Goal: Task Accomplishment & Management: Use online tool/utility

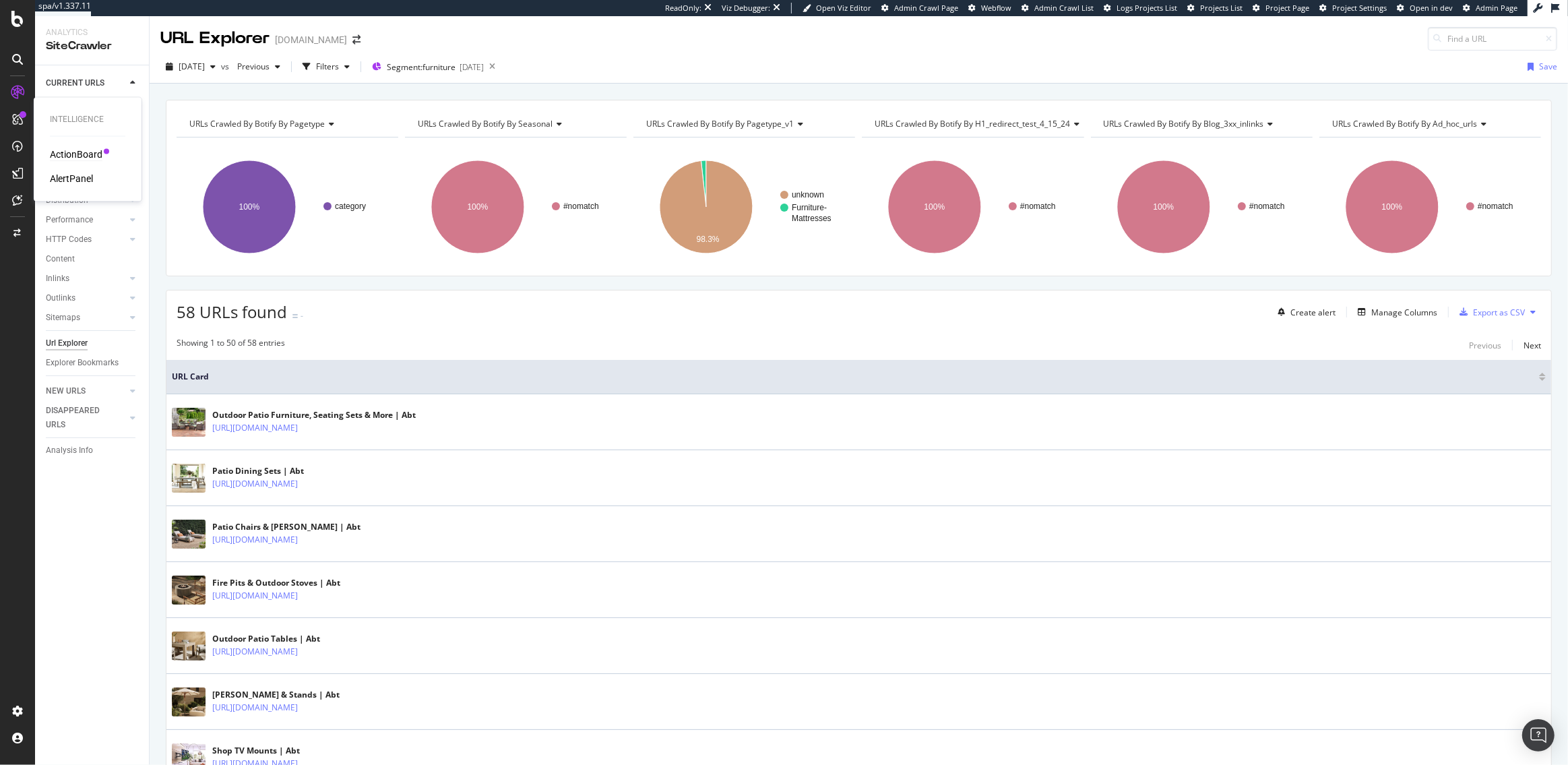
click at [86, 152] on div "ActionBoard" at bounding box center [76, 154] width 52 height 13
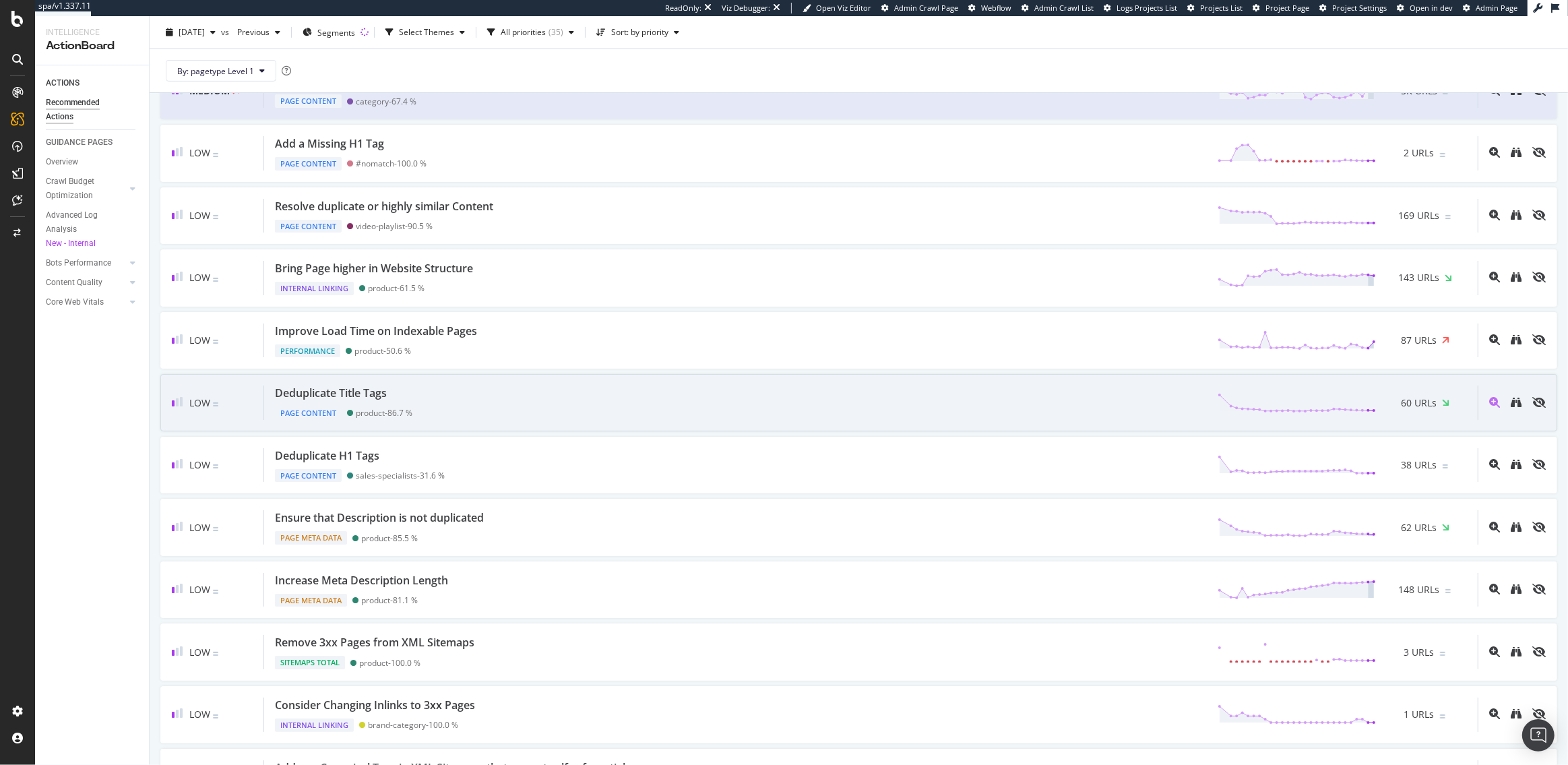
click at [434, 386] on div "Deduplicate Title Tags Page Content product - 86.7 % 60 URLs" at bounding box center [871, 403] width 1214 height 34
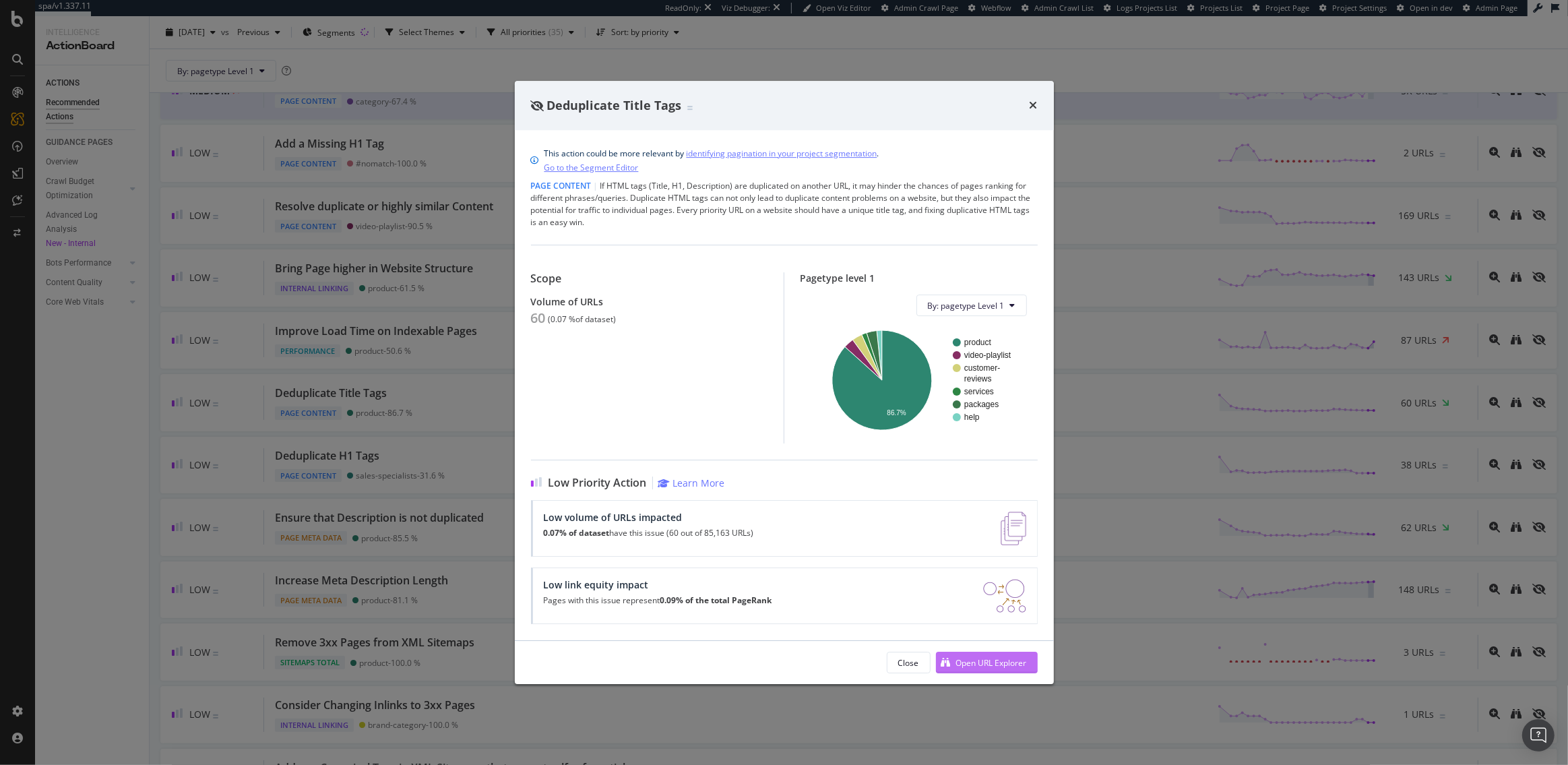
click at [966, 660] on div "Open URL Explorer" at bounding box center [991, 663] width 71 height 11
click at [1033, 102] on icon "times" at bounding box center [1034, 105] width 8 height 10
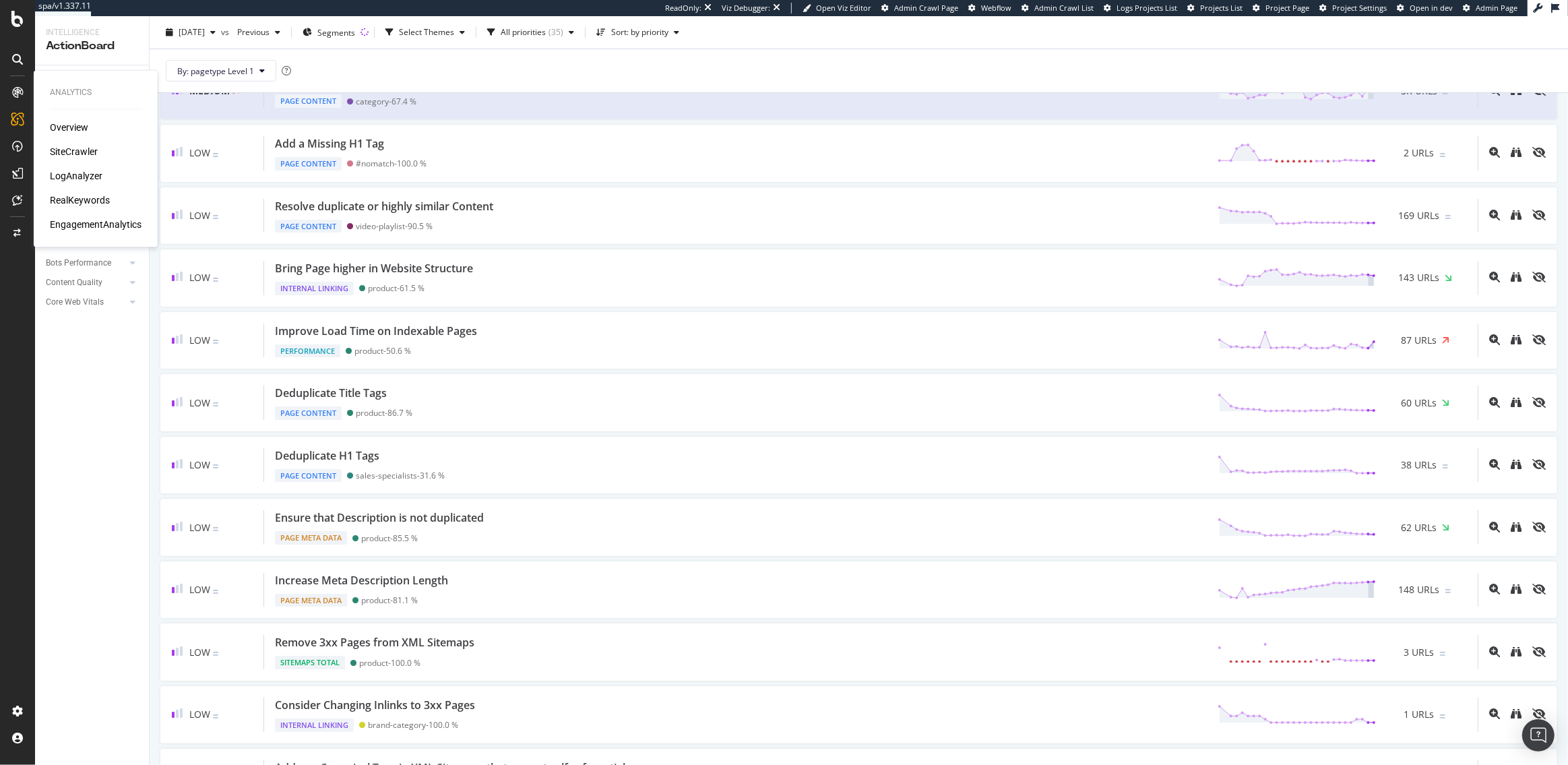
click at [67, 196] on div "RealKeywords" at bounding box center [79, 200] width 60 height 13
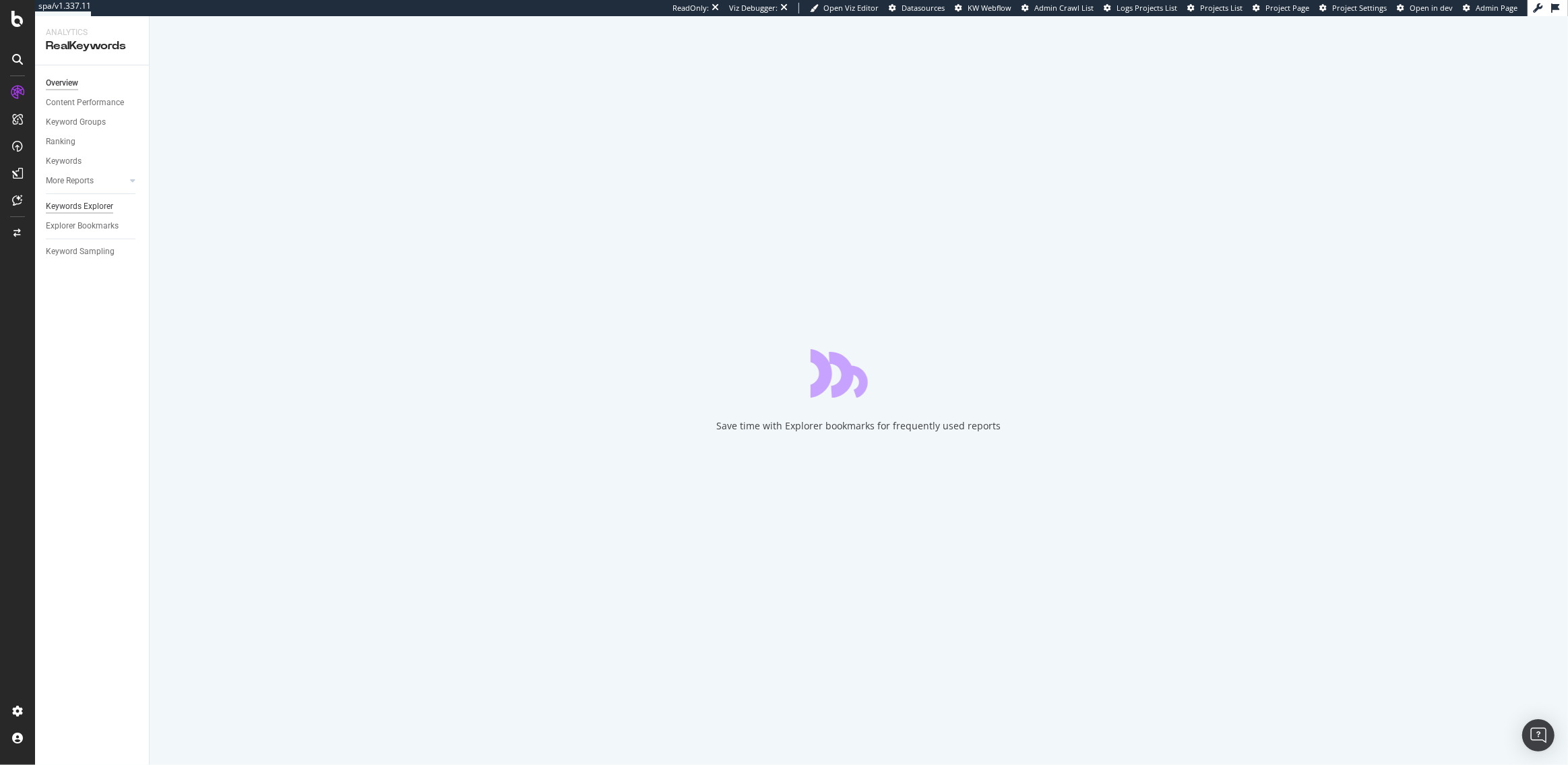
click at [74, 205] on div "Keywords Explorer" at bounding box center [79, 206] width 67 height 14
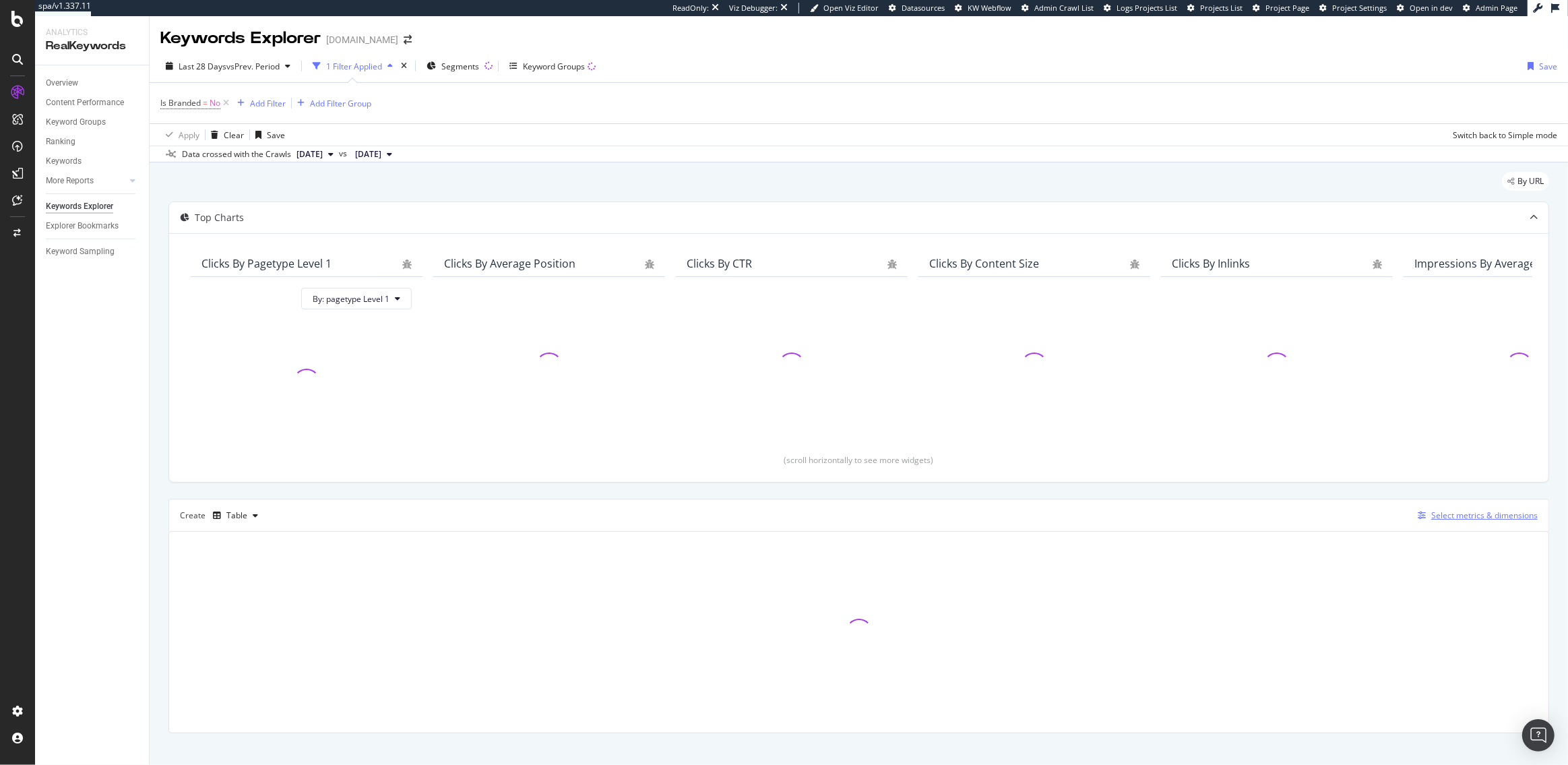
click at [1479, 520] on div "Select metrics & dimensions" at bounding box center [1485, 515] width 107 height 11
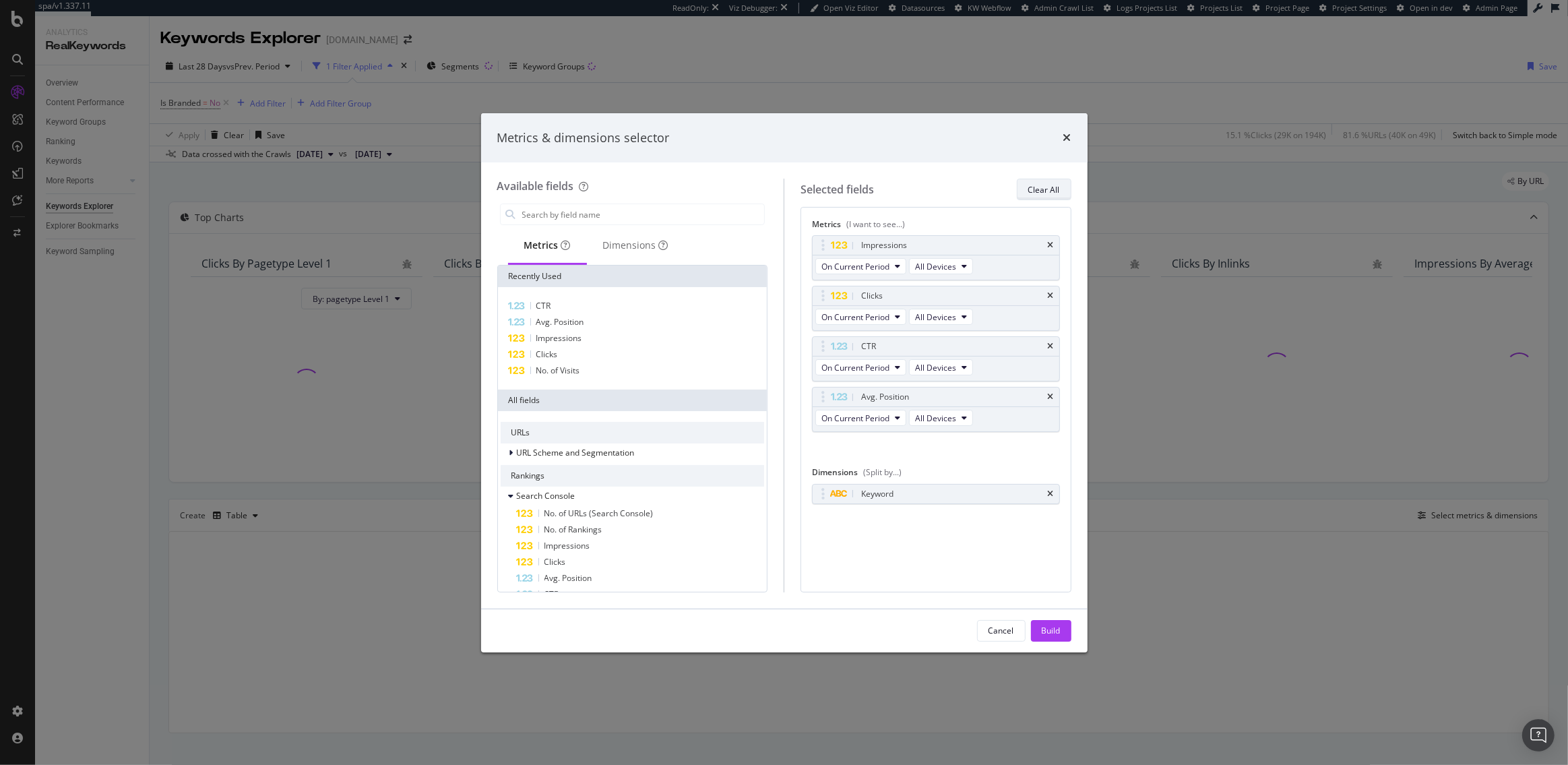
click at [1031, 190] on div "Clear All" at bounding box center [1044, 190] width 31 height 11
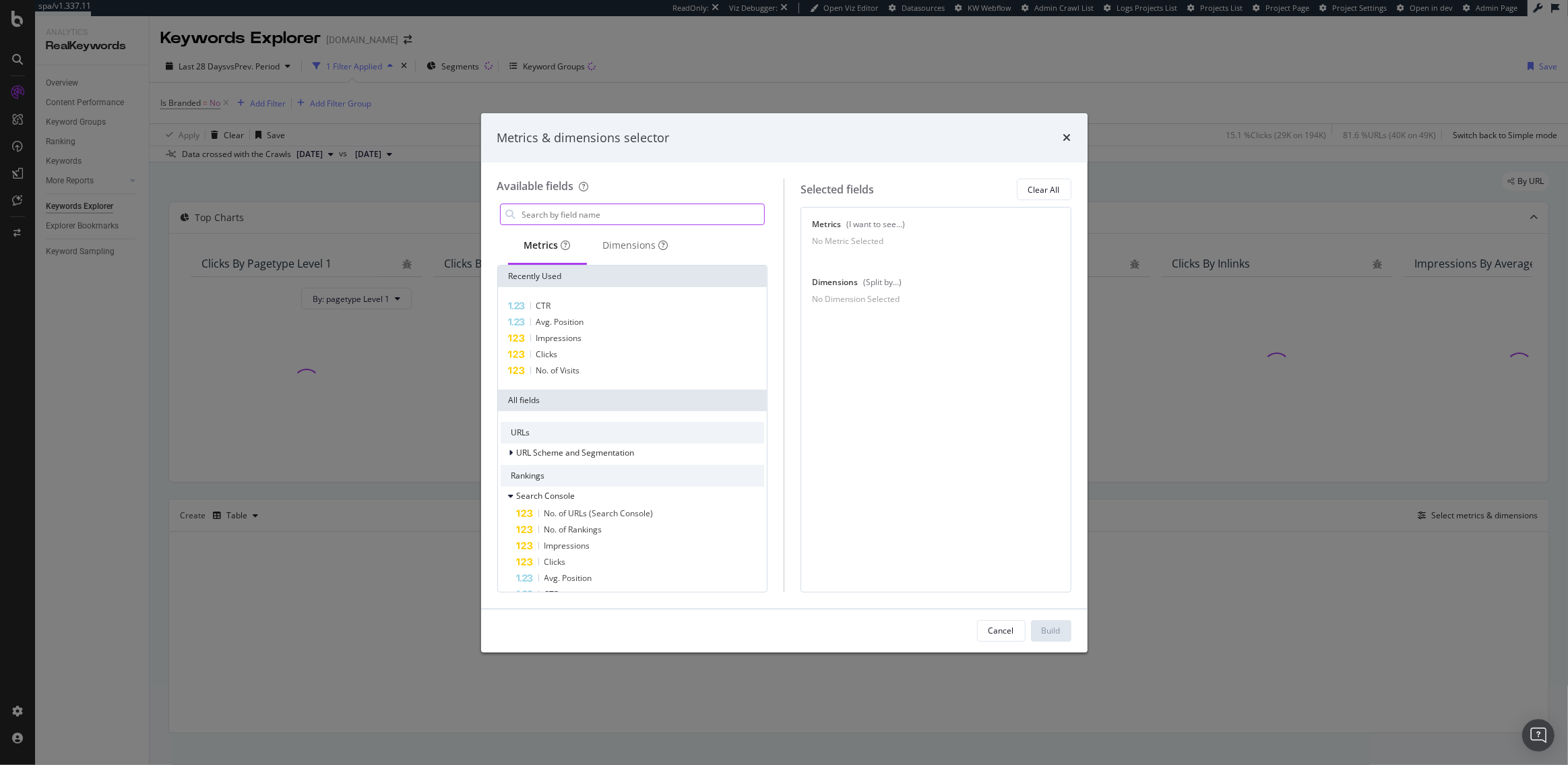
click at [598, 215] on input "modal" at bounding box center [643, 214] width 244 height 20
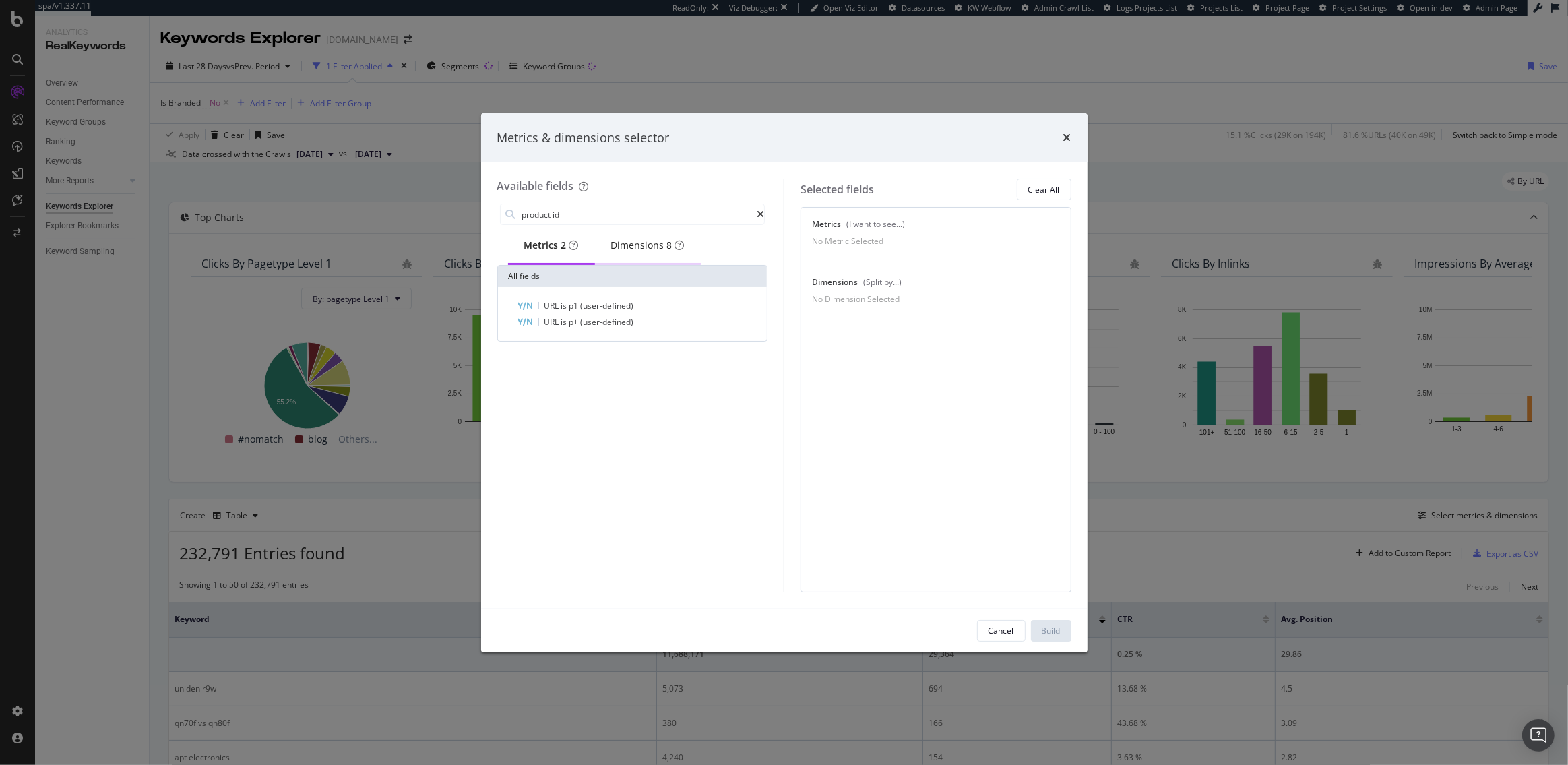
click at [653, 252] on div "Dimensions 8" at bounding box center [648, 245] width 73 height 13
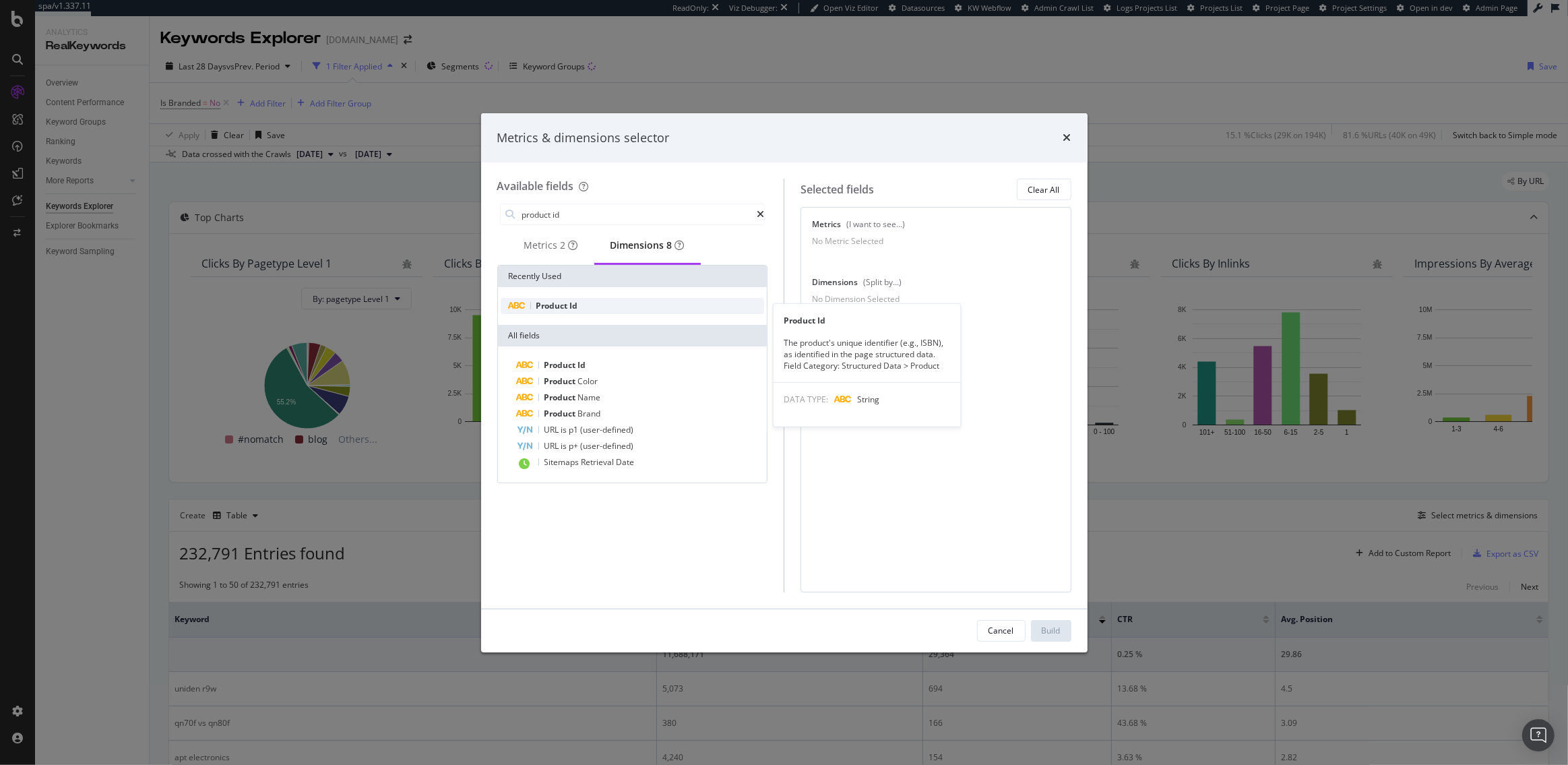
click at [581, 304] on div "Product Id" at bounding box center [633, 306] width 265 height 17
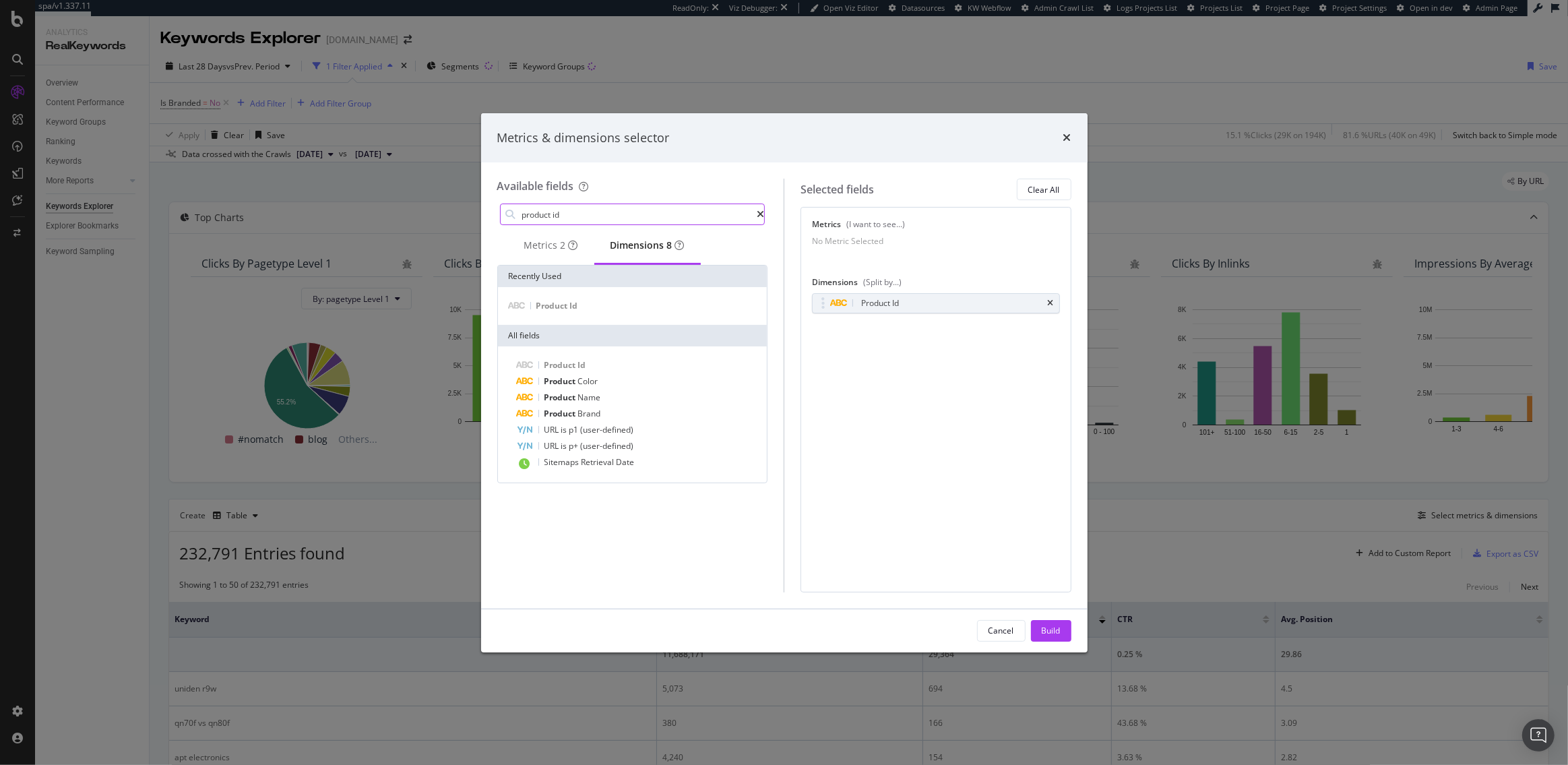
click at [588, 220] on input "product id" at bounding box center [639, 214] width 237 height 20
type input "number of"
click at [546, 252] on div "Metrics 117" at bounding box center [557, 245] width 65 height 13
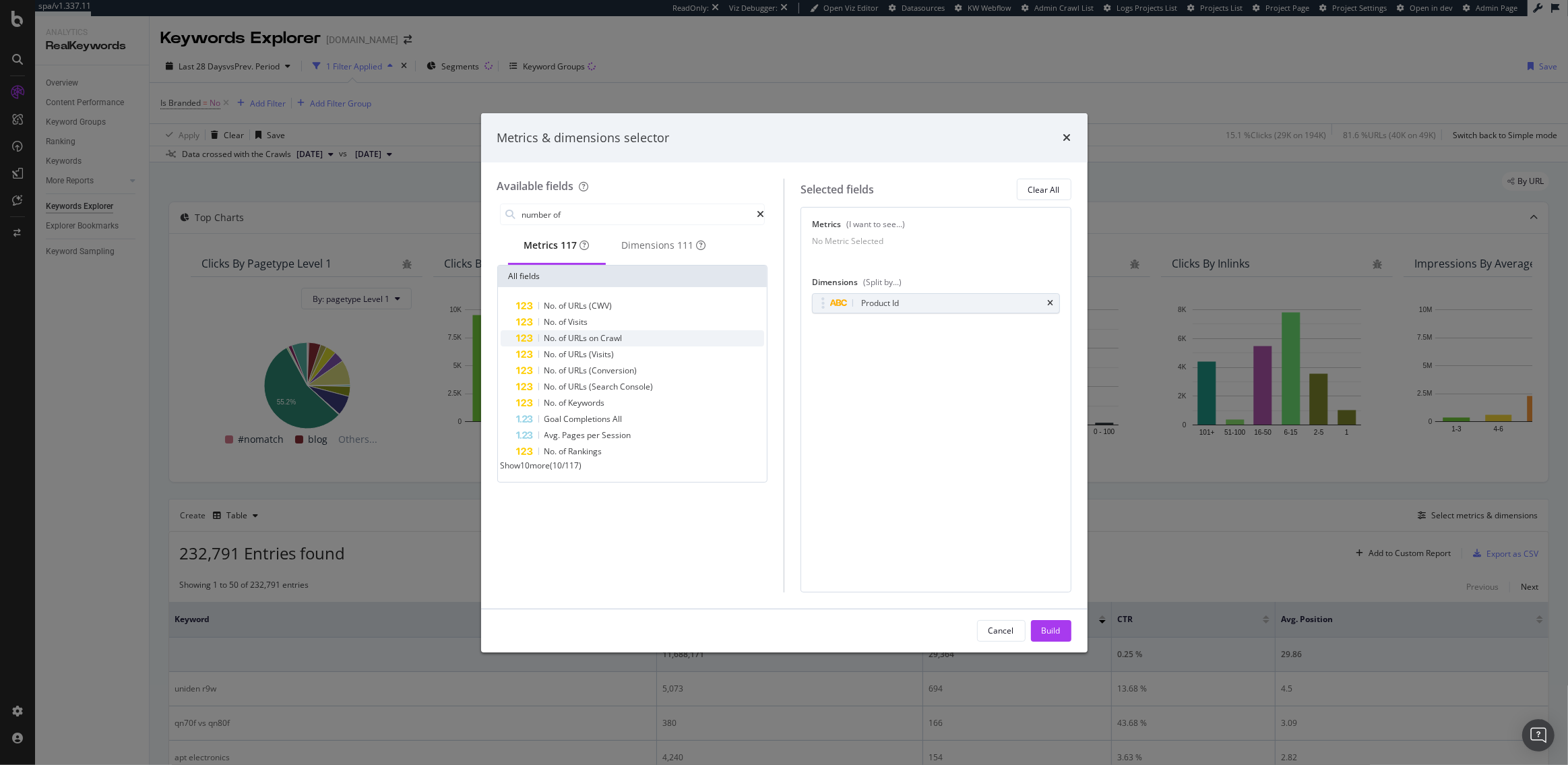
click at [592, 344] on span "on" at bounding box center [595, 338] width 11 height 11
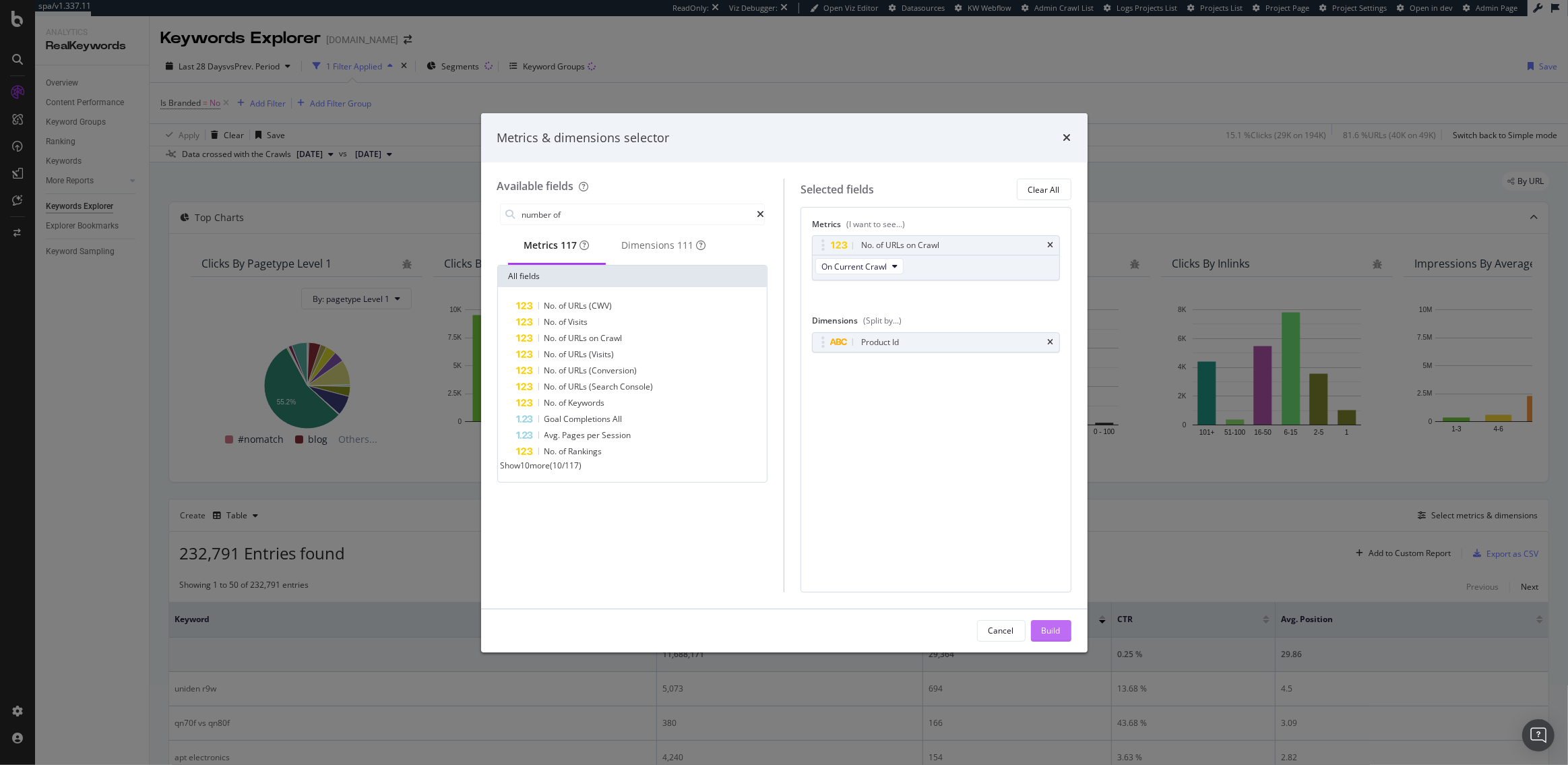
click at [1055, 631] on div "Build" at bounding box center [1051, 631] width 19 height 11
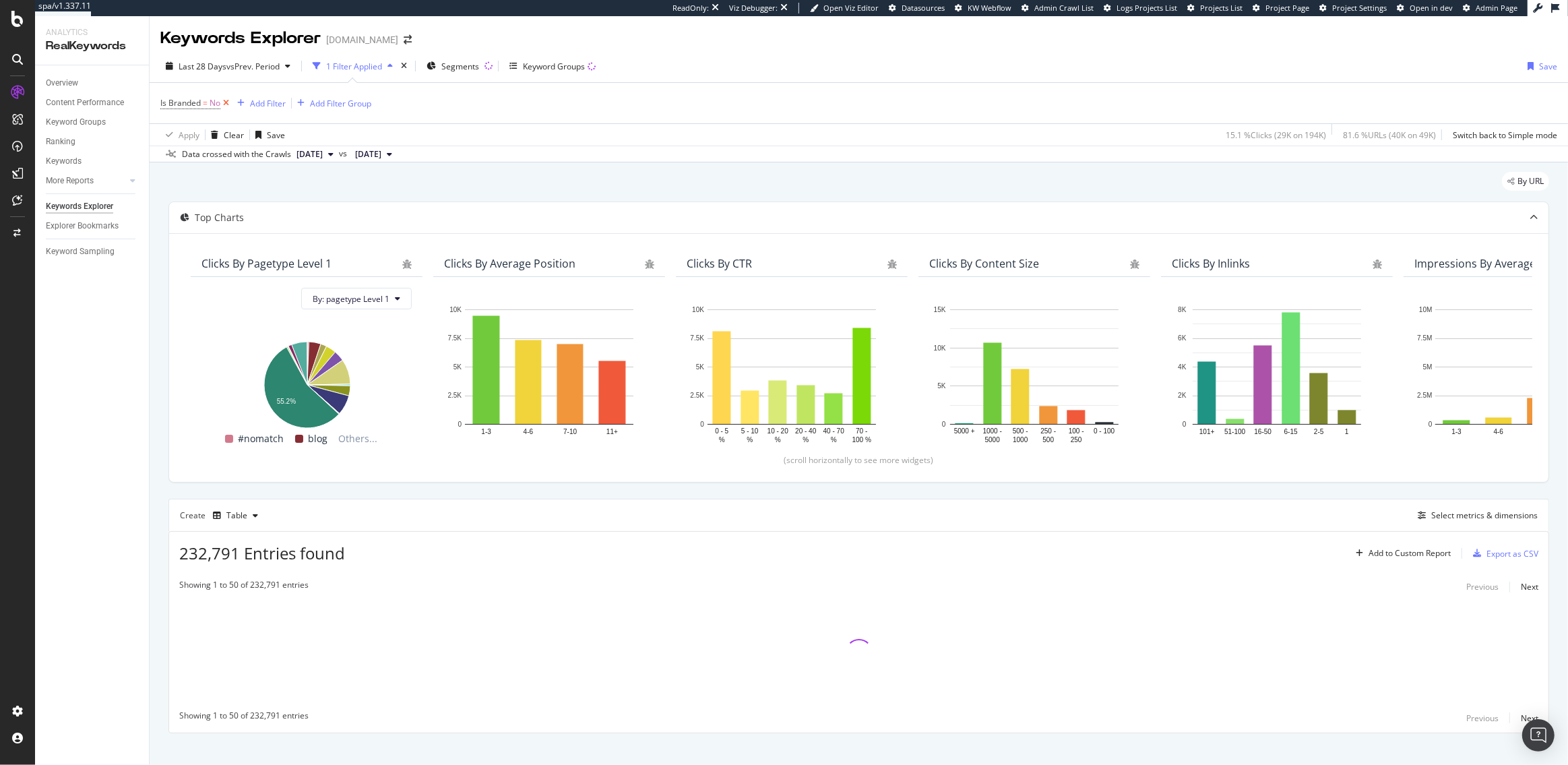
click at [224, 104] on icon at bounding box center [225, 102] width 11 height 13
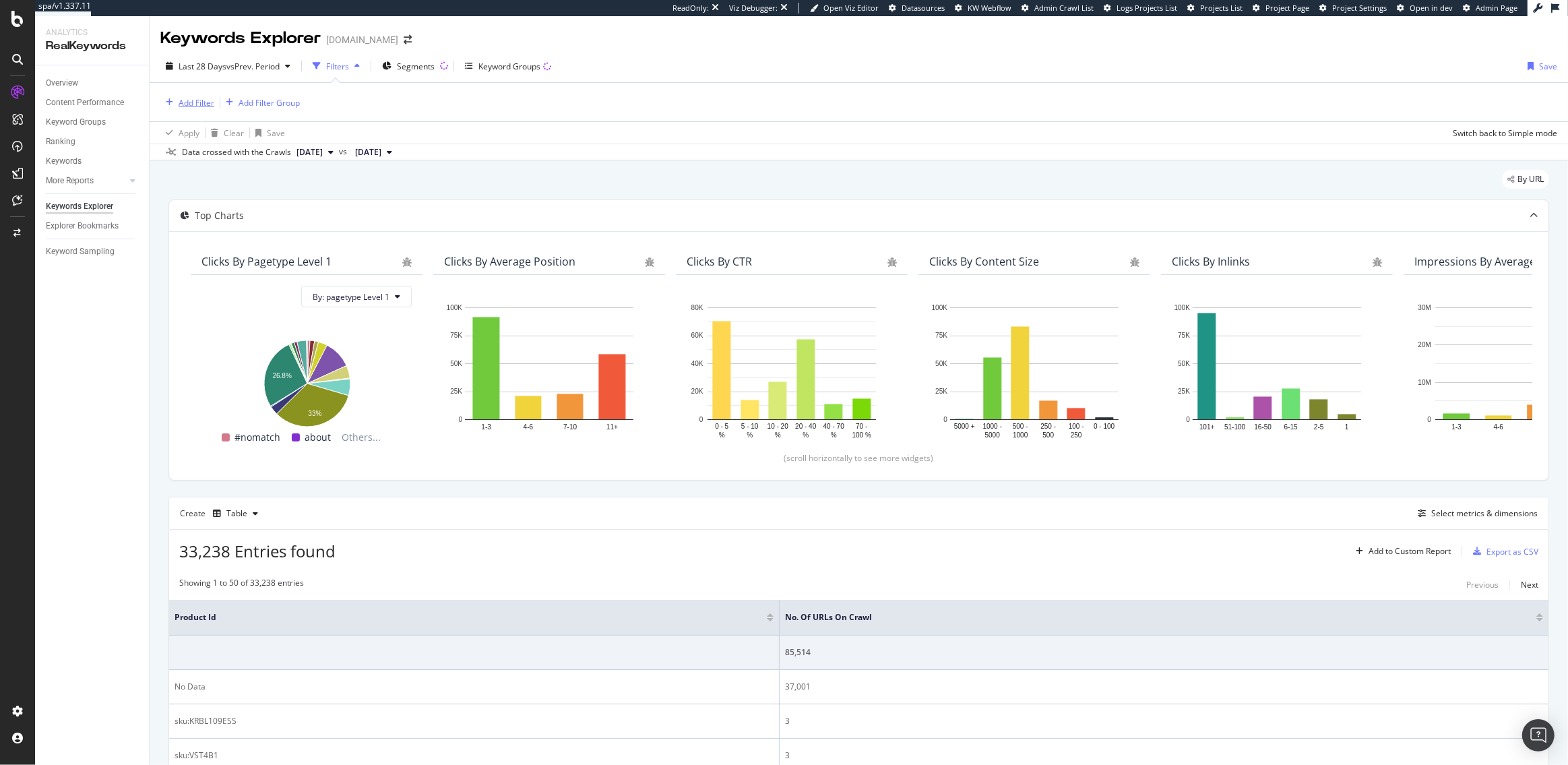
click at [186, 95] on div "Add Filter" at bounding box center [188, 102] width 54 height 15
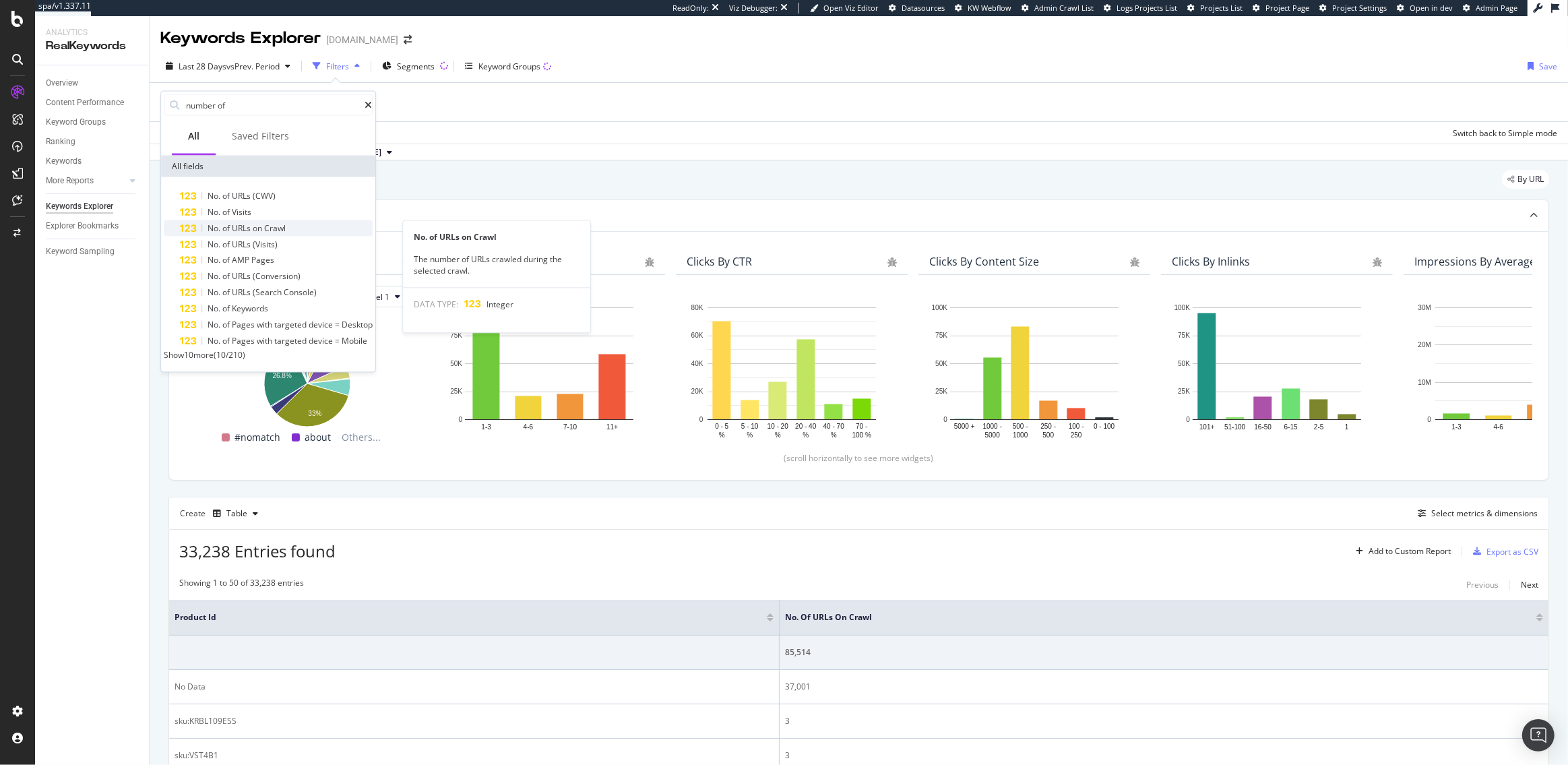
type input "number of"
click at [261, 226] on span "on" at bounding box center [258, 228] width 11 height 11
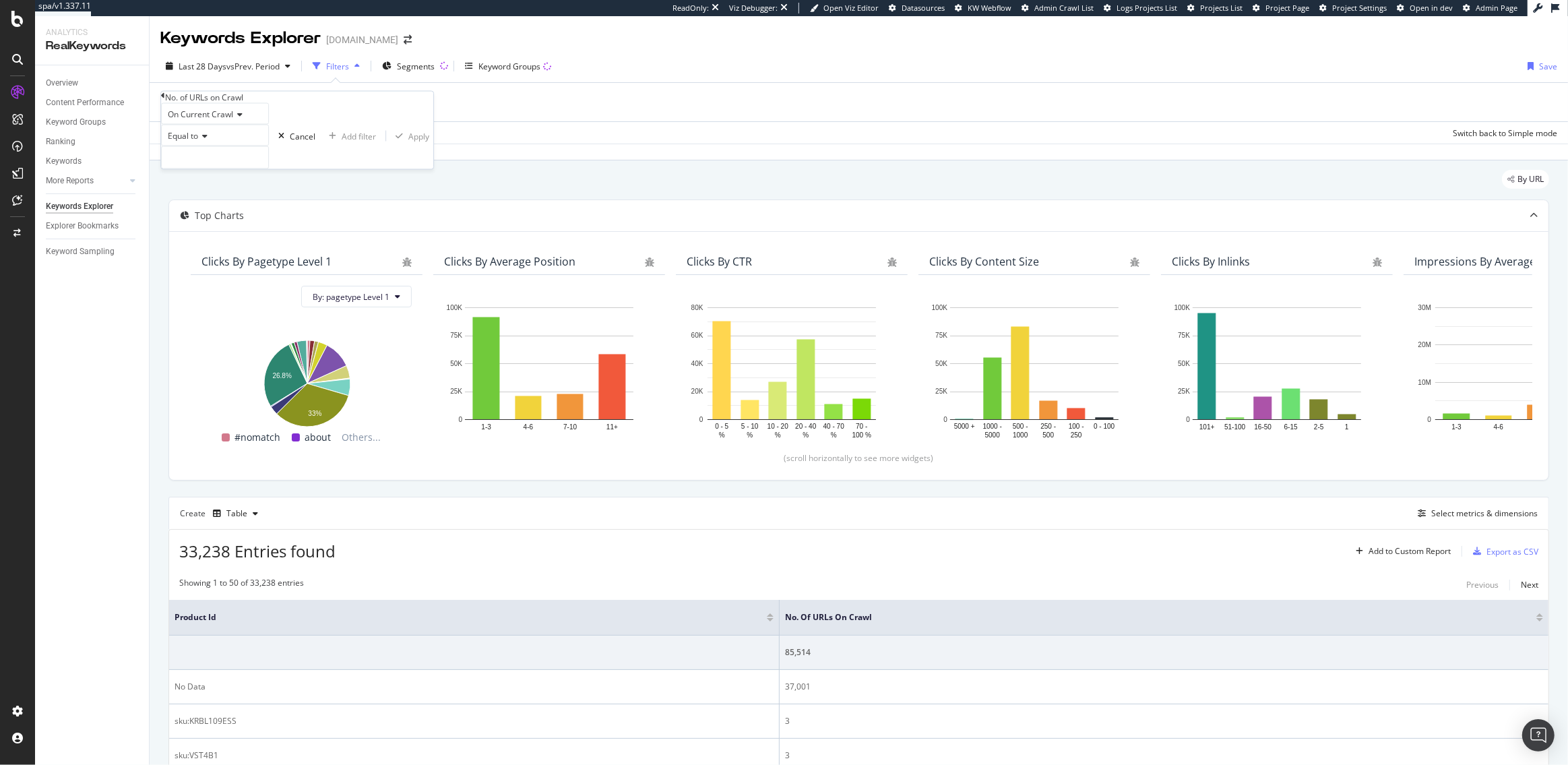
click at [198, 141] on span "Equal to" at bounding box center [182, 135] width 31 height 11
click at [214, 216] on span "Greater than" at bounding box center [189, 210] width 49 height 11
click at [224, 169] on input "number" at bounding box center [215, 158] width 108 height 23
type input "1"
click at [409, 141] on div "Apply" at bounding box center [419, 135] width 21 height 11
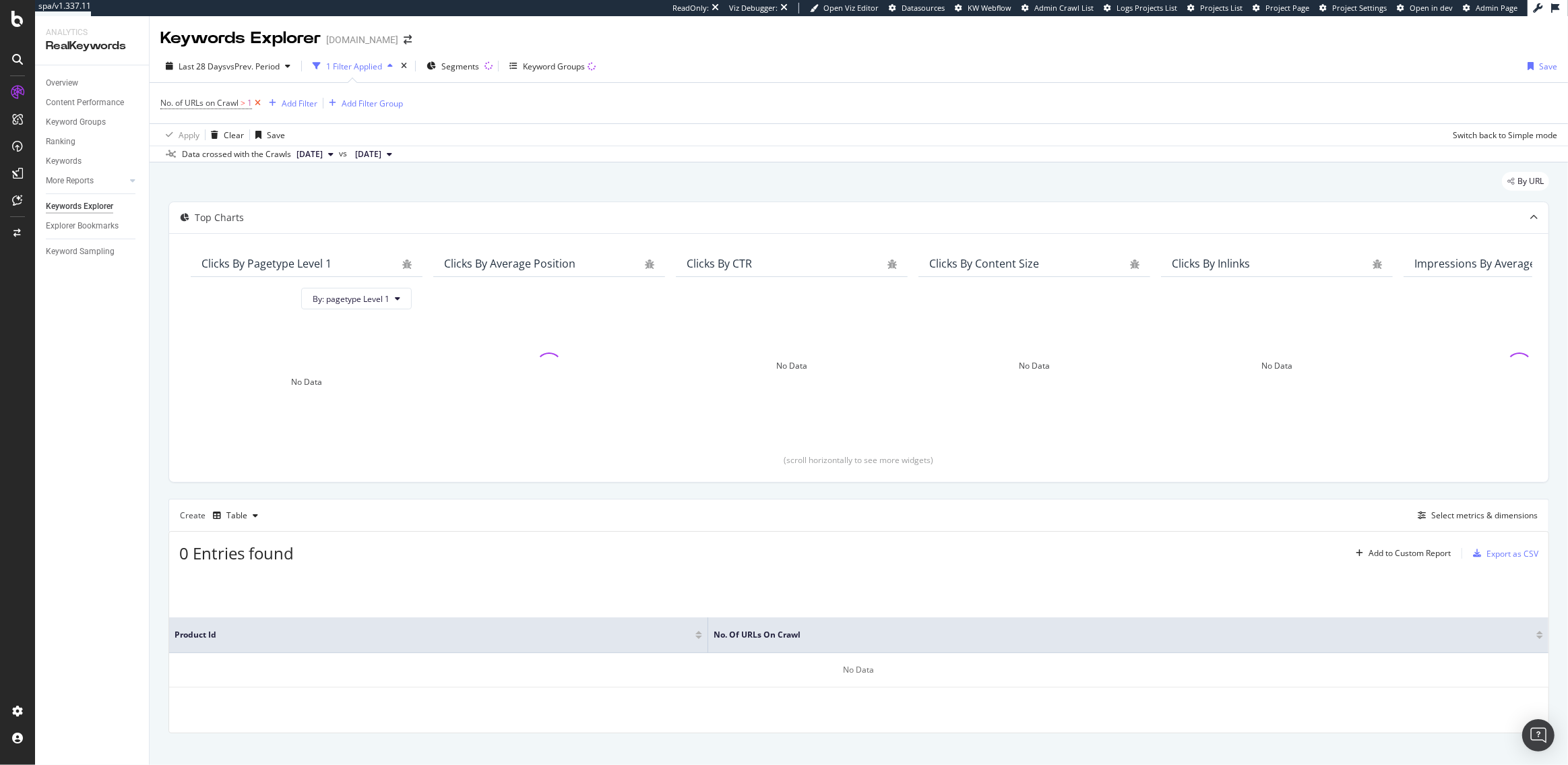
click at [261, 105] on icon at bounding box center [258, 102] width 11 height 13
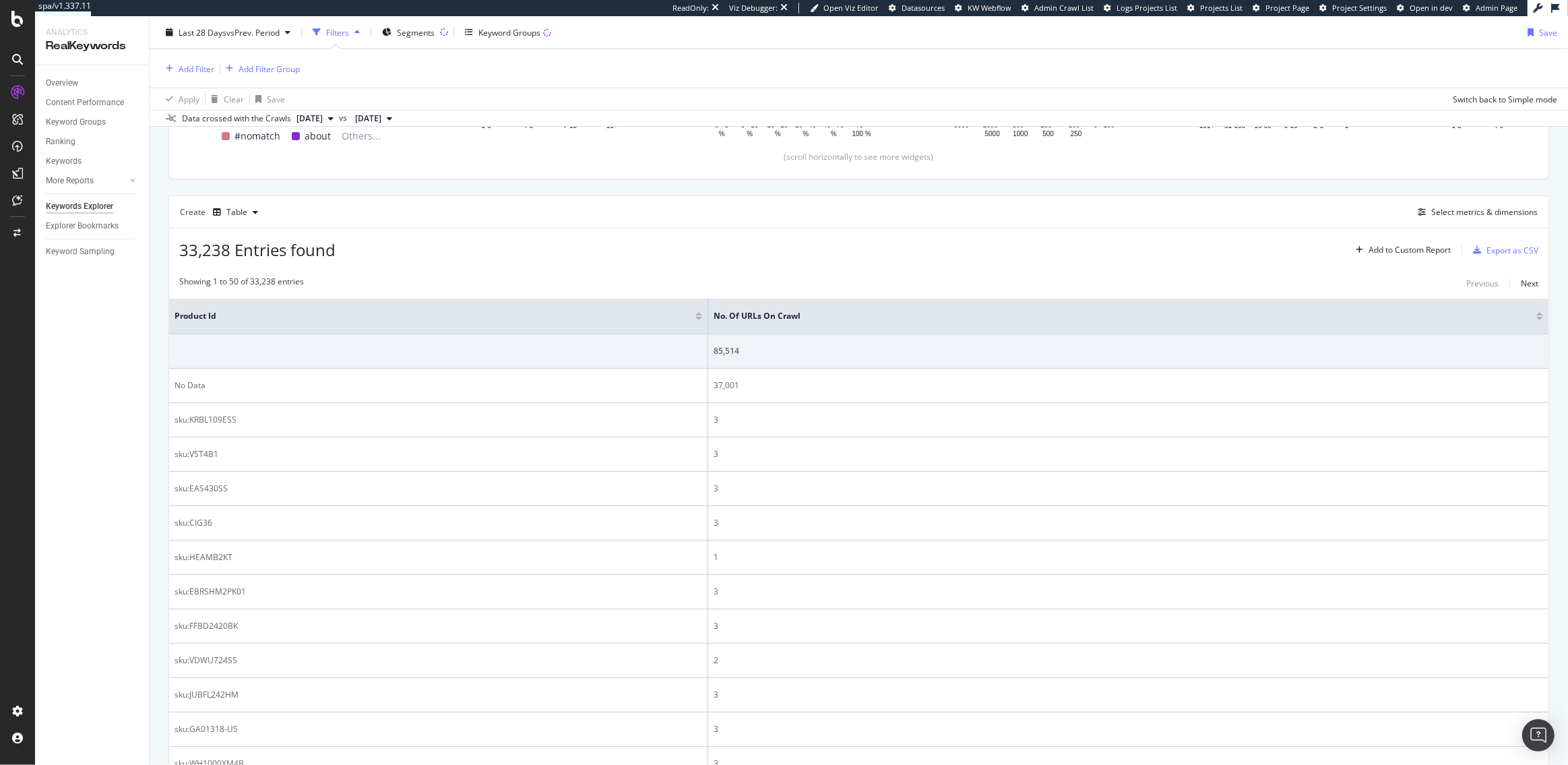
scroll to position [324, 0]
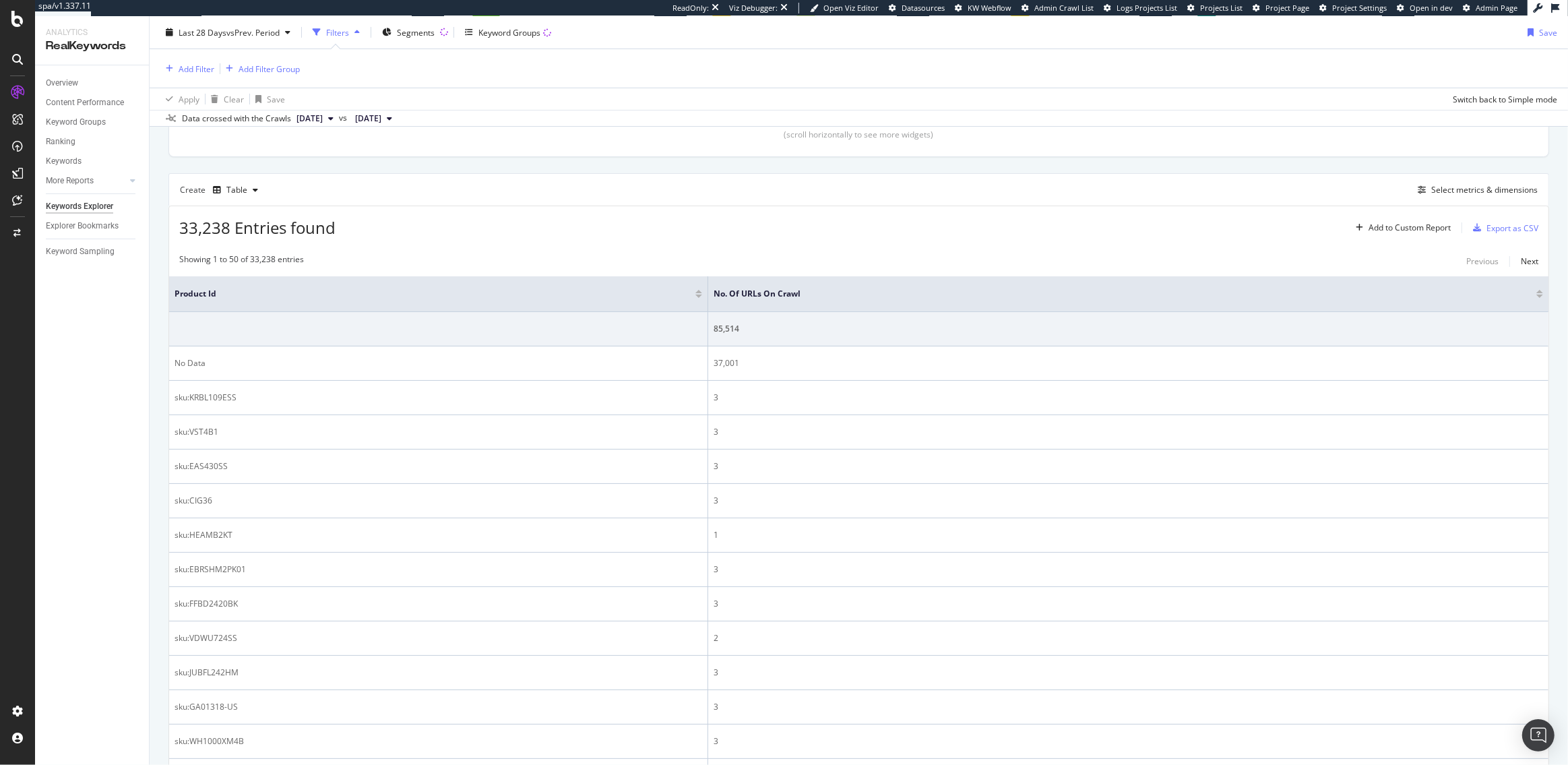
click at [1541, 294] on div at bounding box center [1540, 296] width 7 height 3
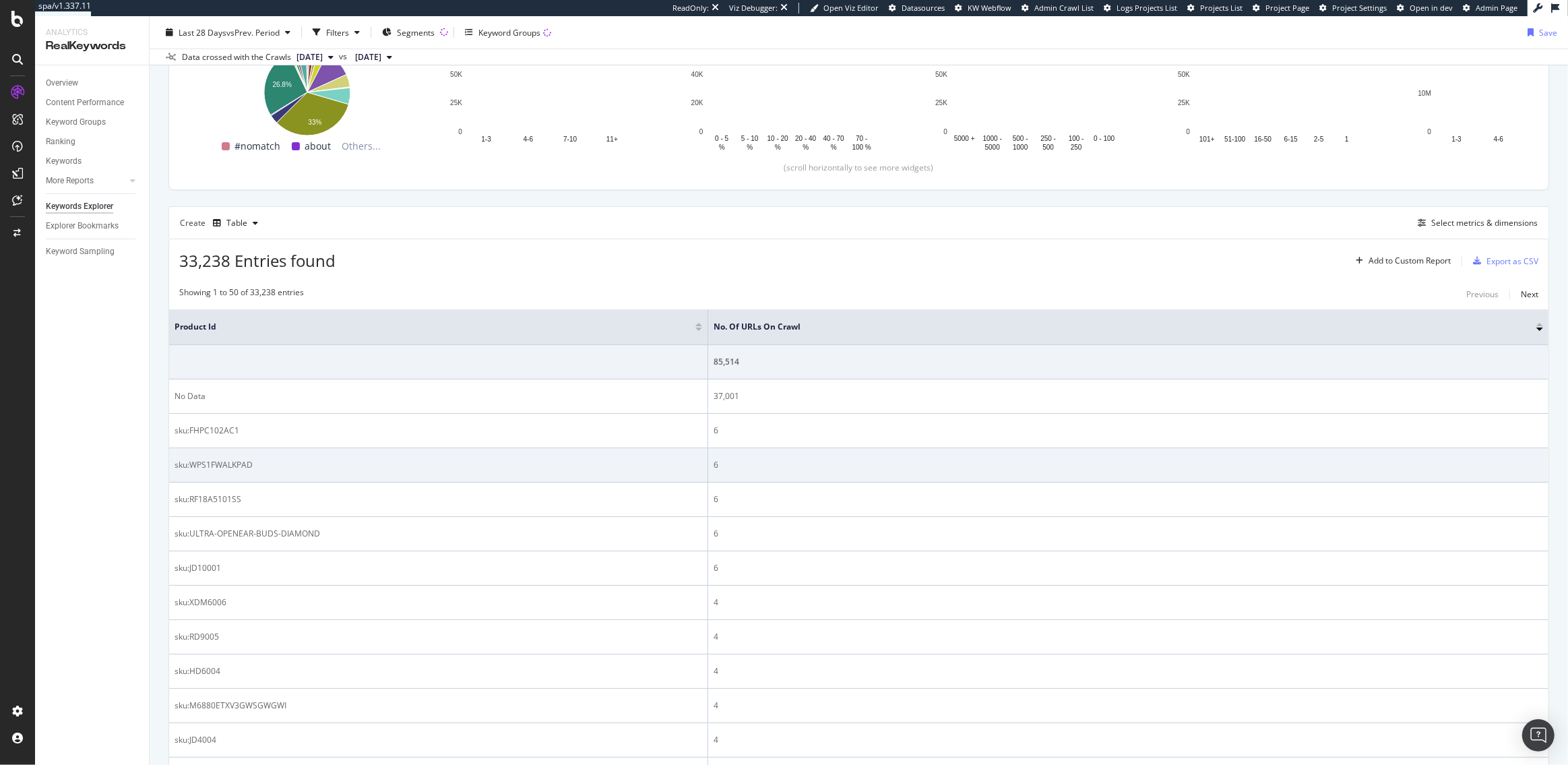
scroll to position [330, 0]
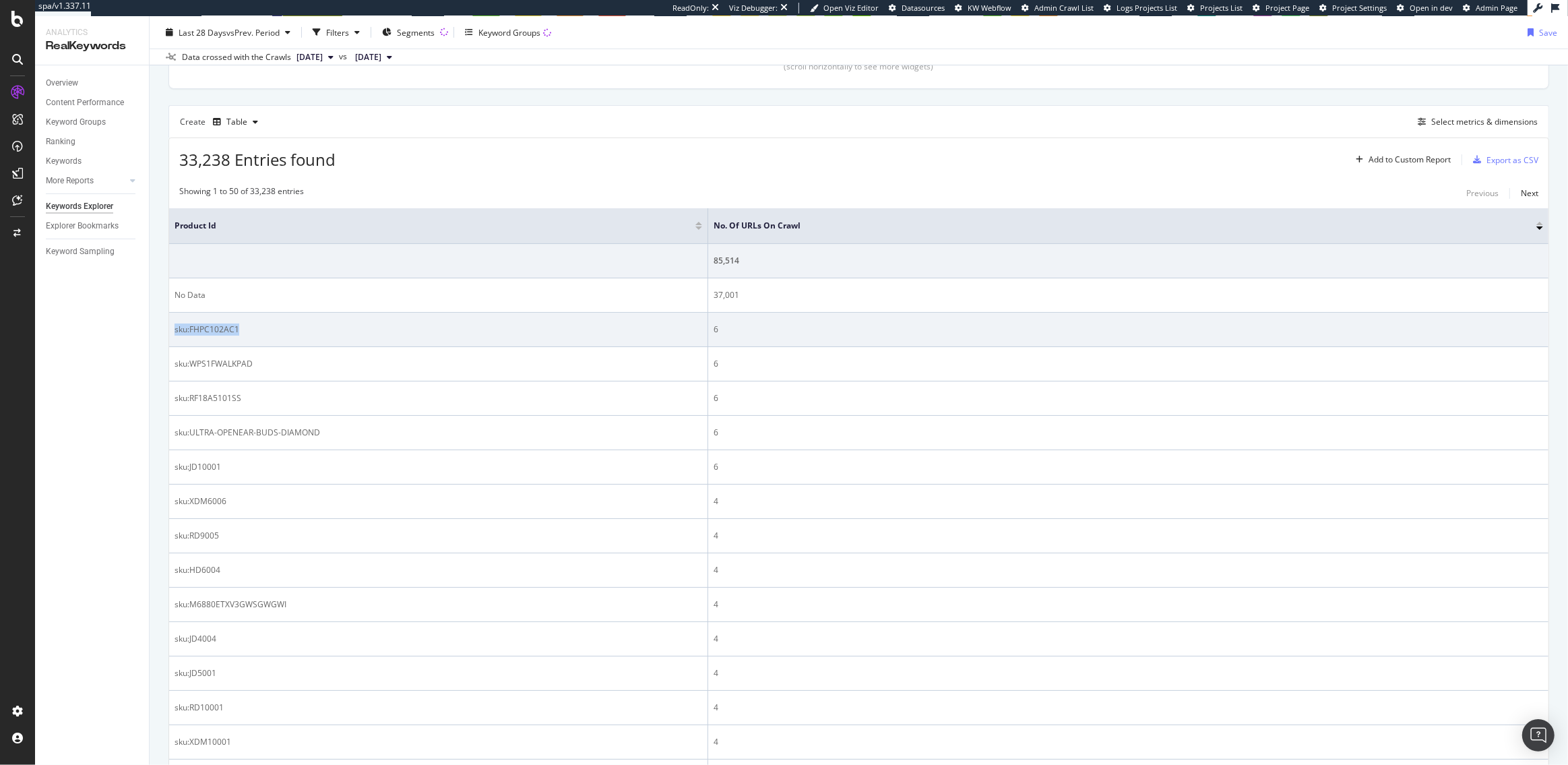
drag, startPoint x: 238, startPoint y: 328, endPoint x: 173, endPoint y: 331, distance: 65.1
click at [173, 331] on td "sku:FHPC102AC1" at bounding box center [439, 329] width 540 height 34
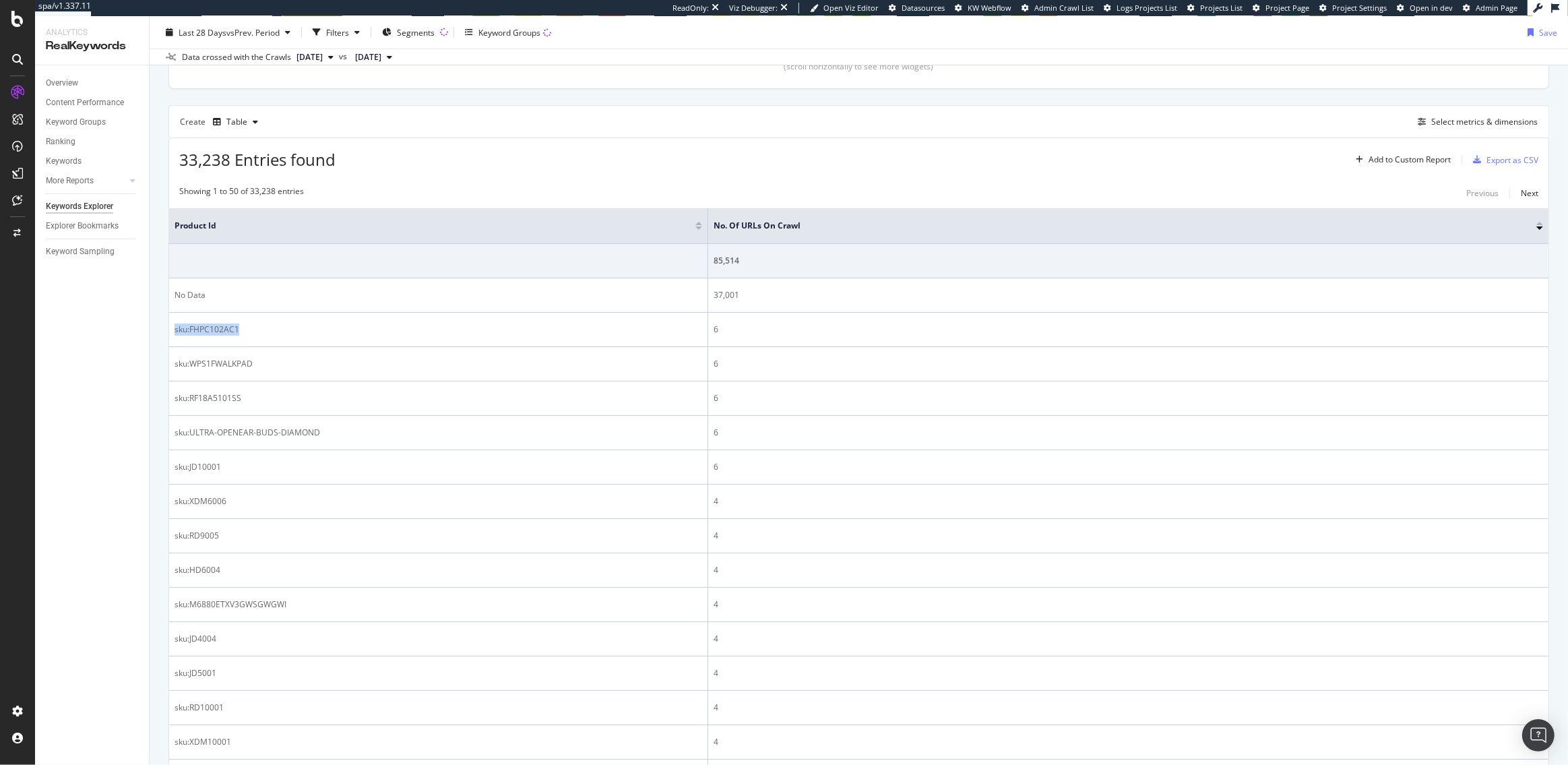
copy div "sku:FHPC102AC1"
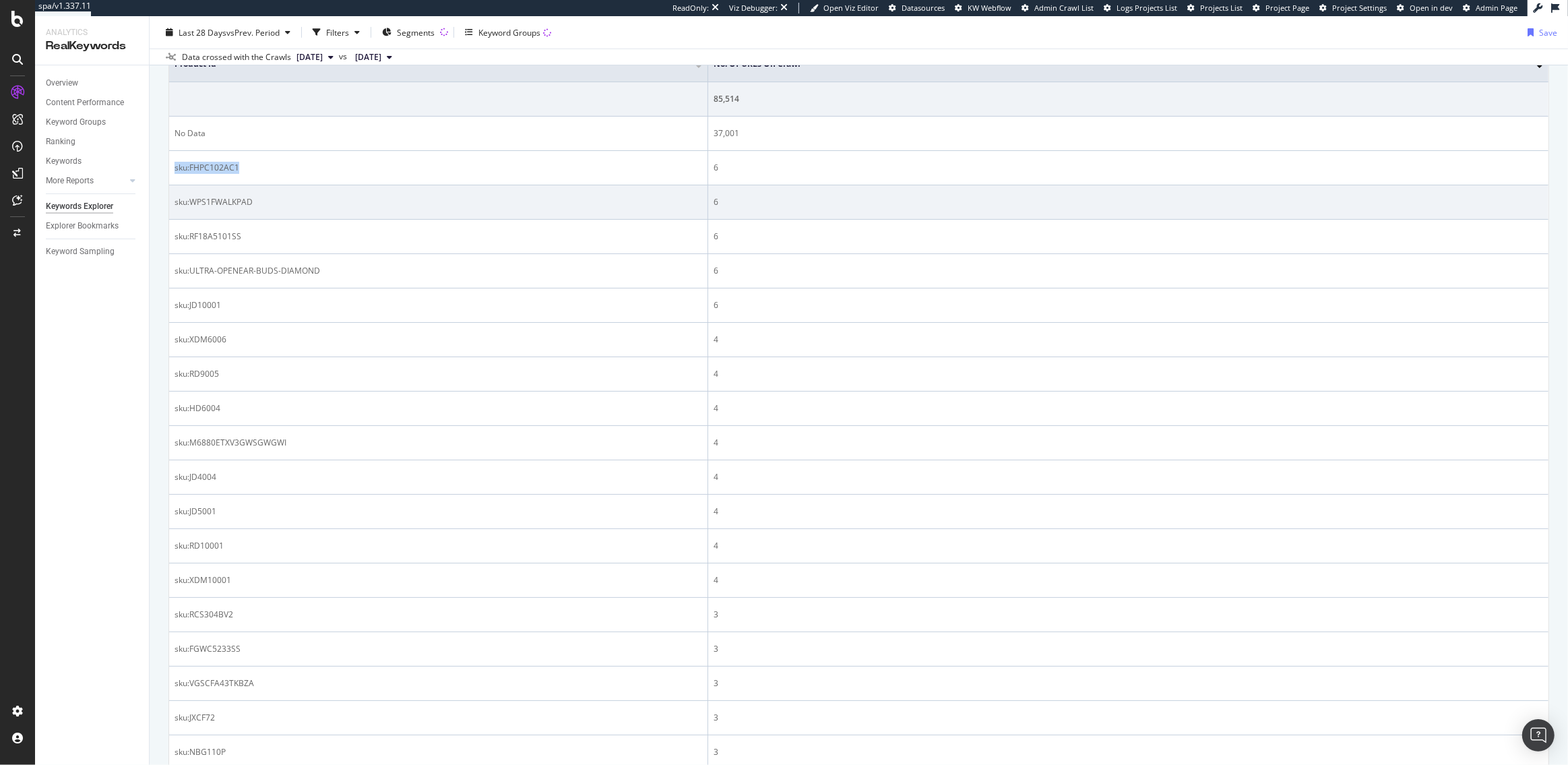
scroll to position [281, 0]
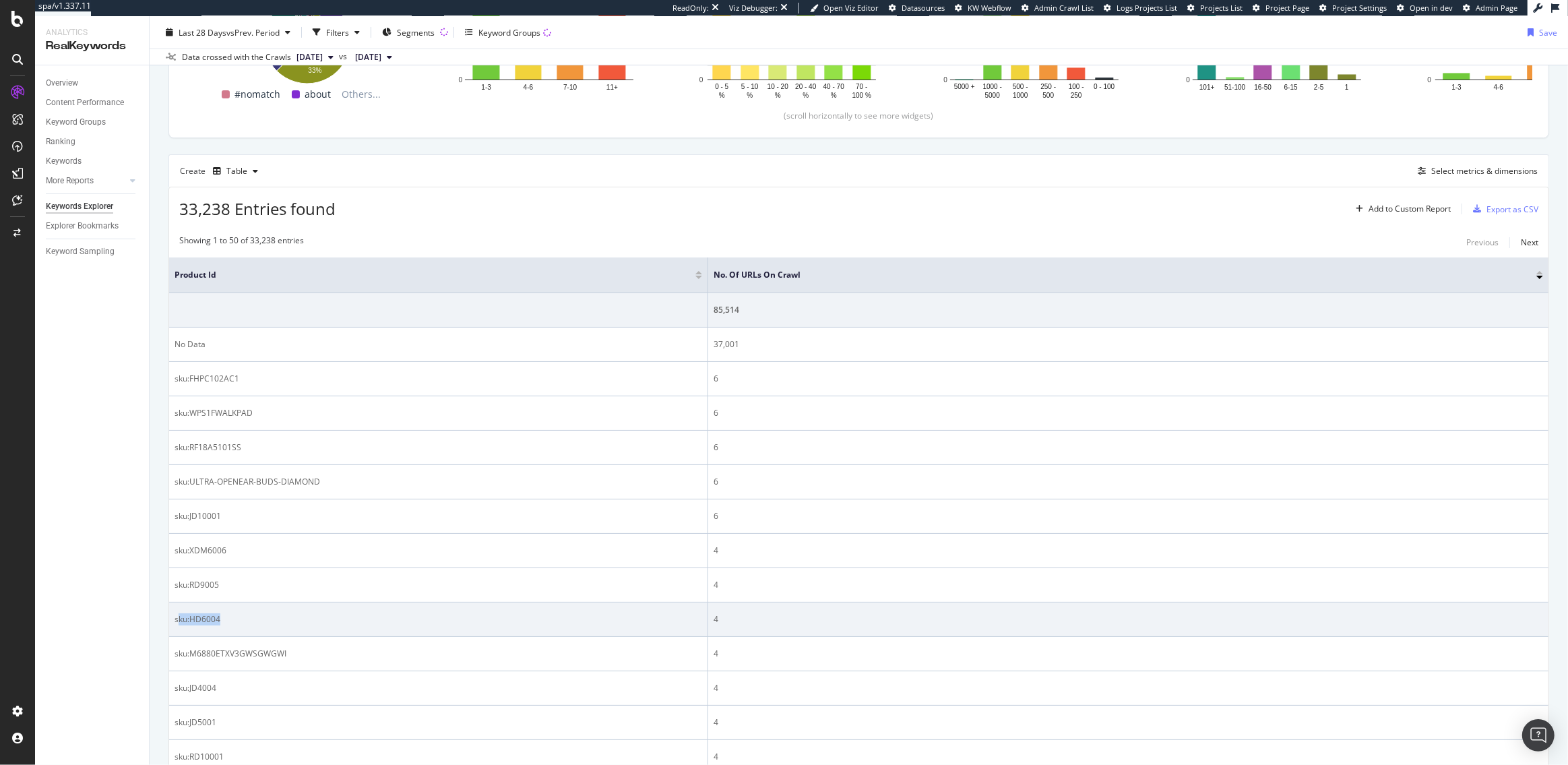
drag, startPoint x: 220, startPoint y: 616, endPoint x: 180, endPoint y: 616, distance: 40.0
click at [180, 616] on div "sku:HD6004" at bounding box center [438, 619] width 527 height 12
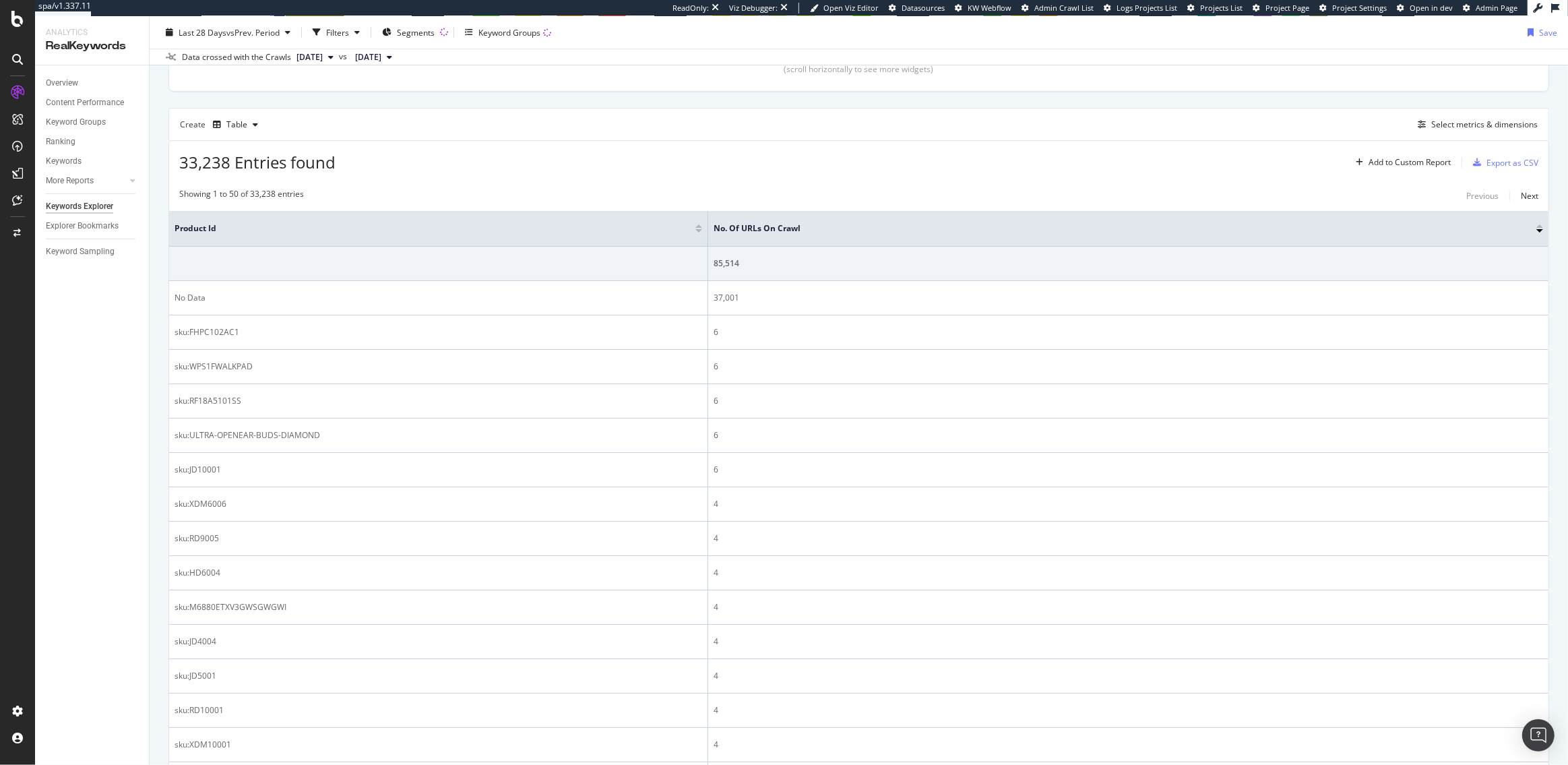
scroll to position [0, 0]
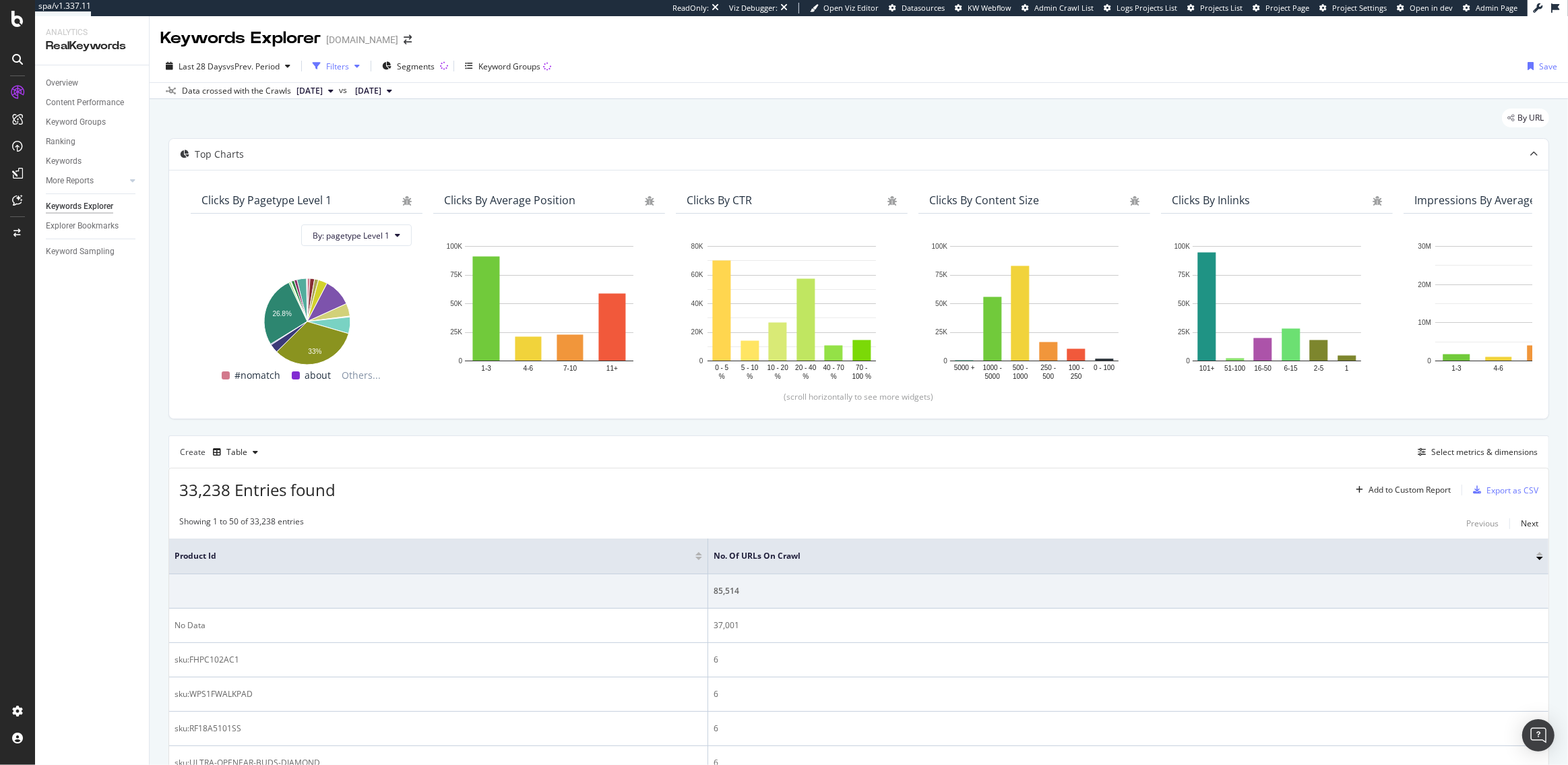
click at [340, 69] on div "Filters" at bounding box center [338, 65] width 23 height 11
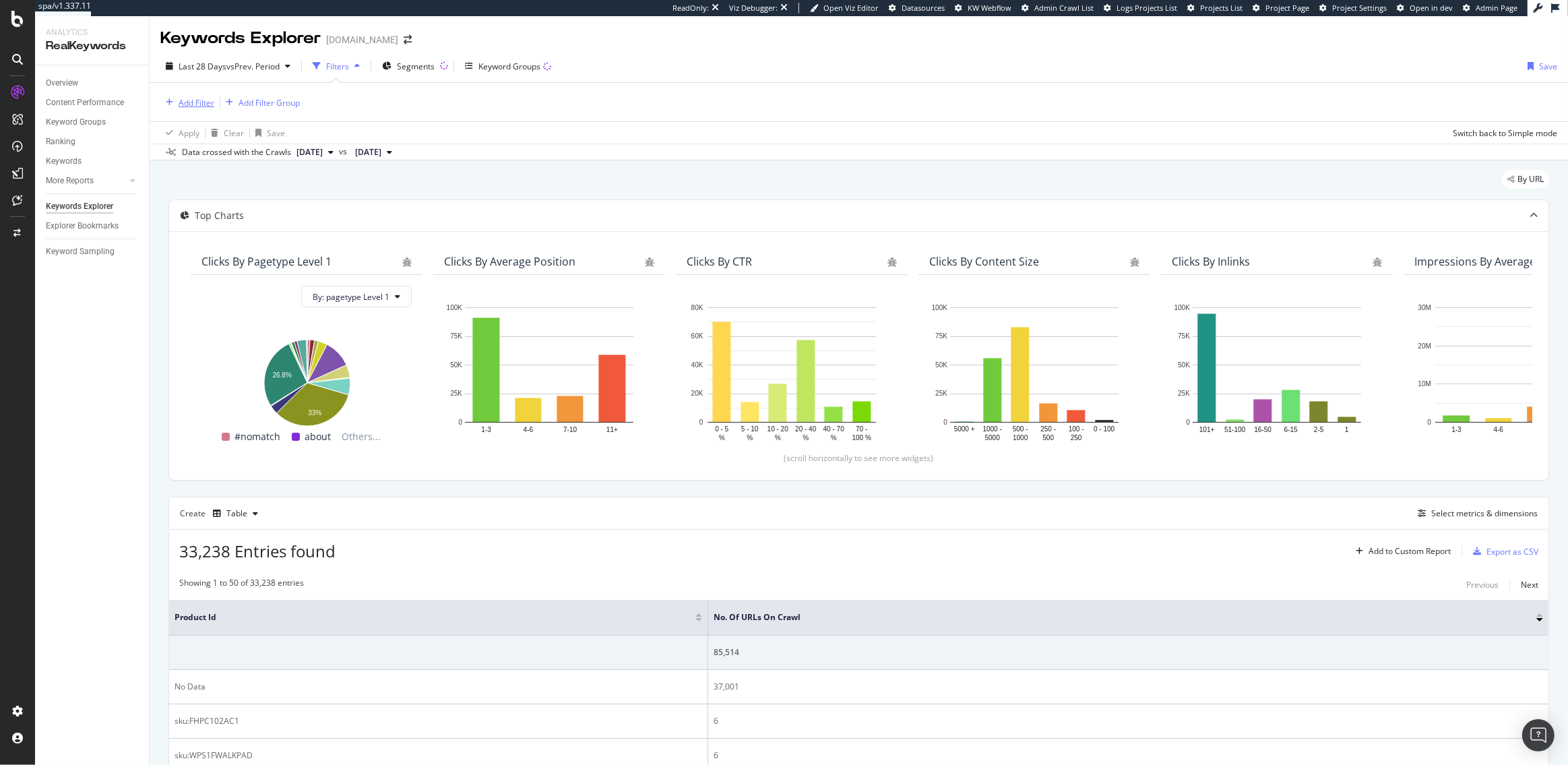
click at [194, 99] on div "Add Filter" at bounding box center [196, 102] width 36 height 11
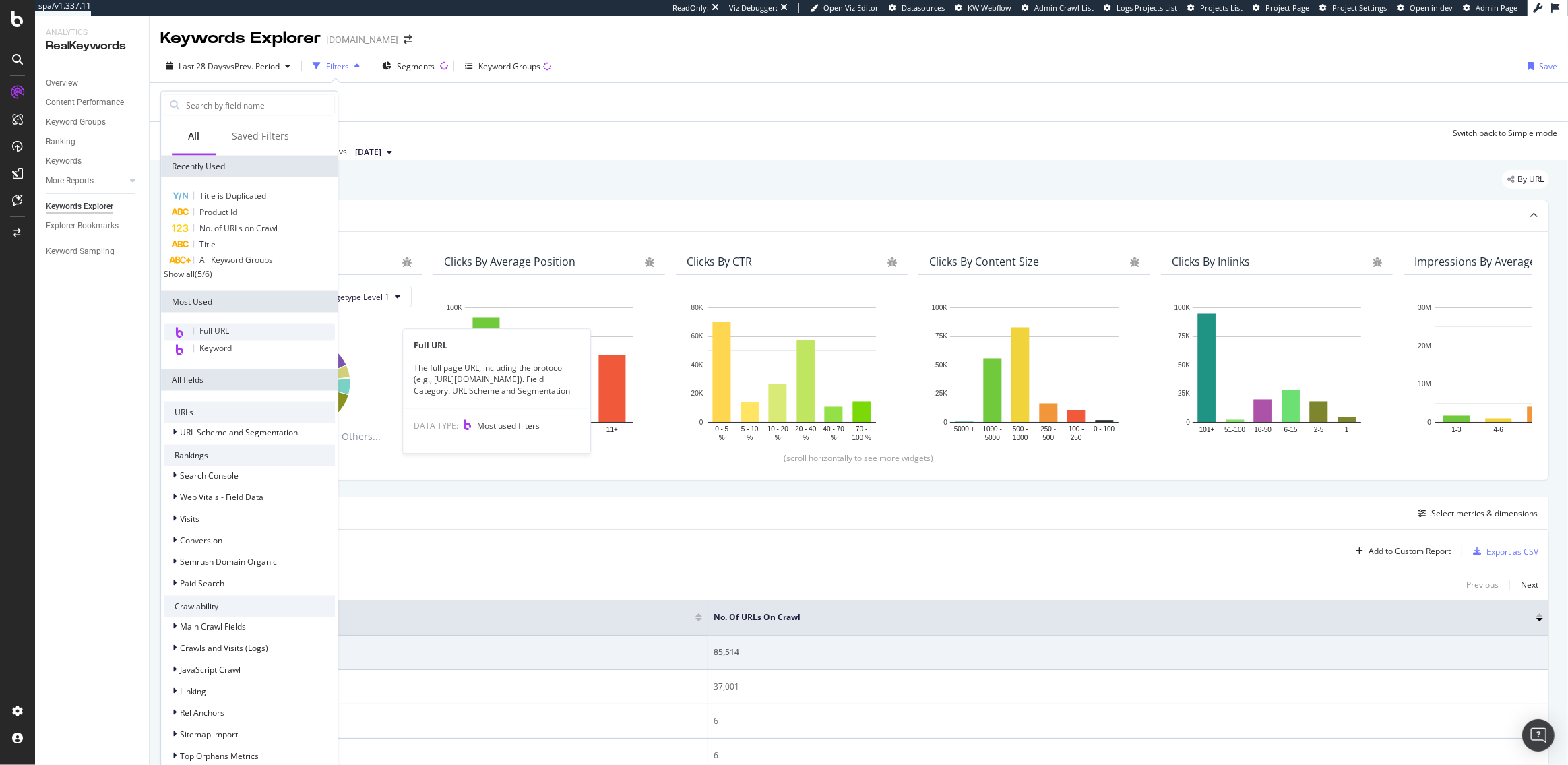
click at [241, 334] on div "Full URL" at bounding box center [250, 333] width 171 height 17
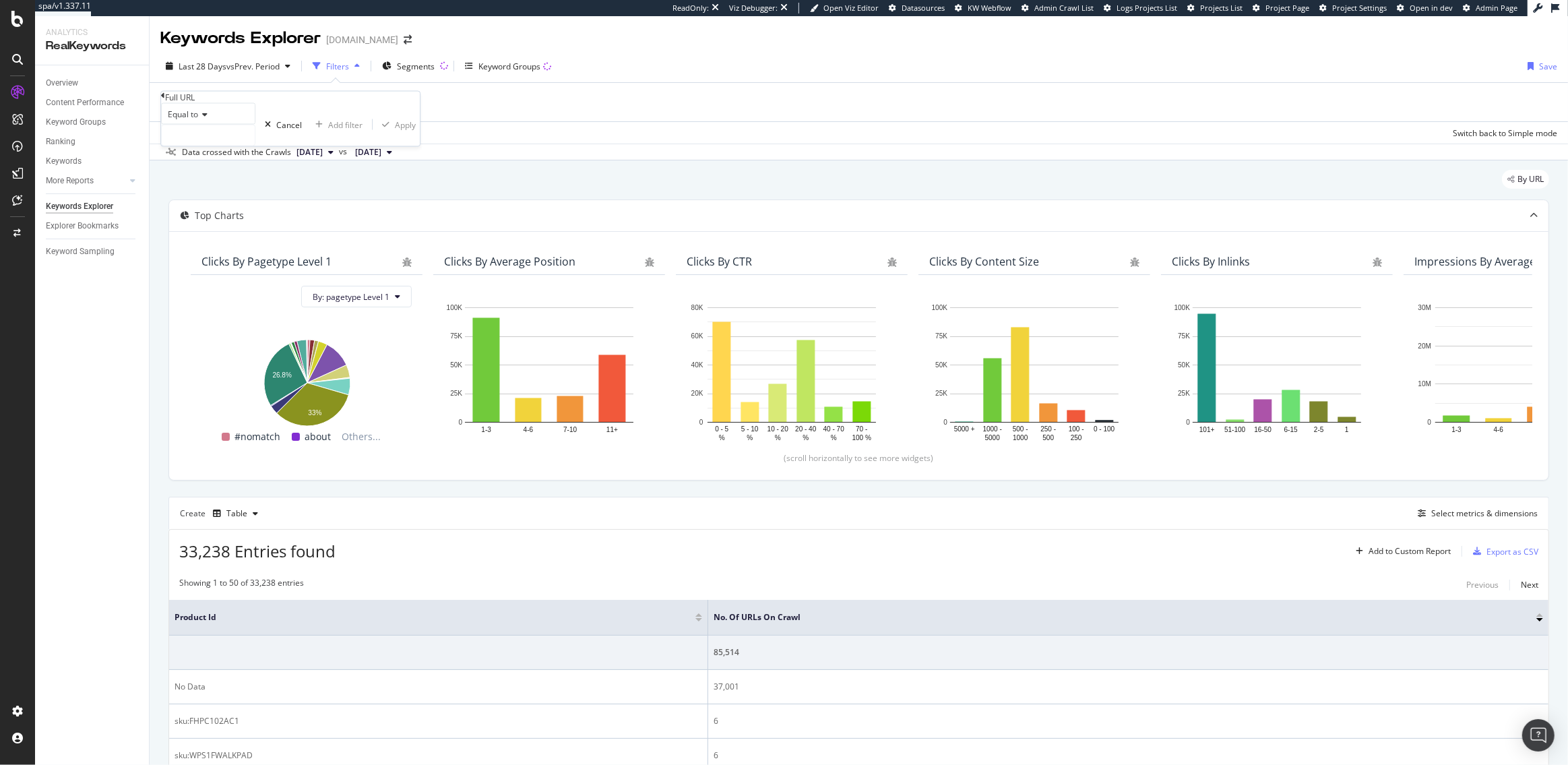
click at [198, 120] on span "Equal to" at bounding box center [182, 114] width 31 height 11
click at [209, 238] on span "Doesn't contain" at bounding box center [194, 231] width 58 height 11
click at [214, 146] on input "text" at bounding box center [208, 135] width 93 height 20
type input "?"
click at [402, 130] on div "Apply" at bounding box center [413, 124] width 21 height 11
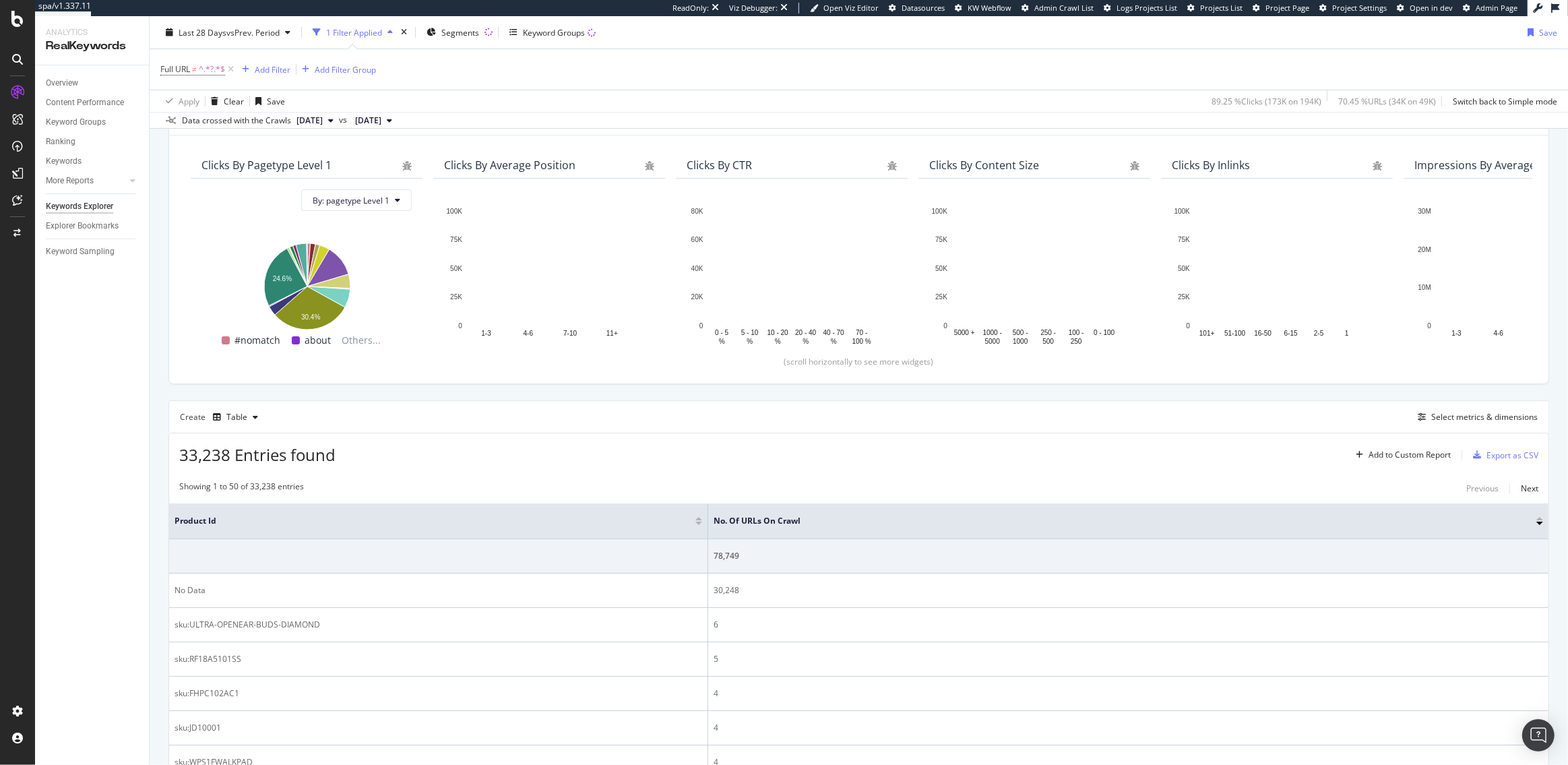
scroll to position [145, 0]
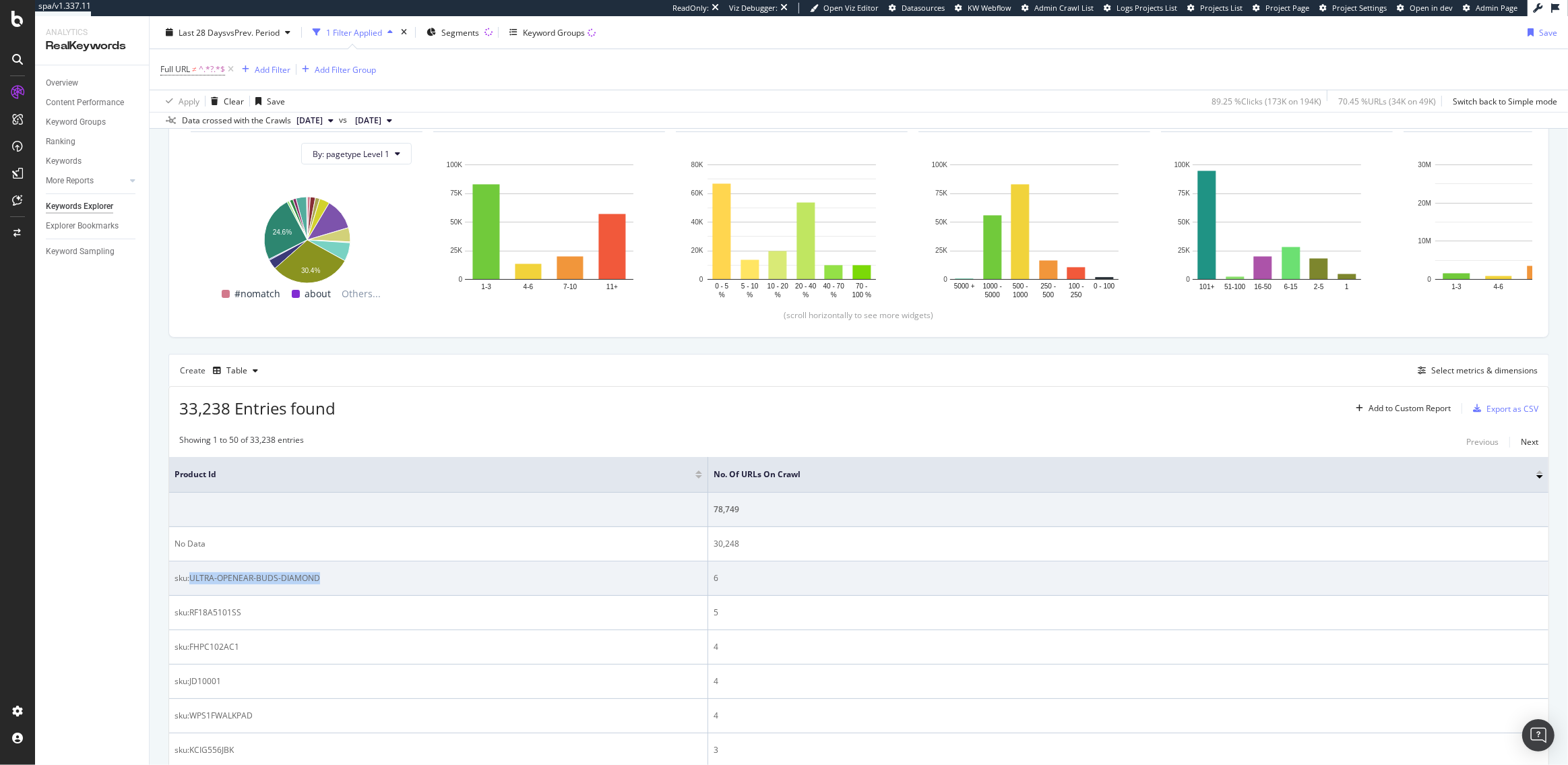
drag, startPoint x: 320, startPoint y: 578, endPoint x: 191, endPoint y: 582, distance: 129.1
click at [191, 582] on div "sku:ULTRA-OPENEAR-BUDS-DIAMOND" at bounding box center [438, 578] width 527 height 12
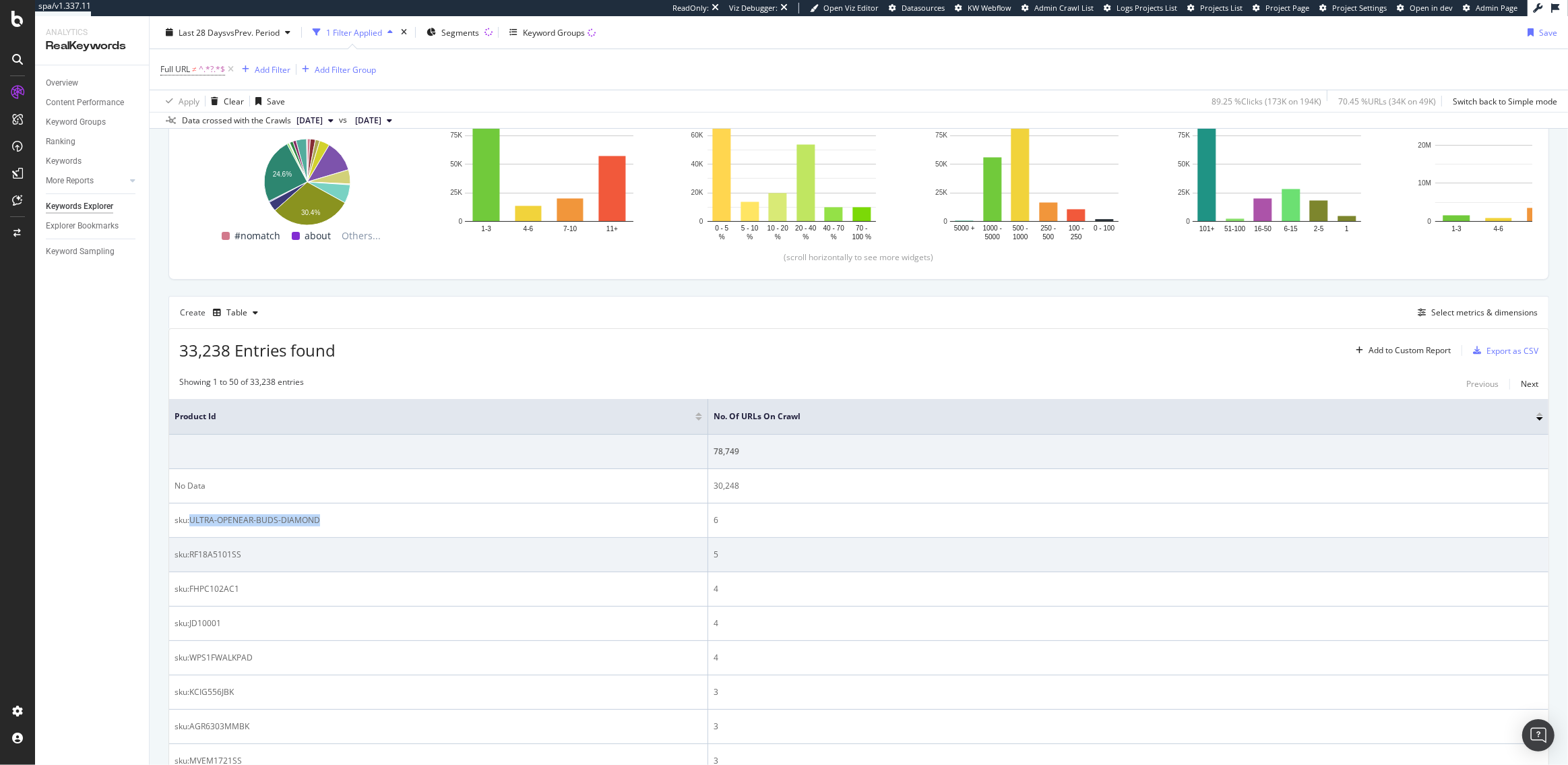
scroll to position [208, 0]
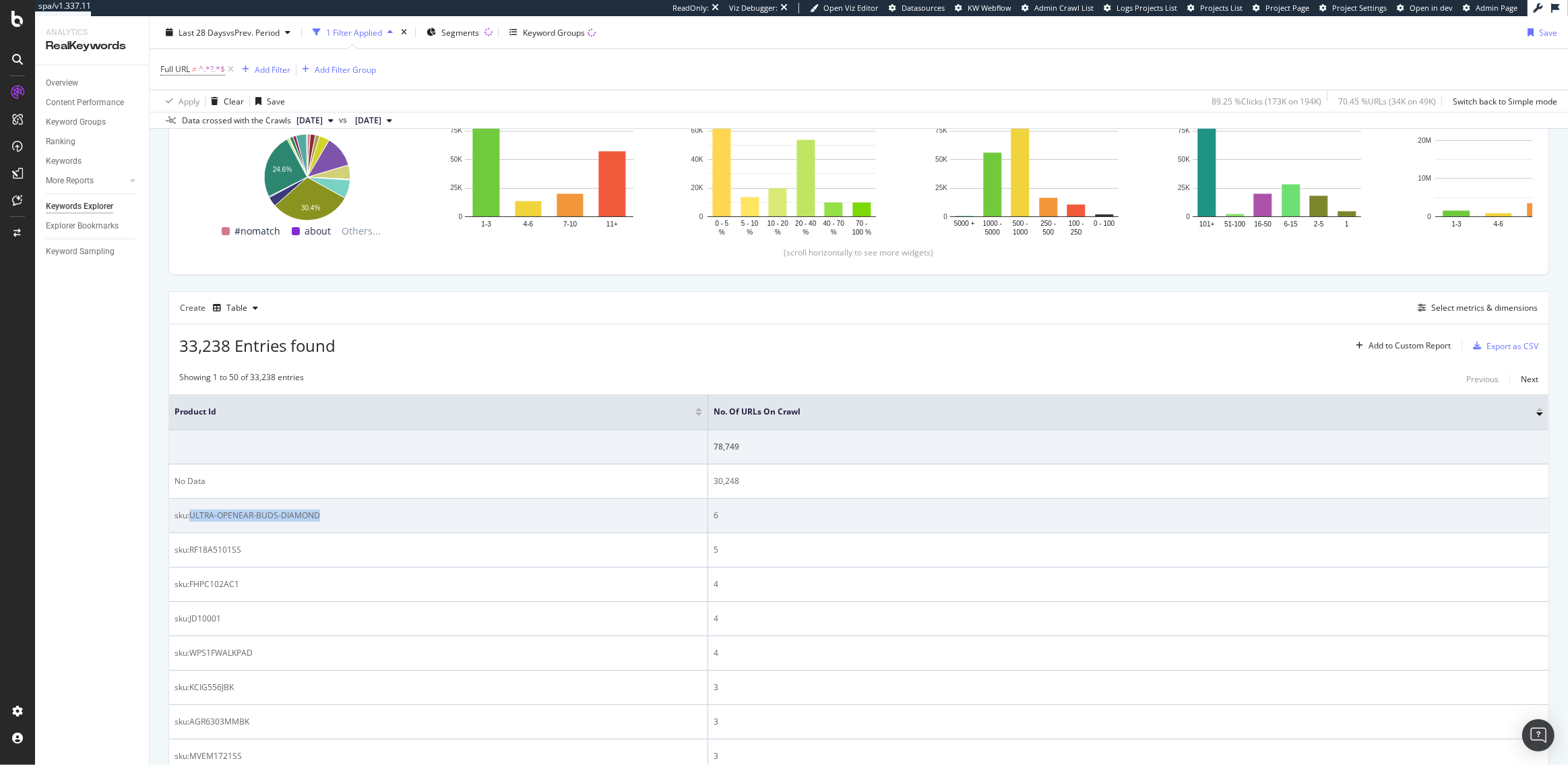
click at [327, 519] on div "sku:ULTRA-OPENEAR-BUDS-DIAMOND" at bounding box center [438, 516] width 527 height 12
drag, startPoint x: 320, startPoint y: 514, endPoint x: 175, endPoint y: 514, distance: 145.0
click at [175, 514] on div "sku:ULTRA-OPENEAR-BUDS-DIAMOND" at bounding box center [438, 516] width 527 height 12
copy div "sku:ULTRA-OPENEAR-BUDS-DIAMOND"
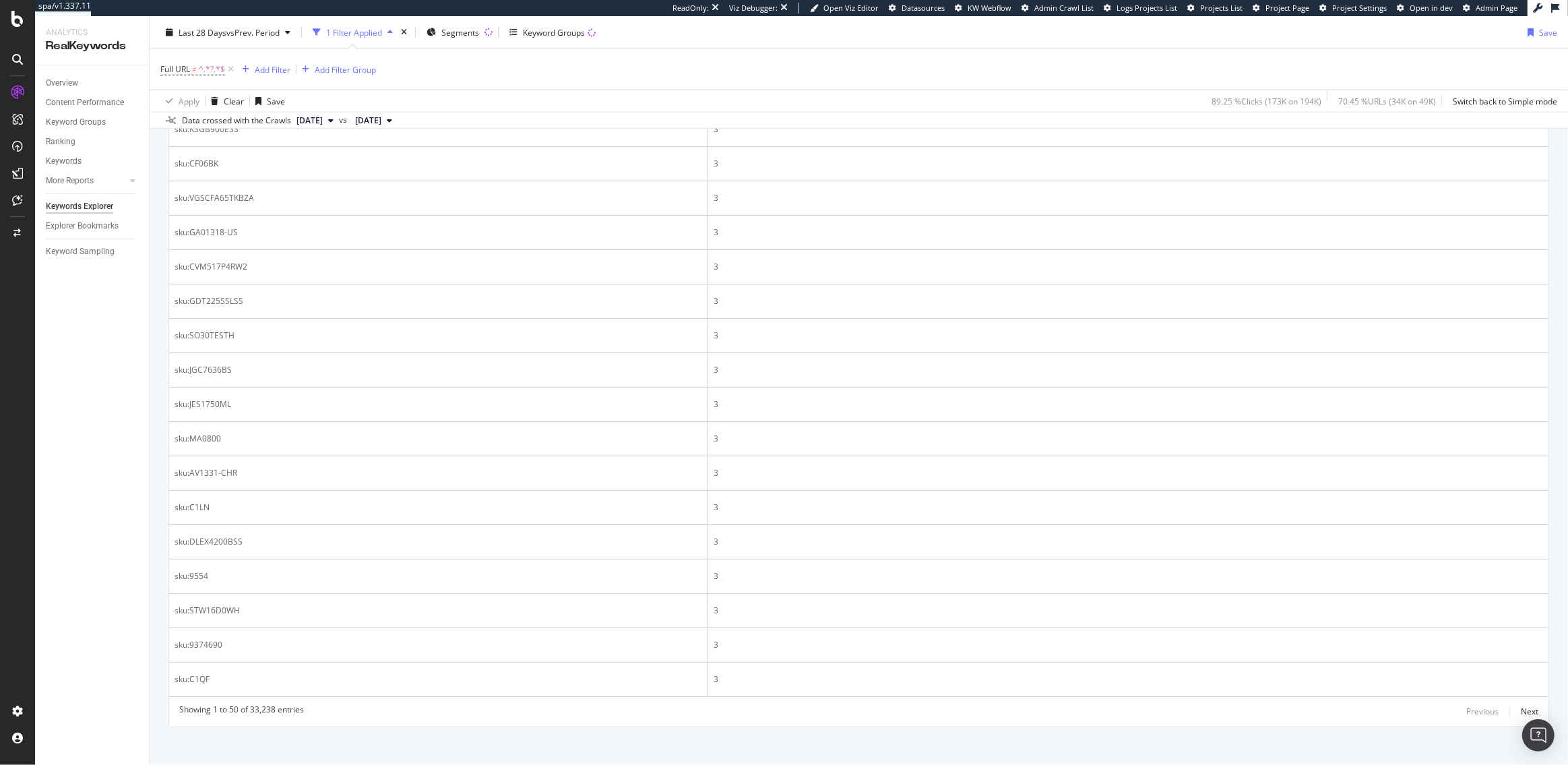
scroll to position [1695, 0]
click at [262, 68] on div "Add Filter" at bounding box center [272, 69] width 36 height 11
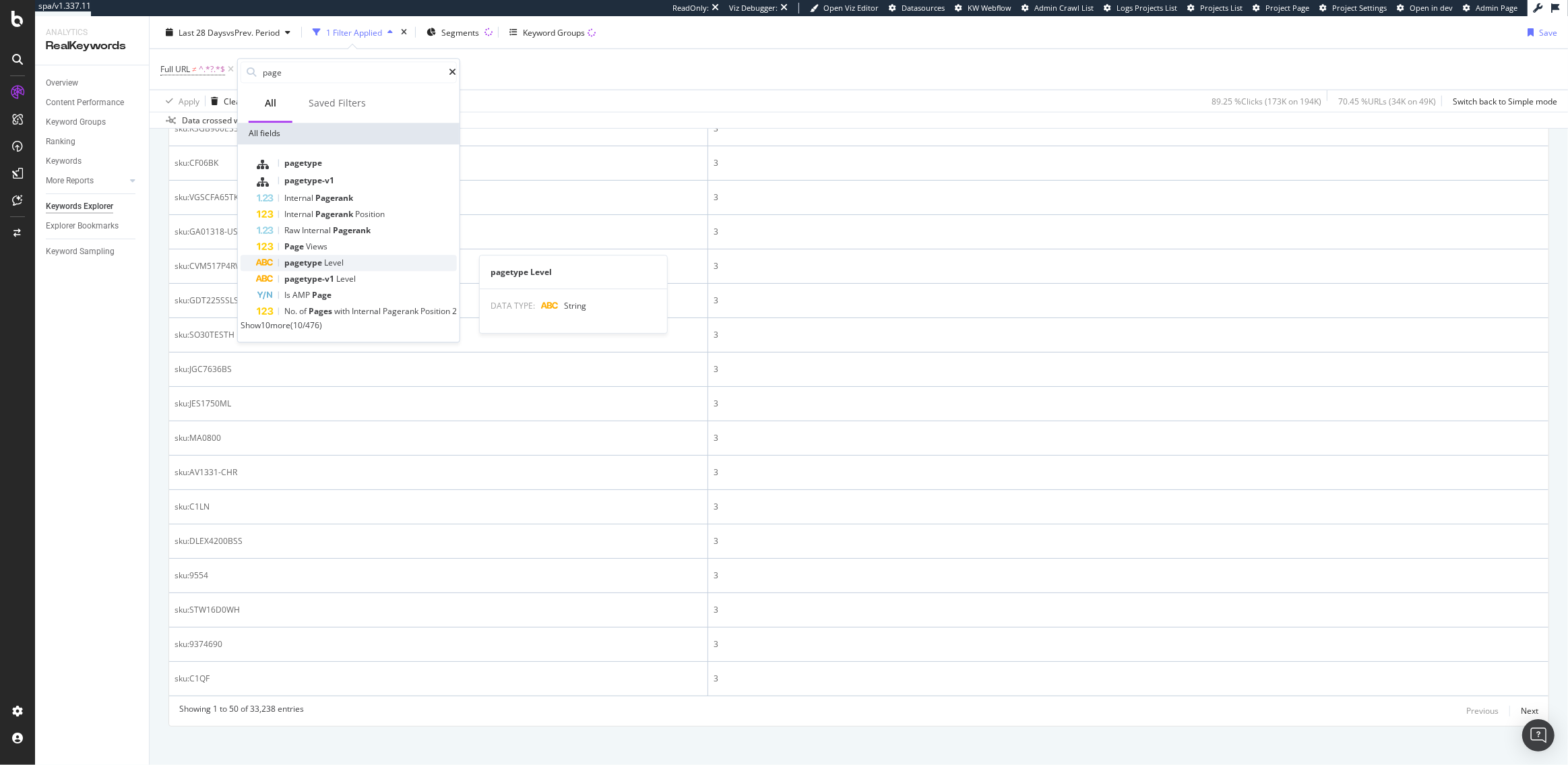
type input "page"
click at [327, 256] on div "pagetype Level" at bounding box center [356, 263] width 200 height 17
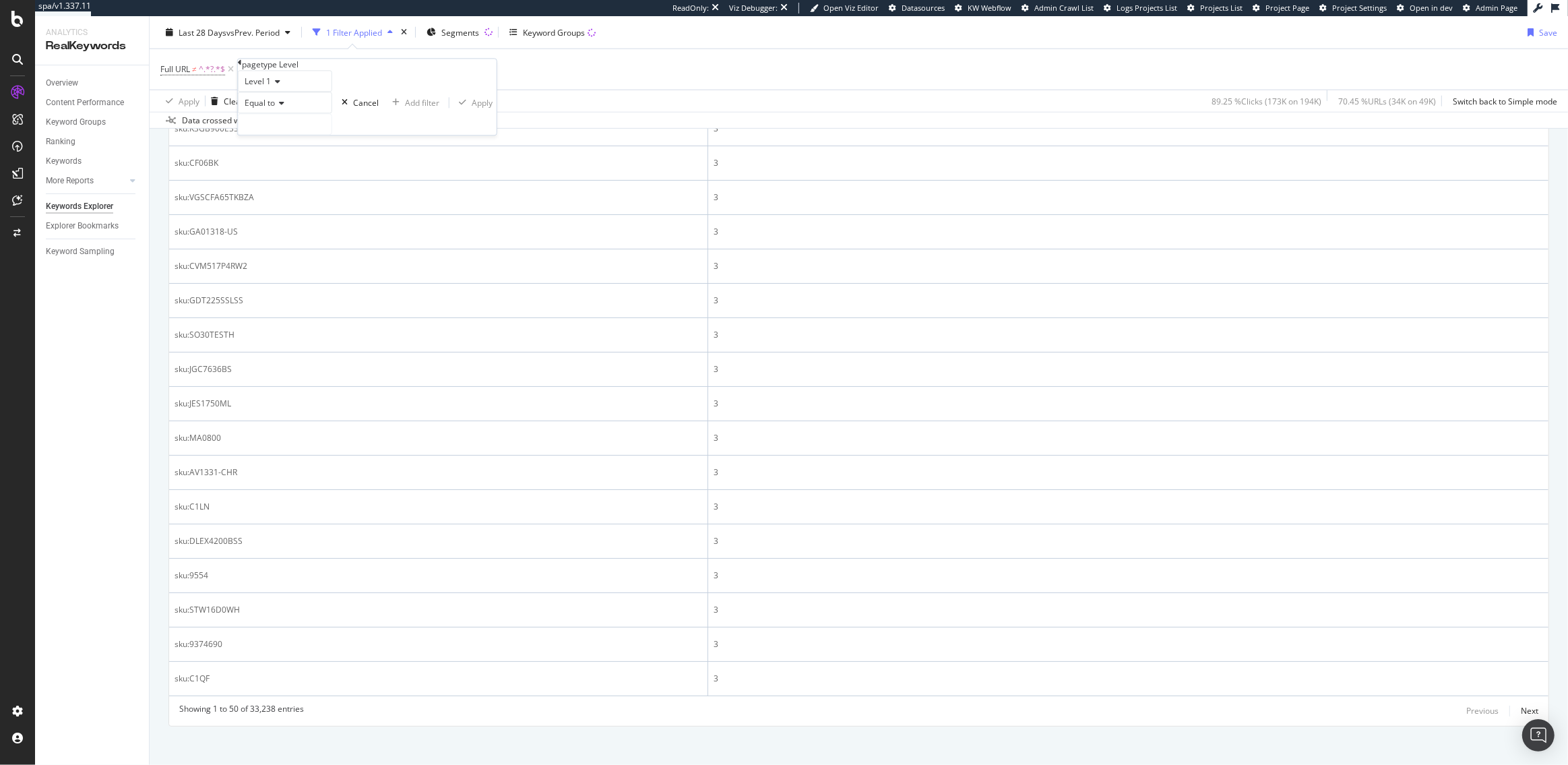
click at [275, 109] on span "Equal to" at bounding box center [259, 103] width 31 height 11
click at [285, 141] on span "Not equal to" at bounding box center [265, 134] width 45 height 11
click at [285, 134] on input "text" at bounding box center [285, 124] width 93 height 20
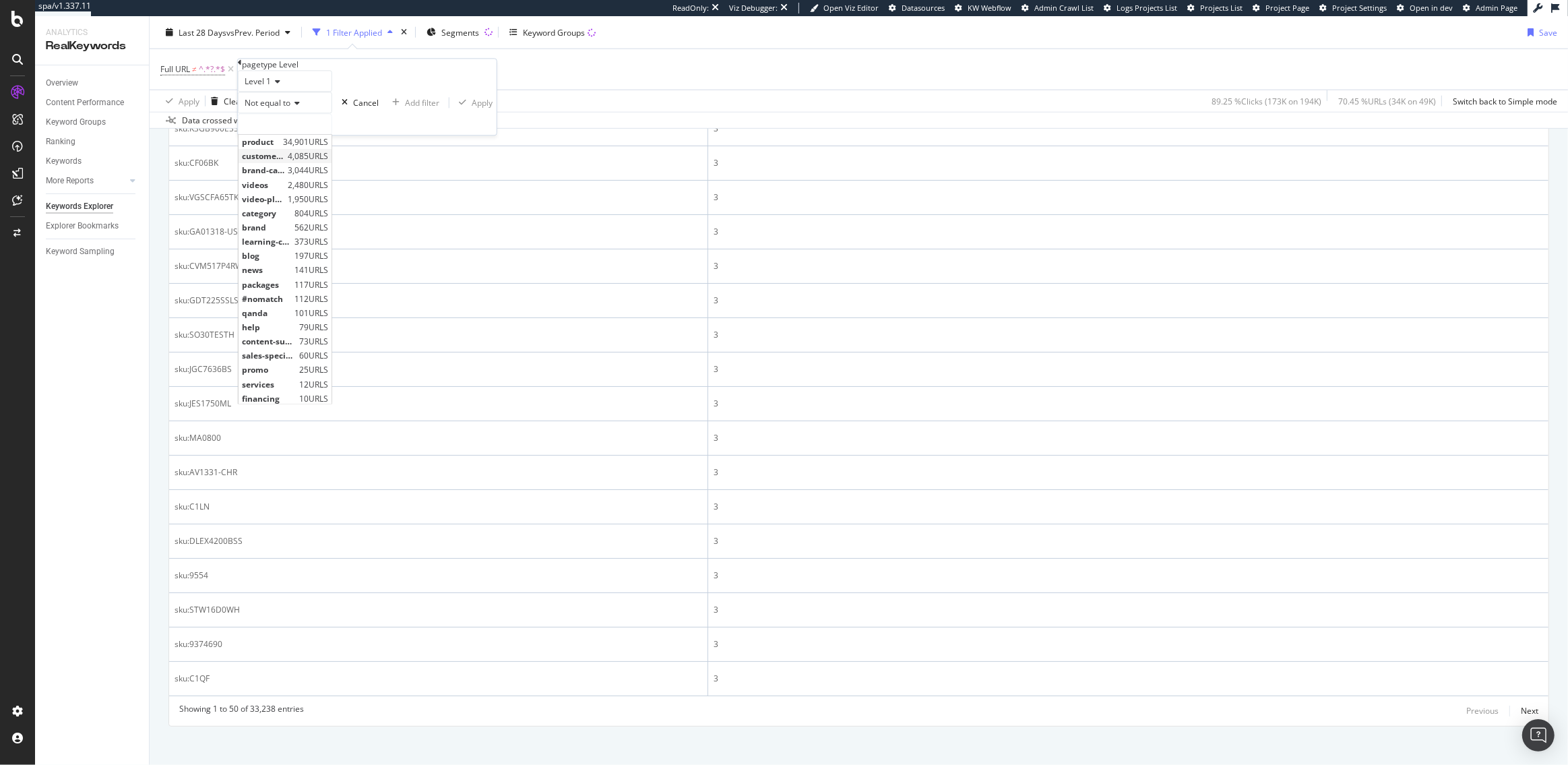
click at [285, 162] on span "customer-reviews" at bounding box center [263, 156] width 43 height 11
type input "customer-reviews"
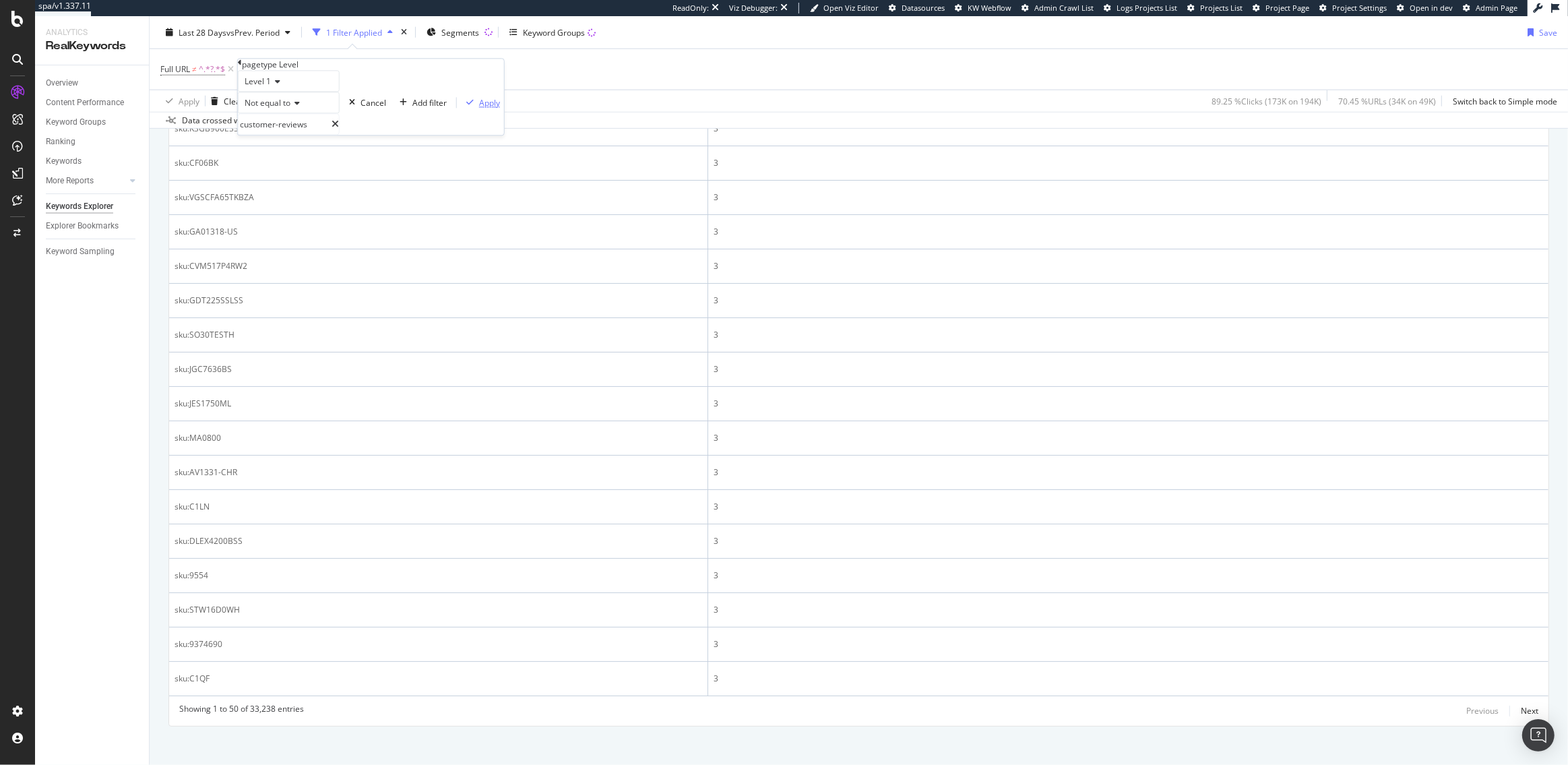
click at [479, 108] on div "Apply" at bounding box center [490, 102] width 21 height 11
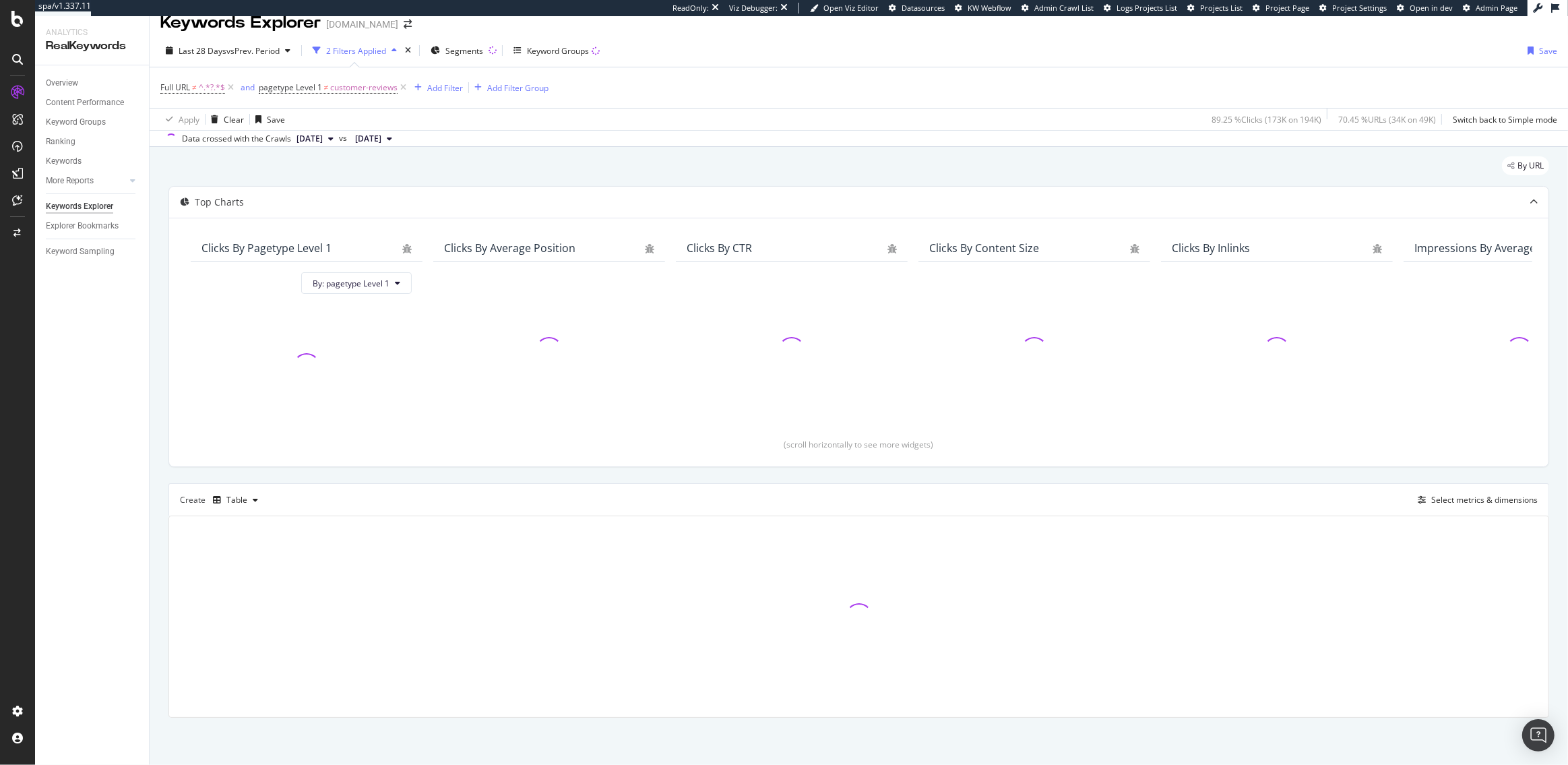
scroll to position [15, 0]
click at [421, 87] on icon "button" at bounding box center [418, 87] width 7 height 8
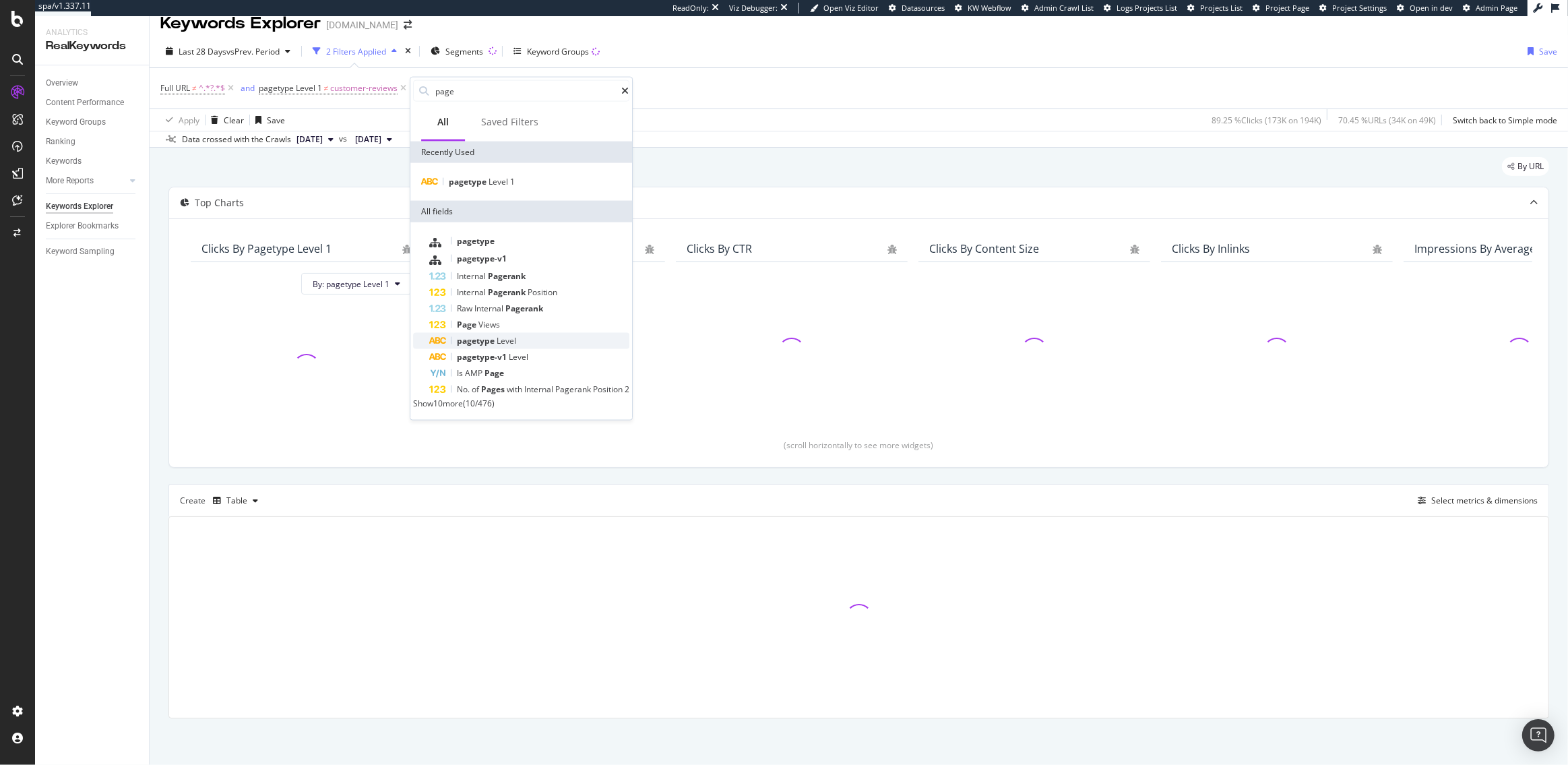
click at [493, 341] on span "pagetype" at bounding box center [477, 341] width 40 height 11
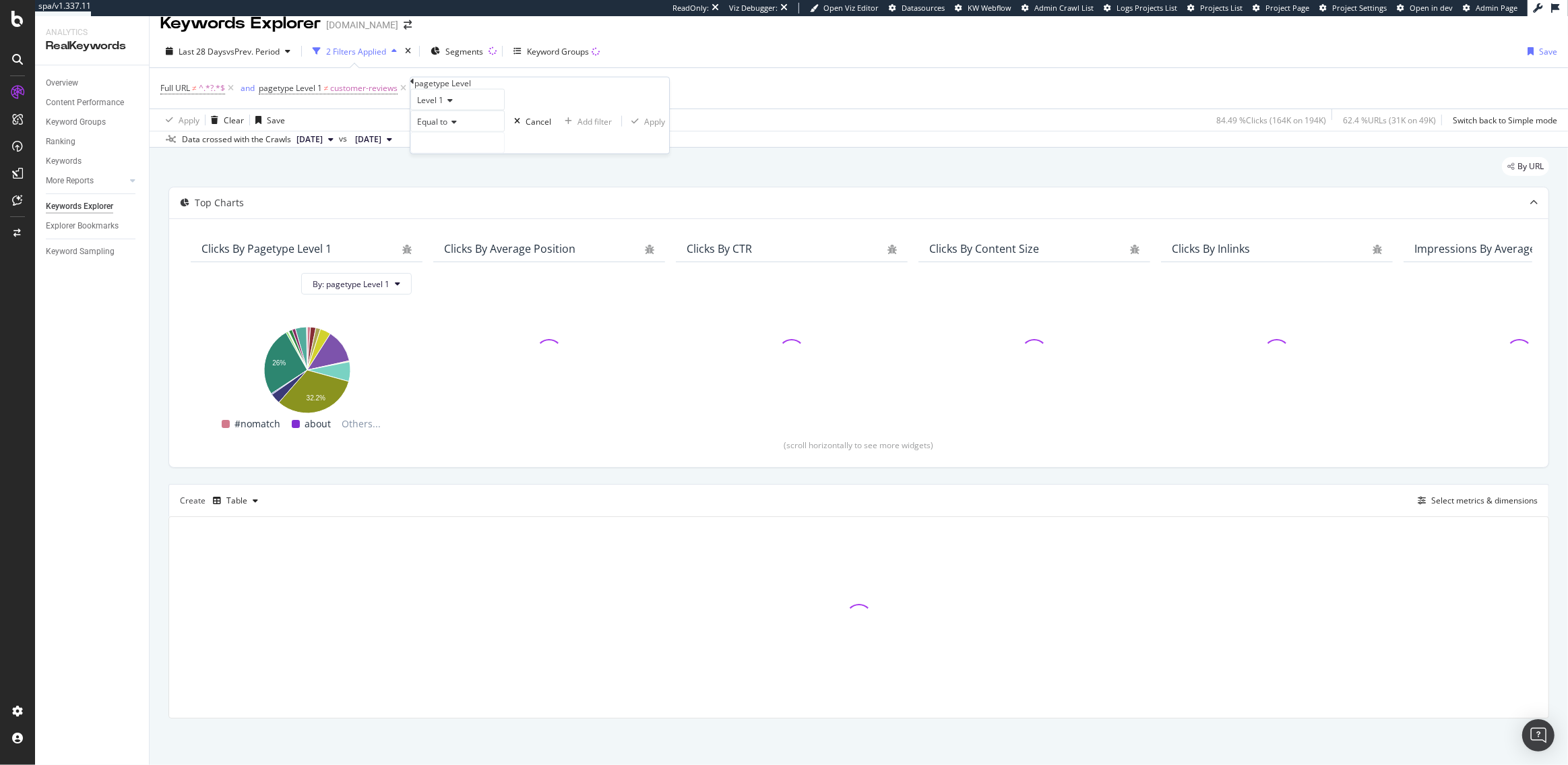
click at [448, 128] on span "Equal to" at bounding box center [432, 121] width 31 height 11
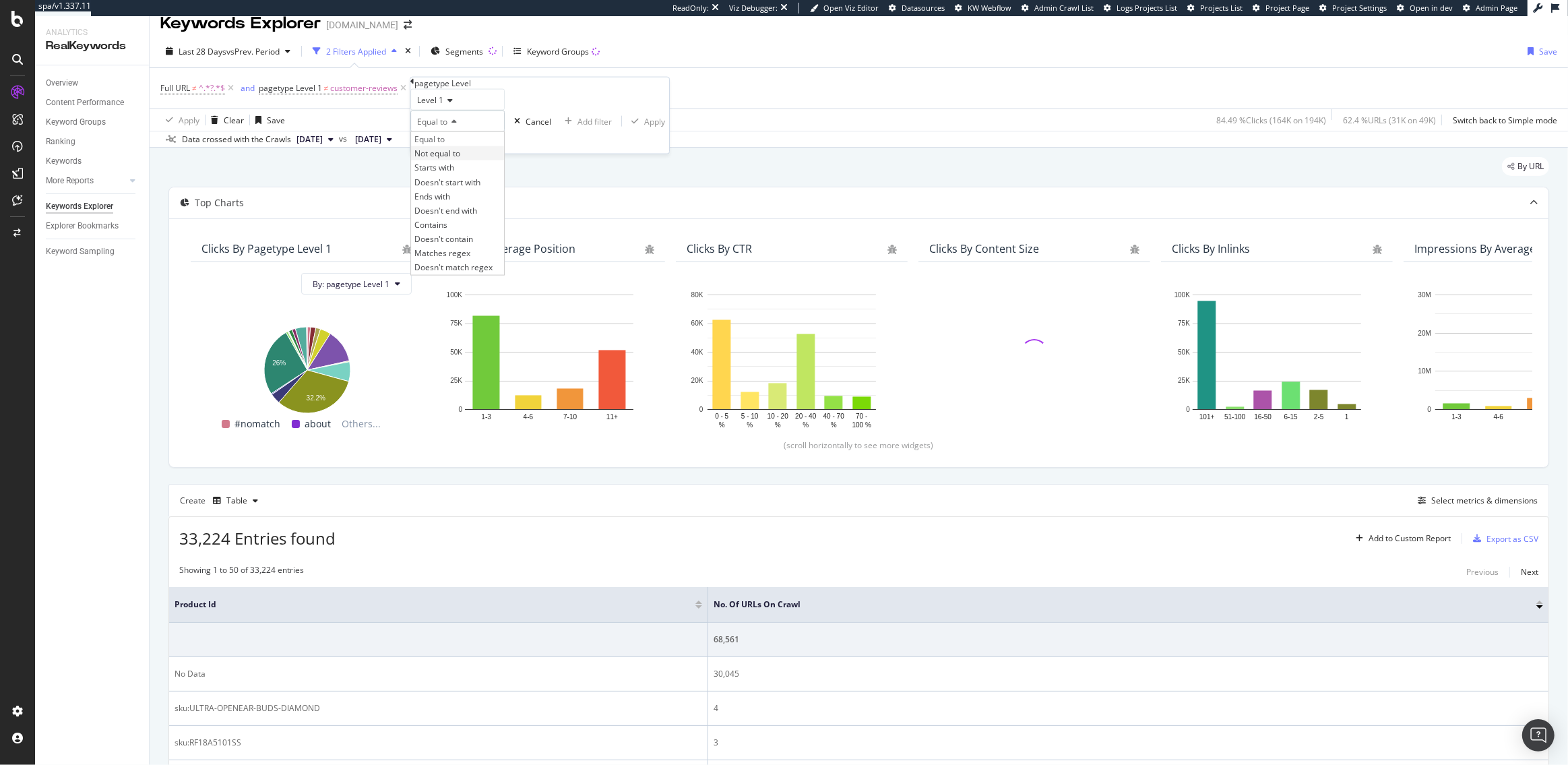
click at [460, 159] on span "Not equal to" at bounding box center [437, 153] width 45 height 11
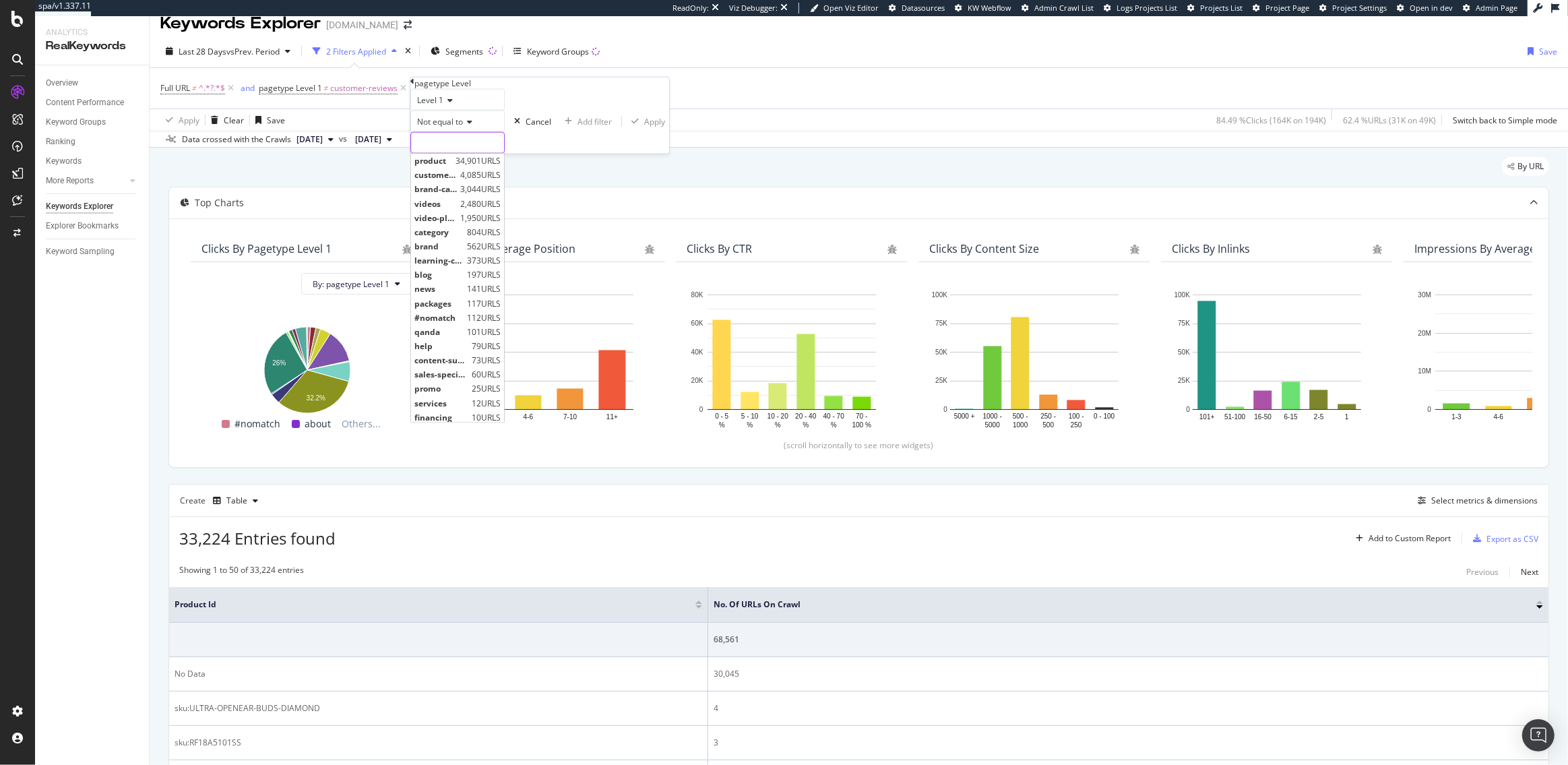
click at [454, 153] on input "text" at bounding box center [457, 142] width 93 height 20
click at [464, 337] on span "qanda" at bounding box center [439, 331] width 49 height 11
type input "qanda"
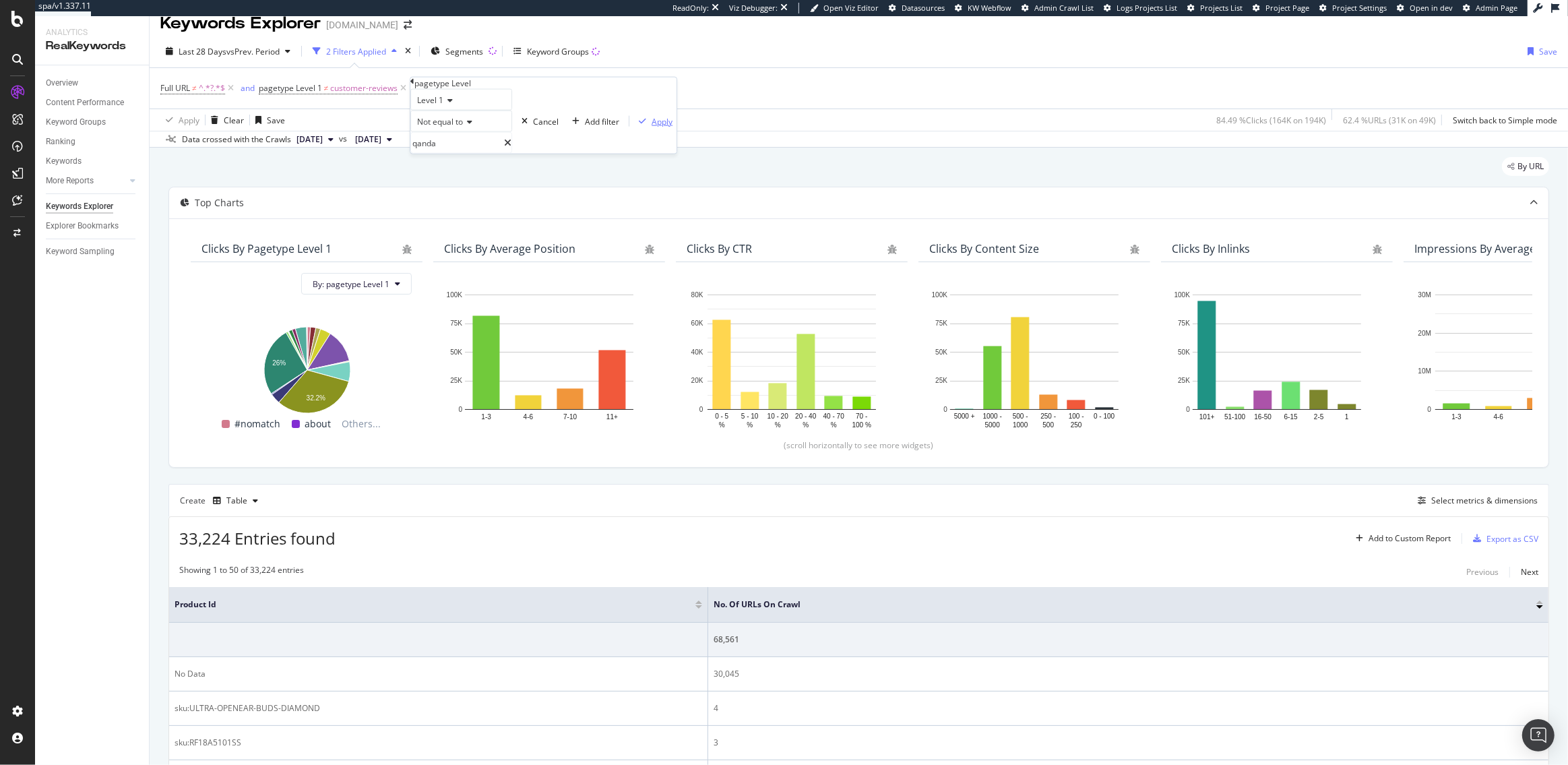
click at [651, 127] on div "Apply" at bounding box center [662, 121] width 21 height 11
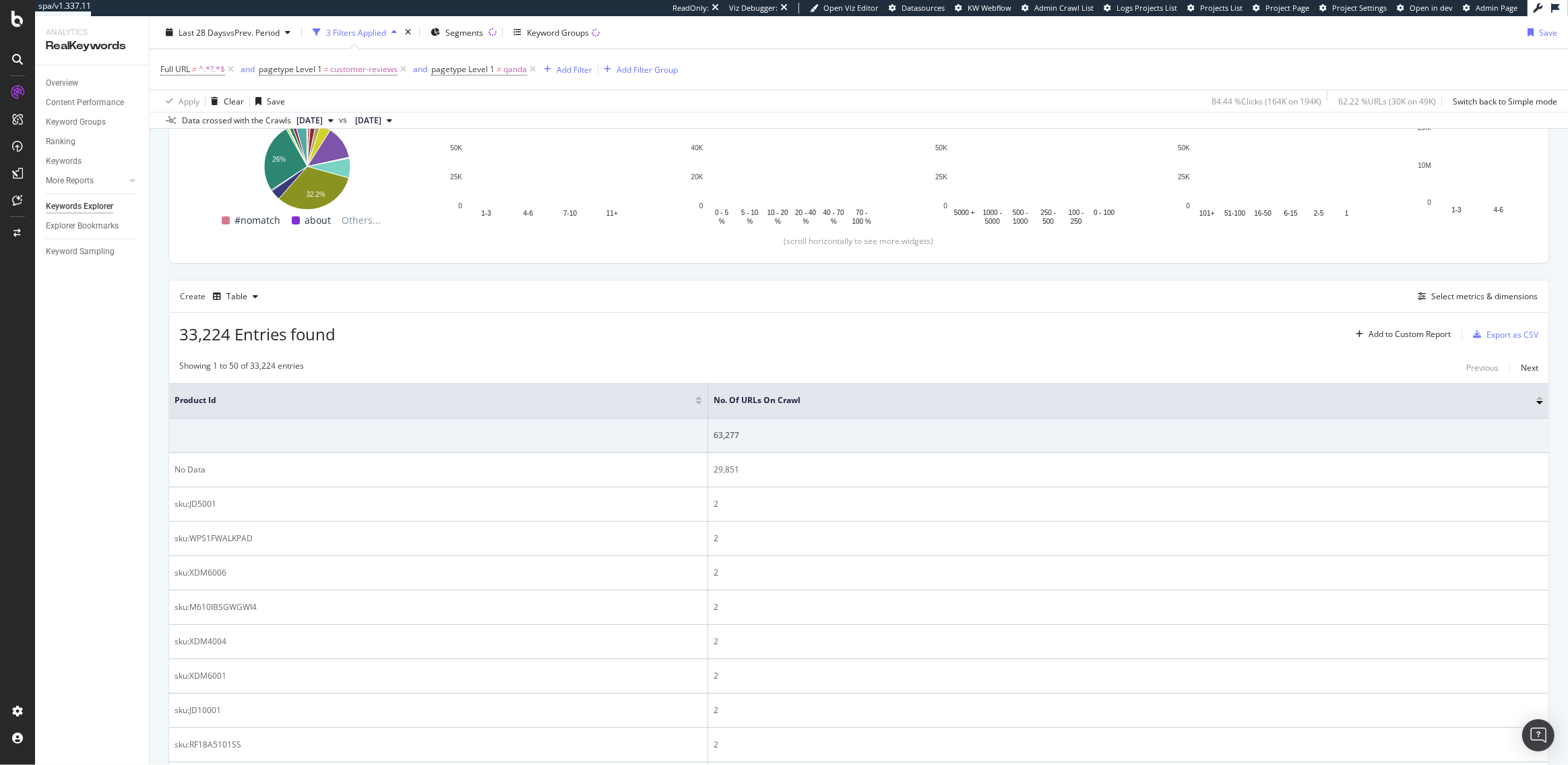
scroll to position [194, 0]
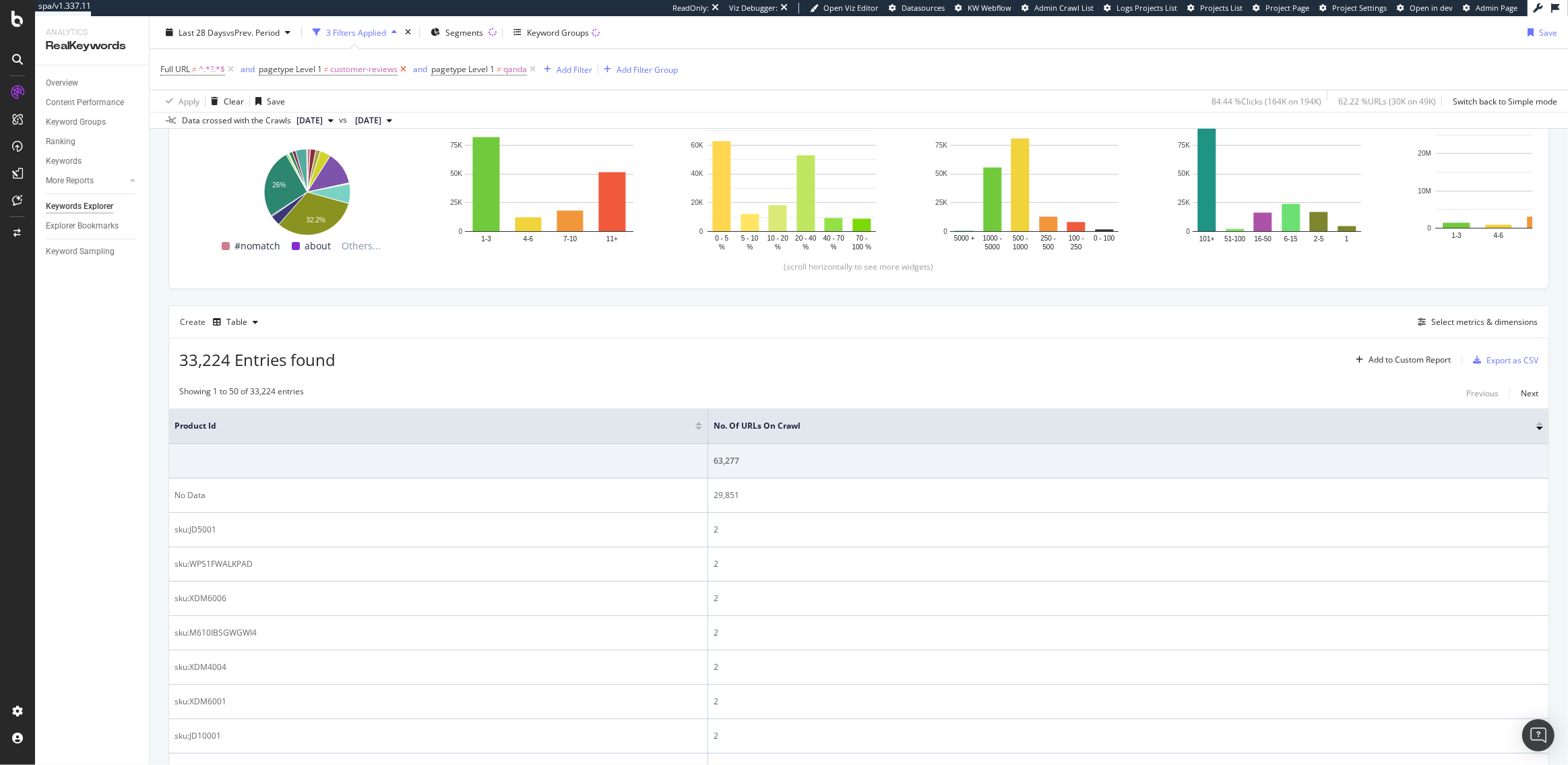
click at [406, 68] on icon at bounding box center [402, 69] width 11 height 13
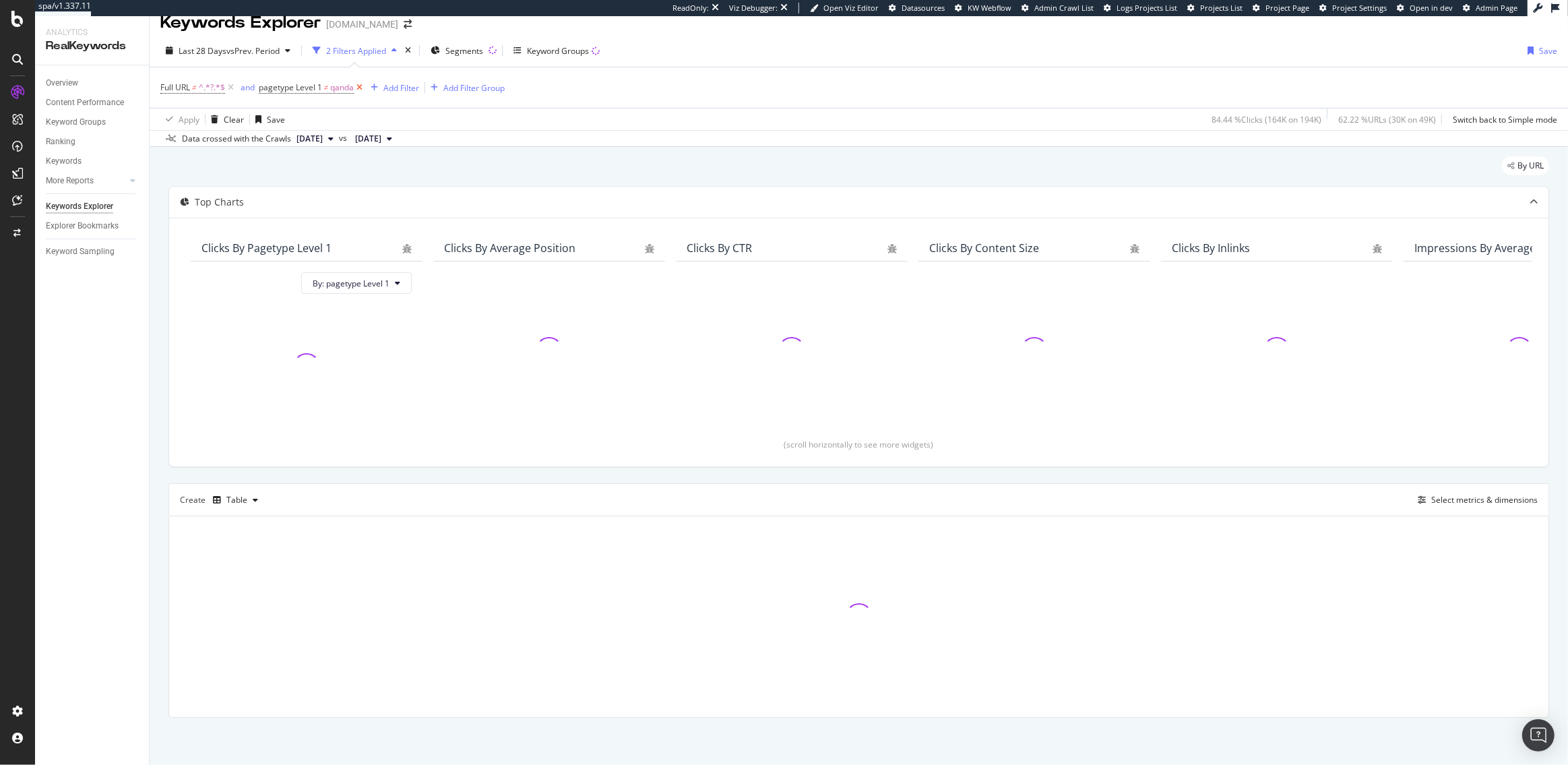
scroll to position [15, 0]
click at [362, 86] on icon at bounding box center [359, 87] width 11 height 13
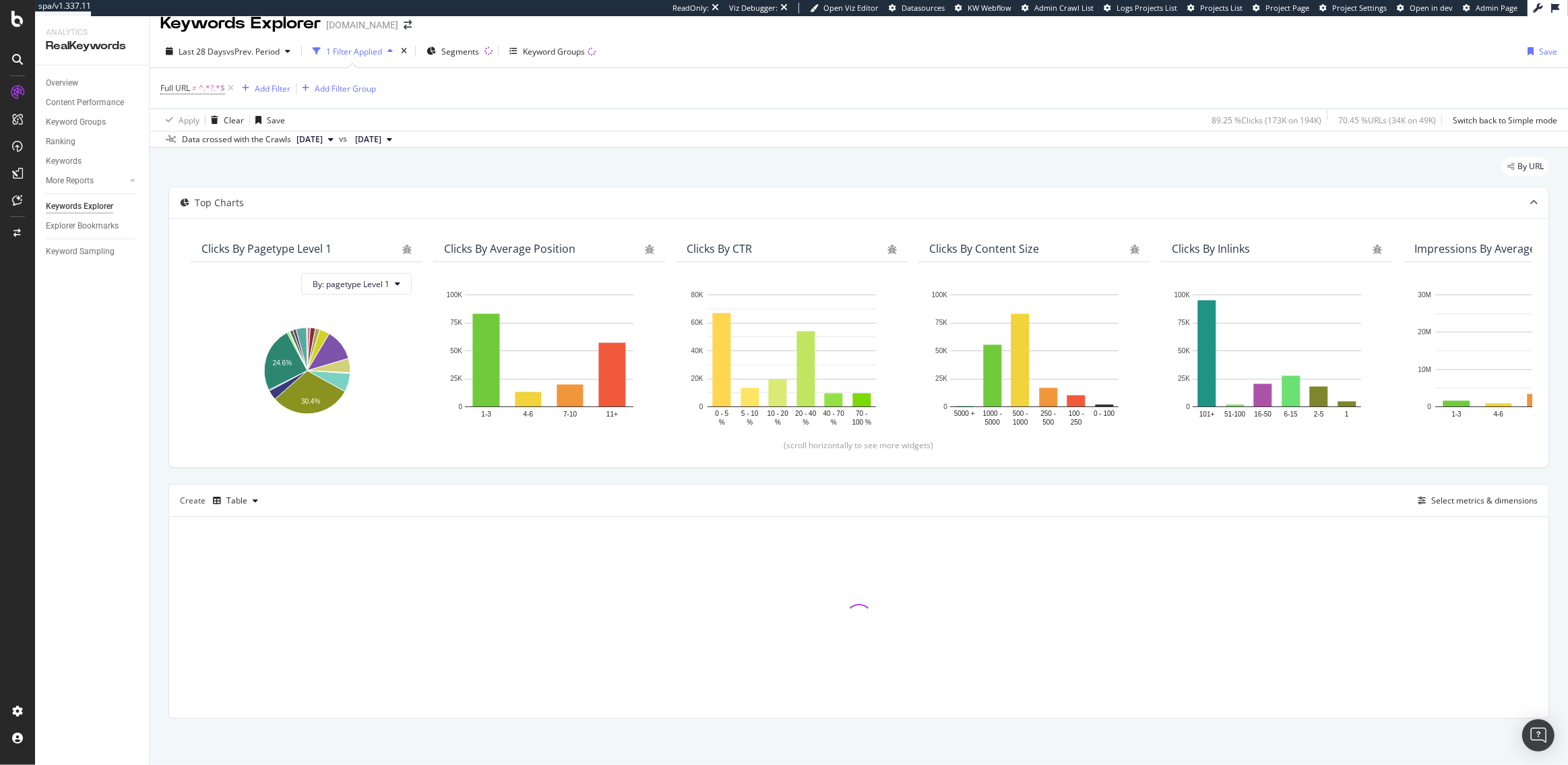
click at [229, 88] on icon at bounding box center [230, 87] width 11 height 13
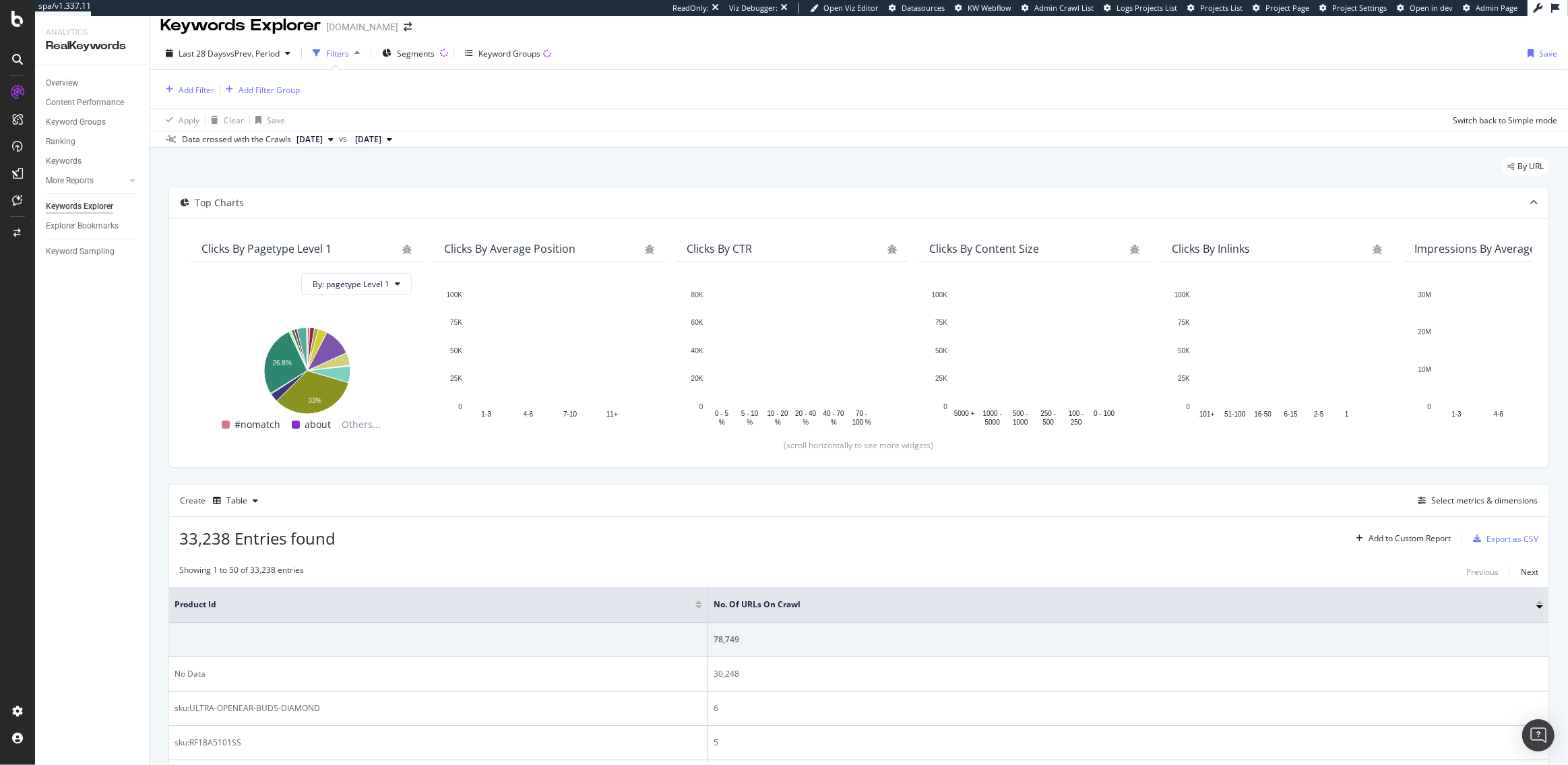
scroll to position [190, 0]
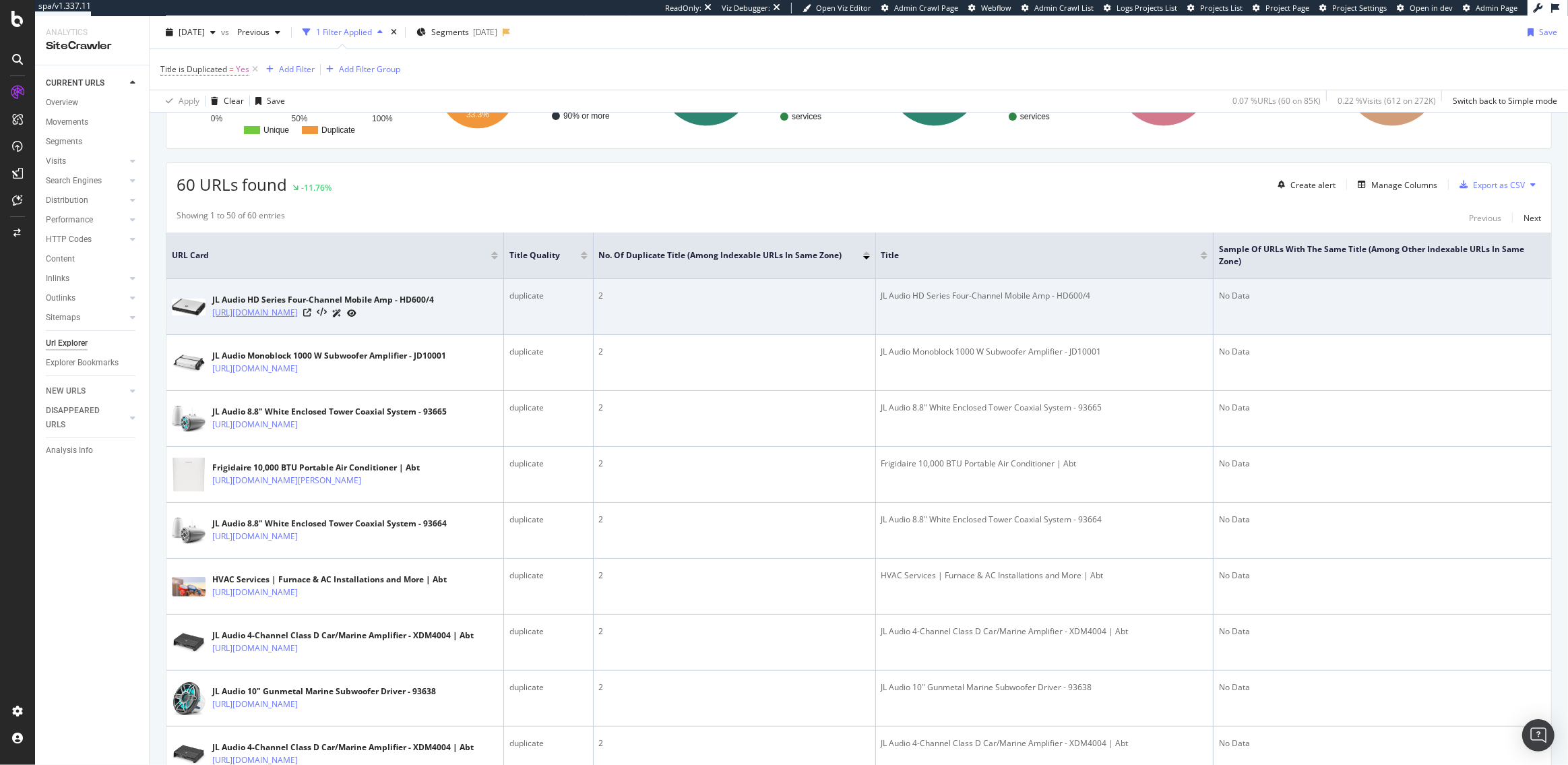
scroll to position [188, 0]
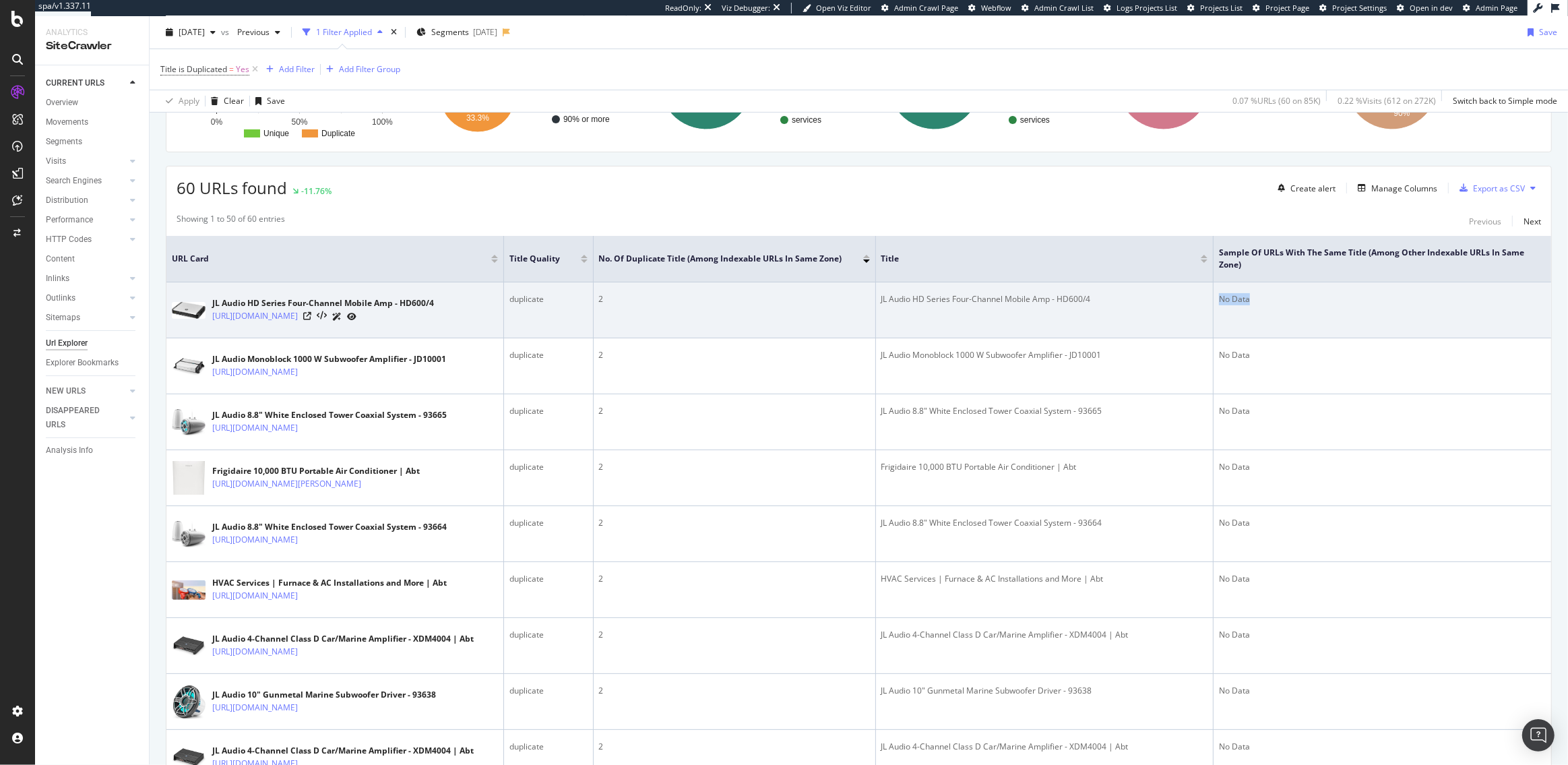
drag, startPoint x: 1257, startPoint y: 301, endPoint x: 1219, endPoint y: 300, distance: 38.0
click at [1219, 300] on div "No Data" at bounding box center [1382, 300] width 327 height 12
drag, startPoint x: 208, startPoint y: 312, endPoint x: 319, endPoint y: 327, distance: 112.0
click at [319, 327] on div "JL Audio HD Series Four-Channel Mobile Amp - HD600/4 https://www.abt.com/JL-Aud…" at bounding box center [335, 310] width 327 height 34
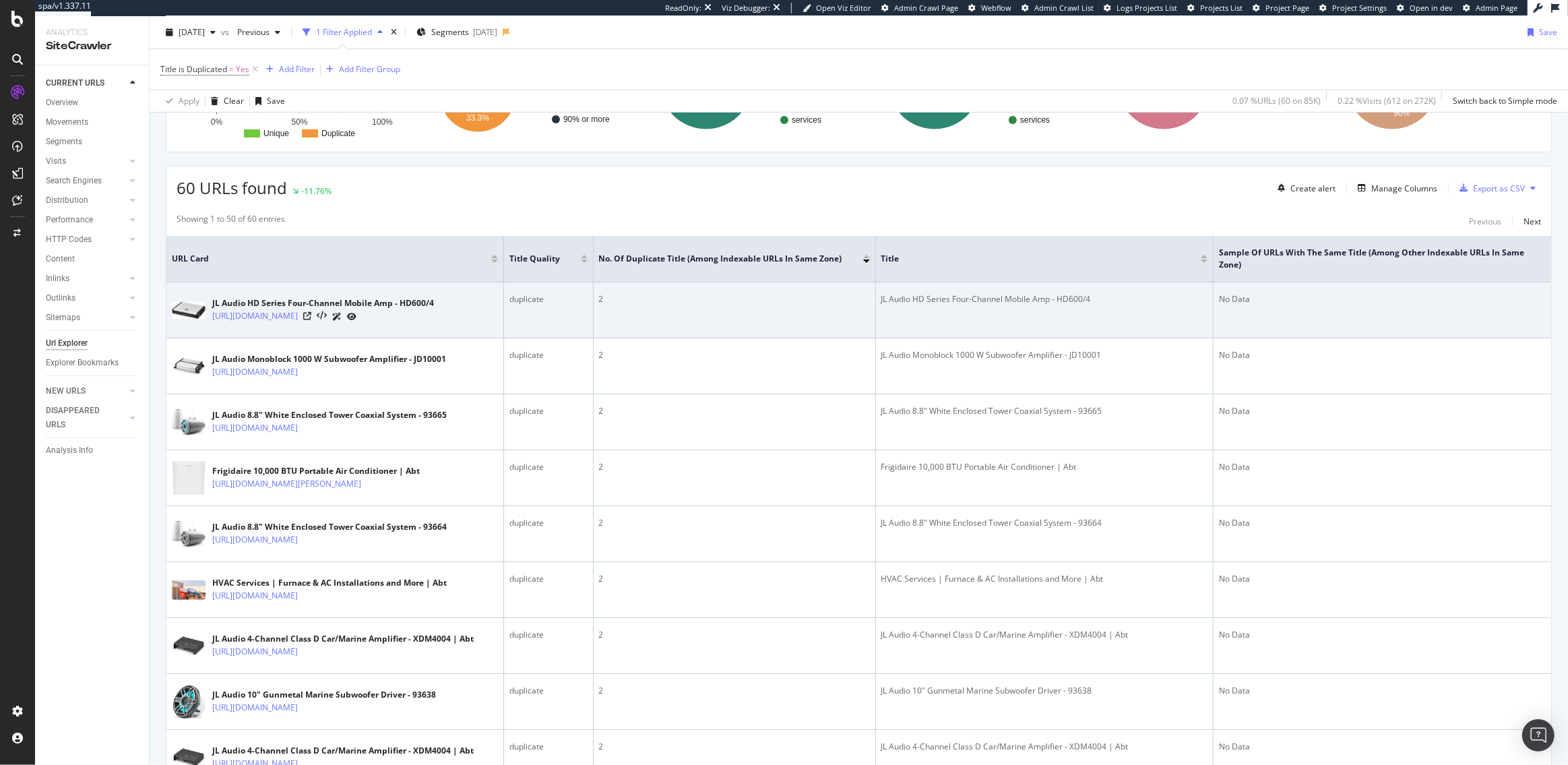
drag, startPoint x: 211, startPoint y: 313, endPoint x: 312, endPoint y: 333, distance: 103.0
click at [312, 333] on td "JL Audio HD Series Four-Channel Mobile Amp - HD600/4 https://www.abt.com/JL-Aud…" at bounding box center [335, 310] width 338 height 56
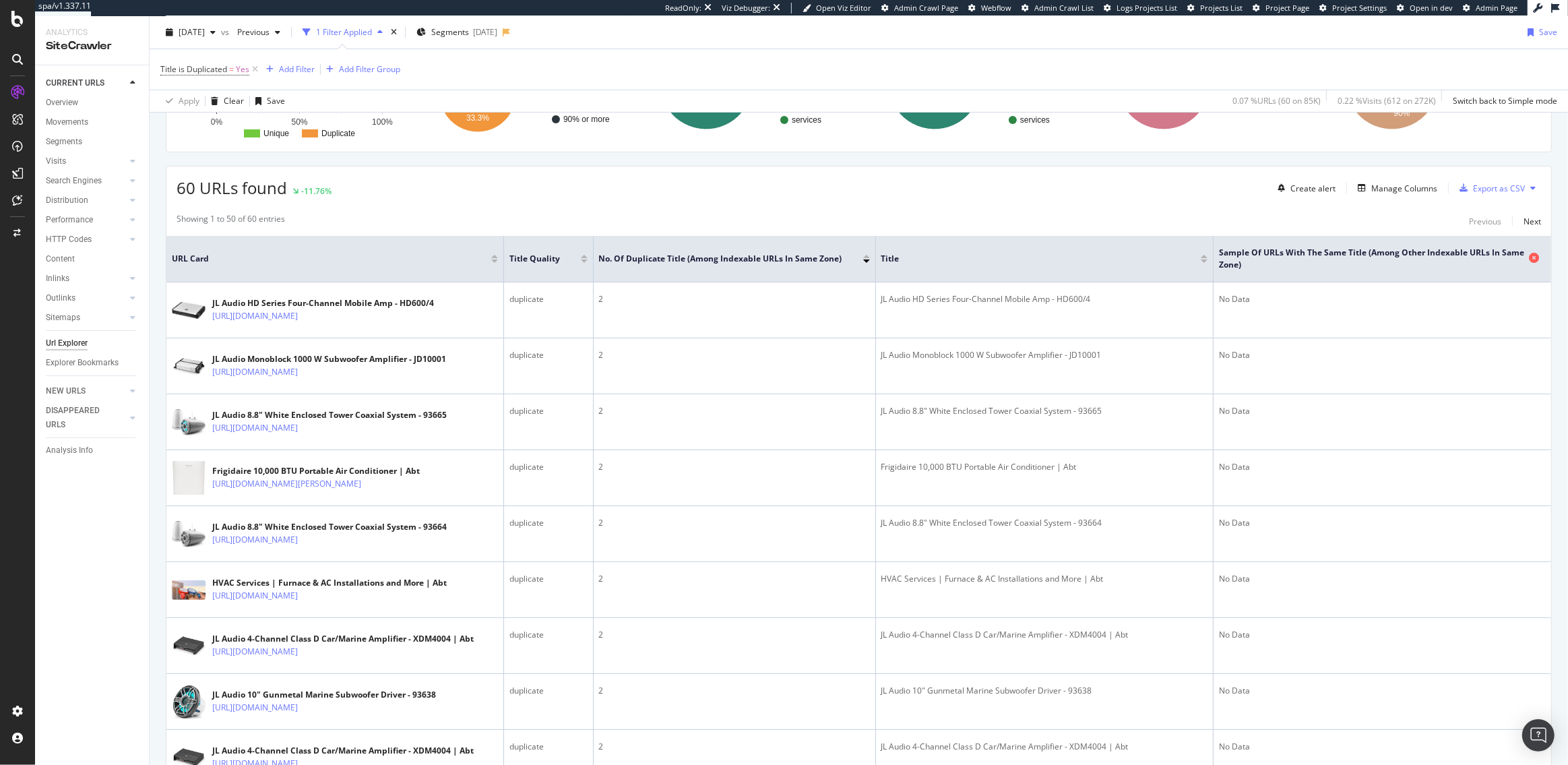
copy link "https://www.abt.com/JL-Audio-HD-Series-Four-Channel-Mobile-Amp-98221/p/35483.ht…"
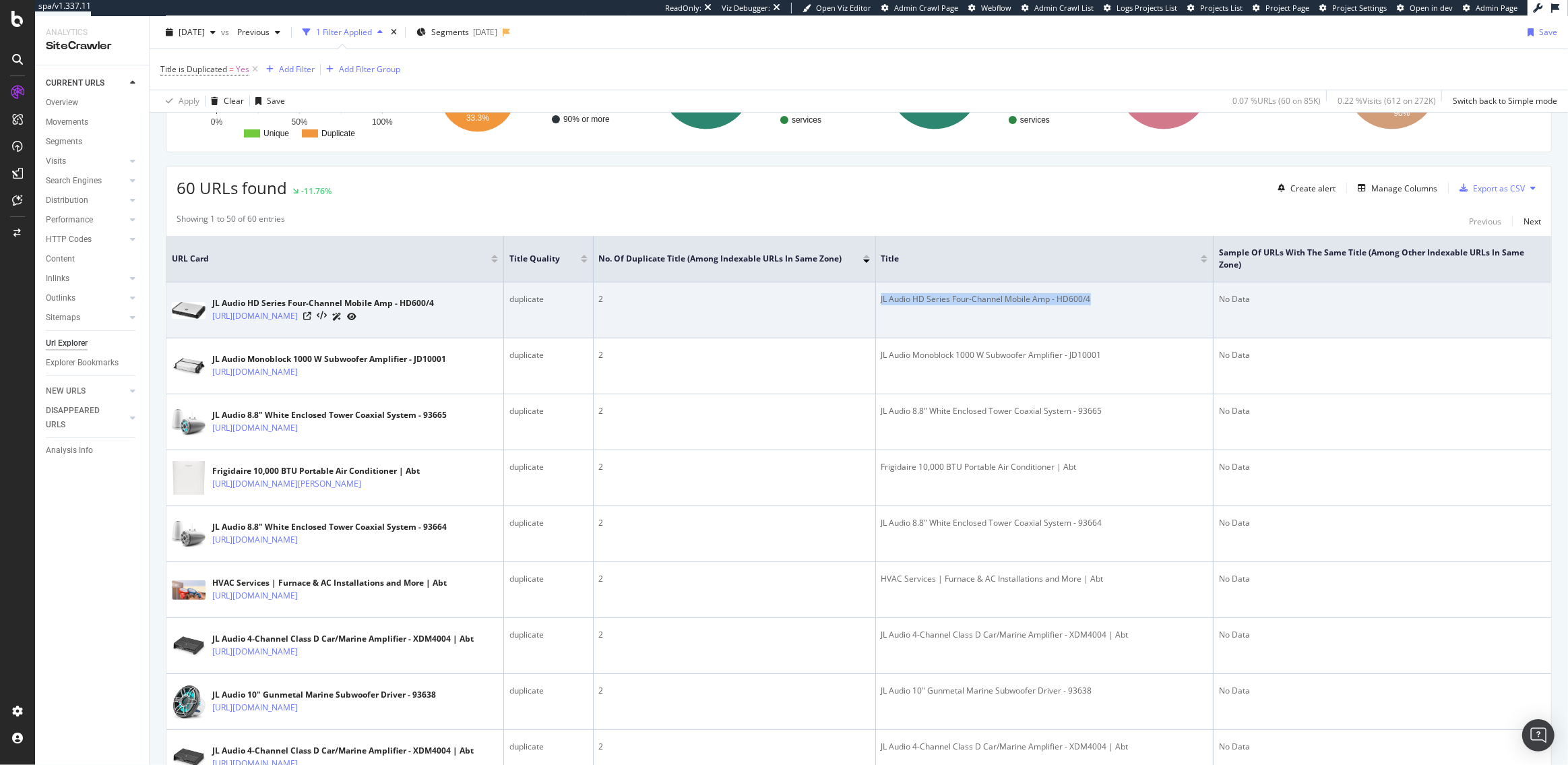
drag, startPoint x: 1091, startPoint y: 297, endPoint x: 878, endPoint y: 295, distance: 213.0
click at [878, 295] on td "JL Audio HD Series Four-Channel Mobile Amp - HD600/4" at bounding box center [1045, 310] width 338 height 56
copy div "JL Audio HD Series Four-Channel Mobile Amp - HD600/4"
click at [1016, 307] on td "JL Audio HD Series Four-Channel Mobile Amp - HD600/4" at bounding box center [1045, 310] width 338 height 56
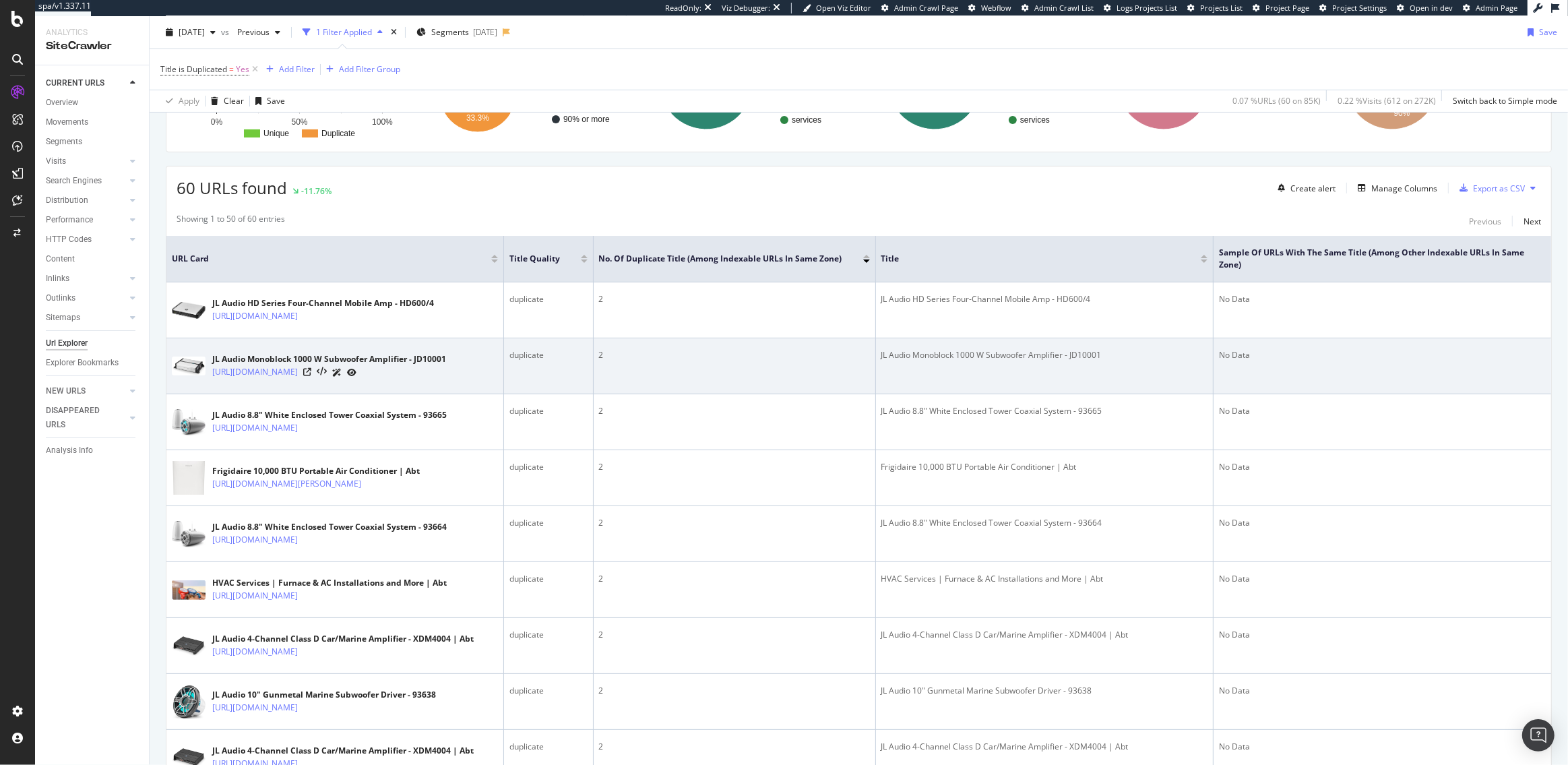
scroll to position [194, 0]
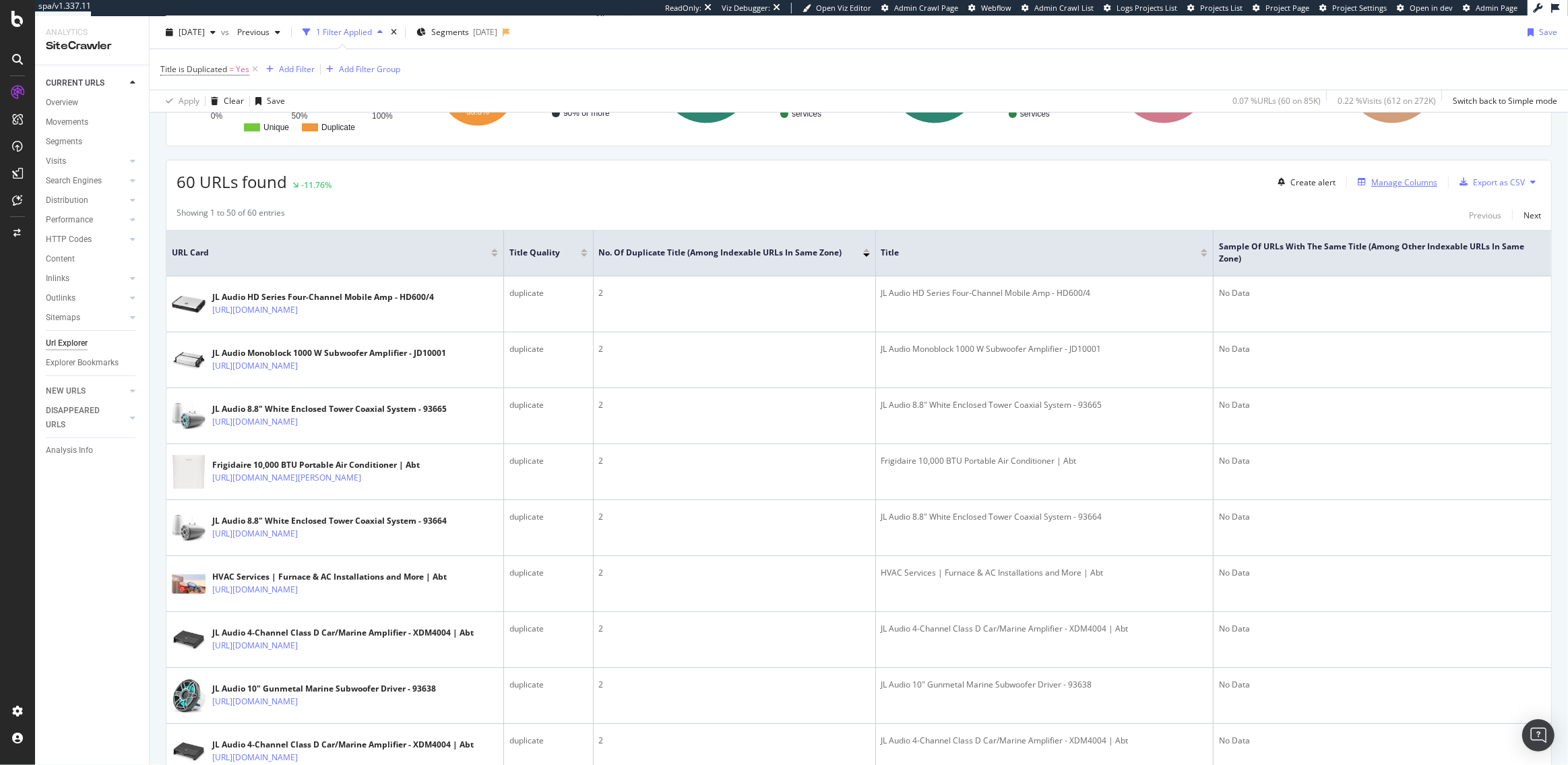
click at [1387, 185] on div "Manage Columns" at bounding box center [1405, 182] width 66 height 11
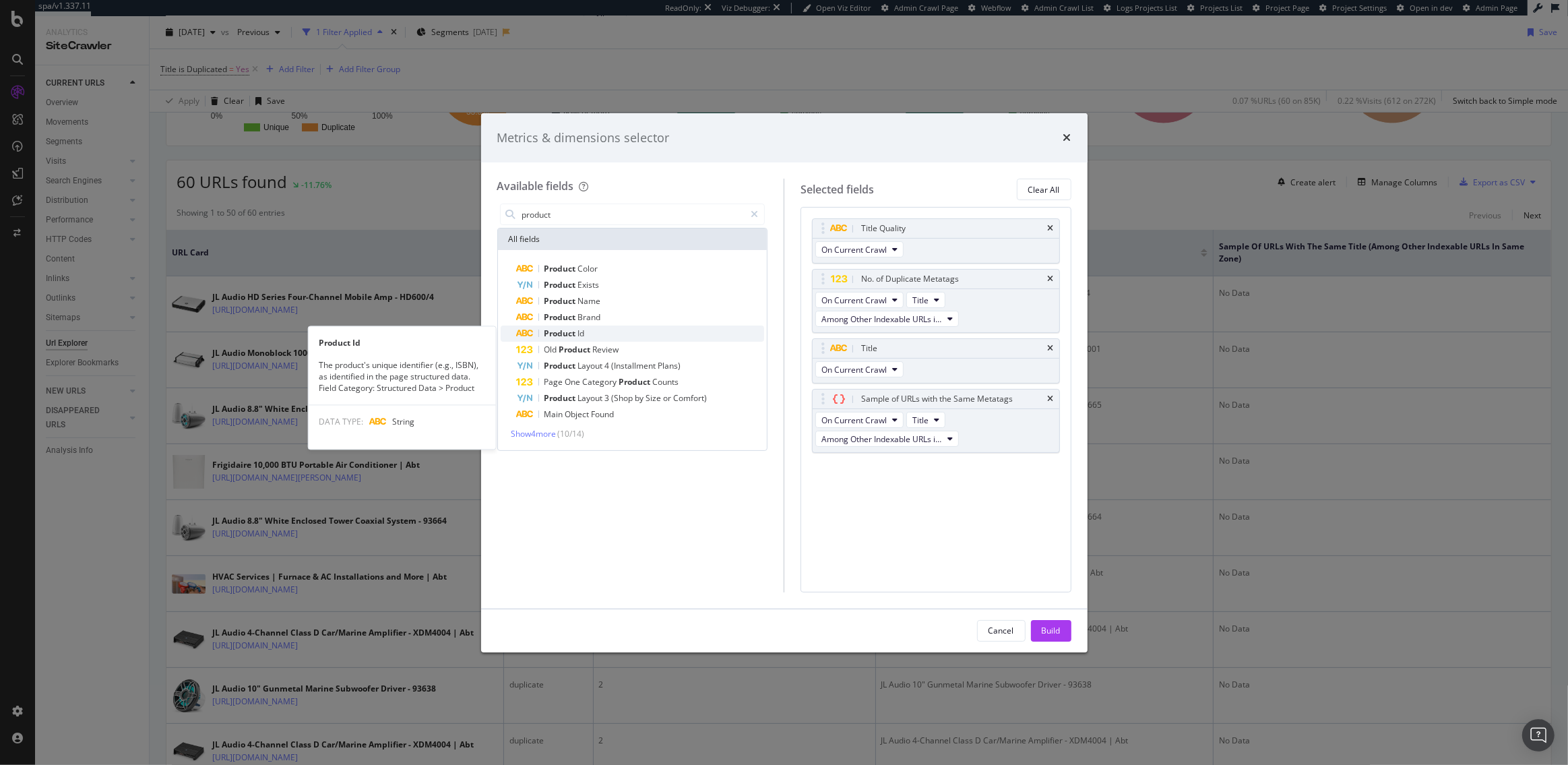
type input "product"
click at [607, 335] on div "Product Id" at bounding box center [641, 334] width 248 height 17
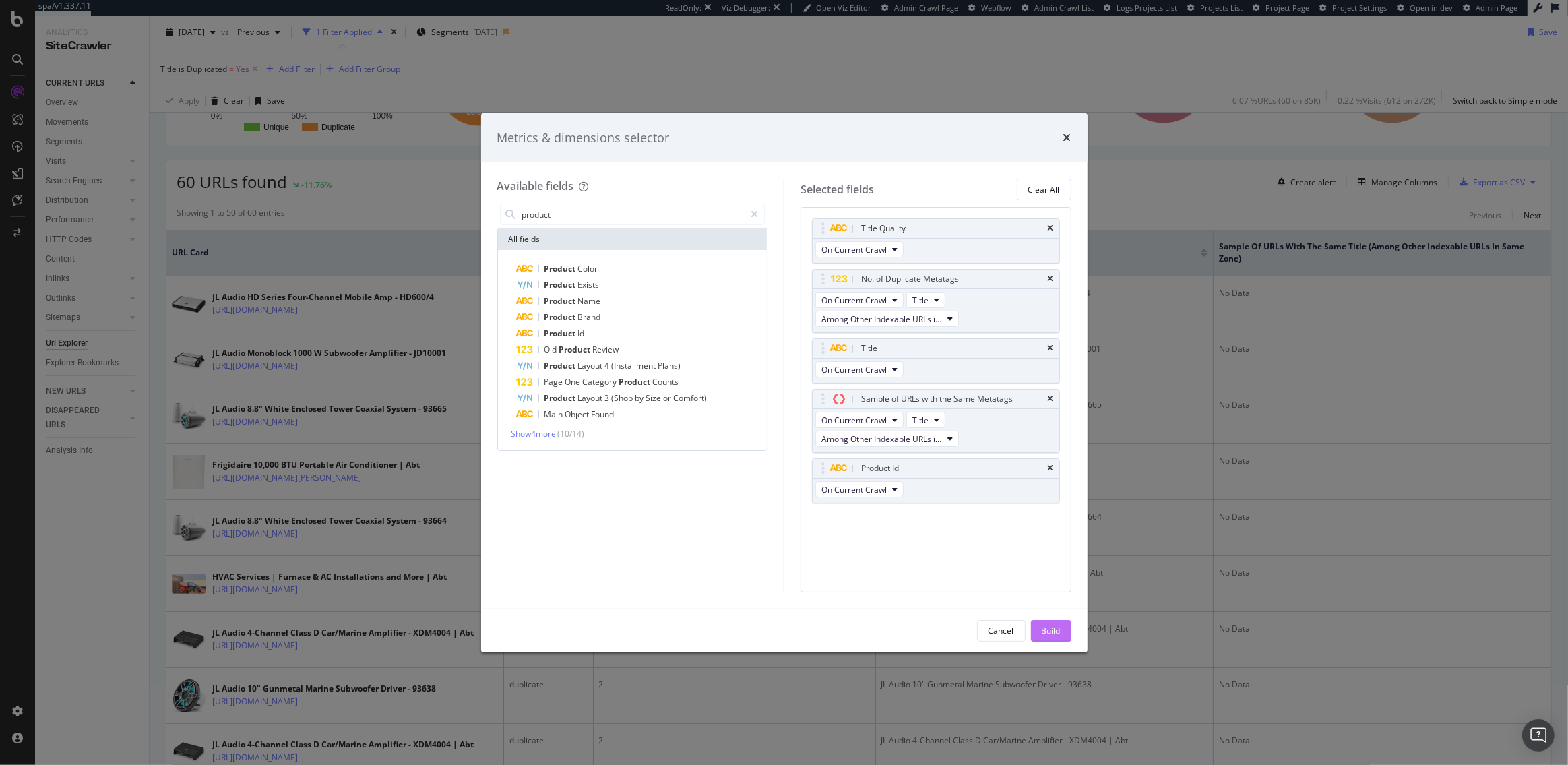
click at [1059, 633] on div "Build" at bounding box center [1051, 631] width 19 height 11
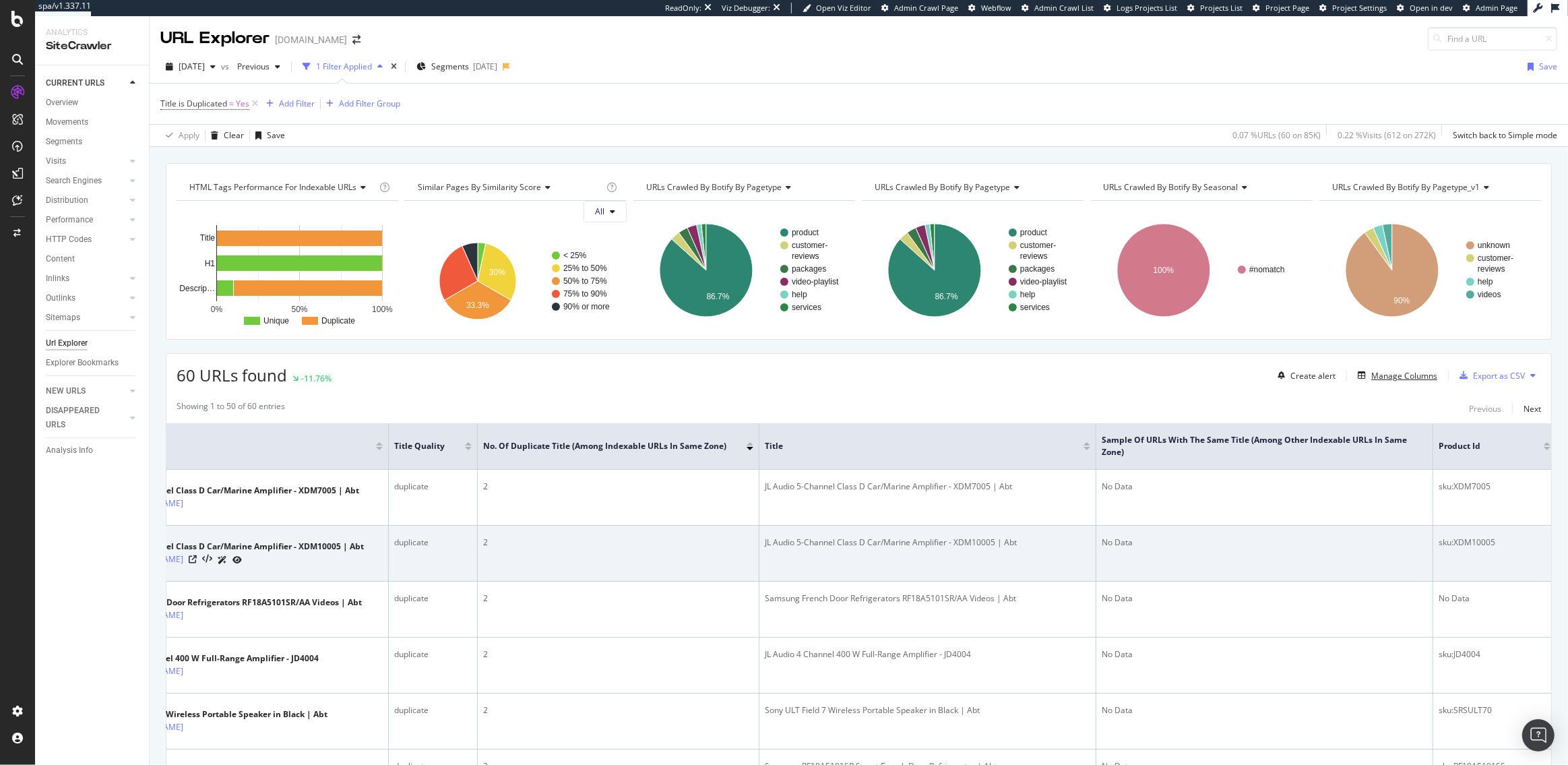
scroll to position [124, 0]
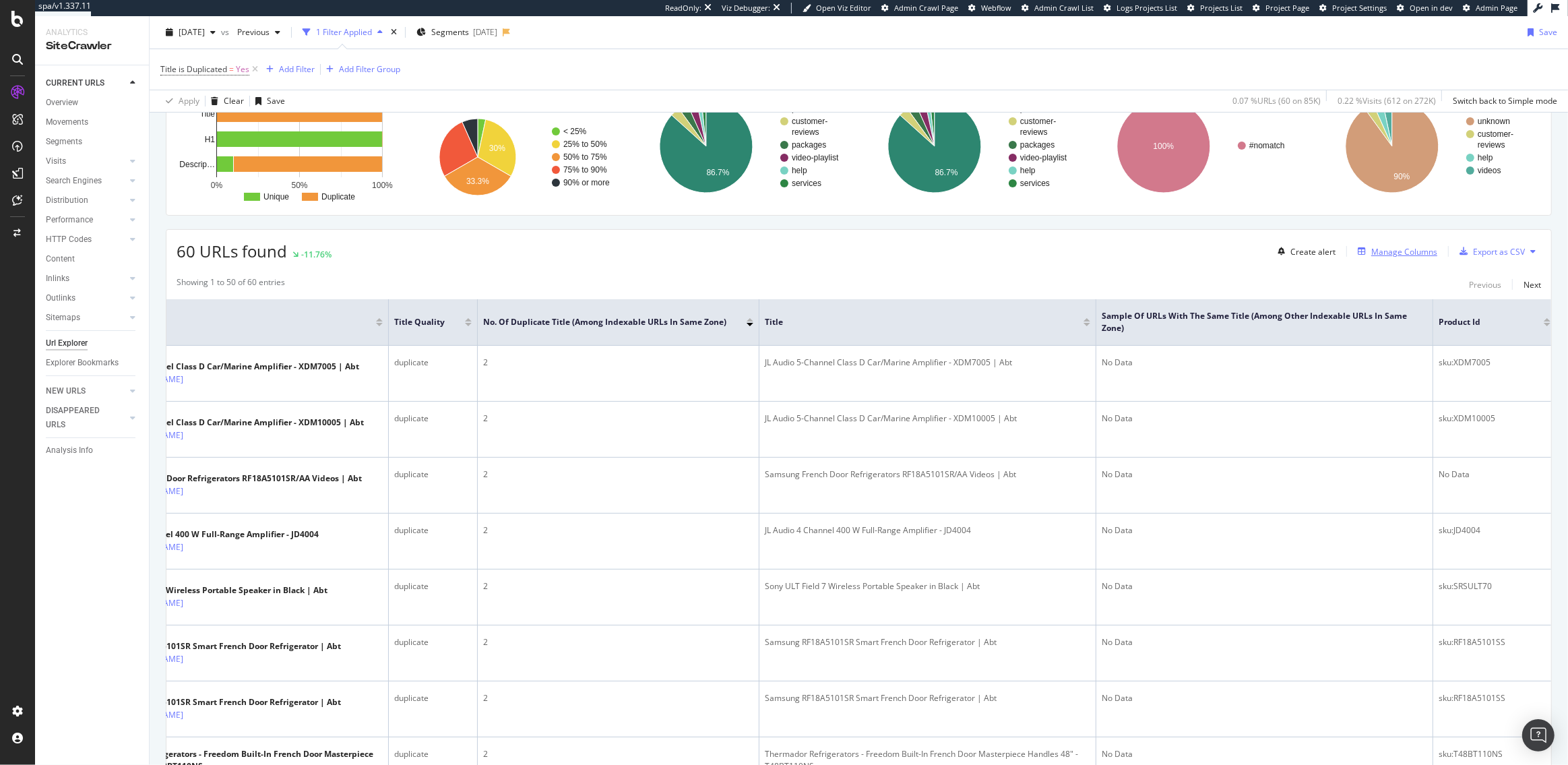
click at [1397, 252] on div "Manage Columns" at bounding box center [1405, 252] width 66 height 11
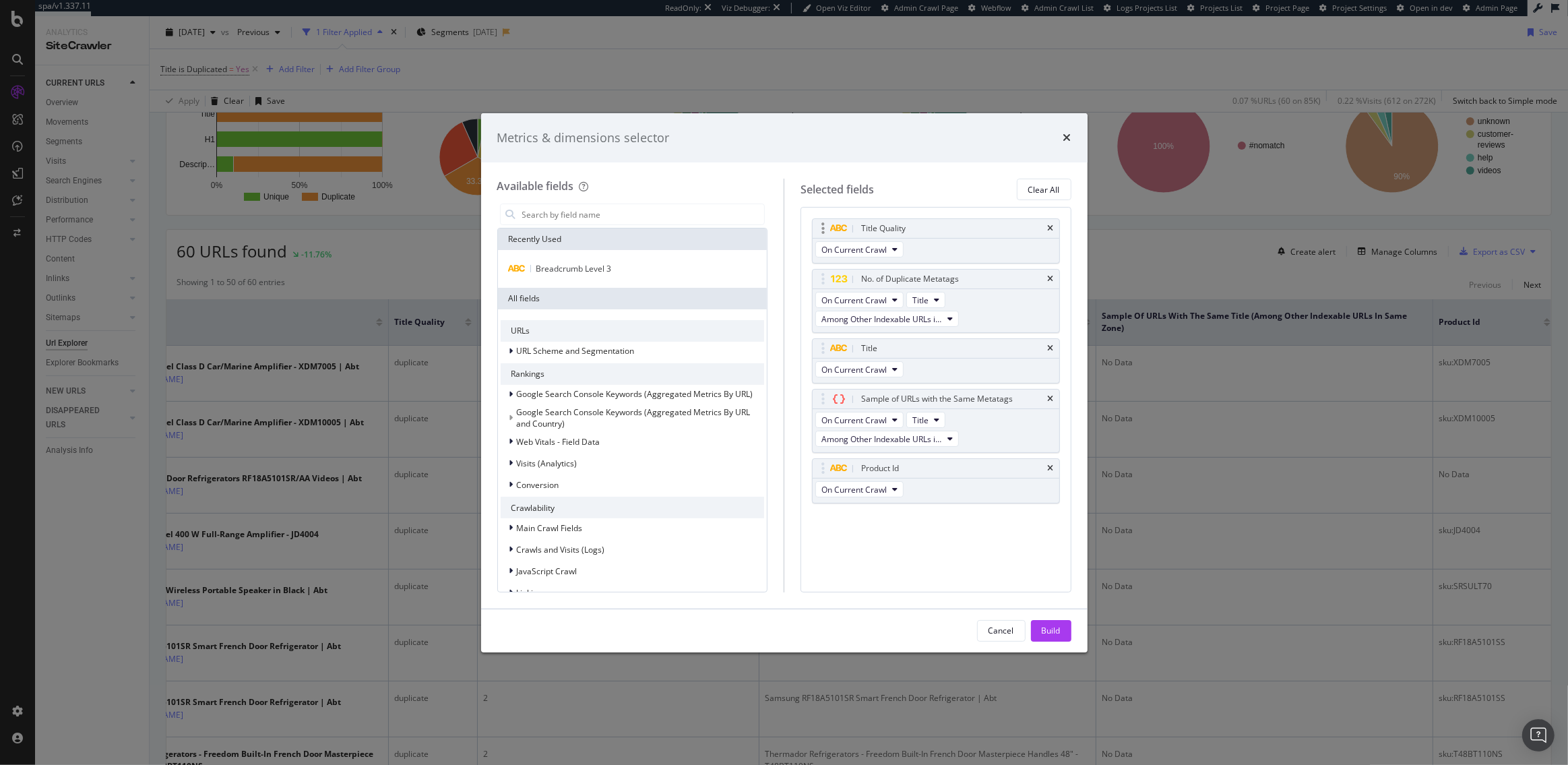
click at [1054, 228] on div "Title Quality" at bounding box center [936, 229] width 247 height 19
click at [1051, 228] on icon "times" at bounding box center [1050, 228] width 6 height 8
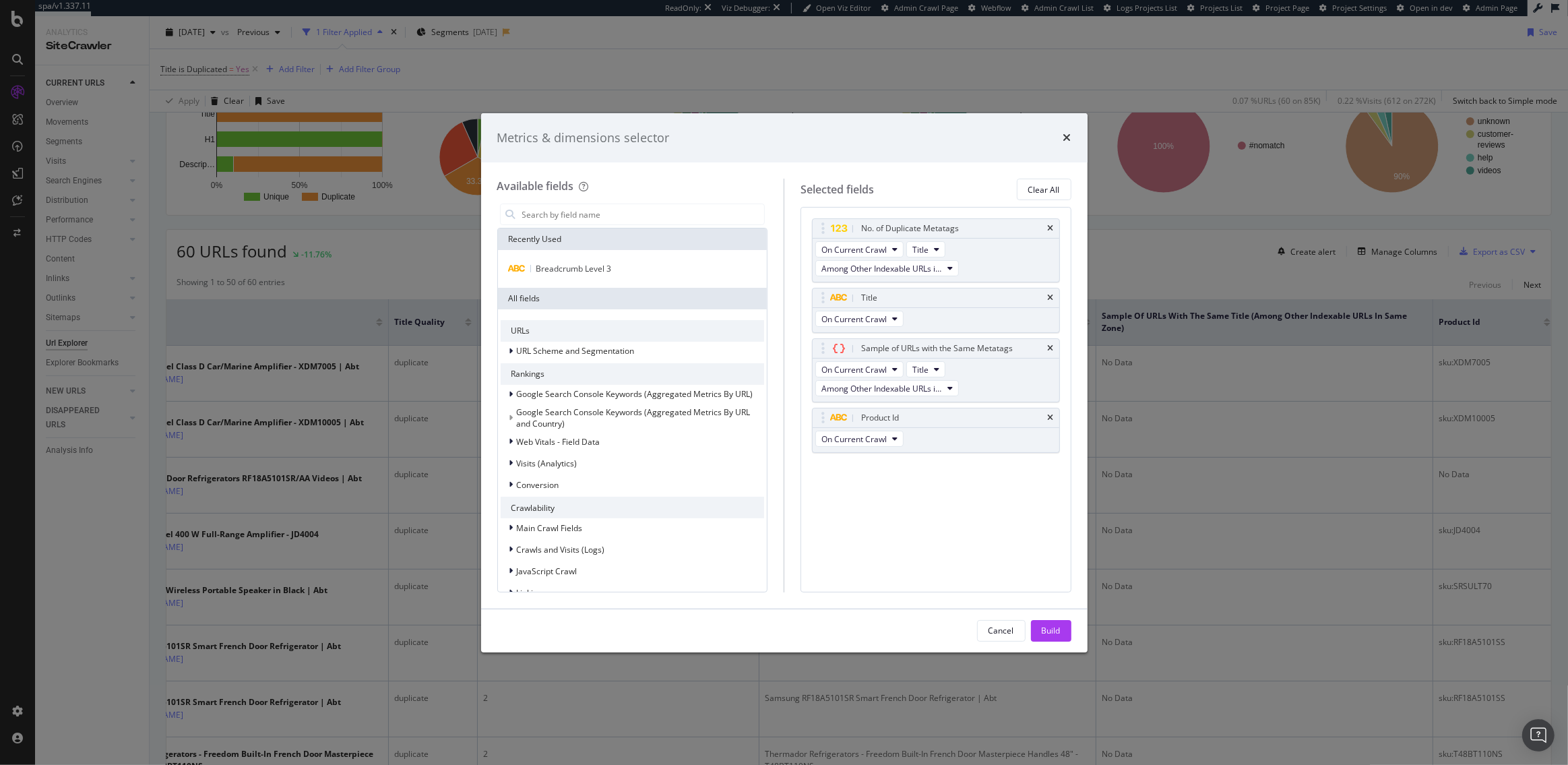
click at [1051, 228] on icon "times" at bounding box center [1050, 228] width 6 height 8
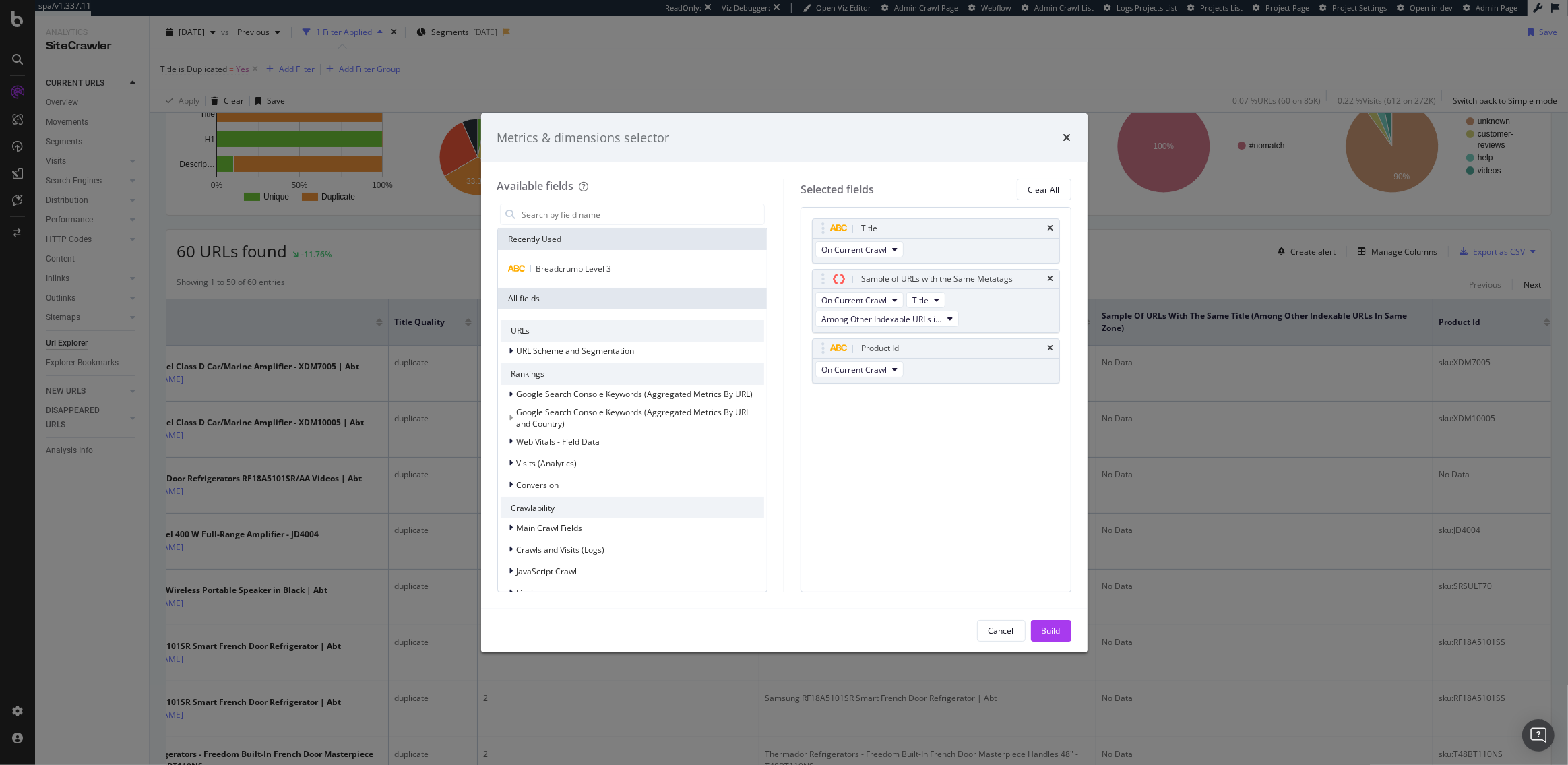
click at [1051, 228] on icon "times" at bounding box center [1050, 228] width 6 height 8
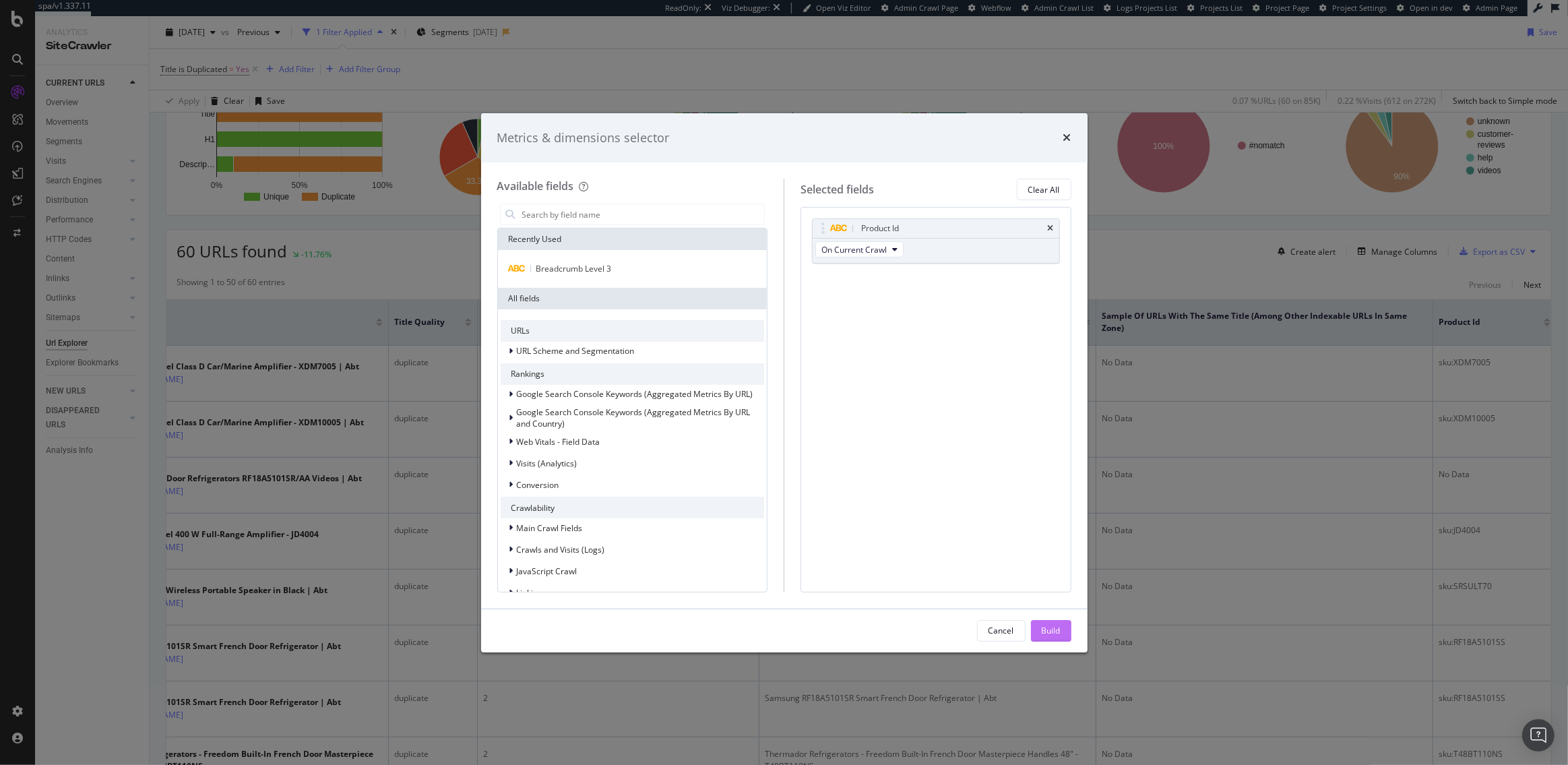
click at [1050, 630] on div "Build" at bounding box center [1051, 631] width 19 height 11
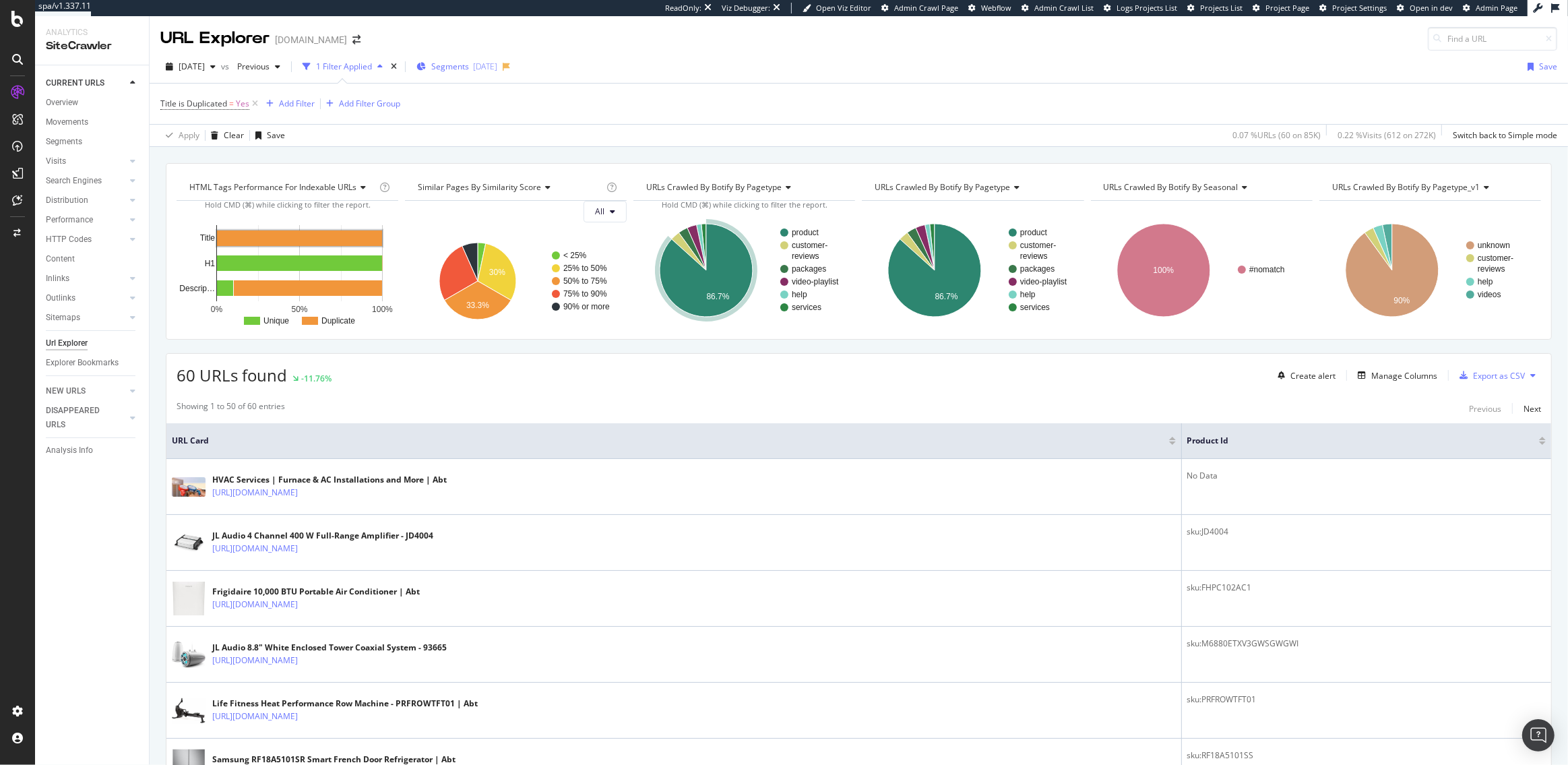
click at [498, 70] on div "2025-08-29" at bounding box center [485, 65] width 24 height 11
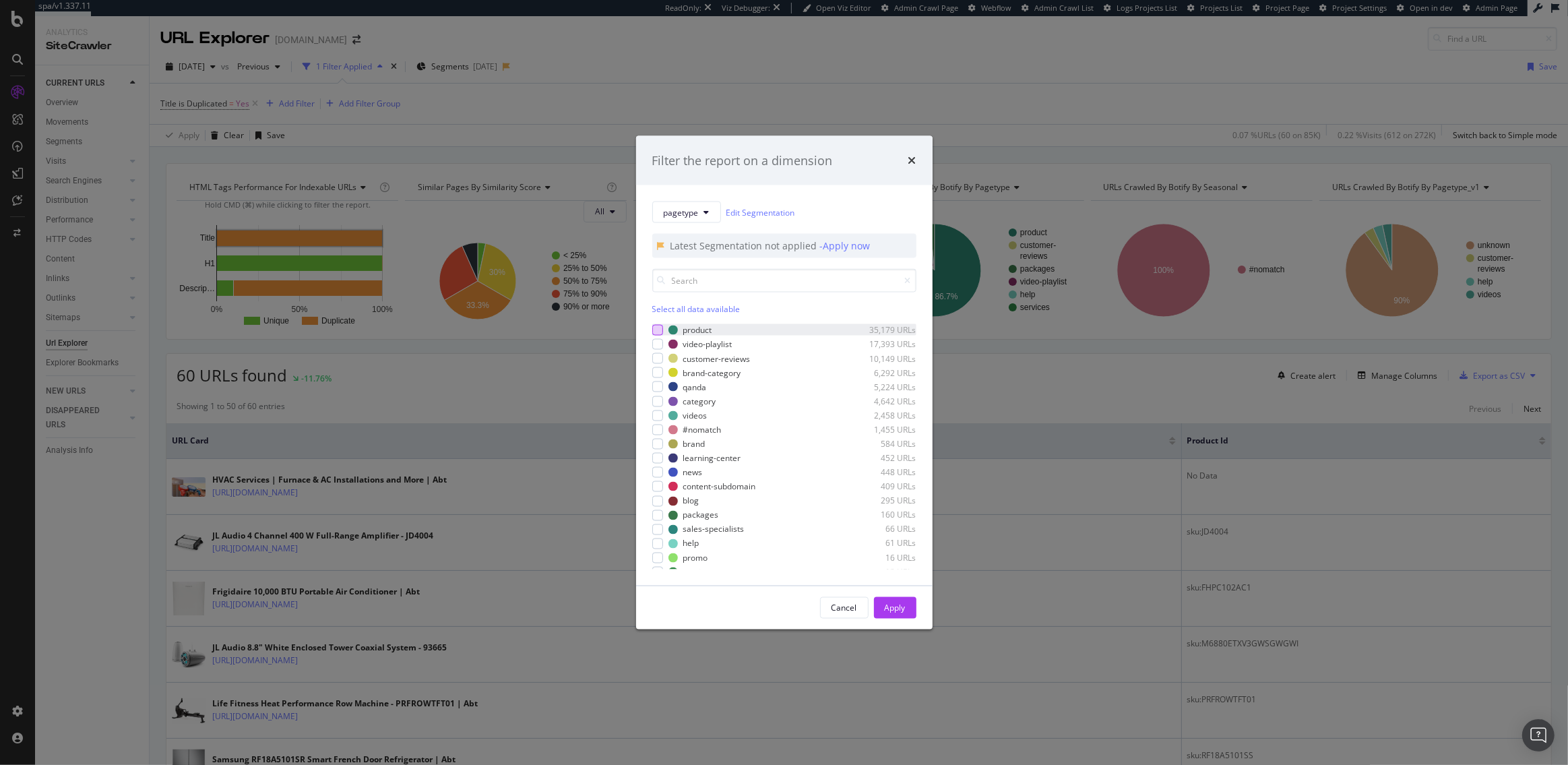
click at [657, 332] on div "modal" at bounding box center [657, 329] width 10 height 10
click at [897, 610] on div "Apply" at bounding box center [896, 607] width 21 height 11
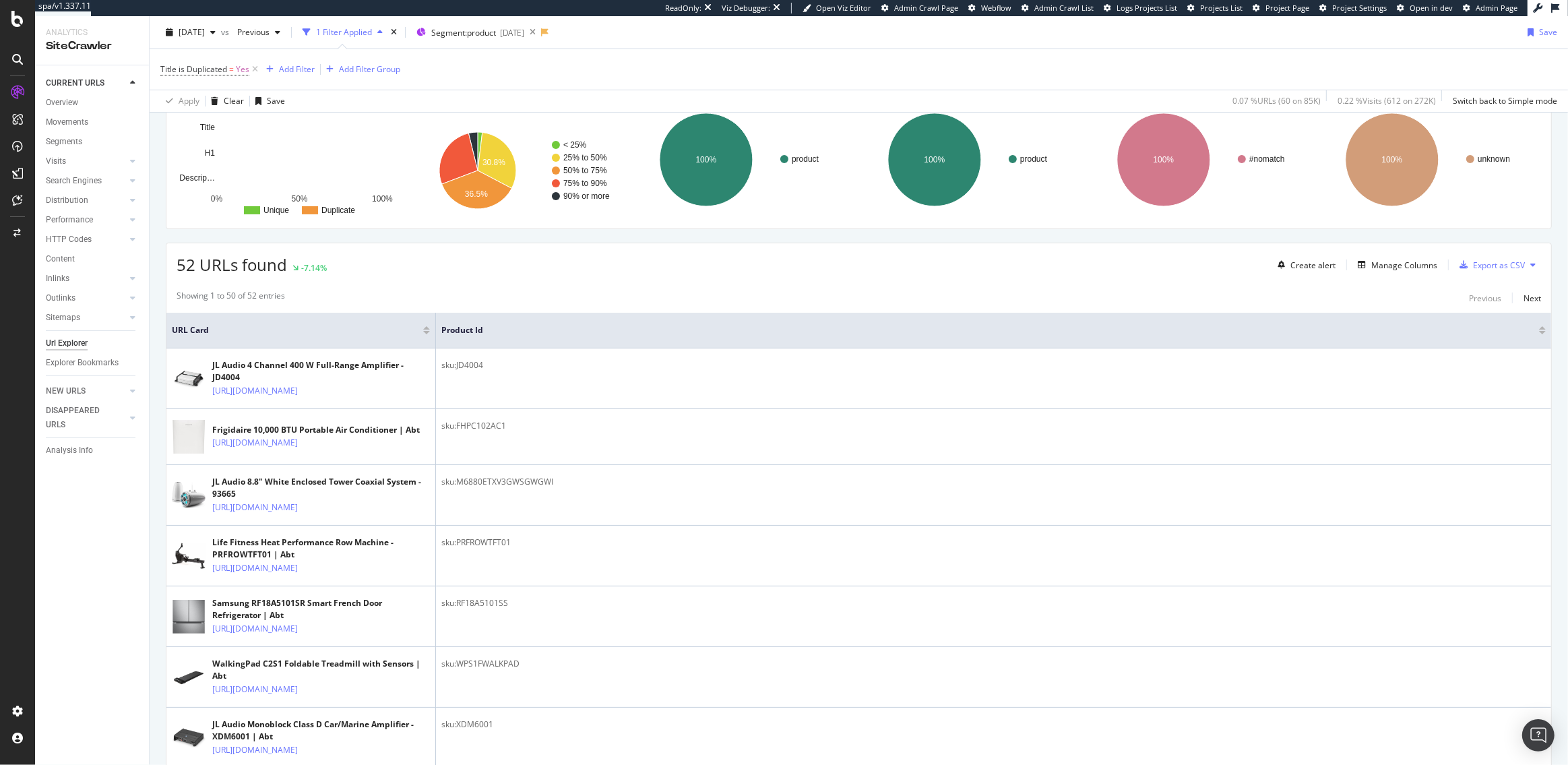
scroll to position [89, 0]
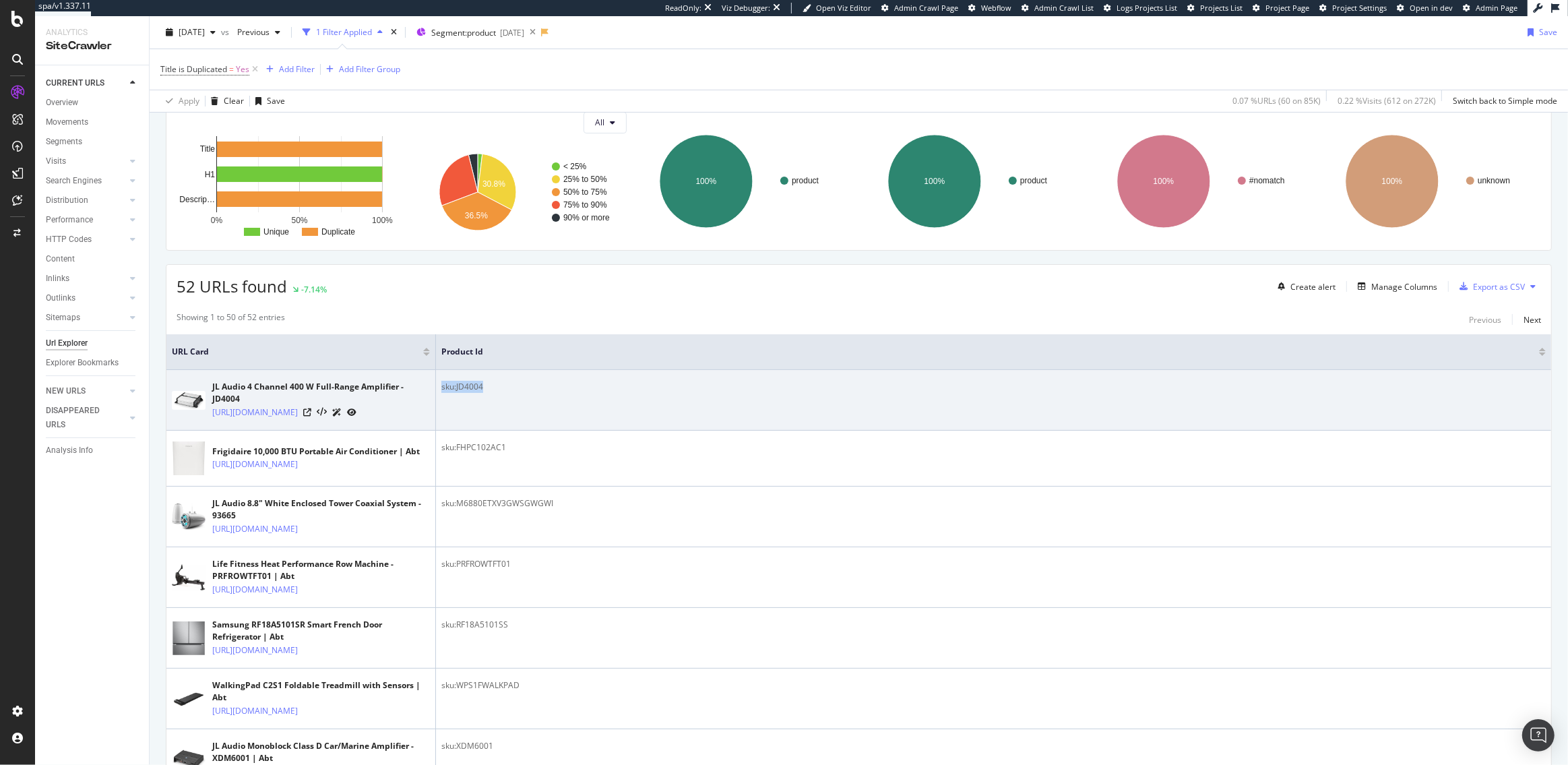
drag, startPoint x: 486, startPoint y: 389, endPoint x: 437, endPoint y: 386, distance: 49.1
click at [437, 386] on td "sku:JD4004" at bounding box center [994, 400] width 1116 height 60
copy div "sku:JD4004"
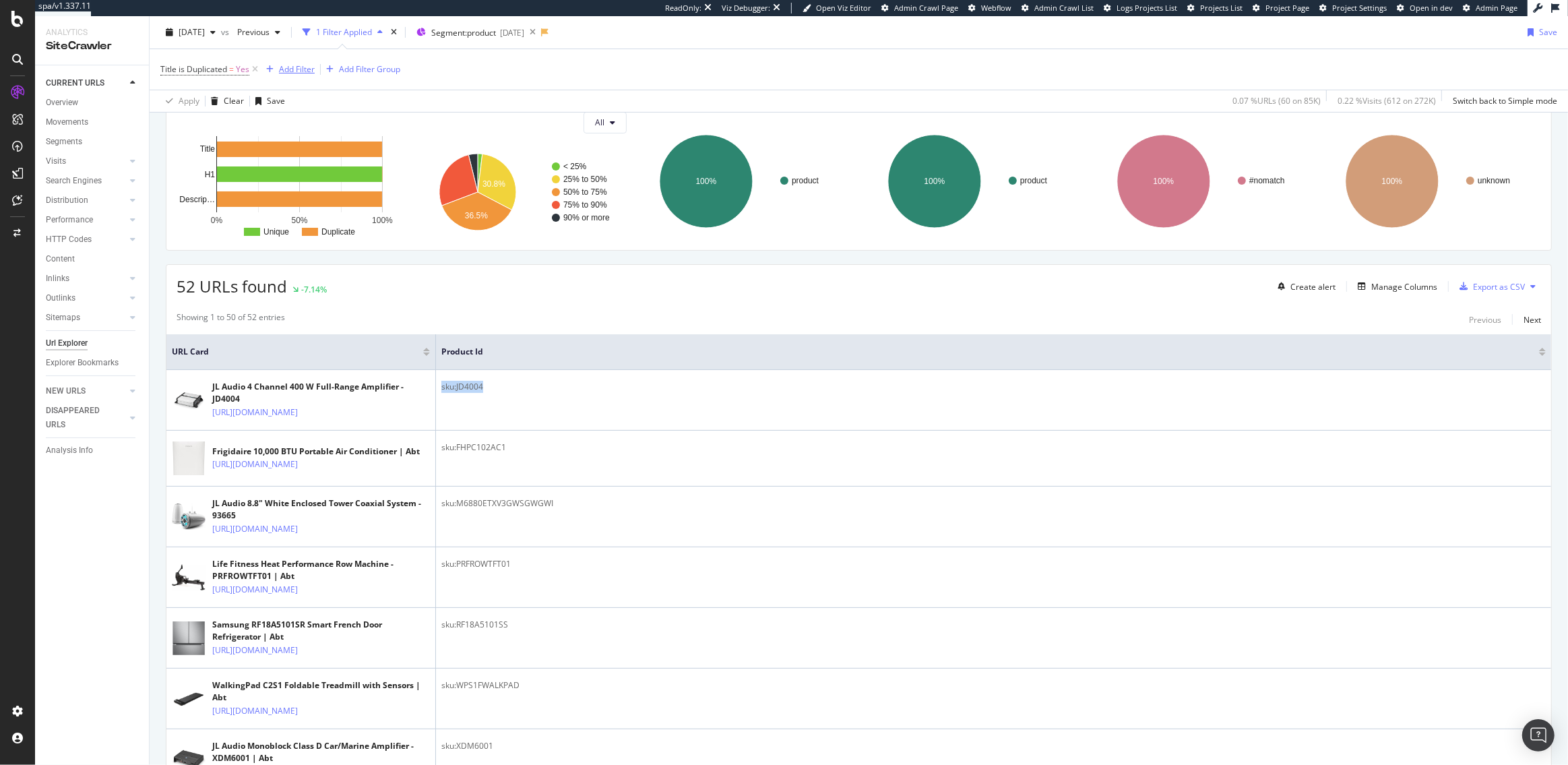
click at [292, 66] on div "Add Filter" at bounding box center [297, 69] width 36 height 11
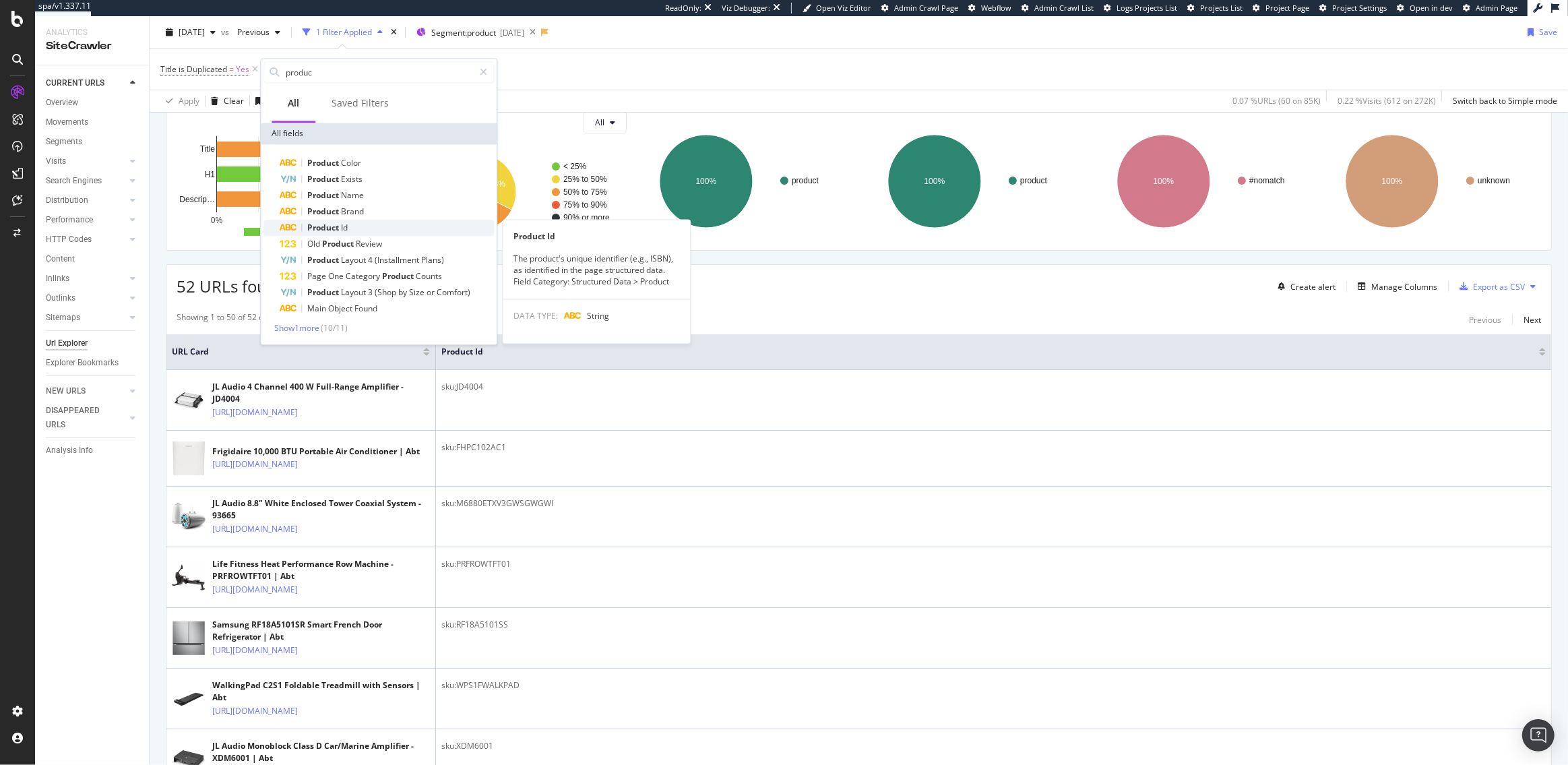
type input "produc"
click at [352, 229] on div "Product Id" at bounding box center [386, 228] width 214 height 17
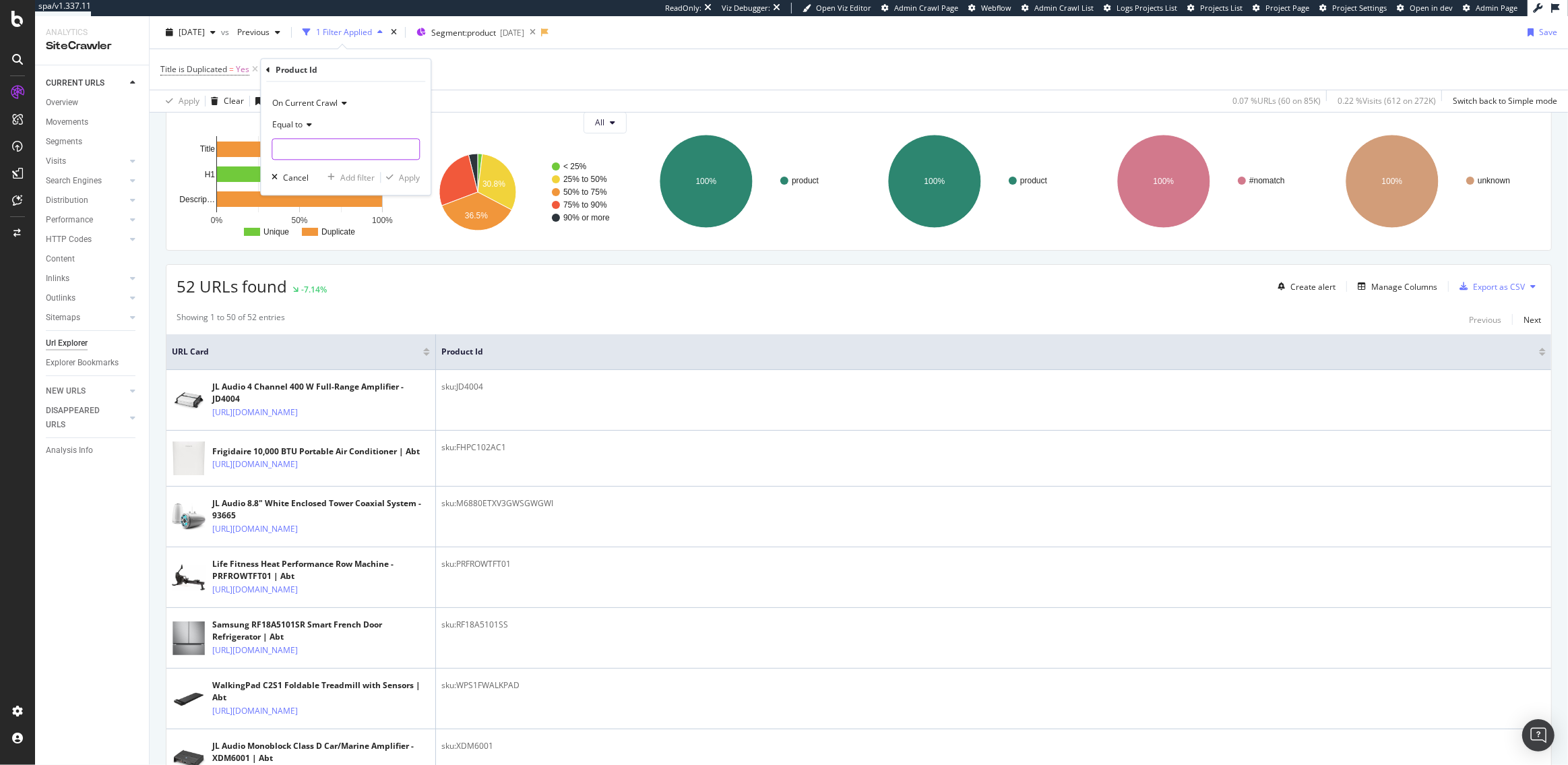
click at [313, 150] on input "text" at bounding box center [346, 149] width 147 height 22
paste input "sku:HD6004"
type input "sku:HD6004"
click at [401, 178] on div "Apply" at bounding box center [409, 177] width 21 height 11
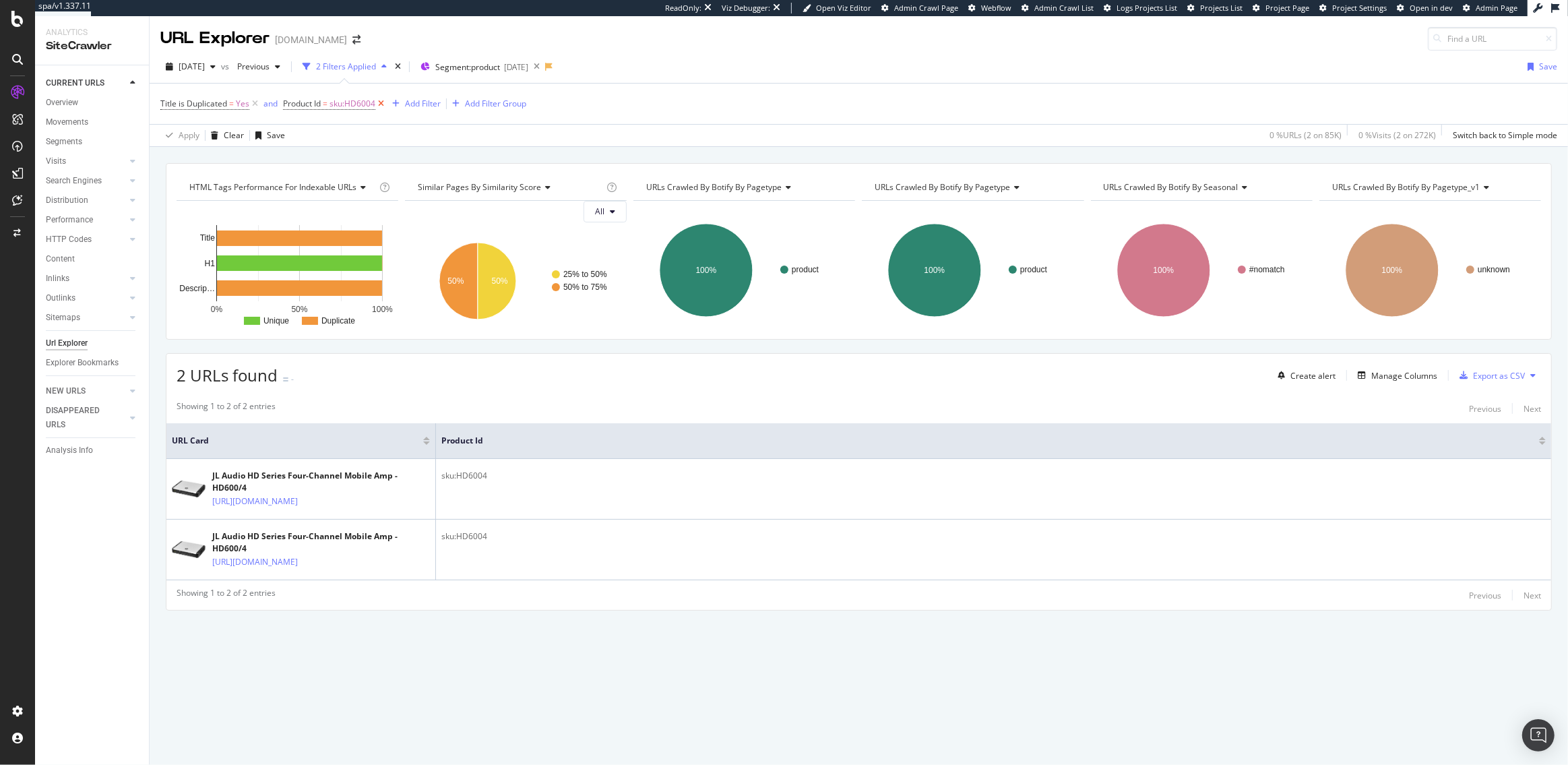
click at [382, 105] on icon at bounding box center [381, 103] width 11 height 13
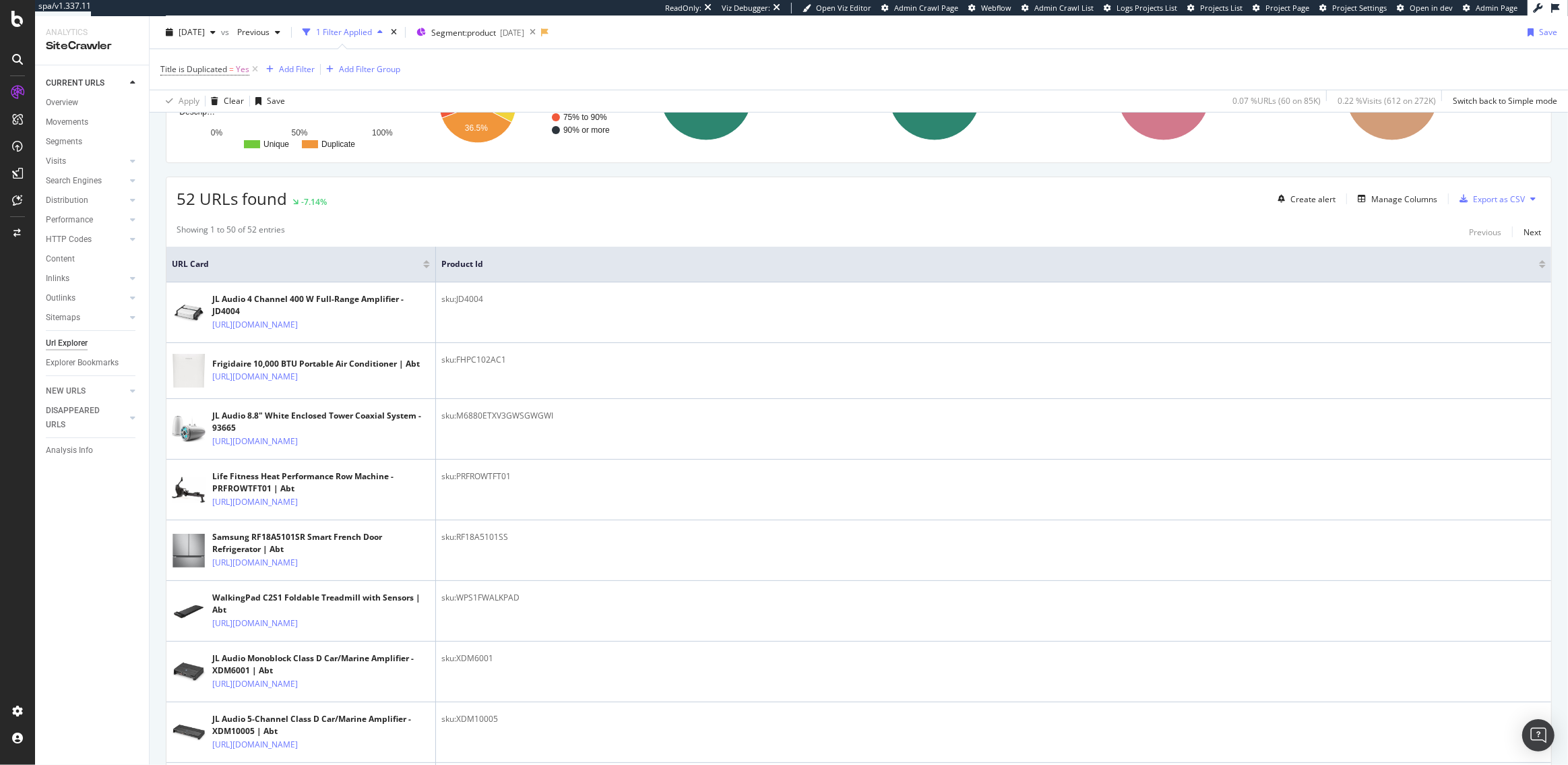
scroll to position [192, 0]
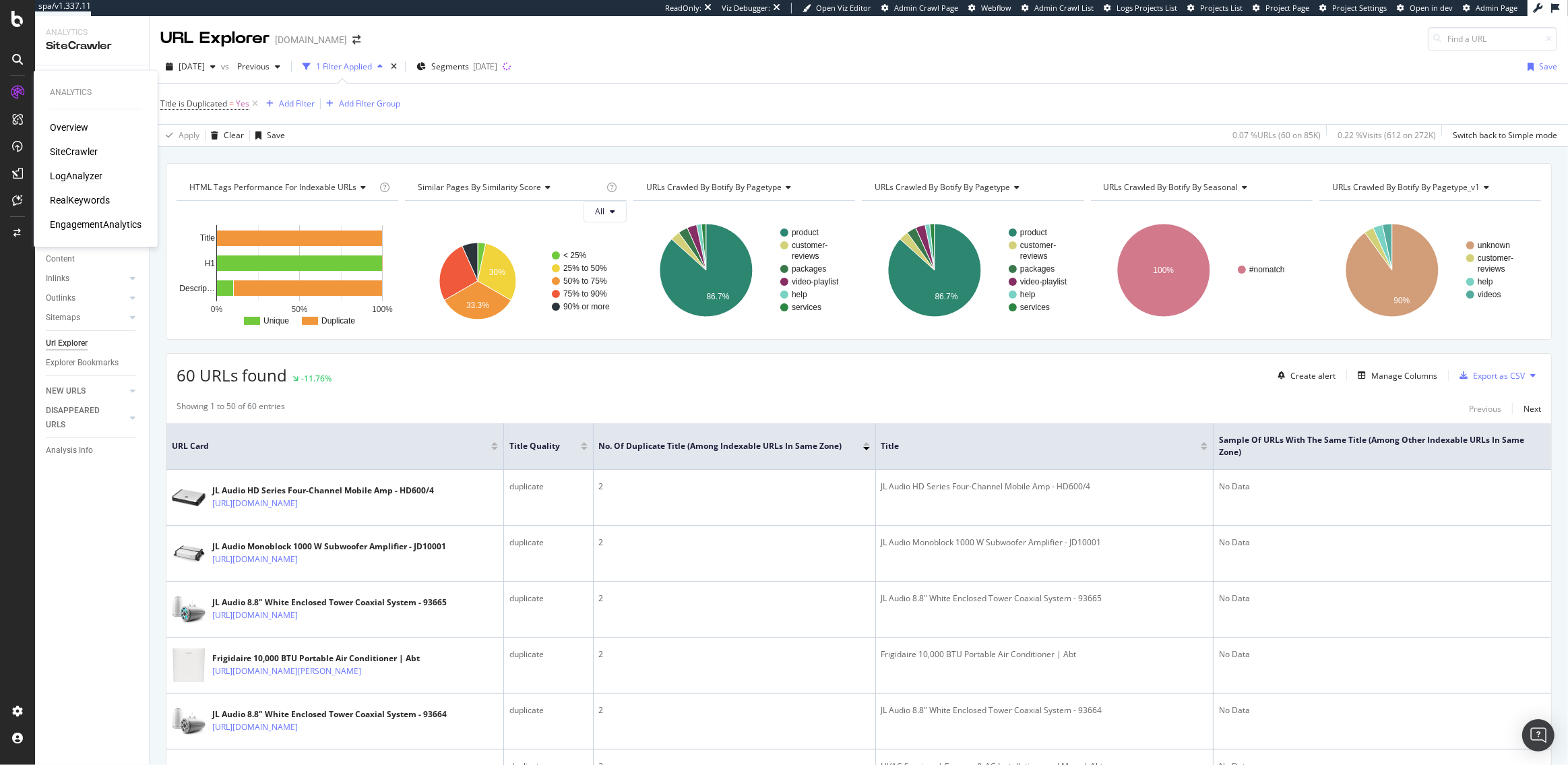
click at [75, 178] on div "LogAnalyzer" at bounding box center [76, 176] width 52 height 13
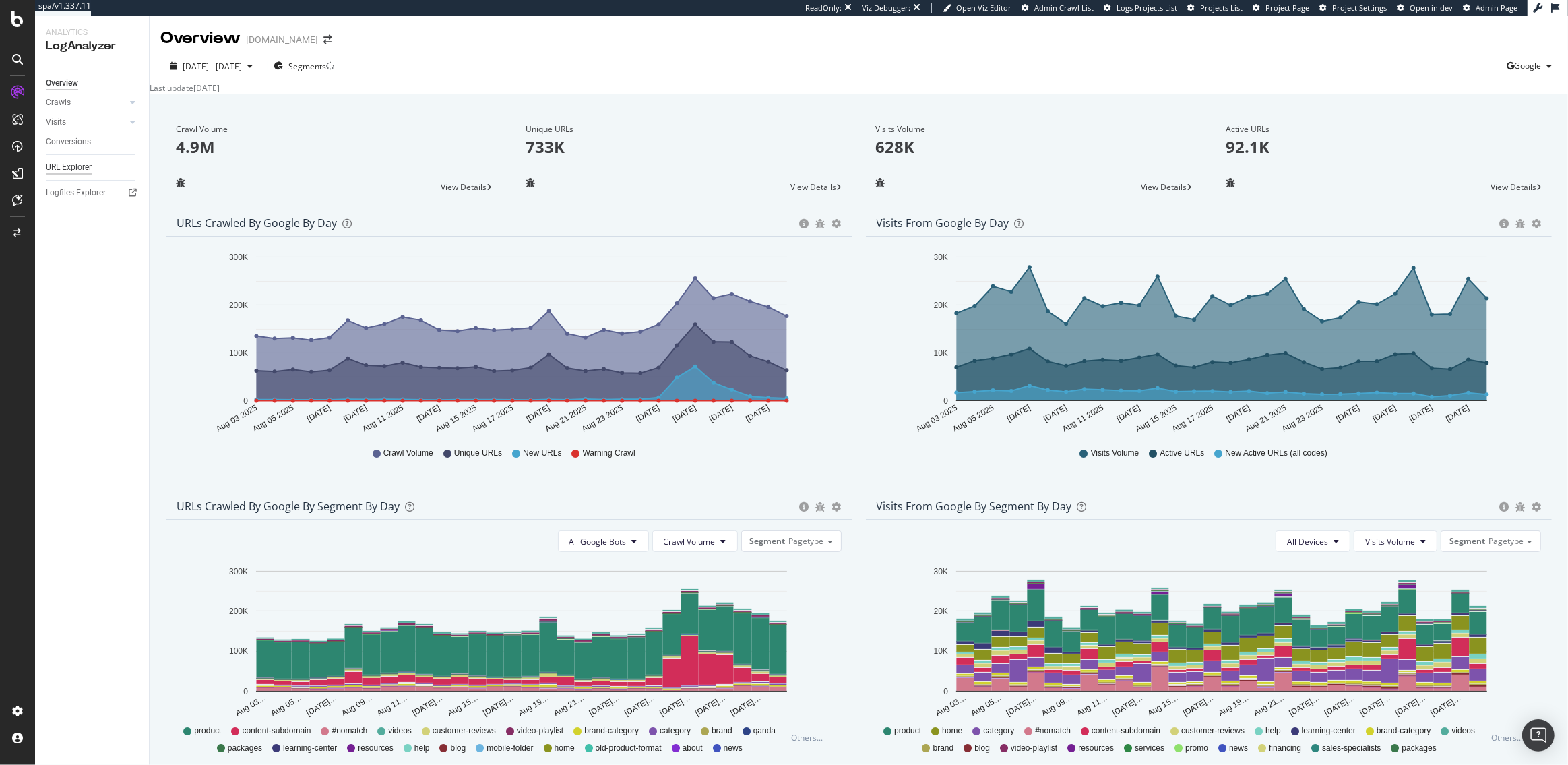
click at [72, 161] on div "URL Explorer" at bounding box center [68, 168] width 45 height 14
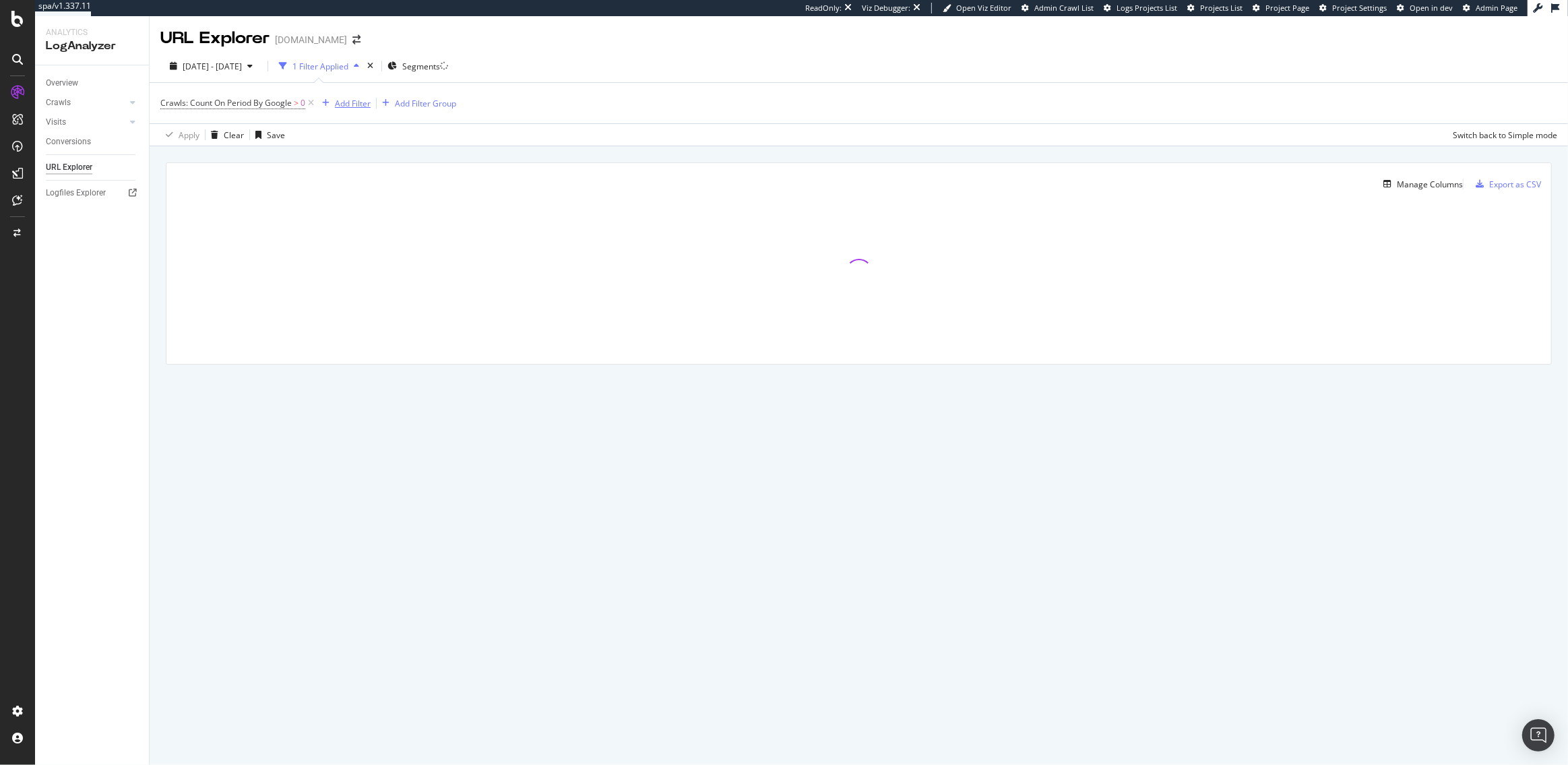
click at [346, 102] on div "Add Filter" at bounding box center [353, 103] width 36 height 11
click at [471, 117] on div "Full URL" at bounding box center [495, 112] width 48 height 10
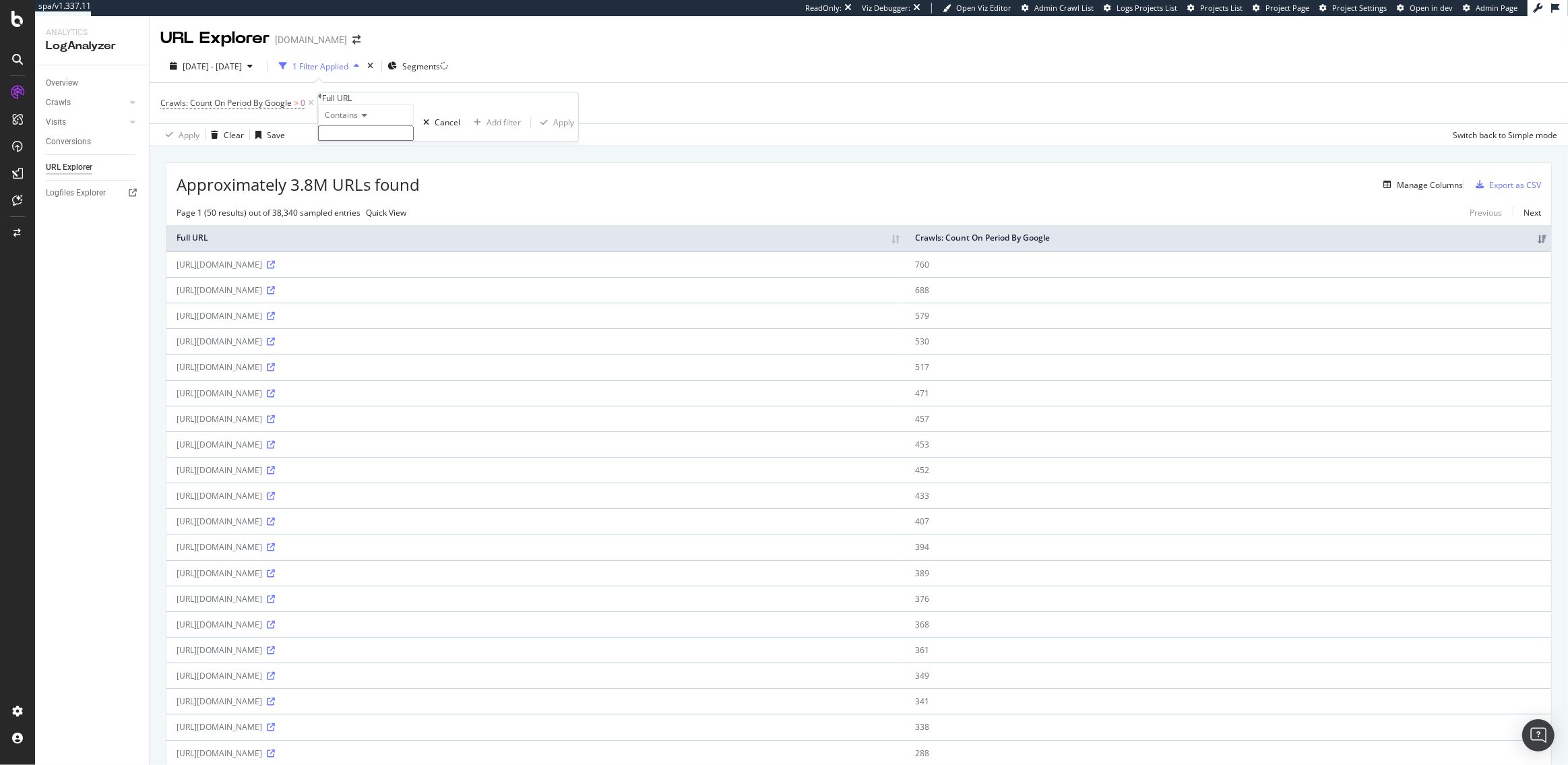
click at [362, 120] on icon at bounding box center [362, 115] width 10 height 8
click at [353, 139] on span "Equal to" at bounding box center [337, 133] width 31 height 11
click at [353, 141] on input "text" at bounding box center [366, 134] width 96 height 16
paste input "https://www.abt.com/JL-Audio-HD-Series-Four-Channel-Mobile-Amp-98221/p/35483.ht…"
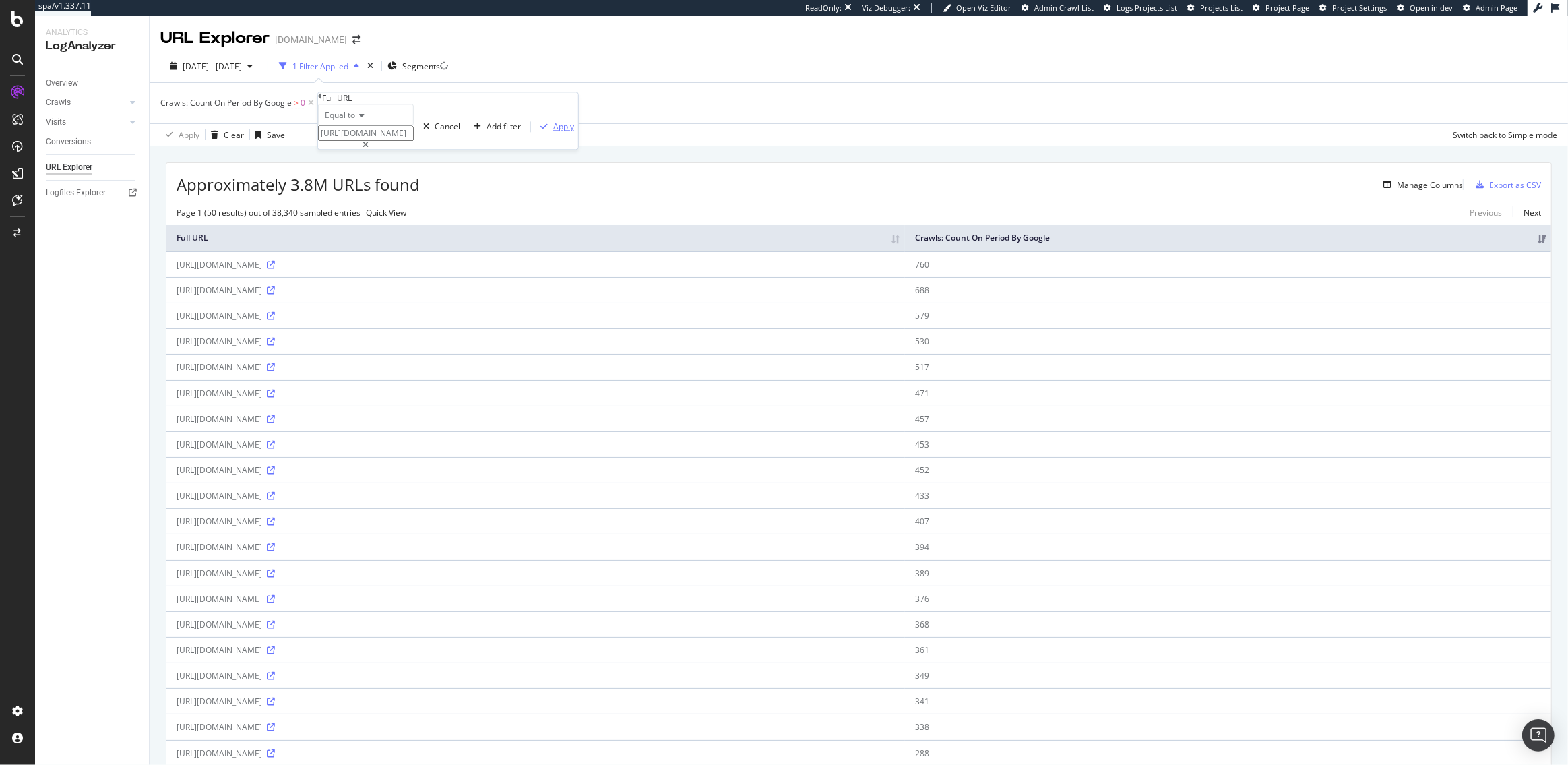
type input "https://www.abt.com/JL-Audio-HD-Series-Four-Channel-Mobile-Amp-98221/p/35483.ht…"
click at [554, 132] on div "Apply" at bounding box center [564, 126] width 21 height 11
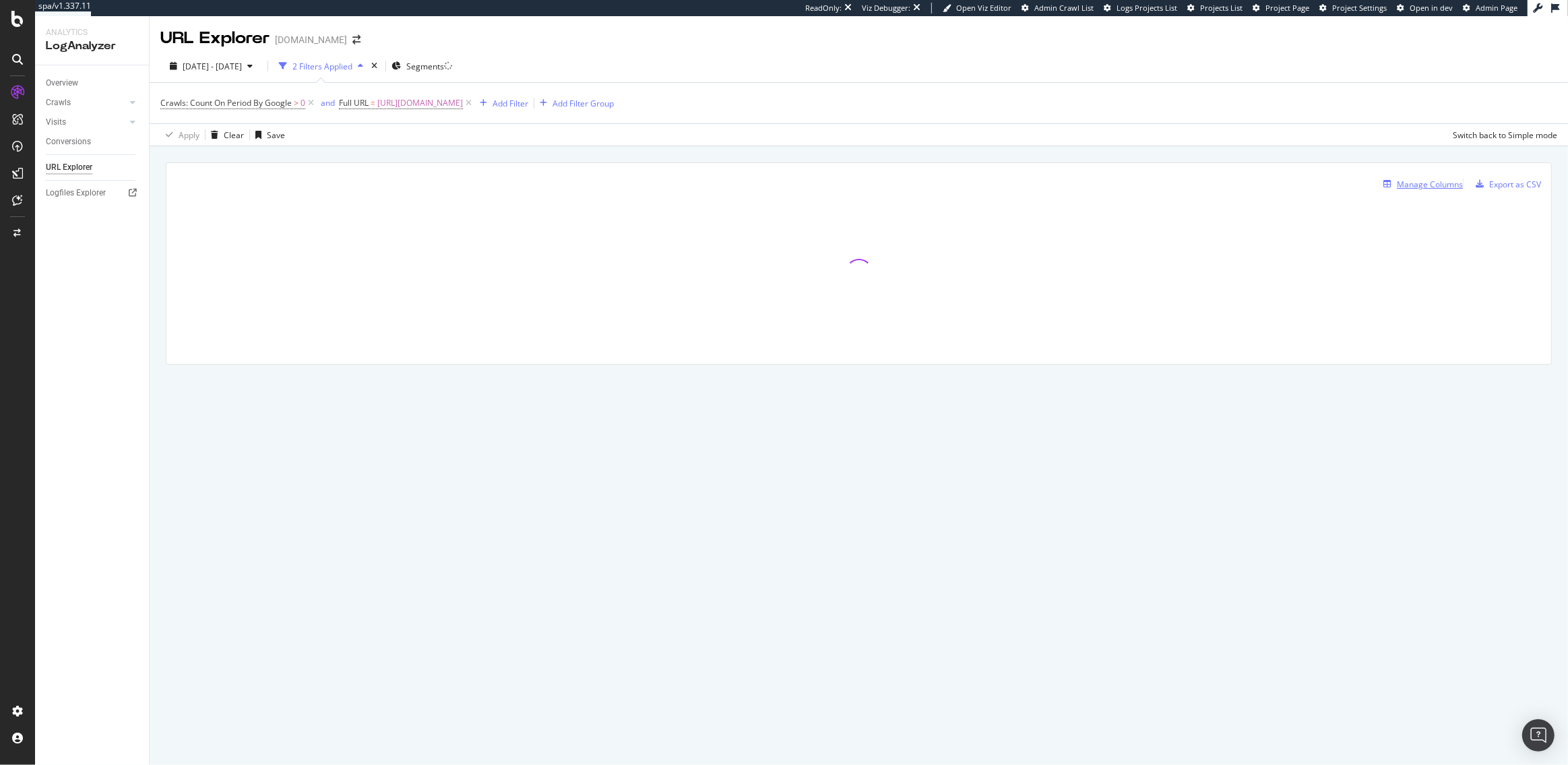
click at [1397, 183] on div "Manage Columns" at bounding box center [1430, 184] width 66 height 11
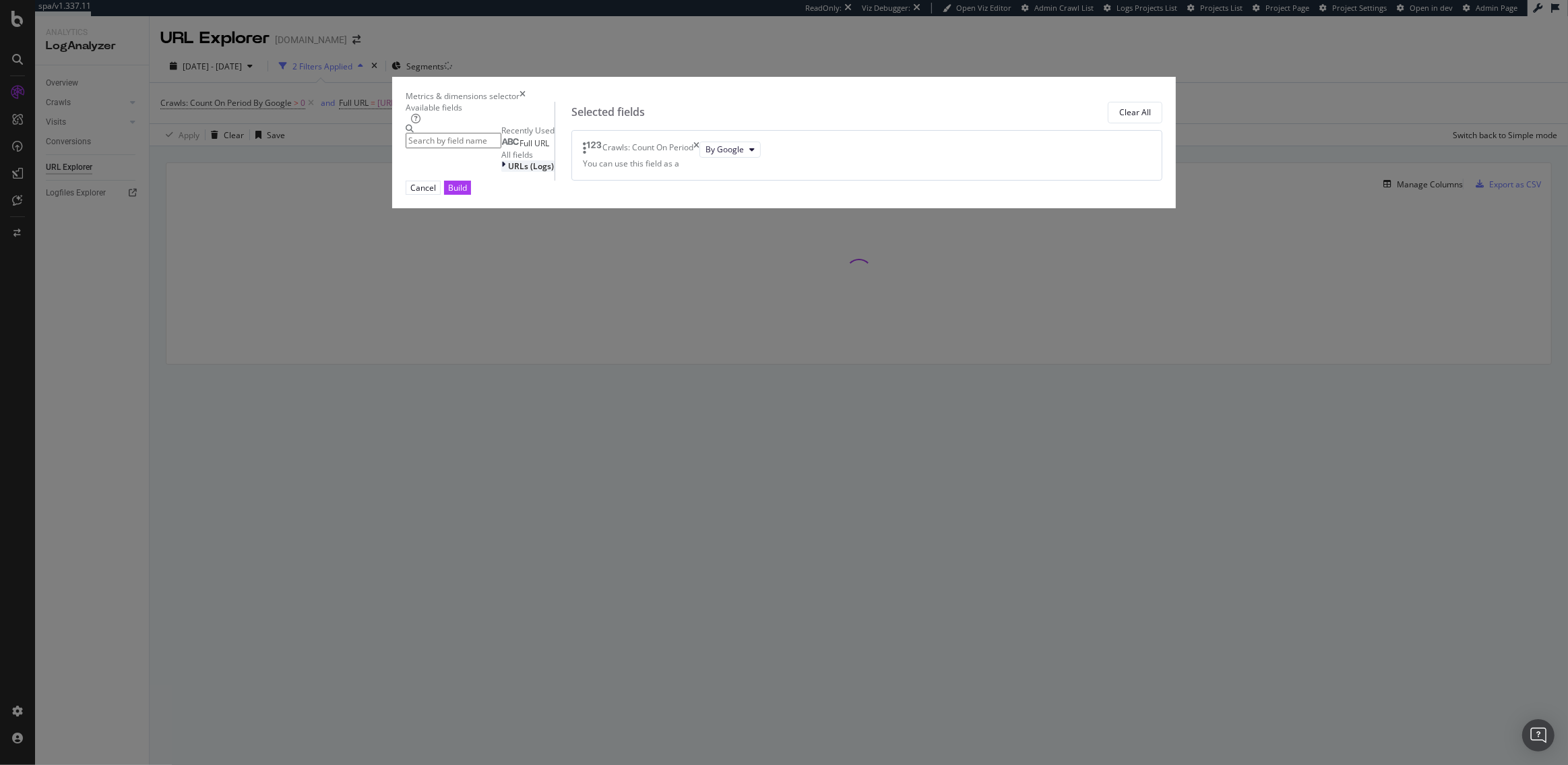
click at [520, 172] on div "URLs (Logs)" at bounding box center [531, 166] width 46 height 11
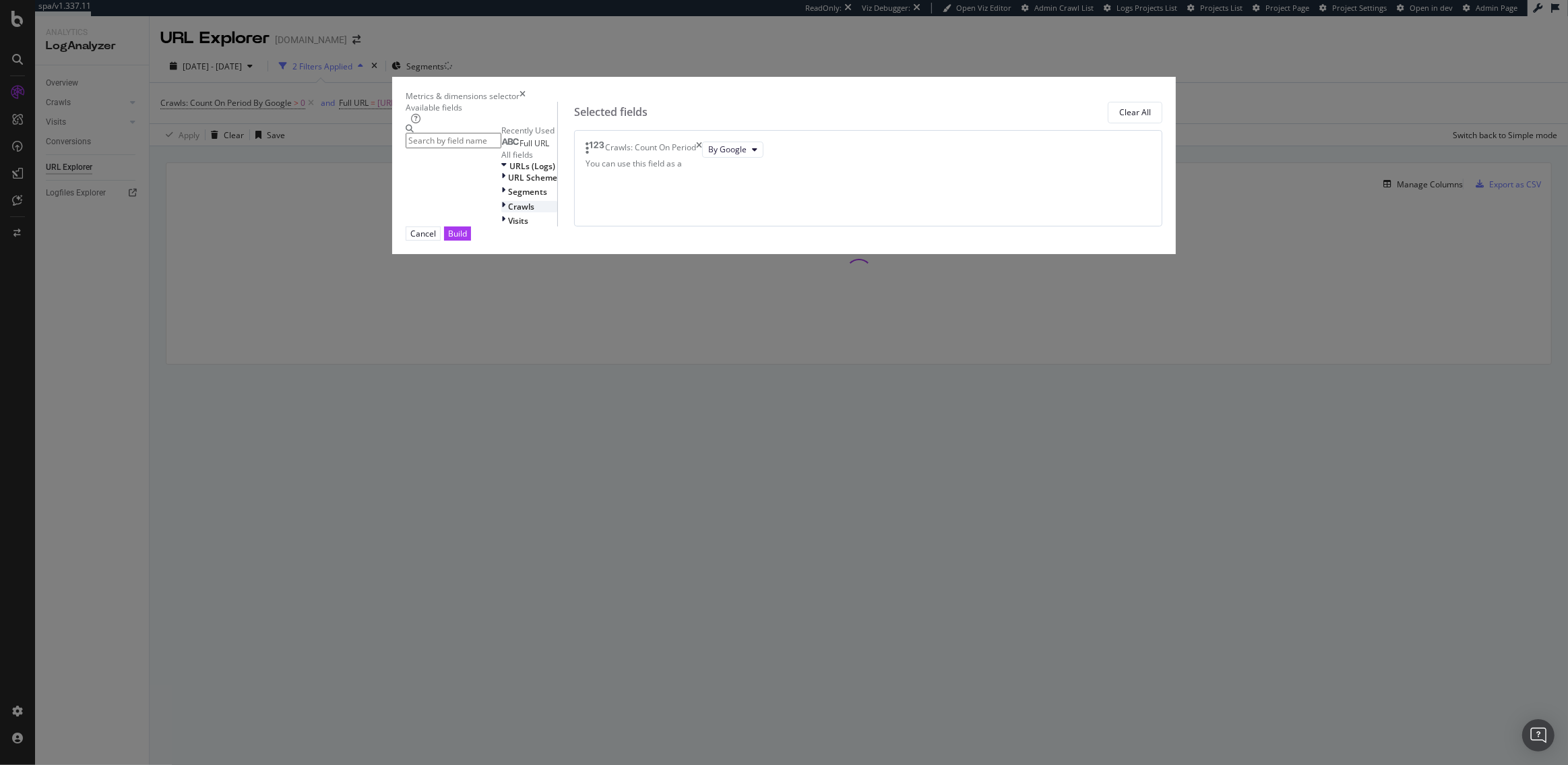
click at [524, 212] on span "Crawls" at bounding box center [521, 206] width 26 height 11
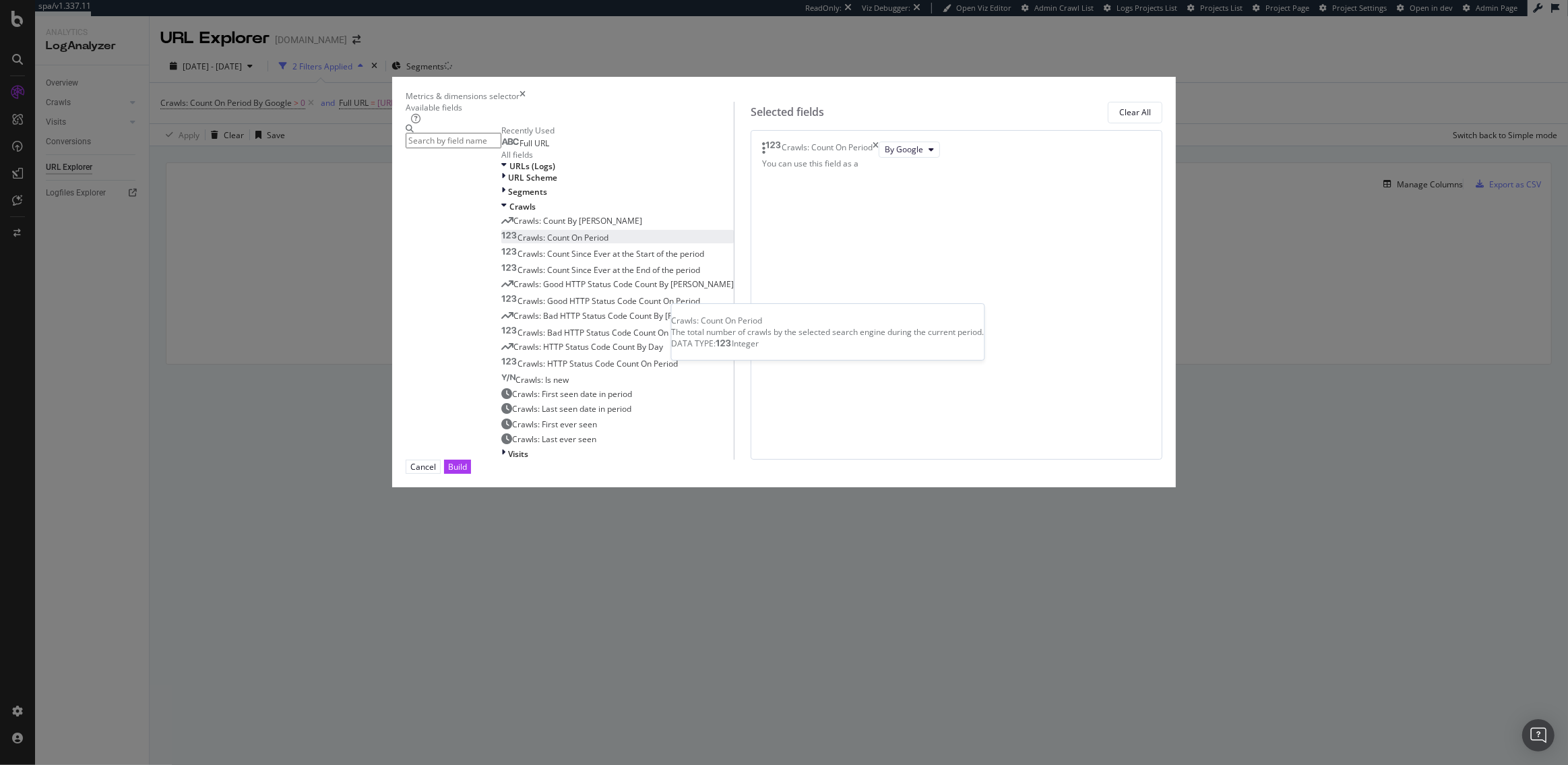
scroll to position [55, 0]
click at [572, 244] on span "Crawls: Count On Period" at bounding box center [563, 238] width 91 height 11
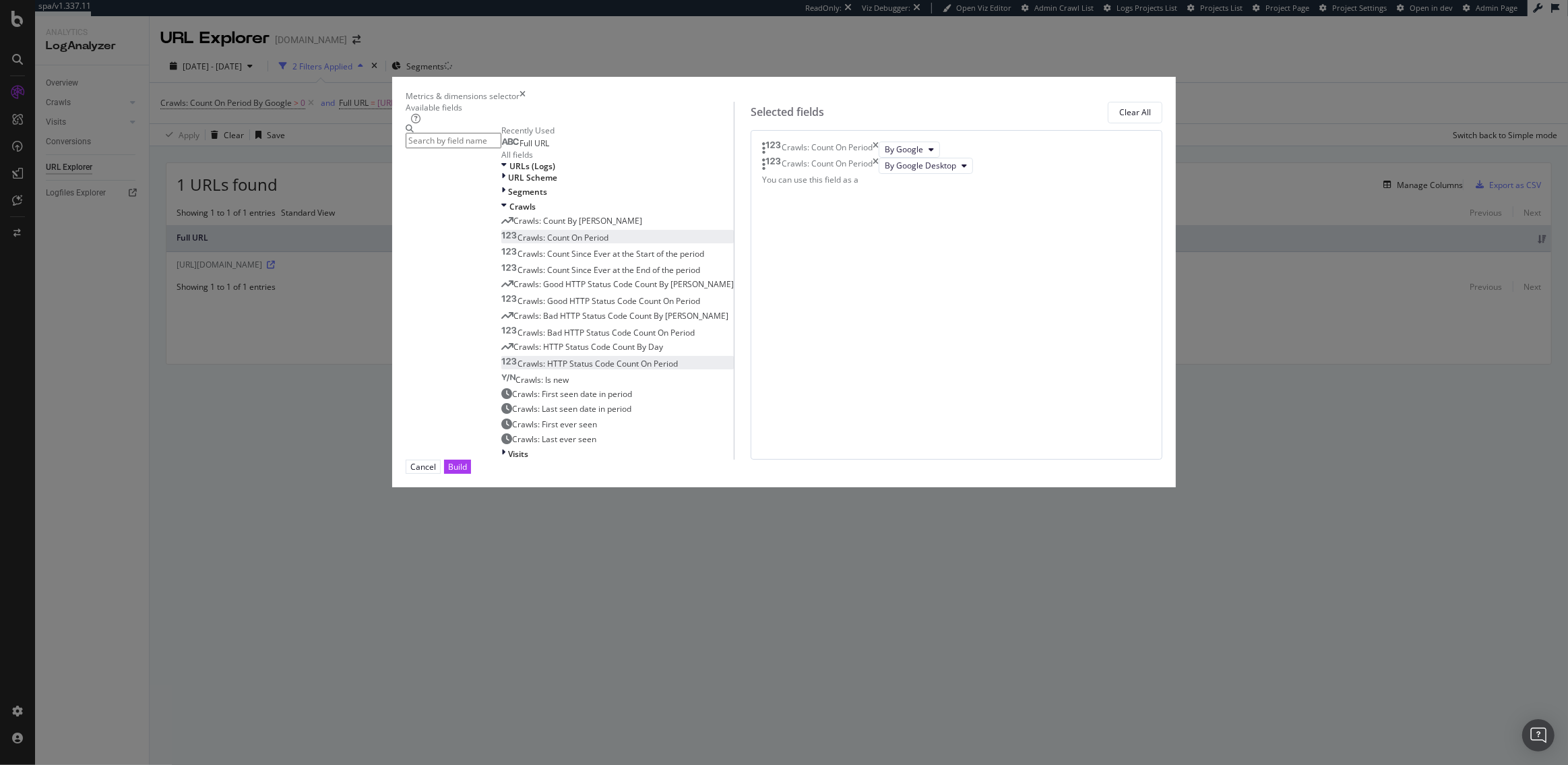
click at [583, 369] on span "Crawls: HTTP Status Code Count On Period" at bounding box center [598, 363] width 161 height 11
click at [467, 473] on div "Build" at bounding box center [457, 466] width 19 height 13
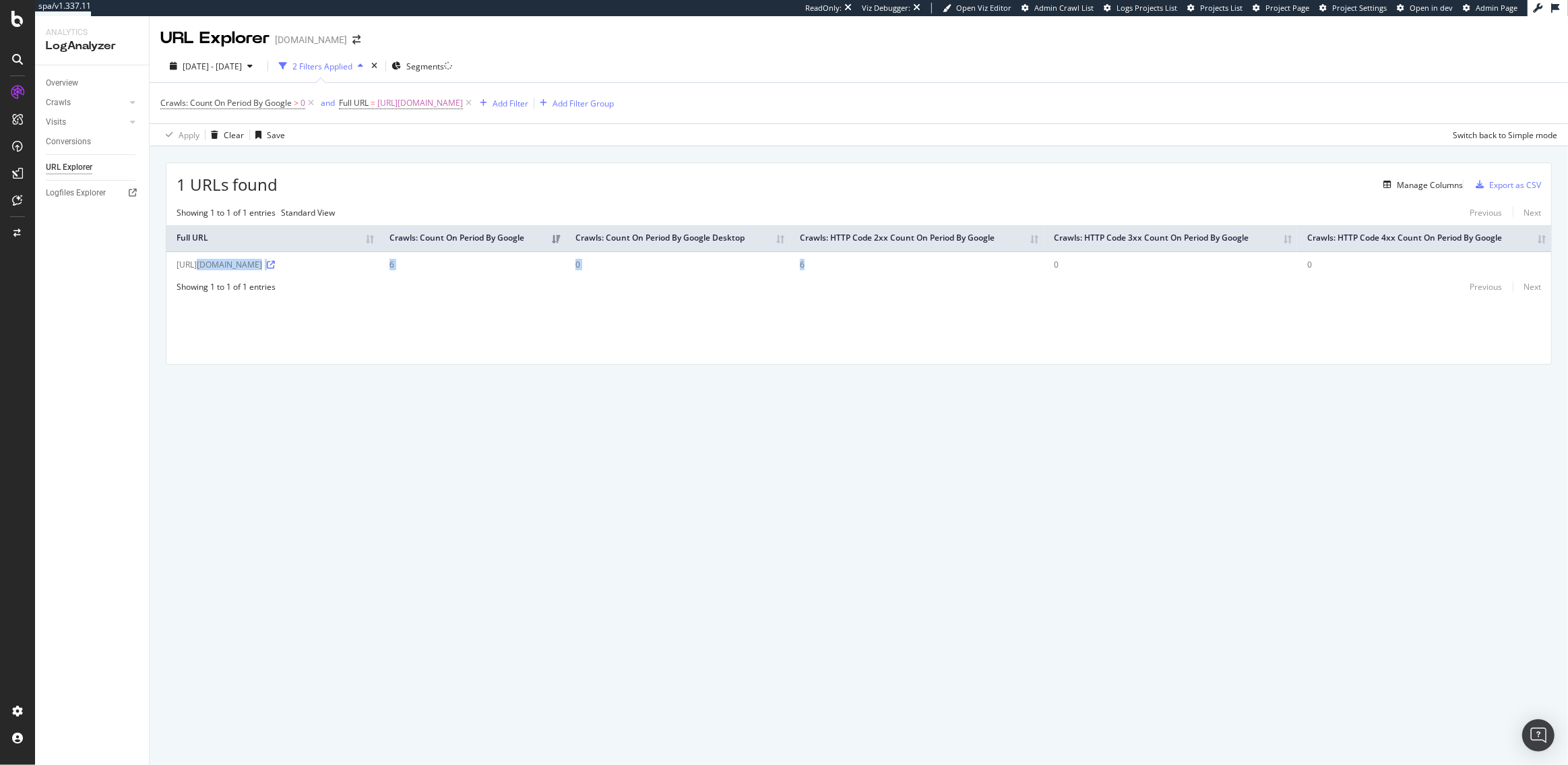
drag, startPoint x: 908, startPoint y: 286, endPoint x: 175, endPoint y: 286, distance: 733.0
click at [175, 277] on tr "https://www.abt.com/JL-Audio-HD-Series-Four-Channel-Mobile-Amp-98221/p/35483.ht…" at bounding box center [859, 264] width 1385 height 25
click at [517, 217] on div "Showing 1 to 1 of 1 entries Standard View Previous Next" at bounding box center [859, 212] width 1385 height 11
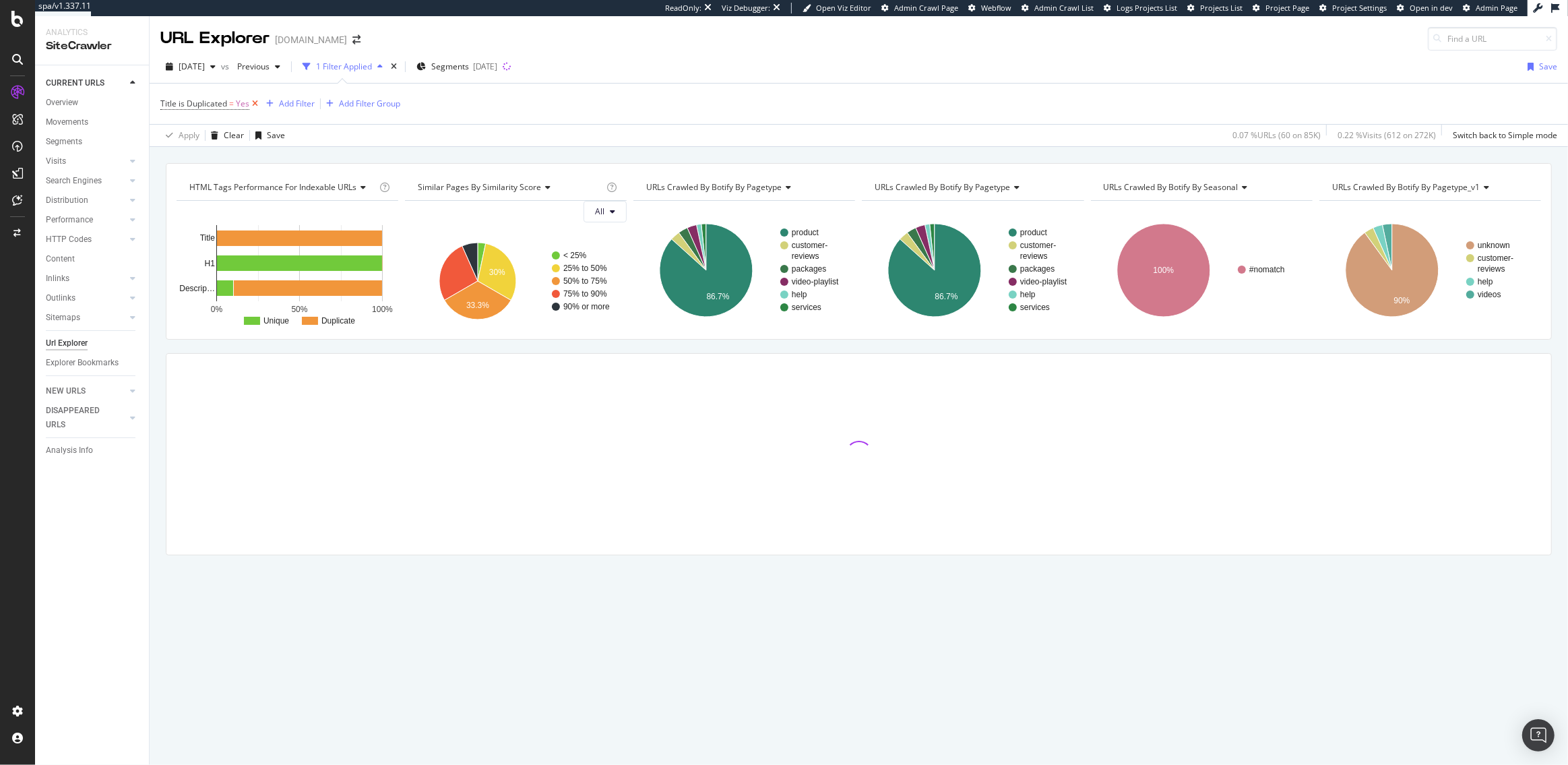
click at [254, 104] on icon at bounding box center [255, 103] width 11 height 13
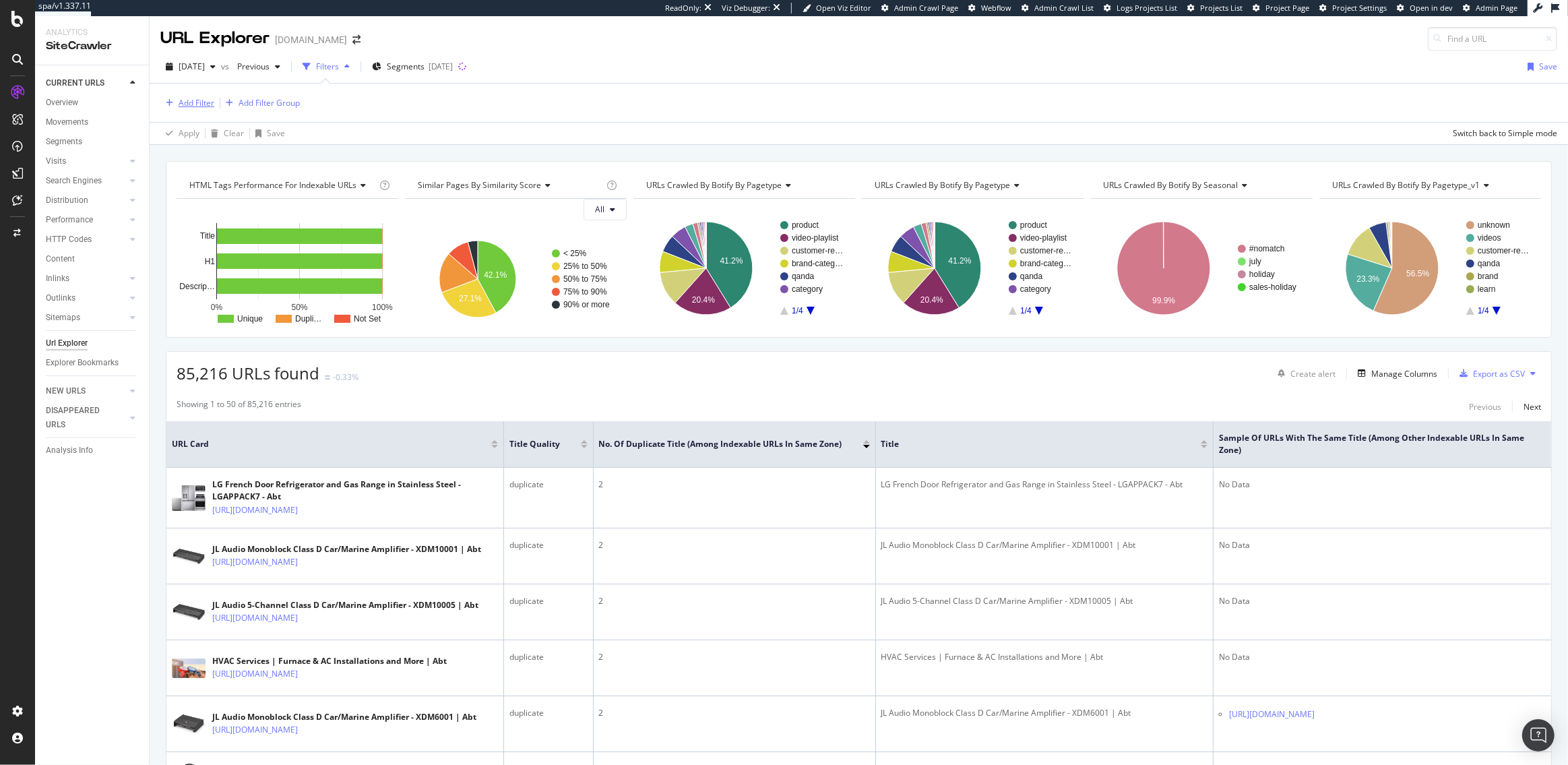
click at [191, 102] on div "Add Filter" at bounding box center [196, 102] width 36 height 11
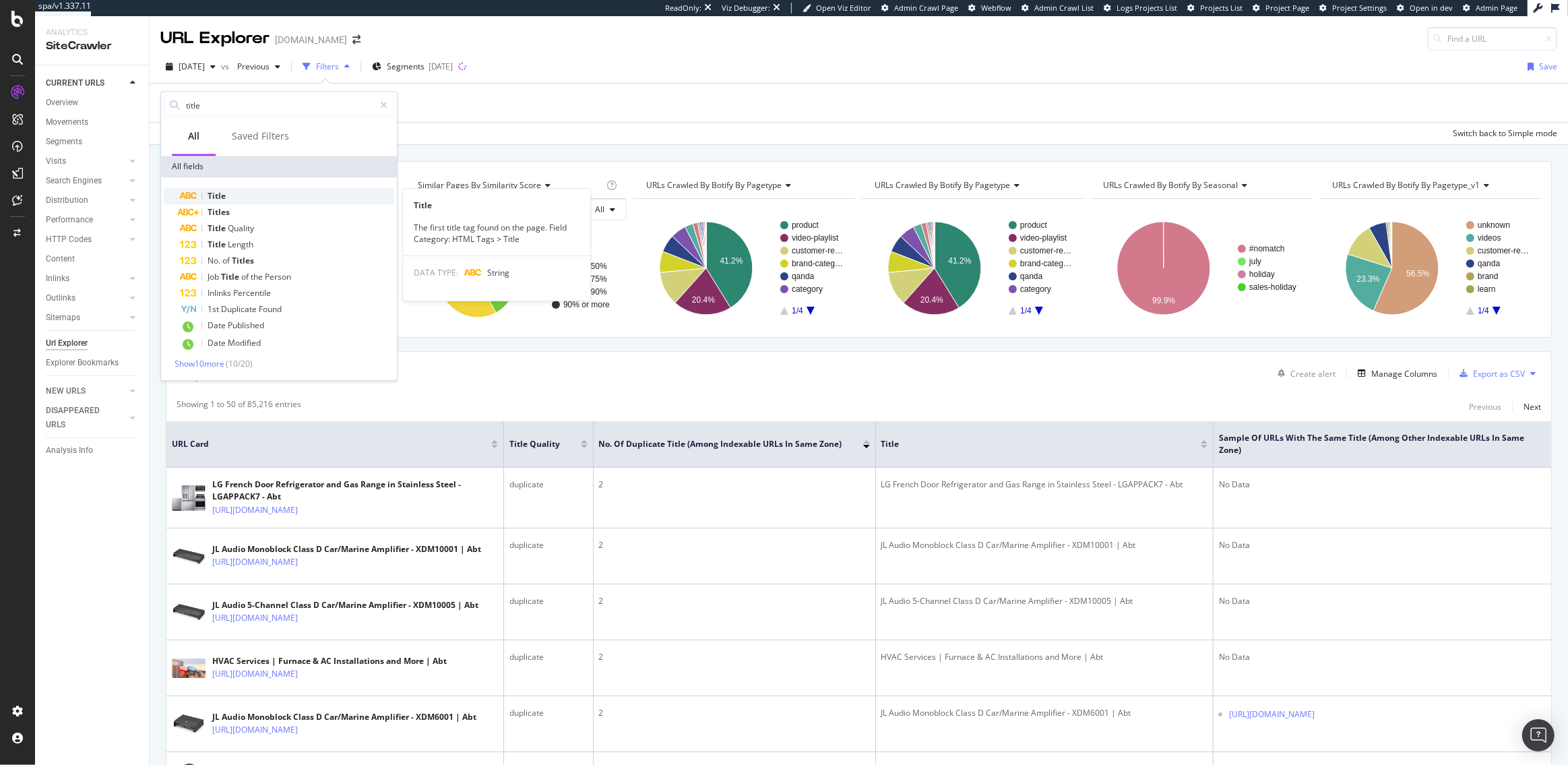
type input "title"
click at [230, 196] on div "Title" at bounding box center [286, 196] width 214 height 17
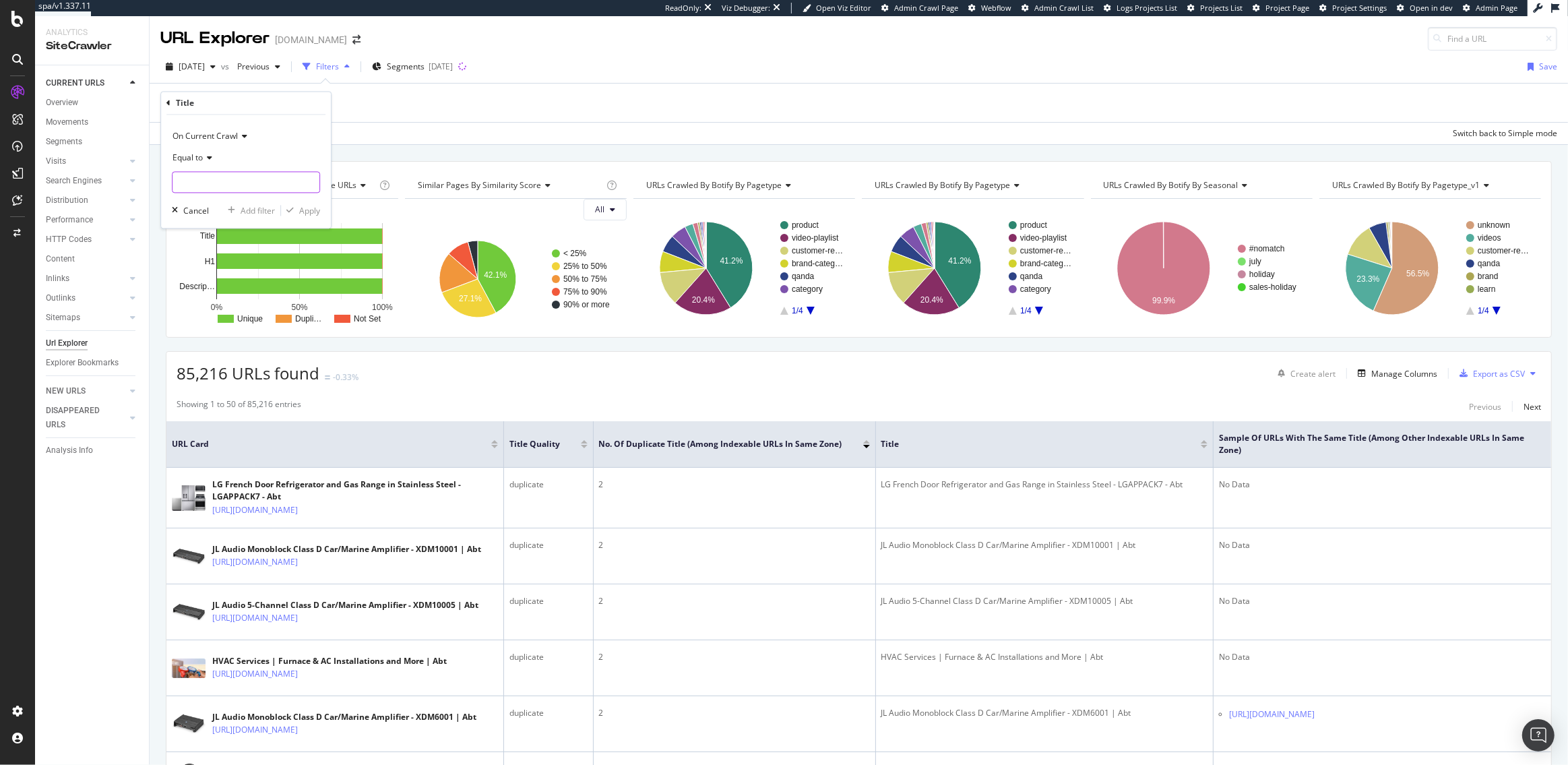
click at [204, 177] on input "text" at bounding box center [246, 183] width 147 height 22
paste input "JL Audio HD Series Four-Channel Mobile Amp - HD600/4"
type input "JL Audio HD Series Four-Channel Mobile Amp - HD600/4"
click at [310, 214] on div "Apply" at bounding box center [310, 210] width 21 height 11
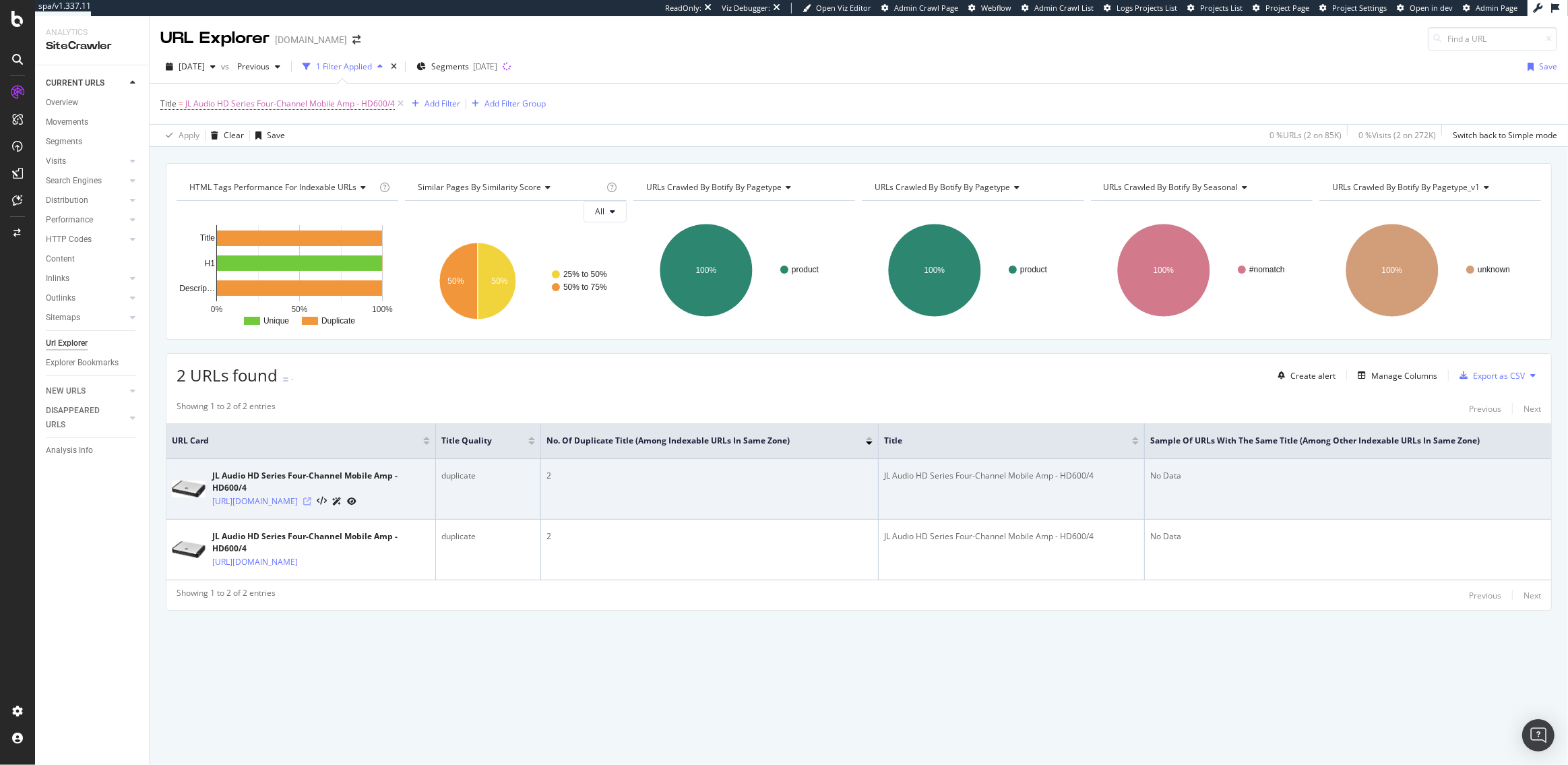
click at [312, 506] on icon at bounding box center [306, 501] width 8 height 8
drag, startPoint x: 209, startPoint y: 501, endPoint x: 230, endPoint y: 527, distance: 33.4
click at [230, 508] on div "JL Audio HD Series Four-Channel Mobile Amp - HD600/4 https://www.abt.com/JL-Aud…" at bounding box center [301, 489] width 258 height 38
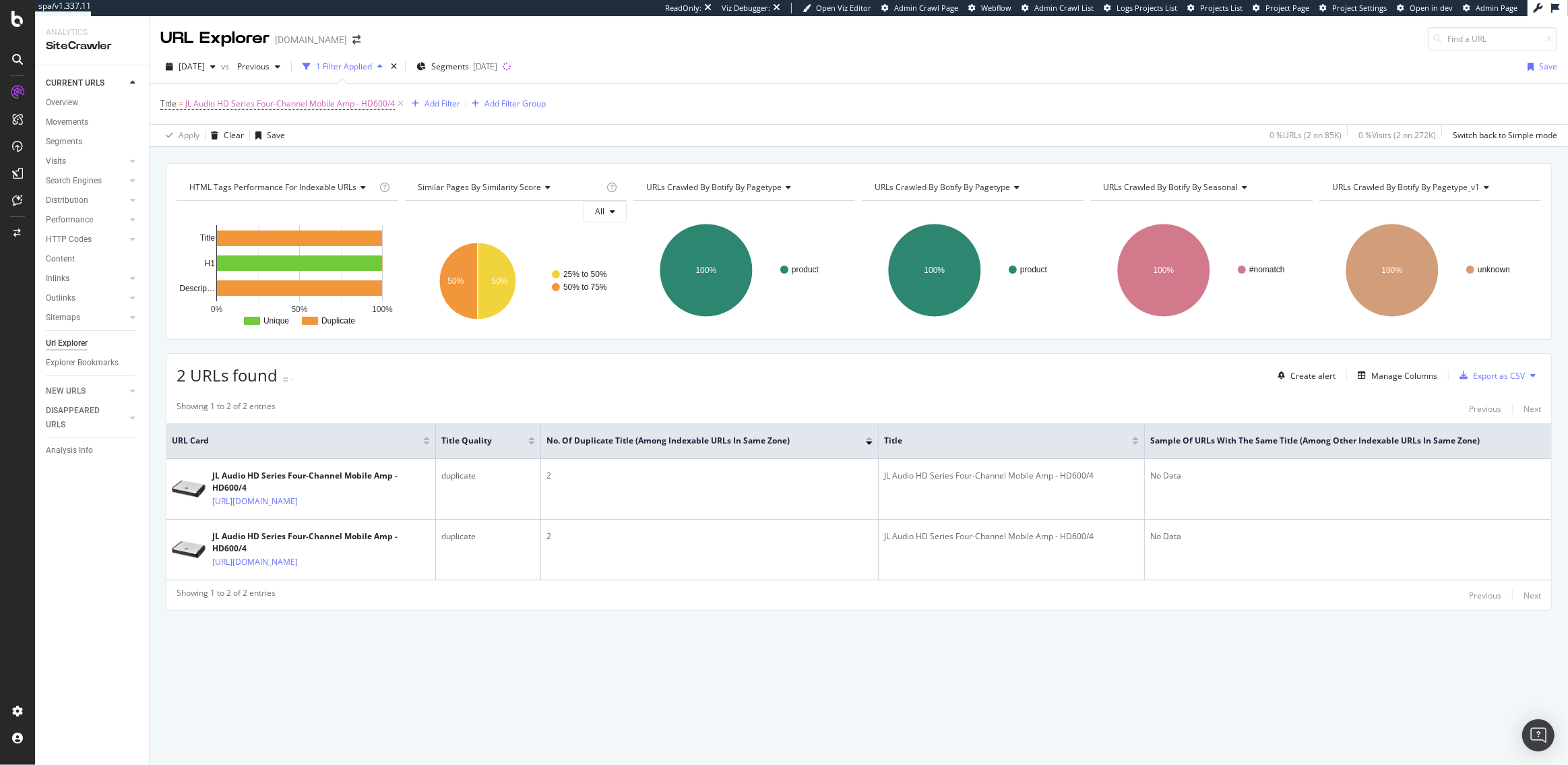
copy link "https://www.abt.com/JL-Audio-HD-Series-Four-Channel-Mobile-Amp-98221/p/35483.ht…"
click at [1403, 370] on div "Manage Columns" at bounding box center [1405, 376] width 66 height 11
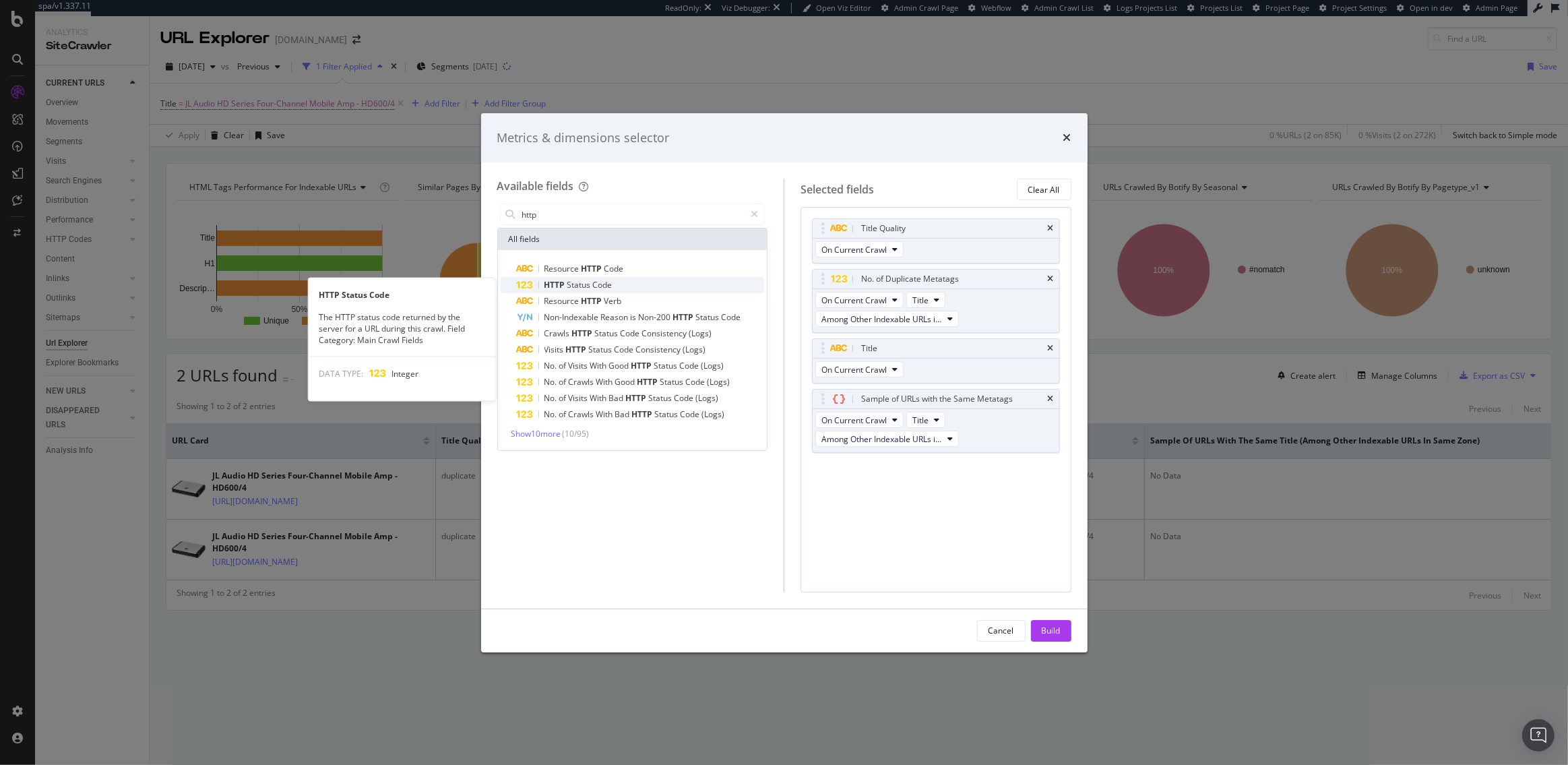
type input "http"
click at [608, 286] on span "Code" at bounding box center [602, 285] width 19 height 11
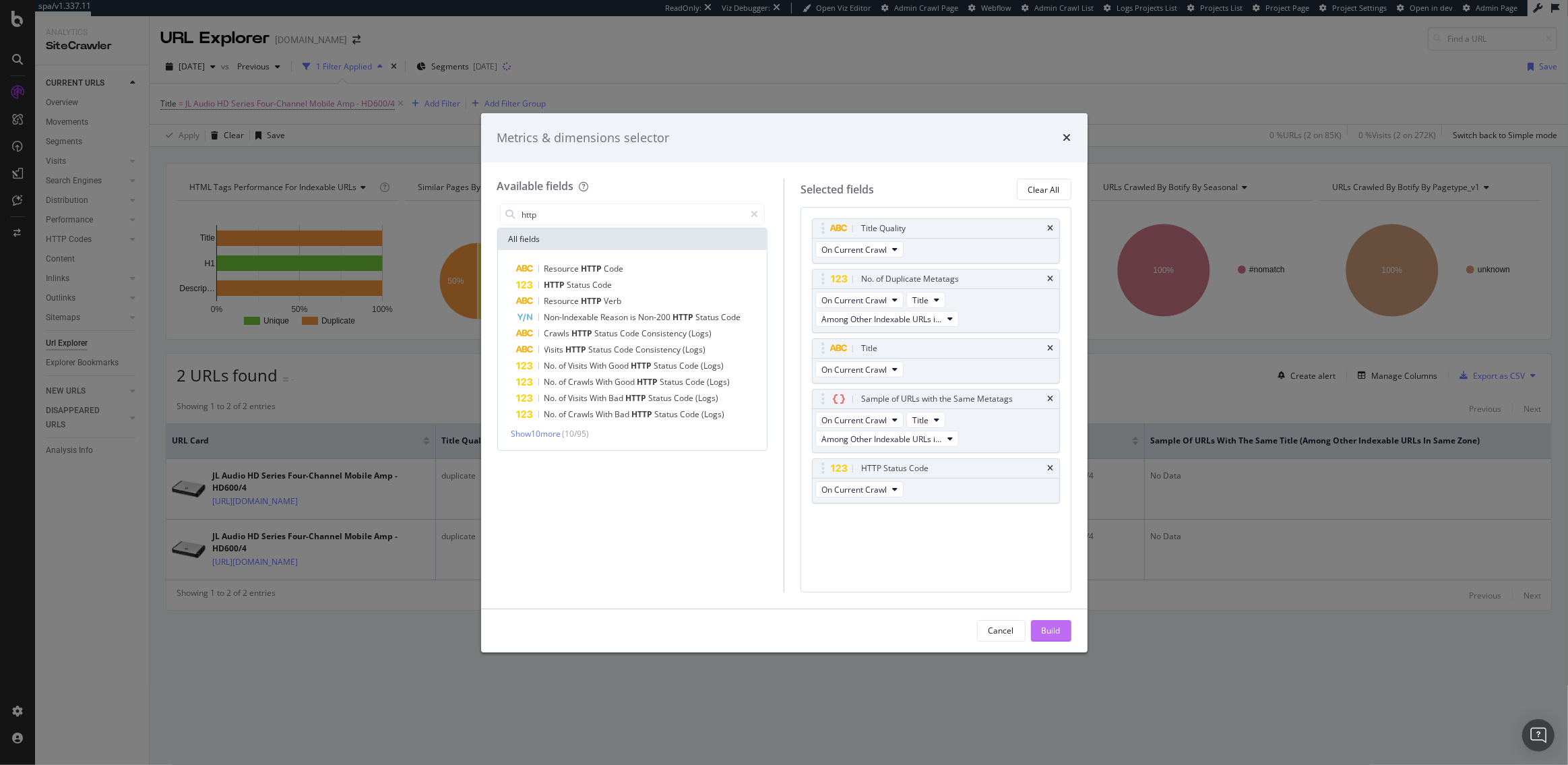
click at [1045, 631] on div "Build" at bounding box center [1051, 631] width 19 height 11
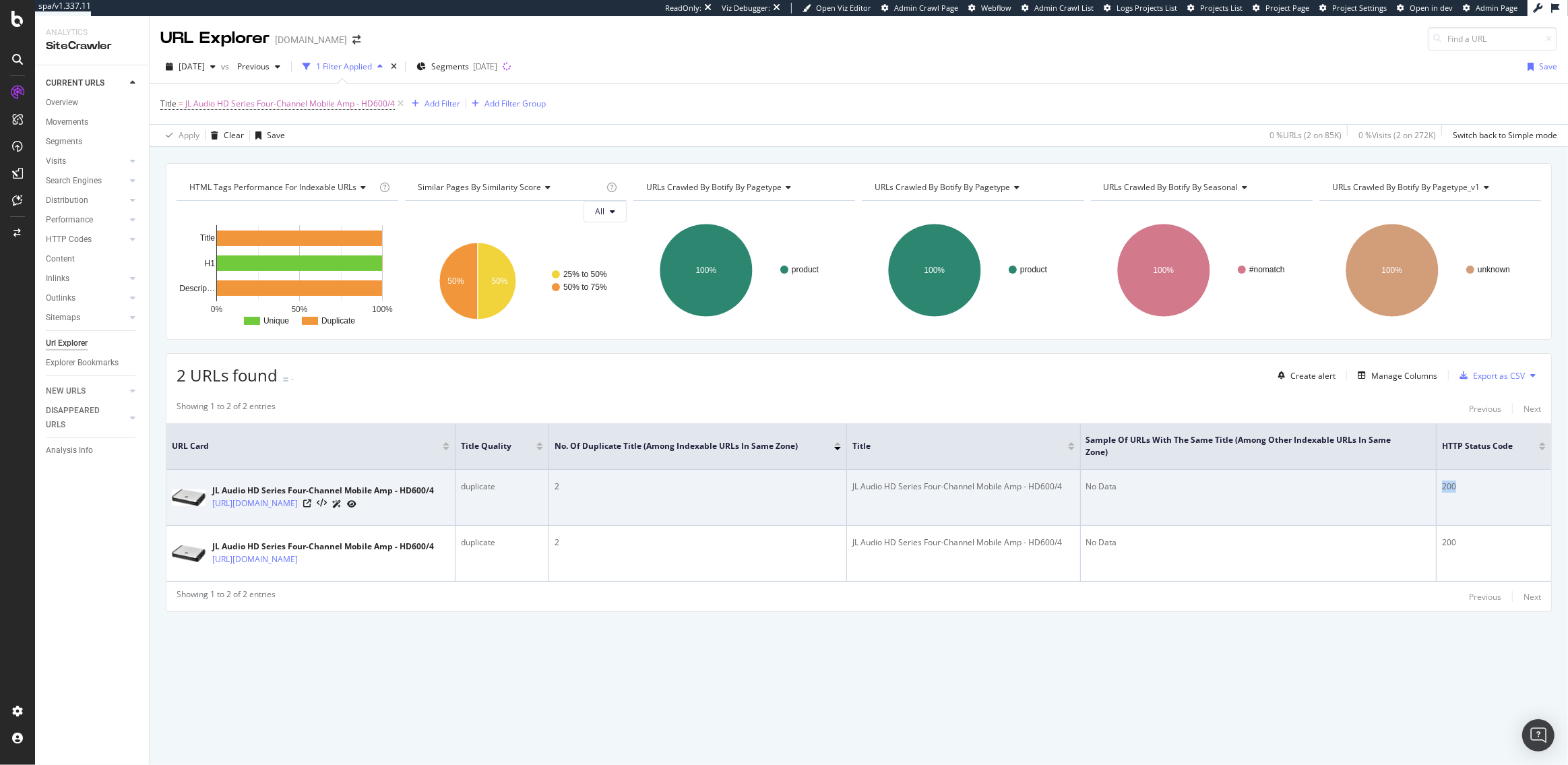
drag, startPoint x: 1449, startPoint y: 483, endPoint x: 1461, endPoint y: 498, distance: 19.2
click at [1461, 498] on td "200" at bounding box center [1494, 498] width 114 height 56
drag, startPoint x: 210, startPoint y: 500, endPoint x: 315, endPoint y: 516, distance: 106.2
click at [315, 514] on div "JL Audio HD Series Four-Channel Mobile Amp - HD600/4 https://www.abt.com/JL-Aud…" at bounding box center [311, 497] width 278 height 34
copy link "[URL][DOMAIN_NAME]"
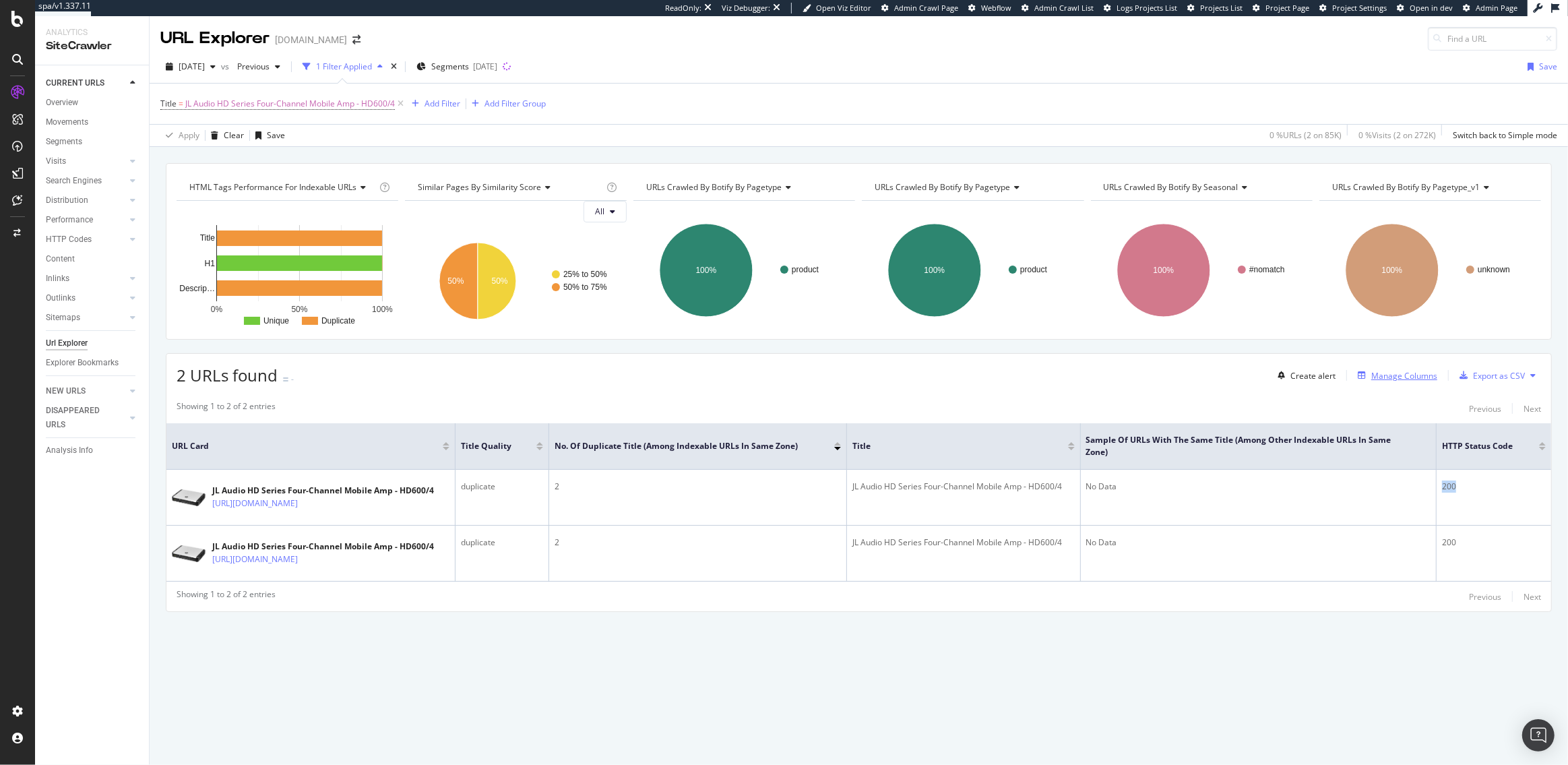
click at [1396, 376] on div "Manage Columns" at bounding box center [1405, 376] width 66 height 11
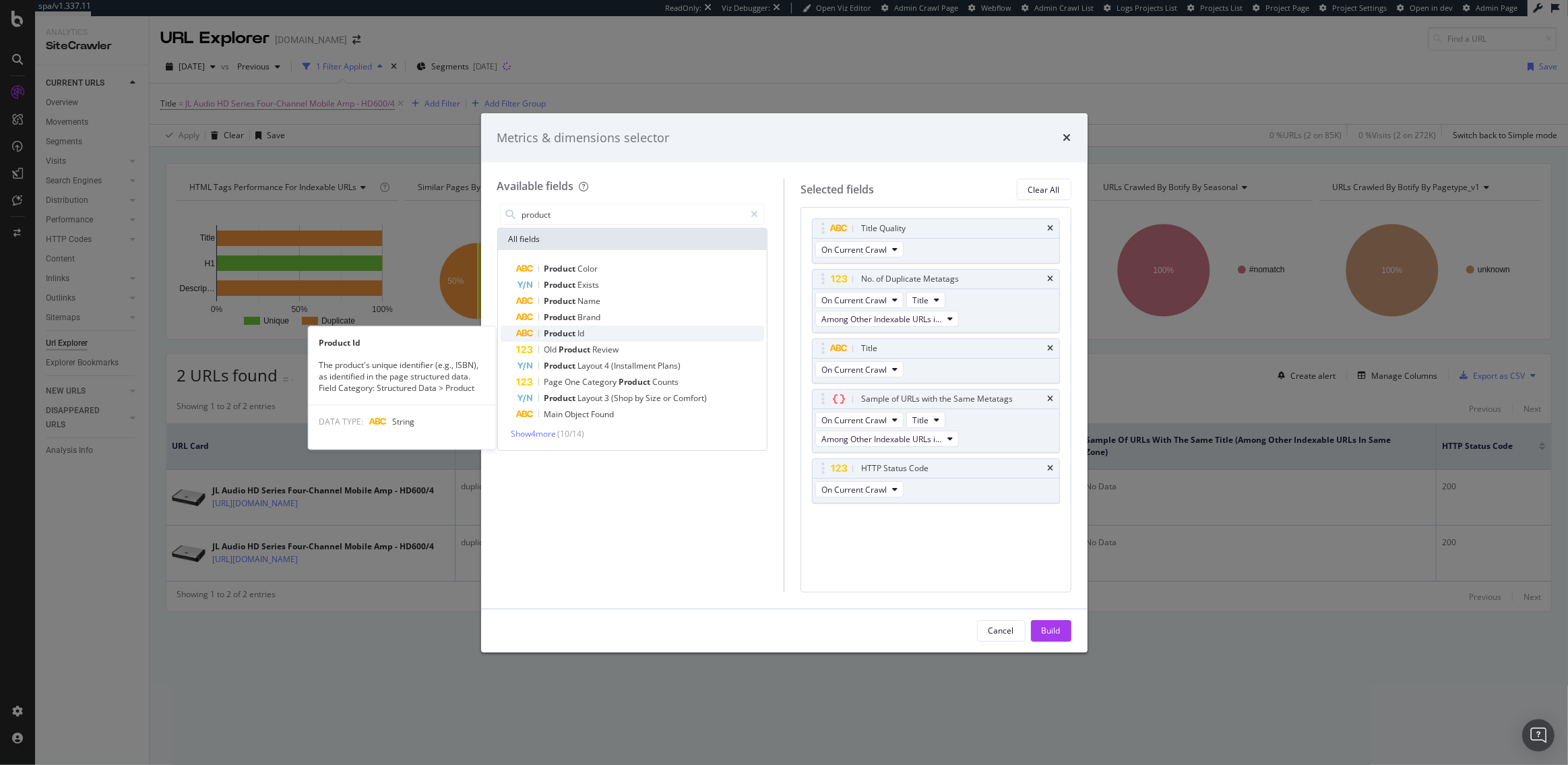
type input "product"
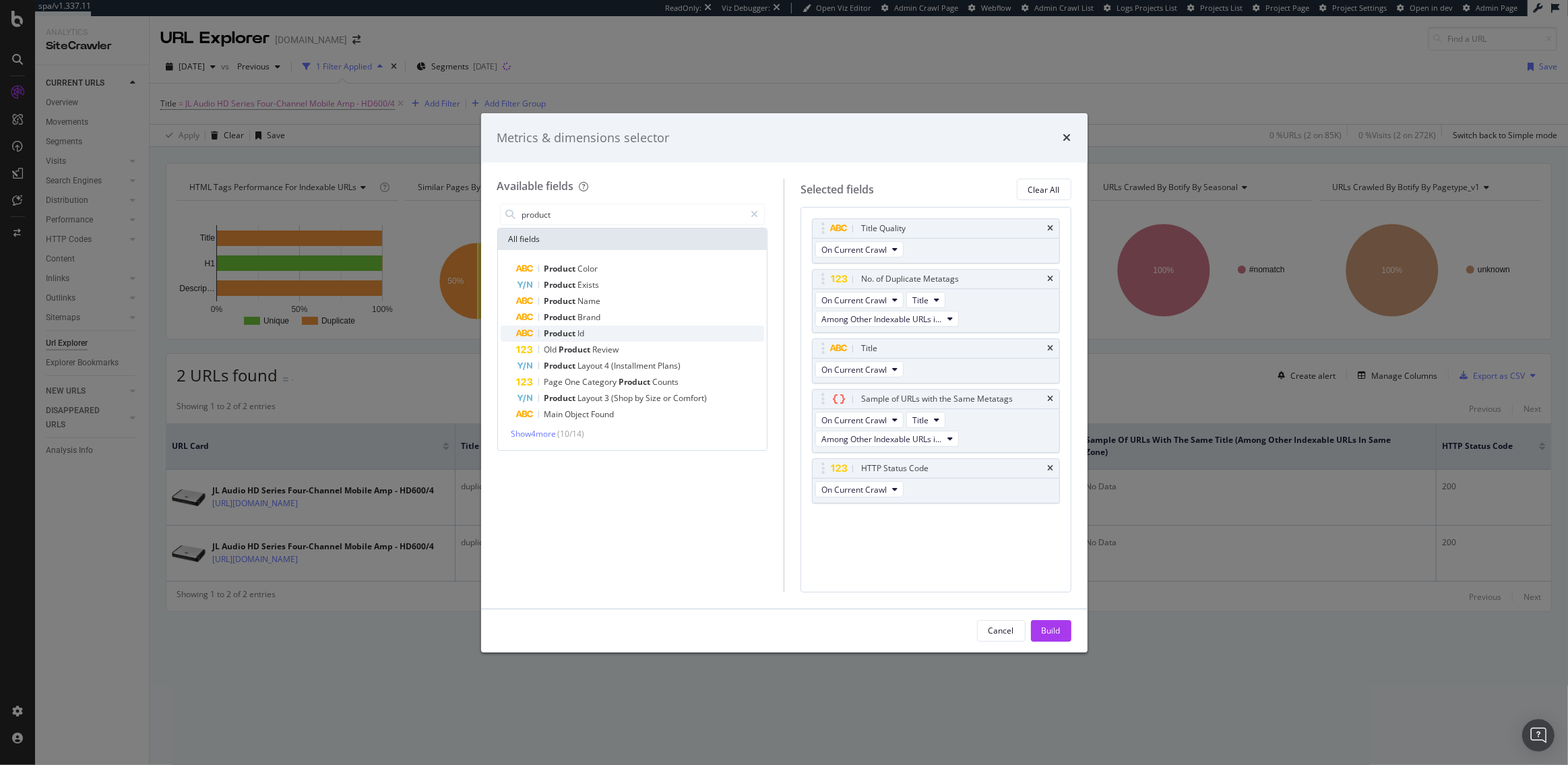
click at [639, 333] on div "Product Id" at bounding box center [641, 334] width 248 height 17
click at [1053, 625] on div "Build" at bounding box center [1051, 631] width 19 height 11
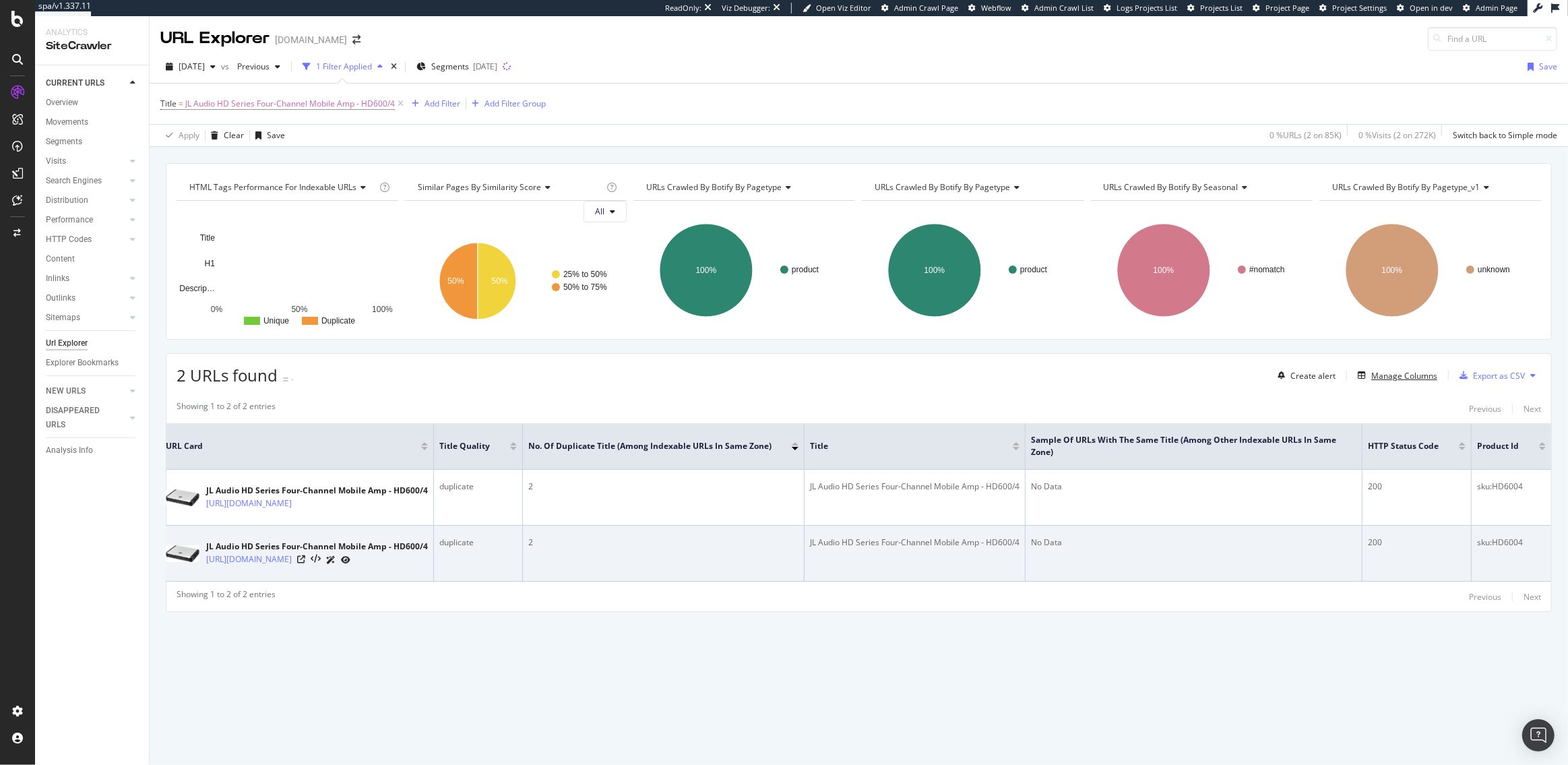
scroll to position [0, 64]
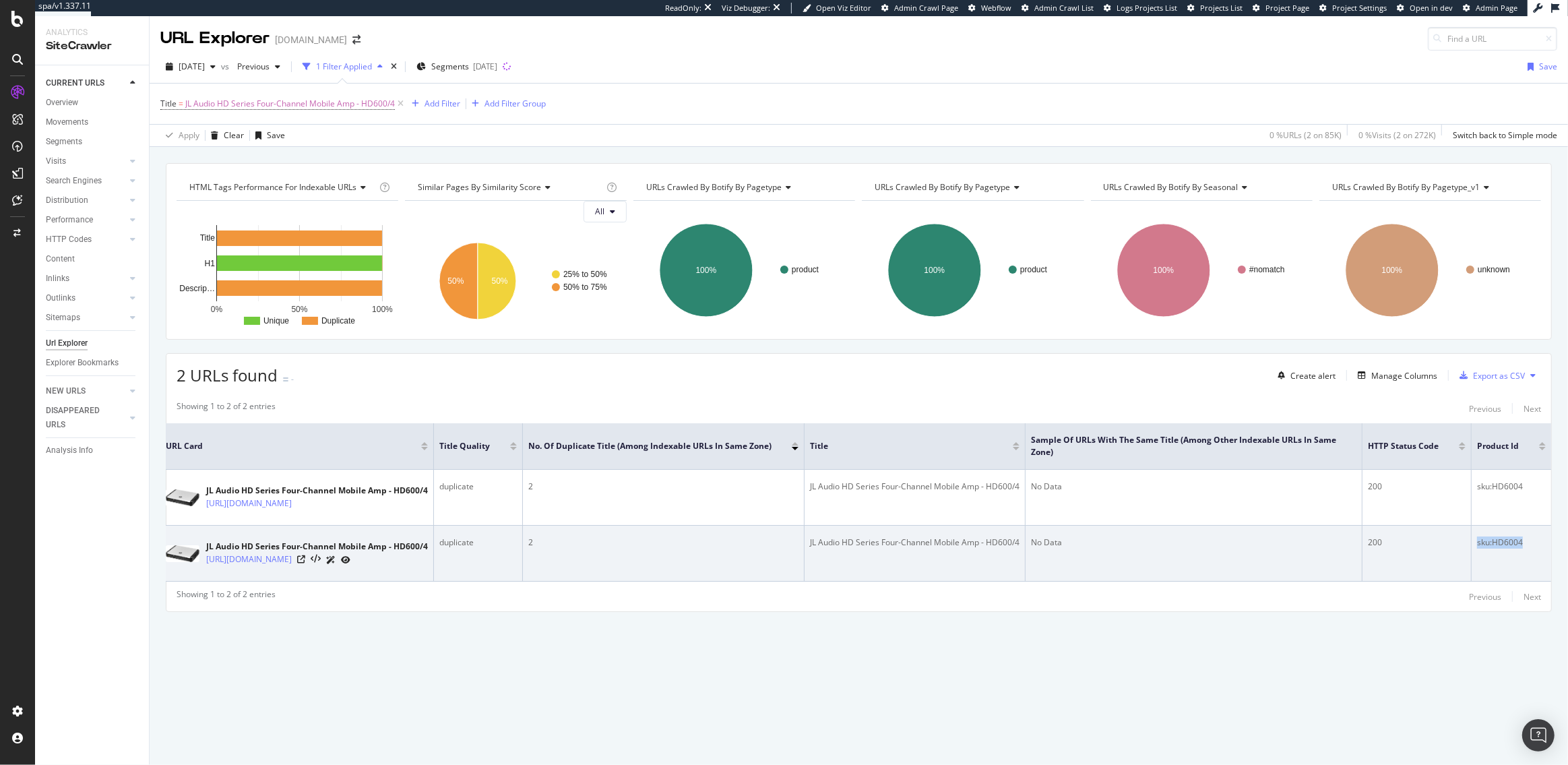
drag, startPoint x: 1527, startPoint y: 548, endPoint x: 1479, endPoint y: 548, distance: 48.0
click at [1479, 548] on div "sku:HD6004" at bounding box center [1511, 542] width 69 height 12
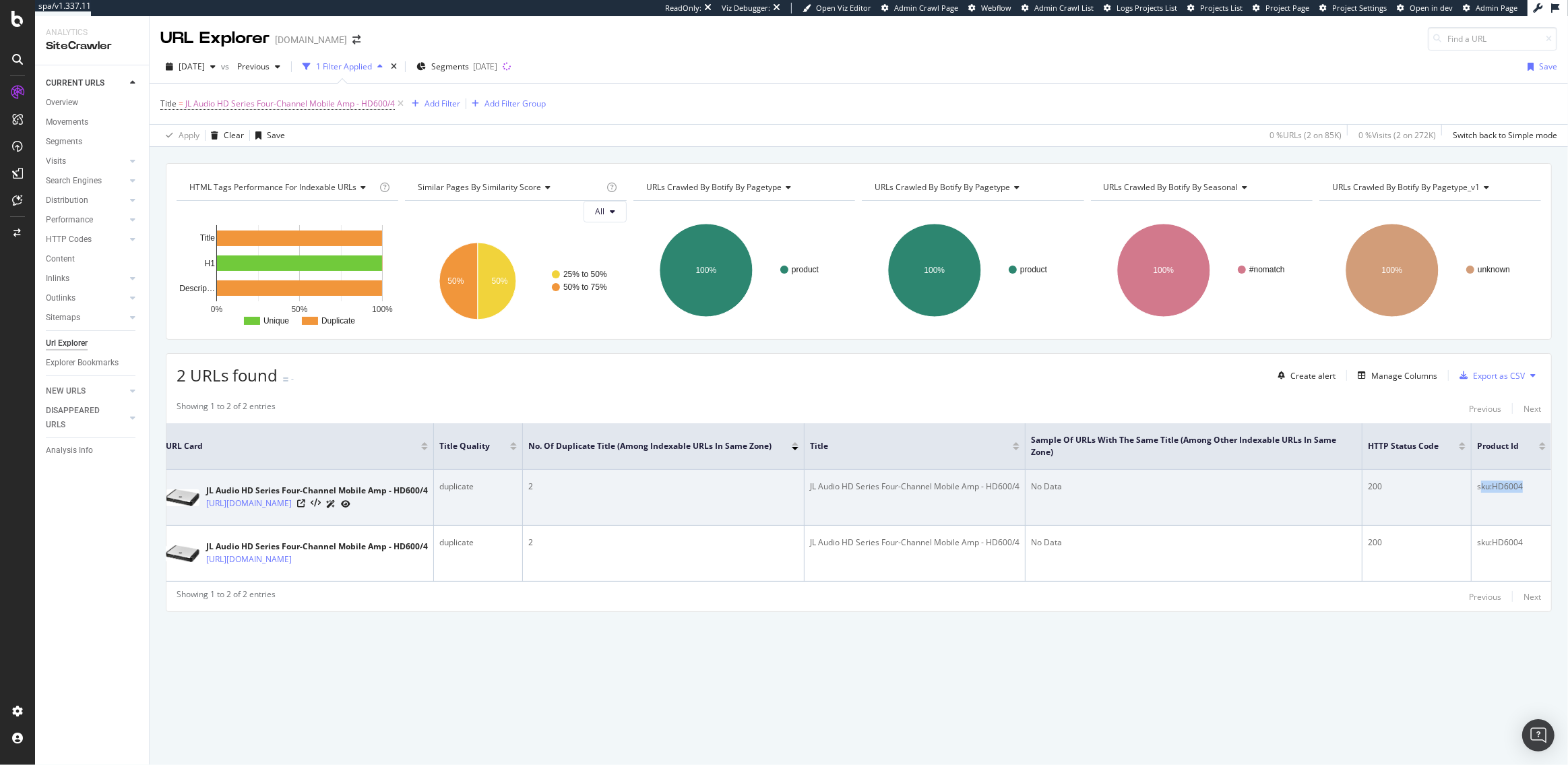
drag, startPoint x: 1527, startPoint y: 489, endPoint x: 1482, endPoint y: 489, distance: 45.0
click at [1482, 489] on div "sku:HD6004" at bounding box center [1511, 486] width 69 height 12
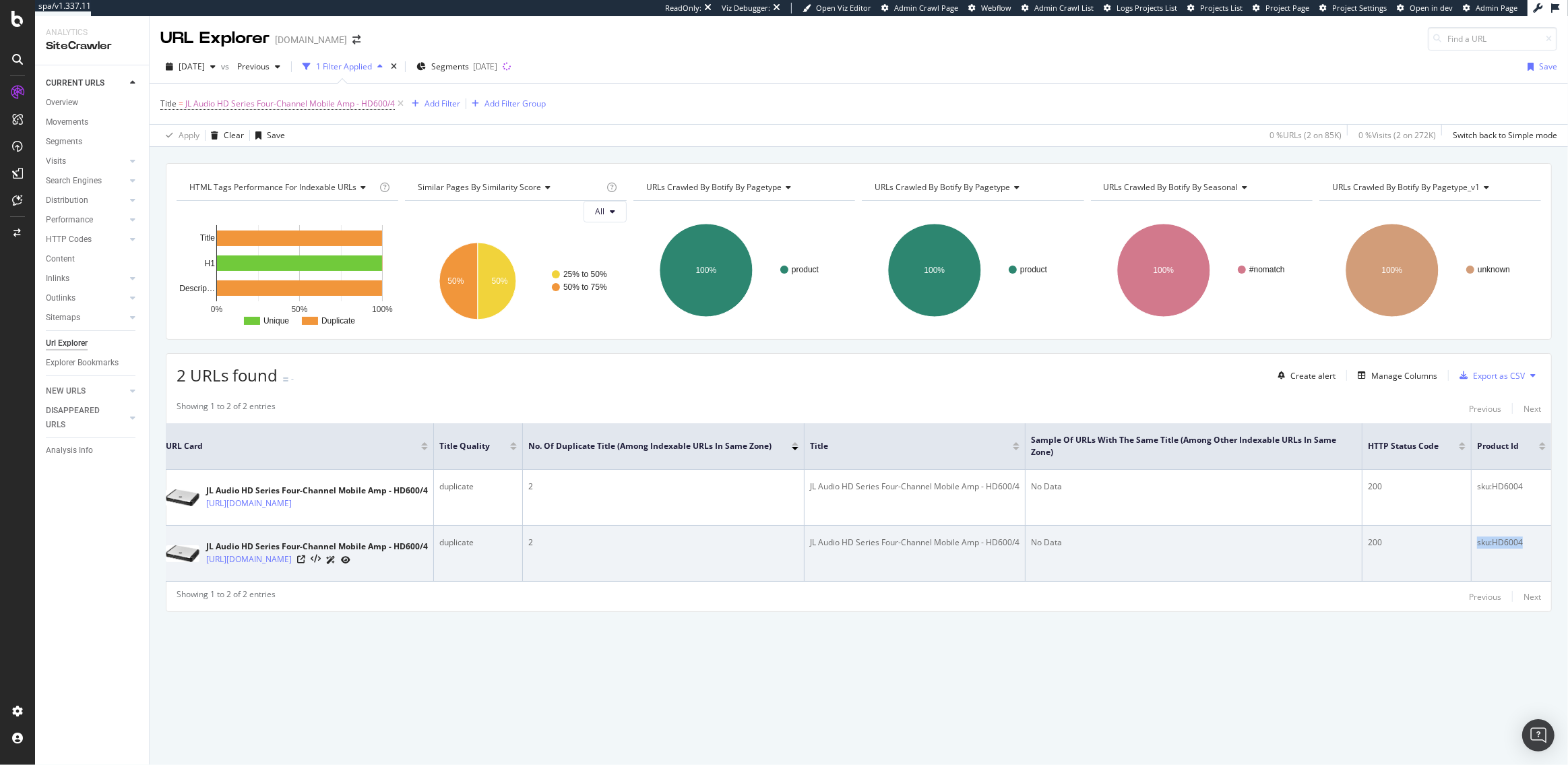
drag, startPoint x: 1524, startPoint y: 548, endPoint x: 1479, endPoint y: 548, distance: 45.0
click at [1479, 548] on div "sku:HD6004" at bounding box center [1511, 542] width 69 height 12
copy div "sku:HD6004"
click at [1522, 548] on div "sku:HD6004" at bounding box center [1511, 542] width 69 height 12
drag, startPoint x: 1526, startPoint y: 548, endPoint x: 1479, endPoint y: 548, distance: 47.0
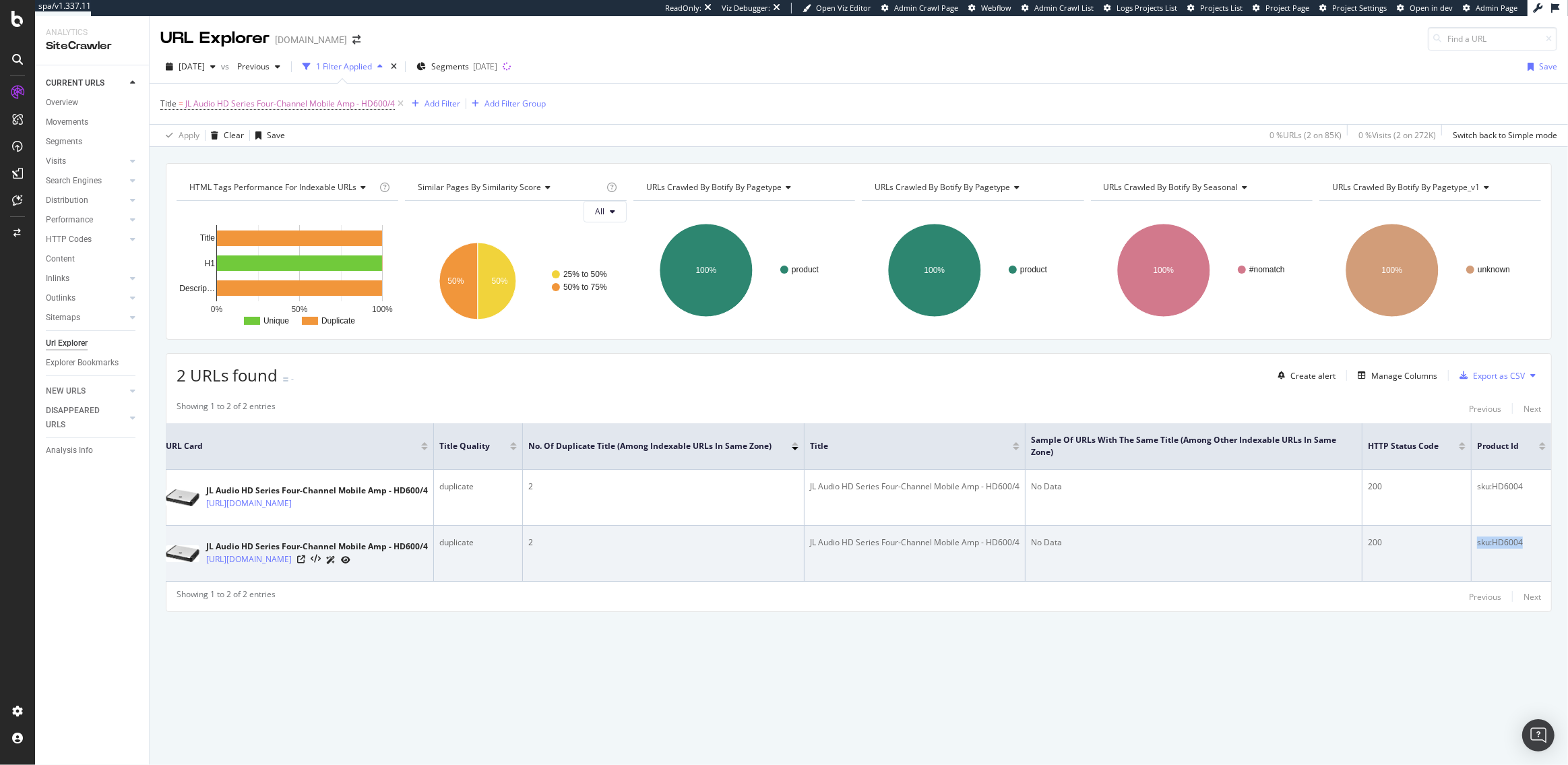
click at [1479, 548] on div "sku:HD6004" at bounding box center [1511, 542] width 69 height 12
copy div "sku:HD6004"
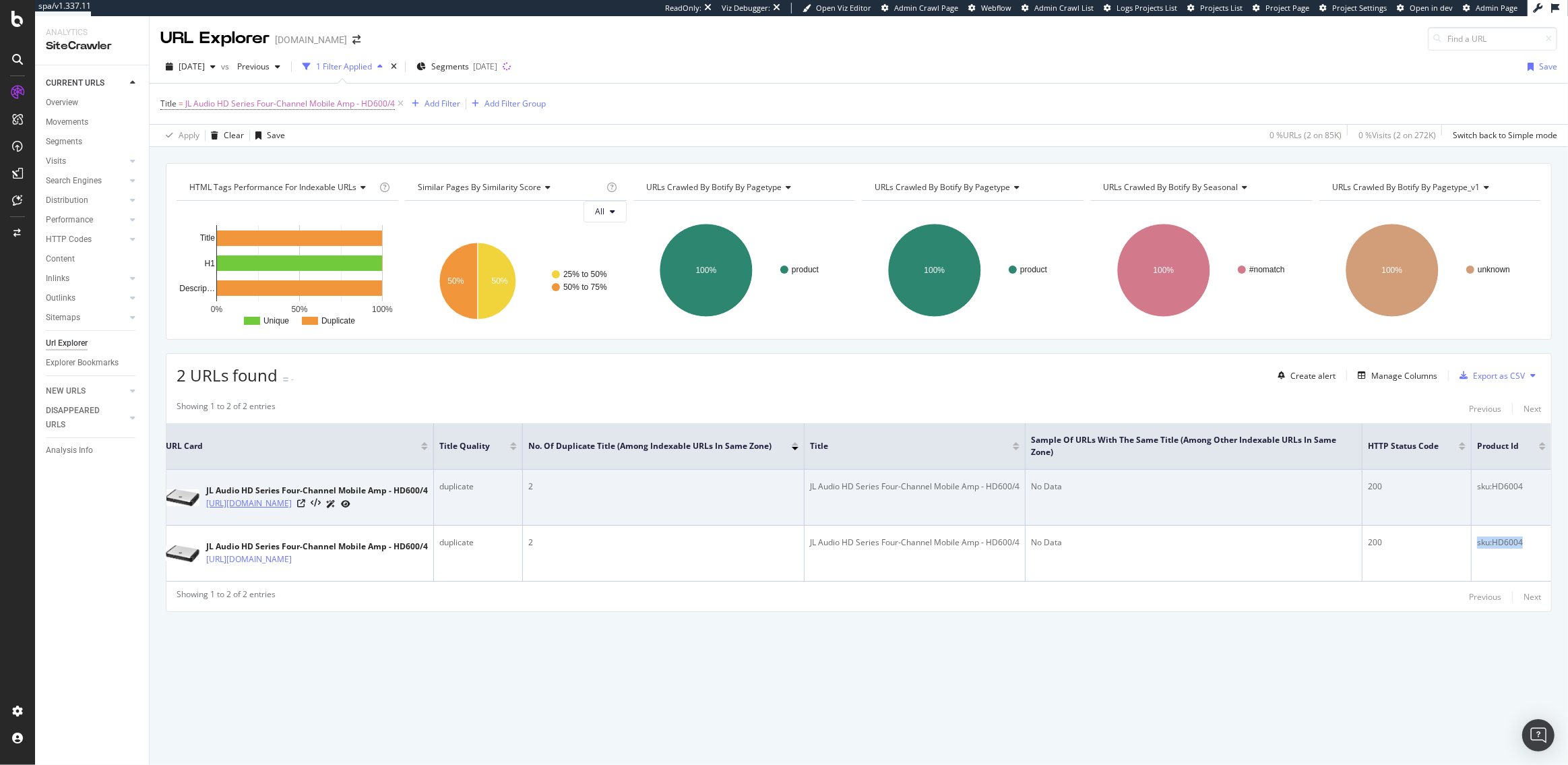
scroll to position [0, 0]
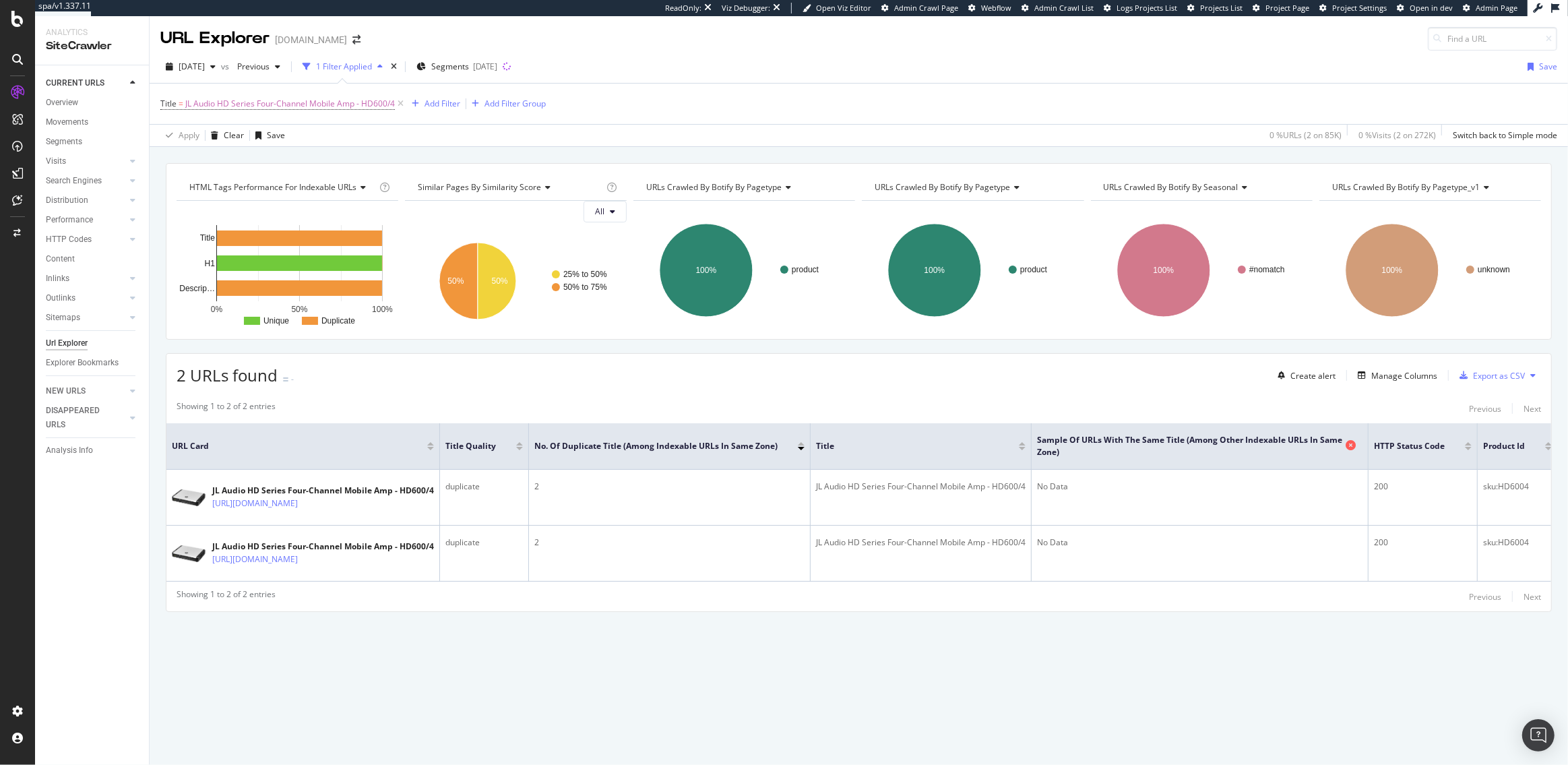
click at [1356, 444] on icon at bounding box center [1351, 445] width 10 height 10
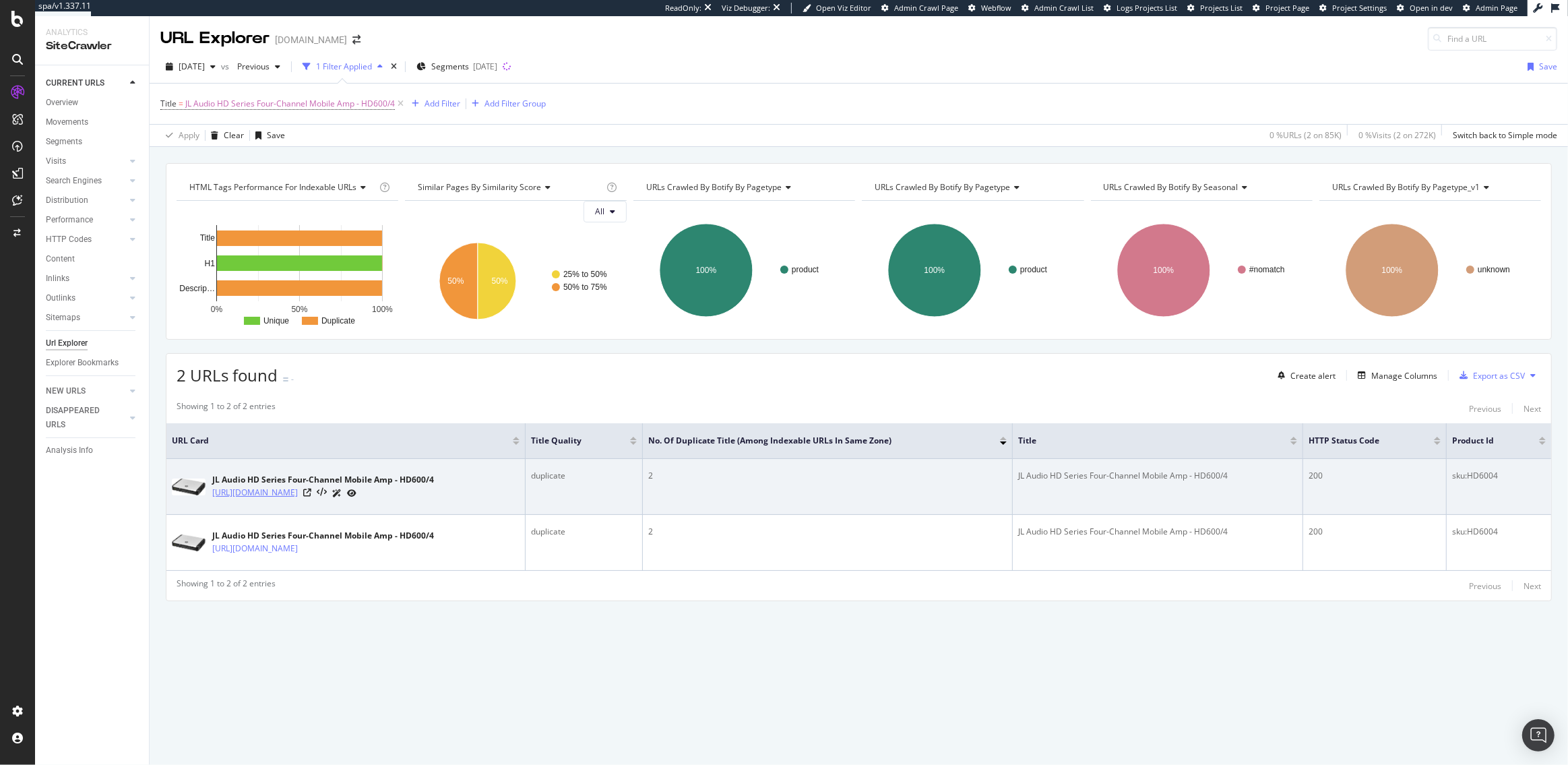
drag, startPoint x: 210, startPoint y: 489, endPoint x: 241, endPoint y: 501, distance: 33.2
click at [241, 501] on div "JL Audio HD Series Four-Channel Mobile Amp - HD600/4 https://www.abt.com/JL-Aud…" at bounding box center [346, 486] width 347 height 34
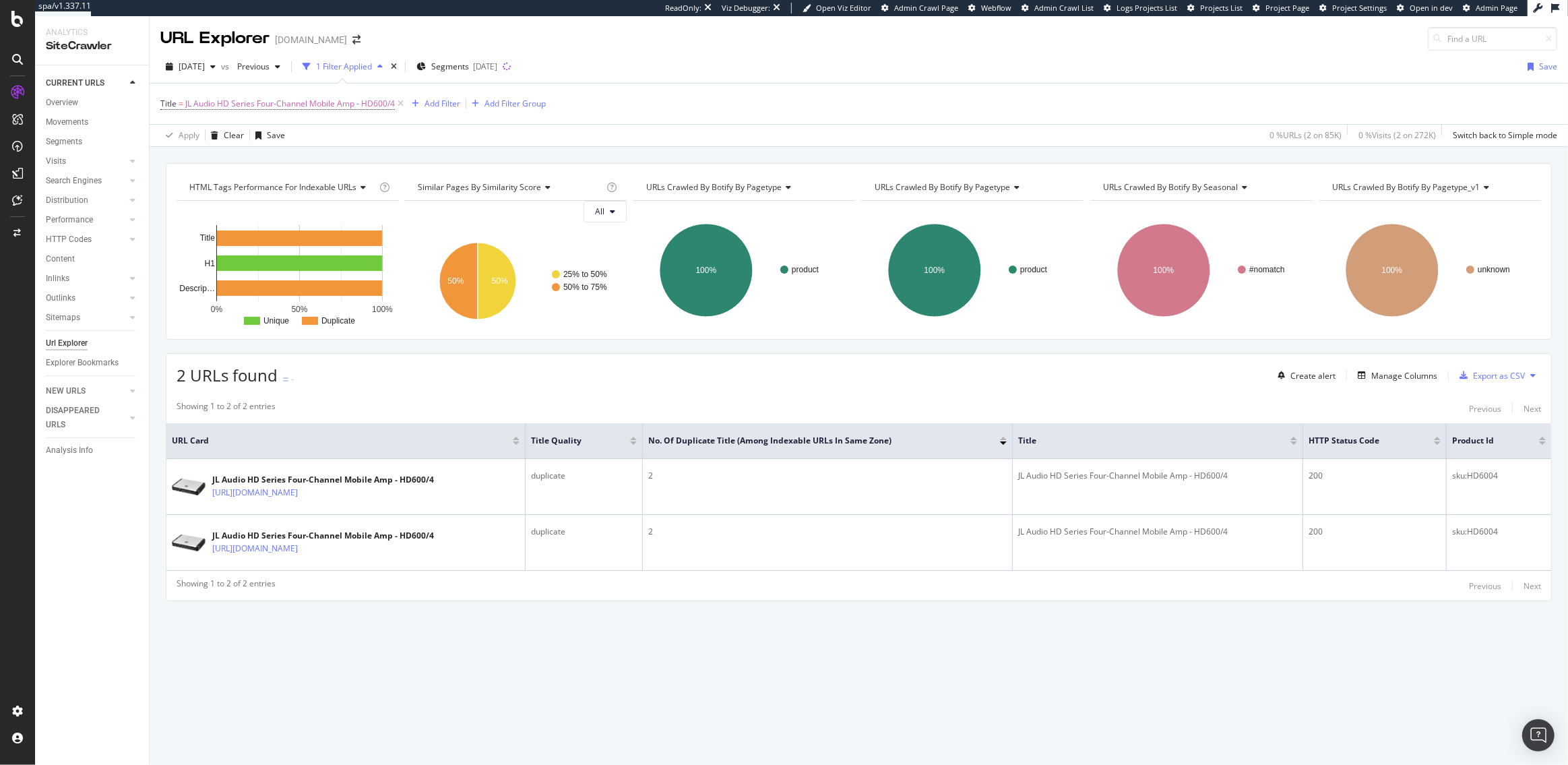
copy link "[URL][DOMAIN_NAME]"
click at [403, 103] on icon at bounding box center [400, 103] width 11 height 13
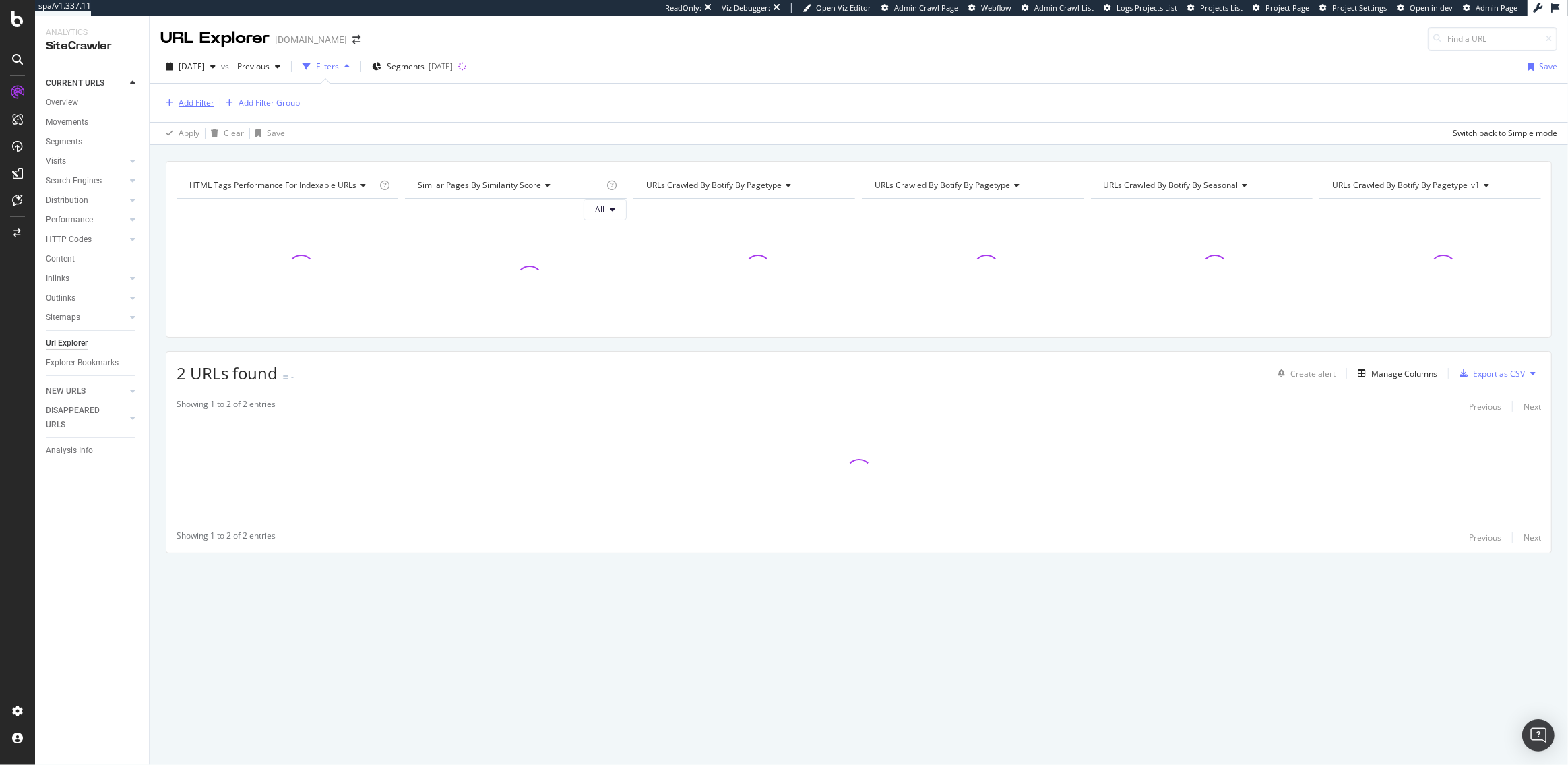
click at [194, 102] on div "Add Filter" at bounding box center [196, 102] width 36 height 11
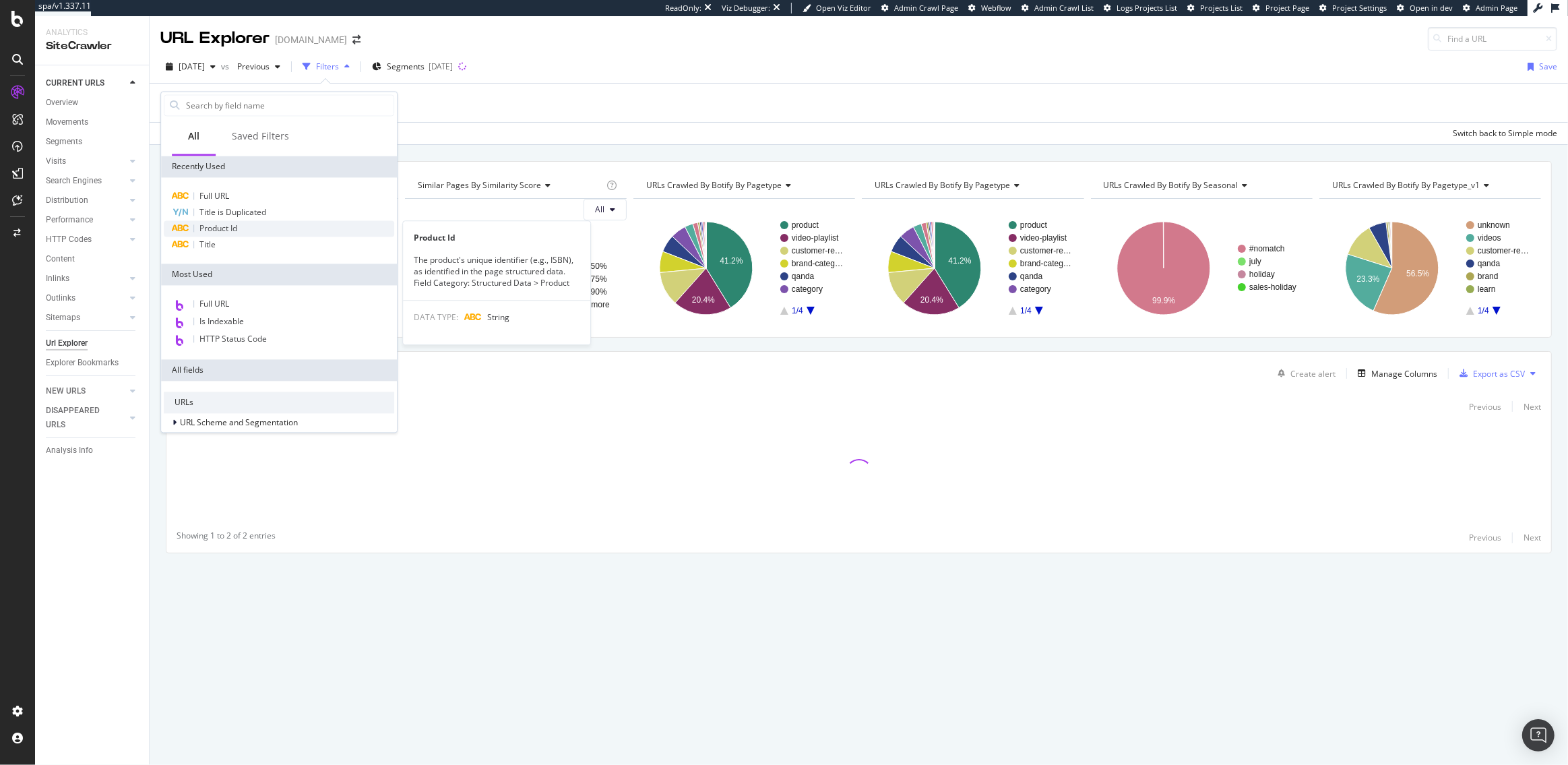
click at [229, 233] on div "Product Id" at bounding box center [217, 229] width 38 height 10
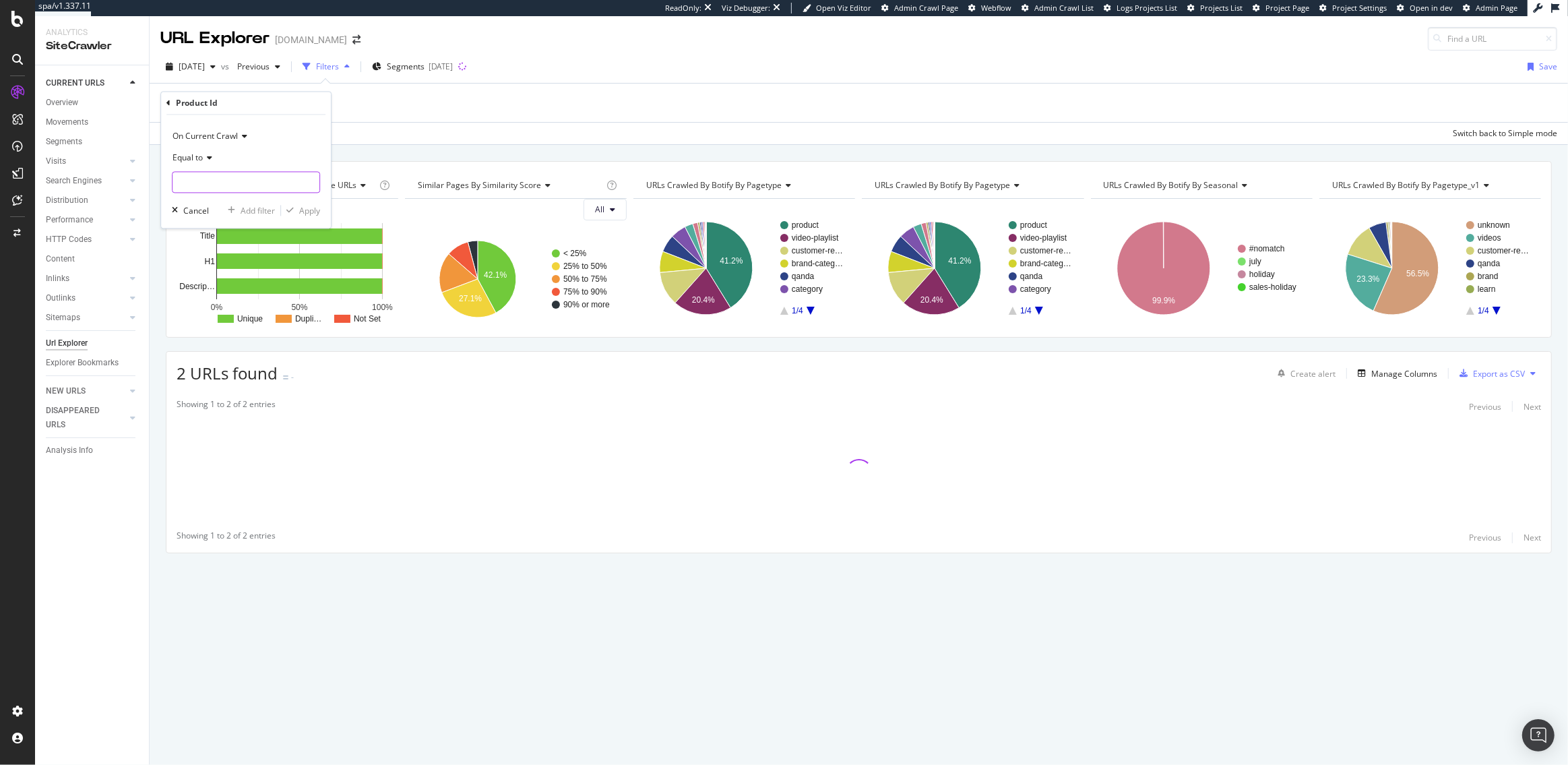
click at [222, 179] on input "text" at bounding box center [246, 183] width 147 height 22
paste input "sku:ULTRA-OPENEAR-BUDS-DIAMOND"
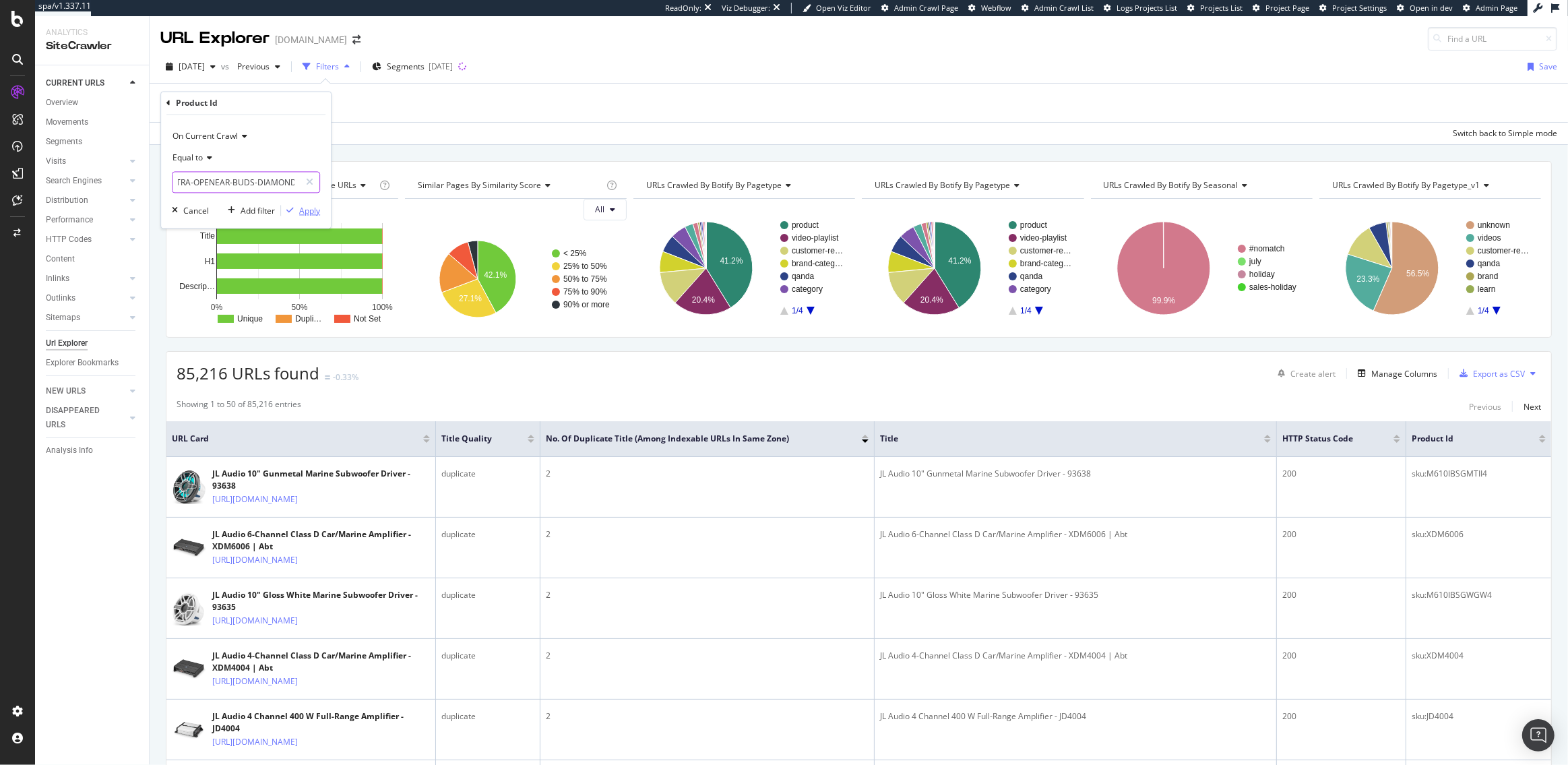
type input "sku:ULTRA-OPENEAR-BUDS-DIAMOND"
click at [311, 208] on div "Apply" at bounding box center [310, 210] width 21 height 11
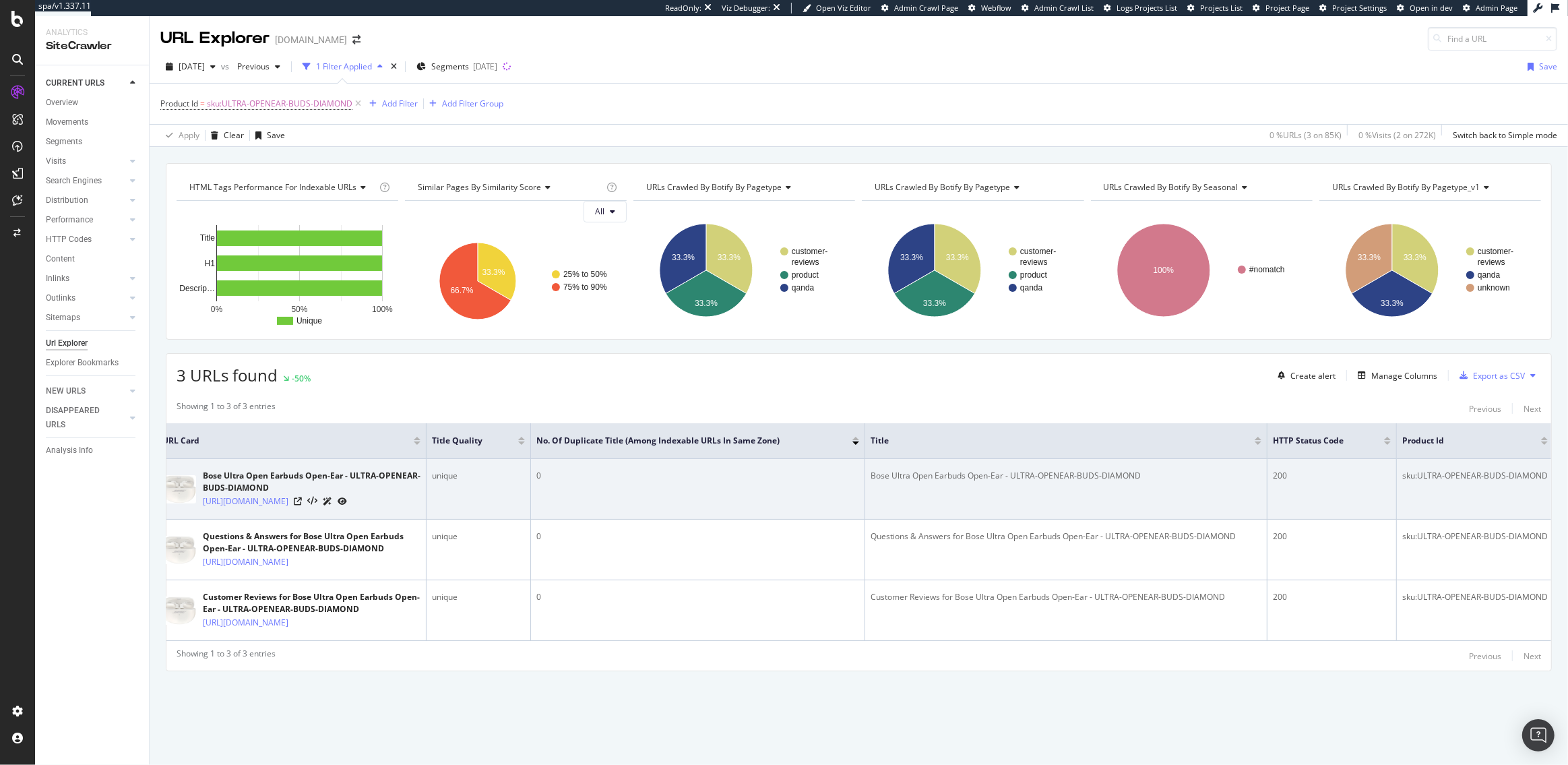
scroll to position [59, 0]
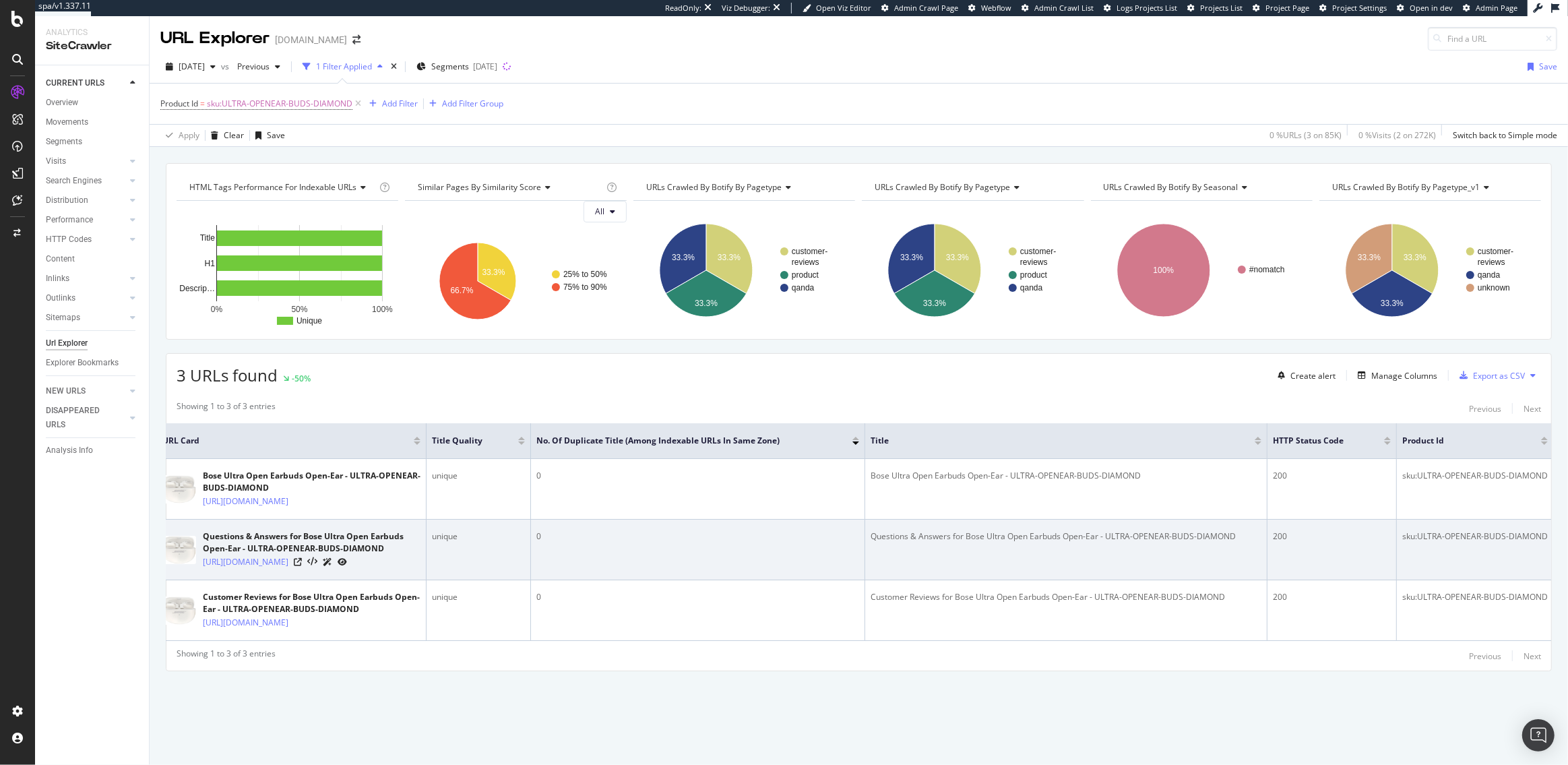
click at [918, 531] on div "Questions & Answers for Bose Ultra Open Earbuds Open-Ear - ULTRA-OPENEAR-BUDS-D…" at bounding box center [1066, 537] width 391 height 12
click at [1445, 531] on div "sku:ULTRA-OPENEAR-BUDS-DIAMOND" at bounding box center [1475, 537] width 146 height 12
click at [1097, 531] on div "Questions & Answers for Bose Ultra Open Earbuds Open-Ear - ULTRA-OPENEAR-BUDS-D…" at bounding box center [1066, 537] width 391 height 12
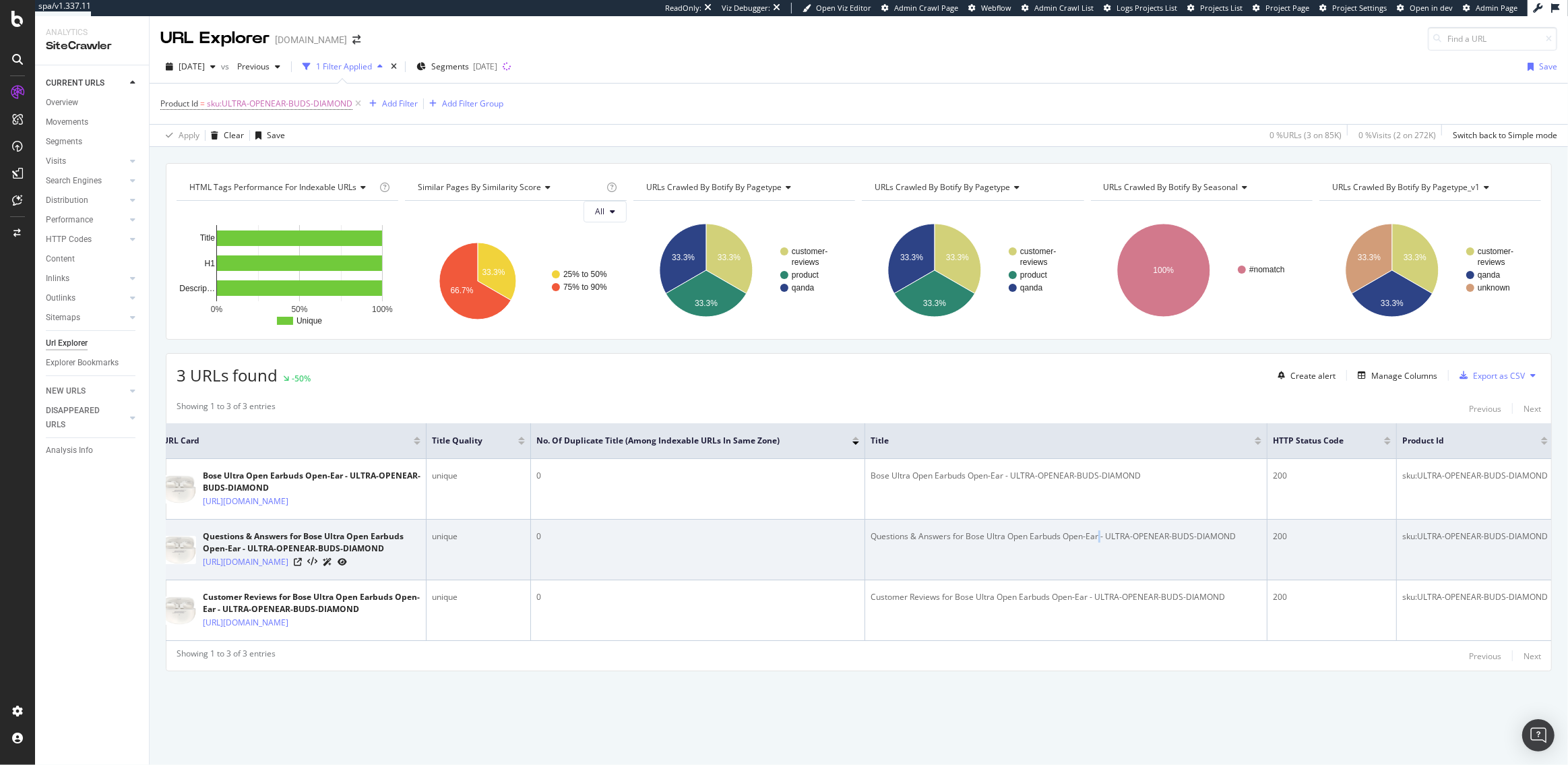
click at [1097, 531] on div "Questions & Answers for Bose Ultra Open Earbuds Open-Ear - ULTRA-OPENEAR-BUDS-D…" at bounding box center [1066, 537] width 391 height 12
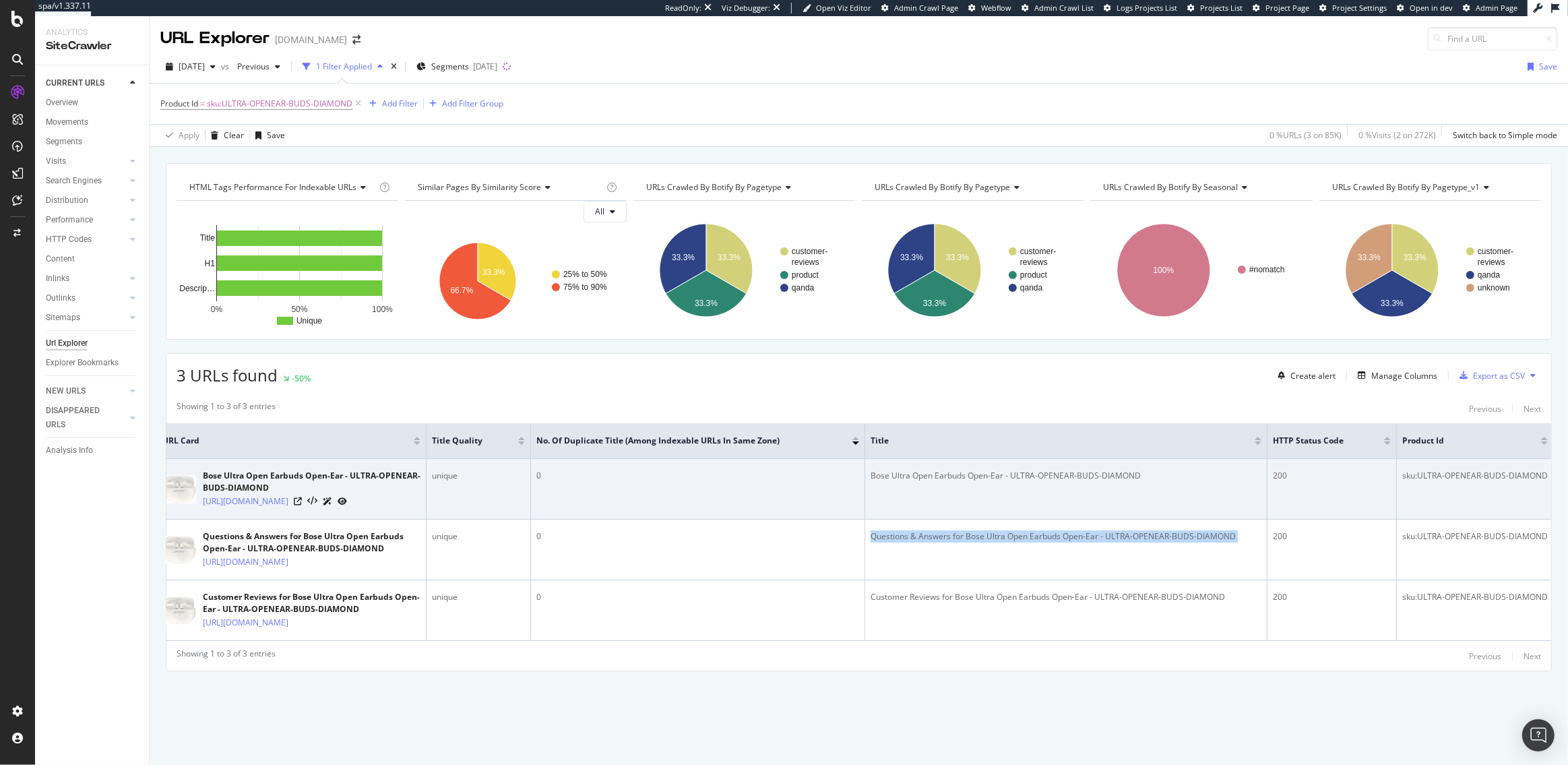
click at [1425, 470] on div "sku:ULTRA-OPENEAR-BUDS-DIAMOND" at bounding box center [1475, 476] width 146 height 12
click at [1431, 470] on div "sku:ULTRA-OPENEAR-BUDS-DIAMOND" at bounding box center [1475, 476] width 146 height 12
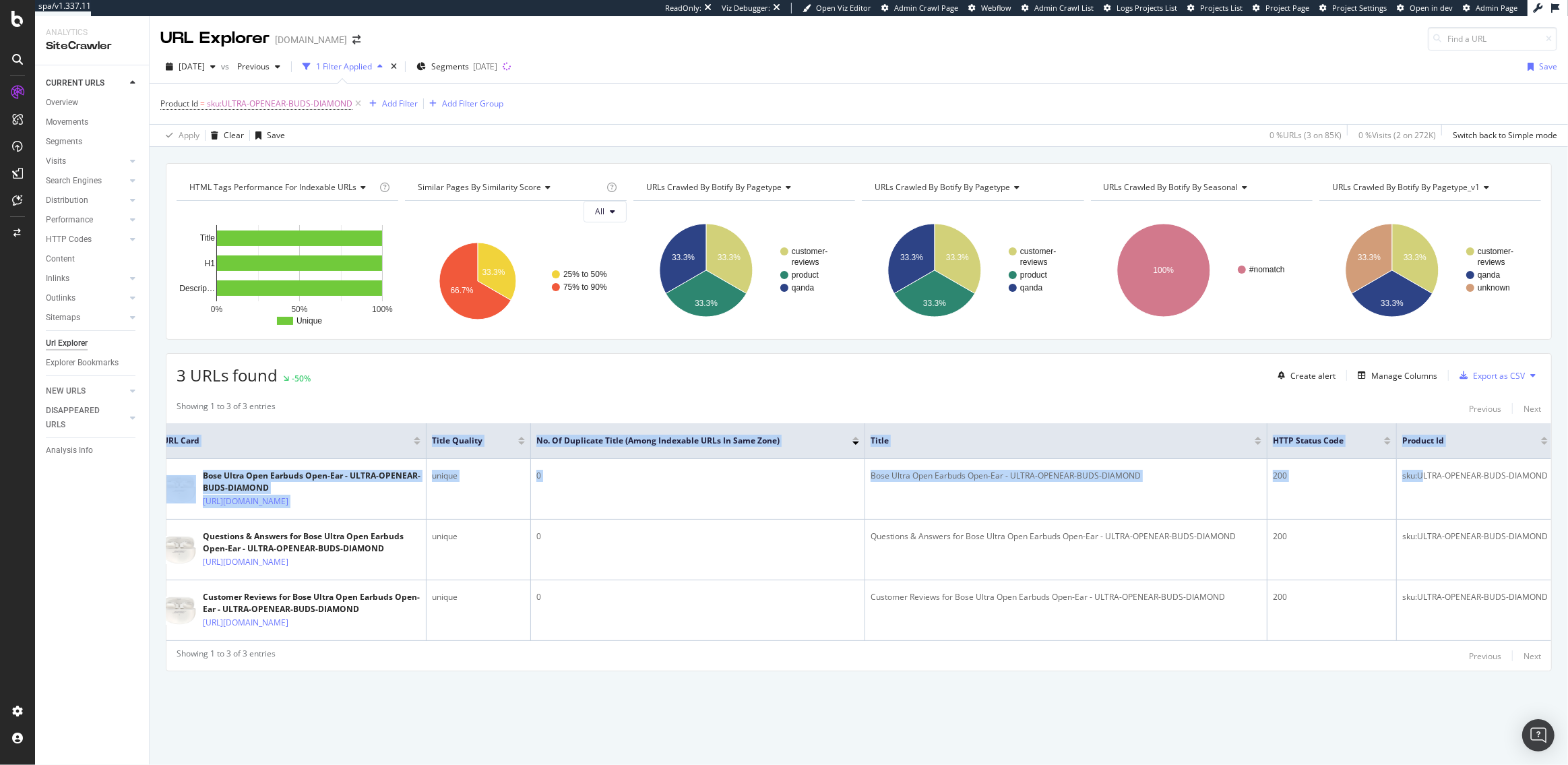
drag, startPoint x: 1424, startPoint y: 416, endPoint x: 1552, endPoint y: 418, distance: 128.0
click at [1552, 418] on div "3 URLs found -50% Create alert Manage Columns Export as CSV Showing 1 to 3 of 3…" at bounding box center [859, 513] width 1386 height 318
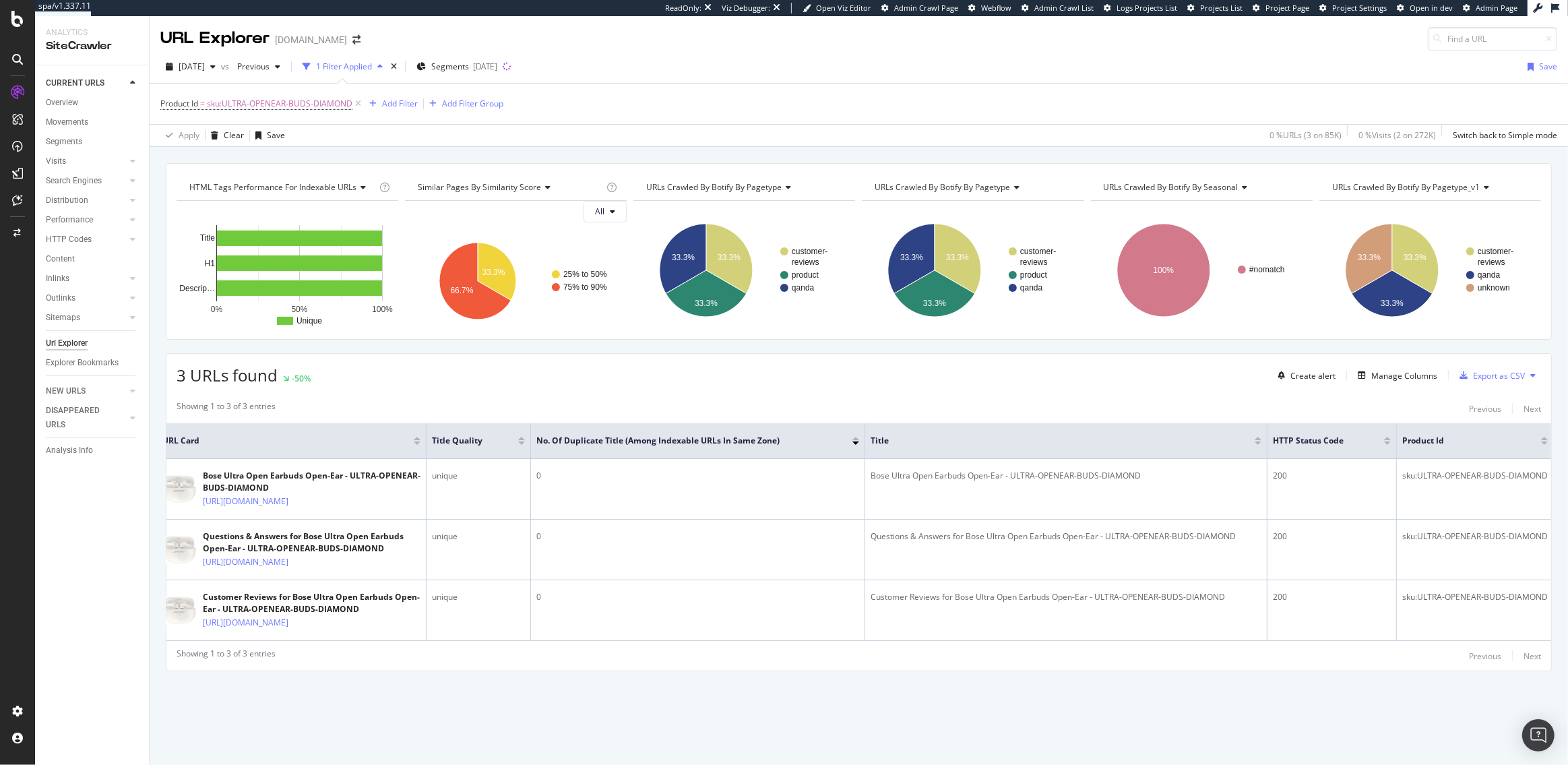
click at [430, 394] on div "Showing 1 to 3 of 3 entries Previous Next URL Card Title Quality No. of Duplica…" at bounding box center [859, 532] width 1385 height 277
click at [1395, 374] on div "Manage Columns" at bounding box center [1405, 376] width 66 height 11
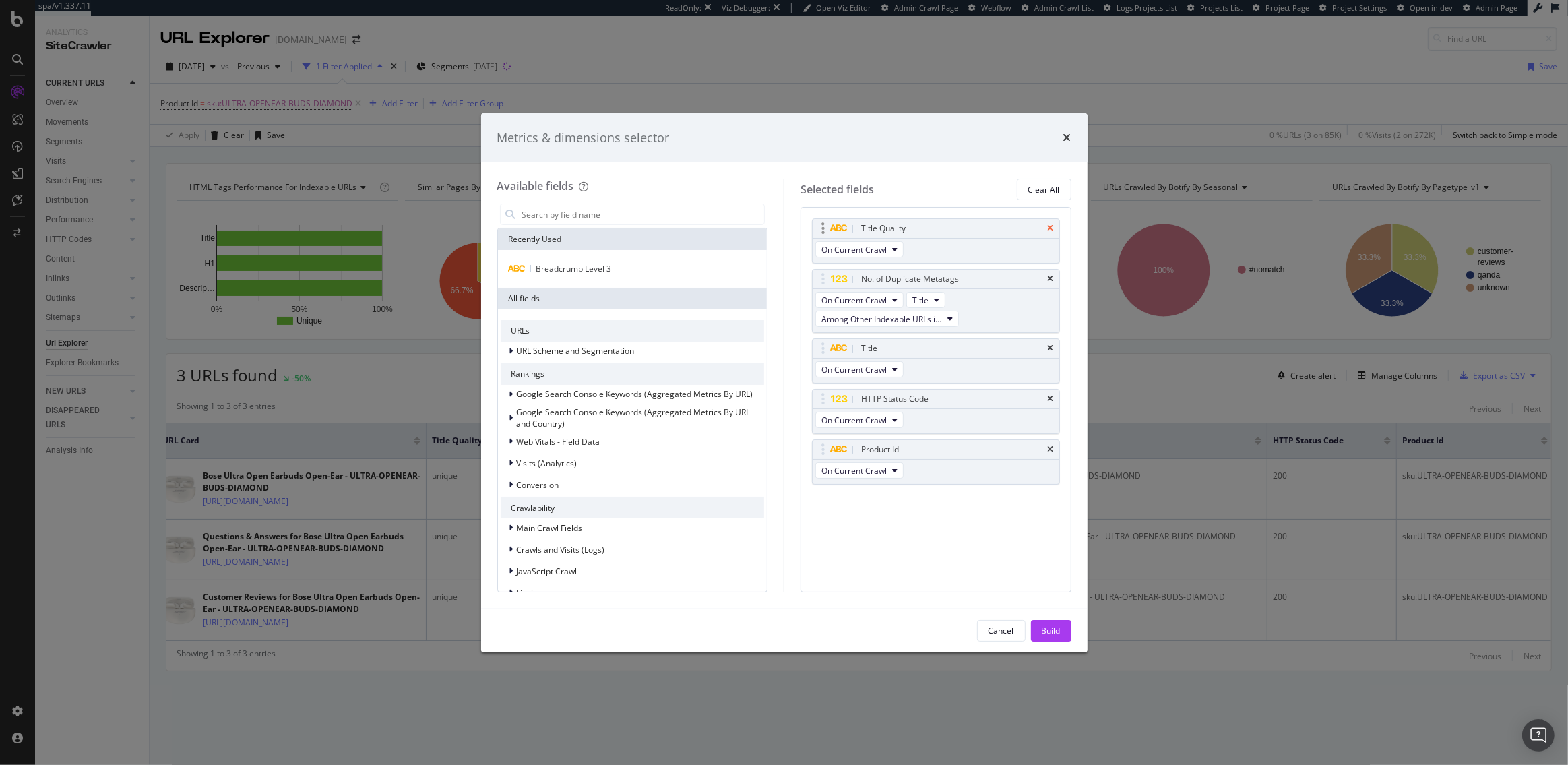
click at [1049, 227] on icon "times" at bounding box center [1050, 228] width 6 height 8
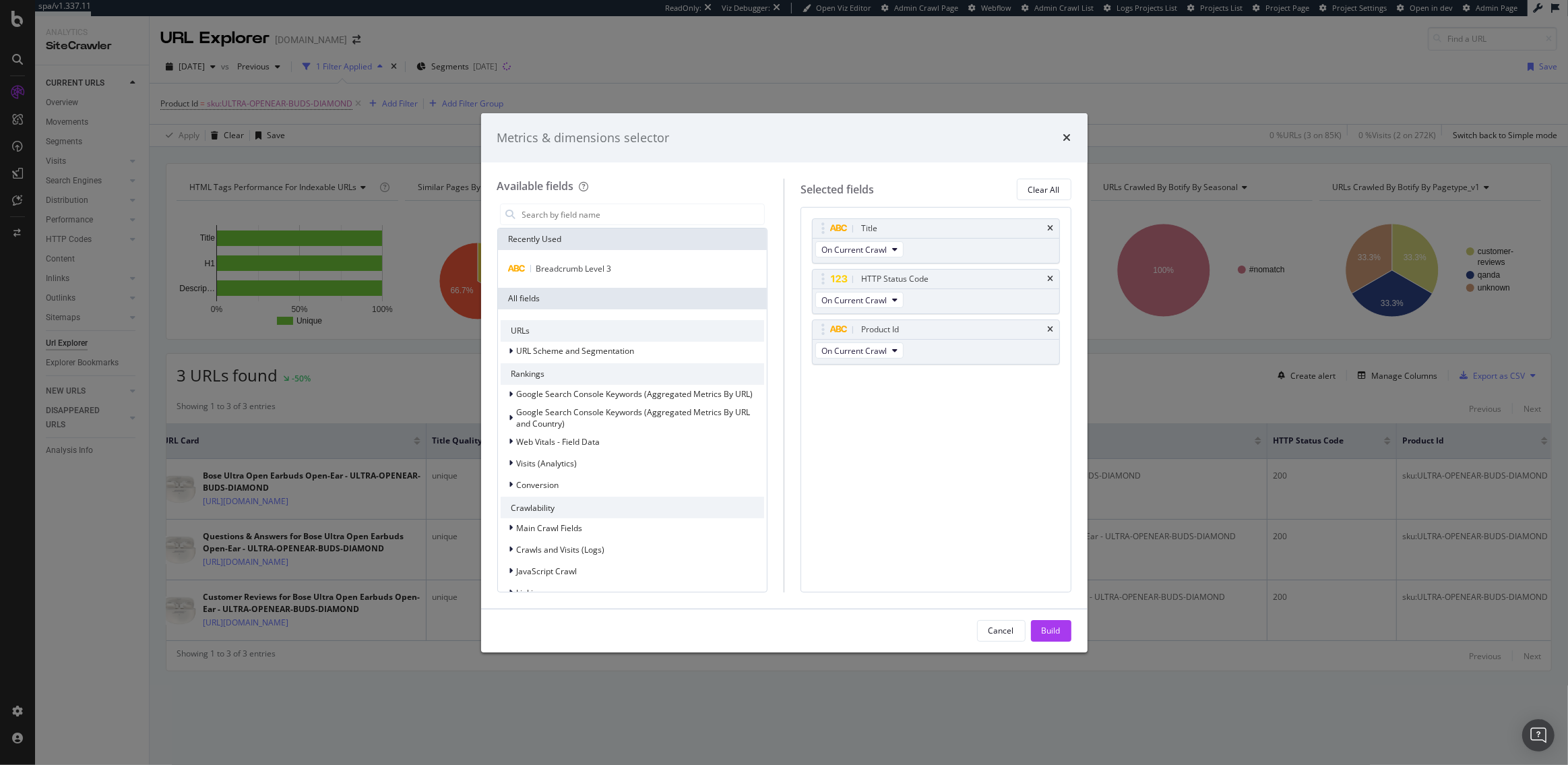
click at [1049, 227] on icon "times" at bounding box center [1050, 228] width 6 height 8
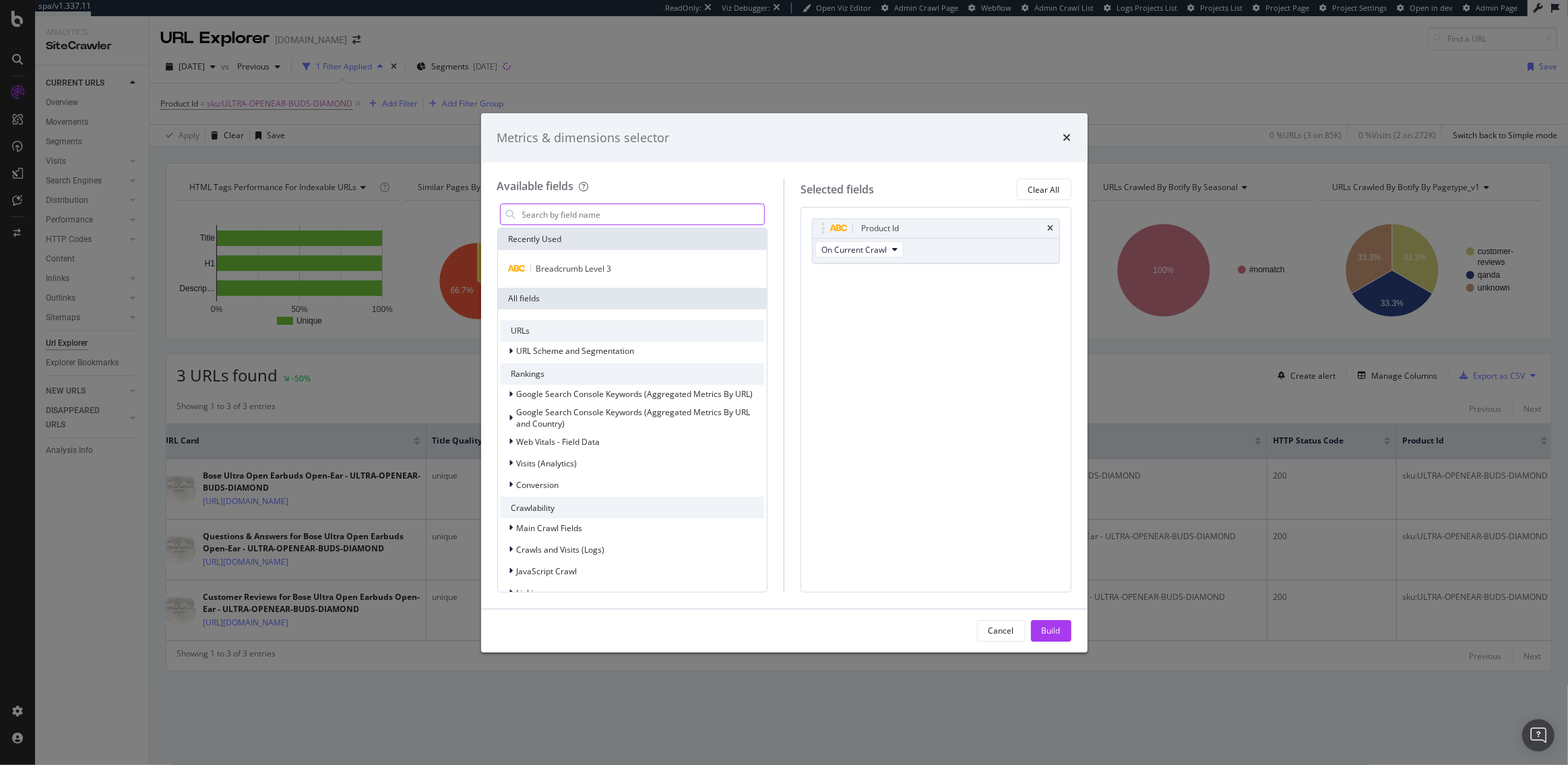
click at [613, 217] on input "modal" at bounding box center [643, 214] width 244 height 20
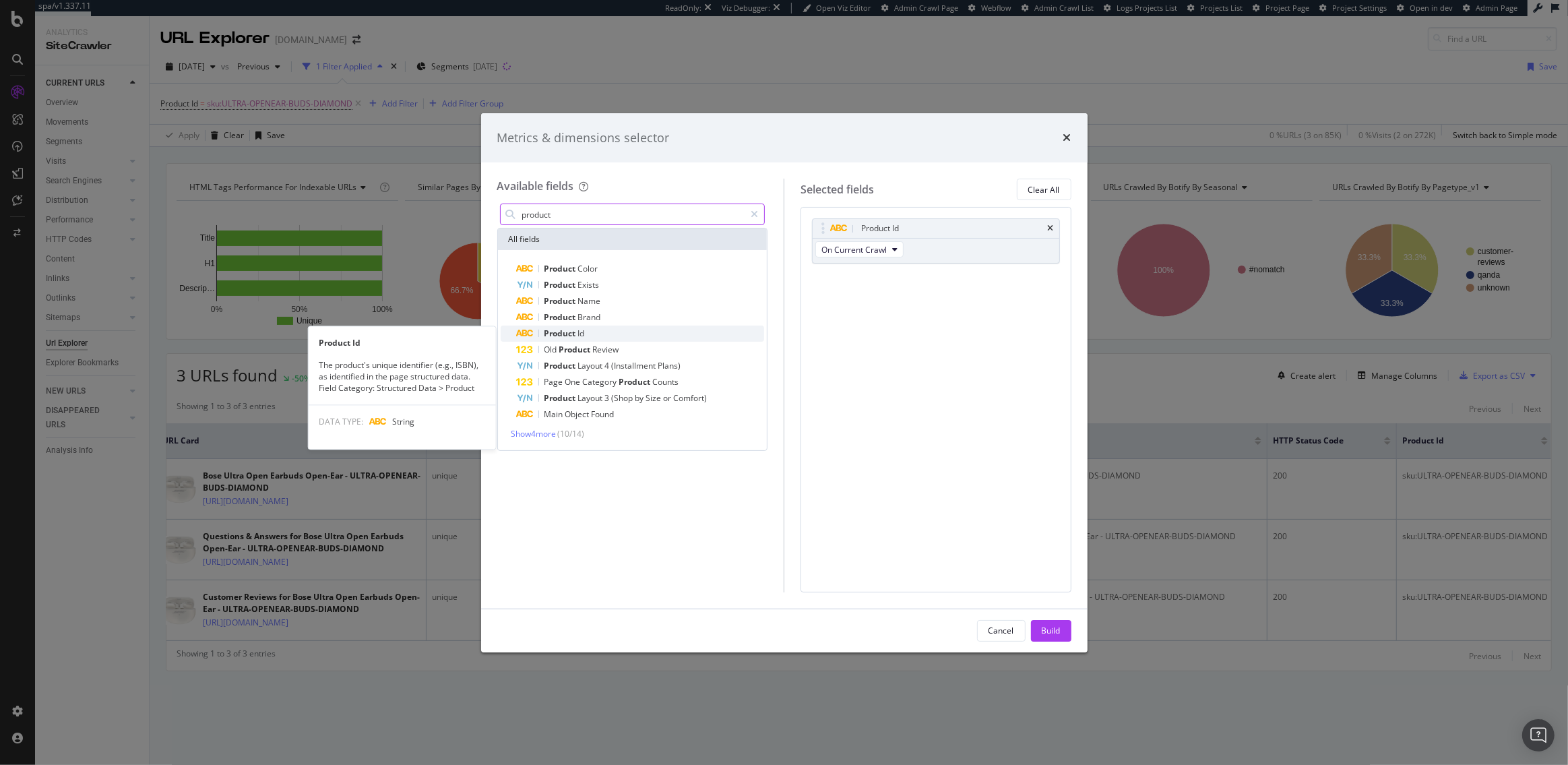
type input "product"
click at [581, 335] on span "Id" at bounding box center [581, 333] width 7 height 11
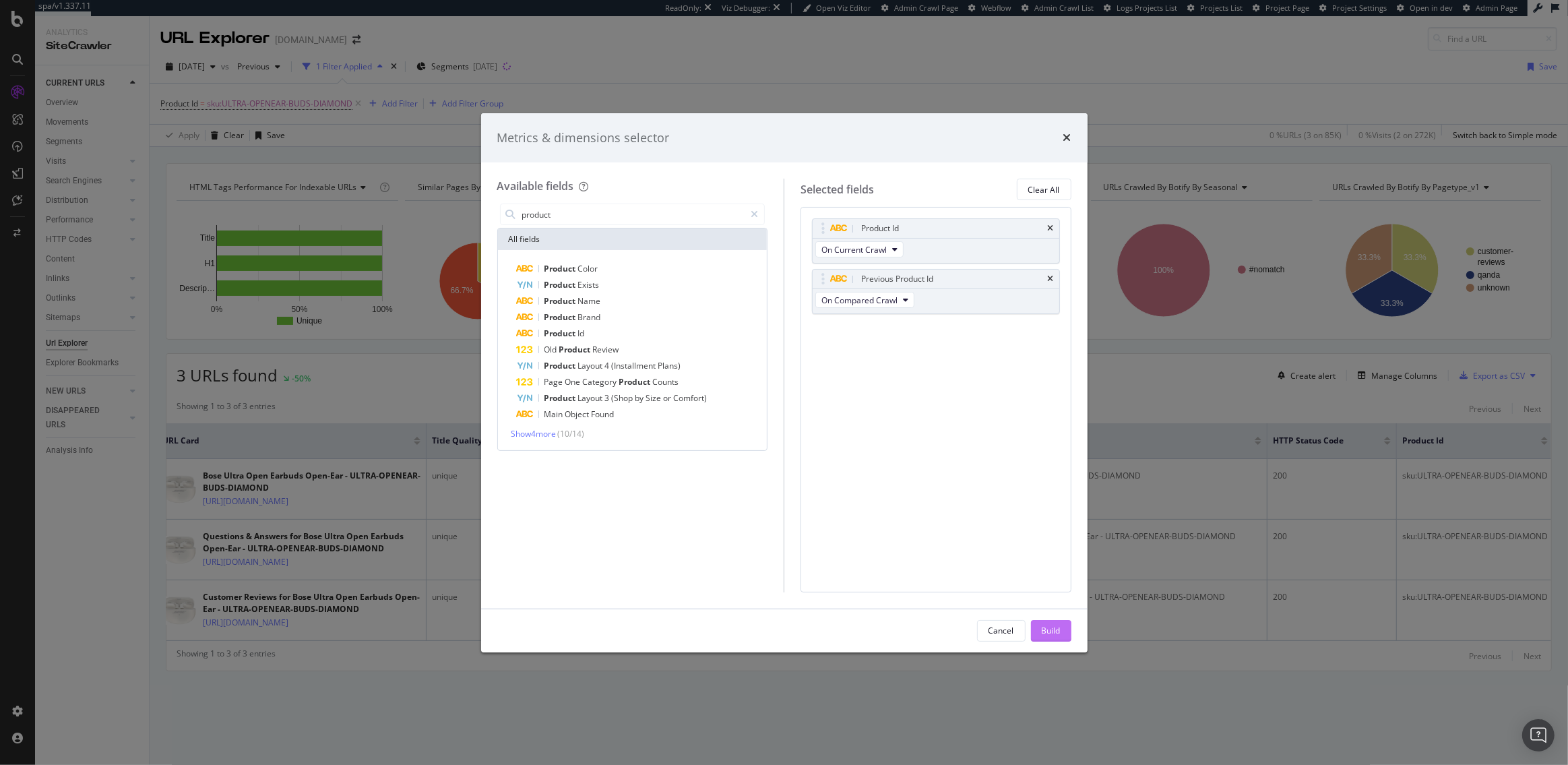
click at [1050, 629] on div "Build" at bounding box center [1051, 631] width 19 height 11
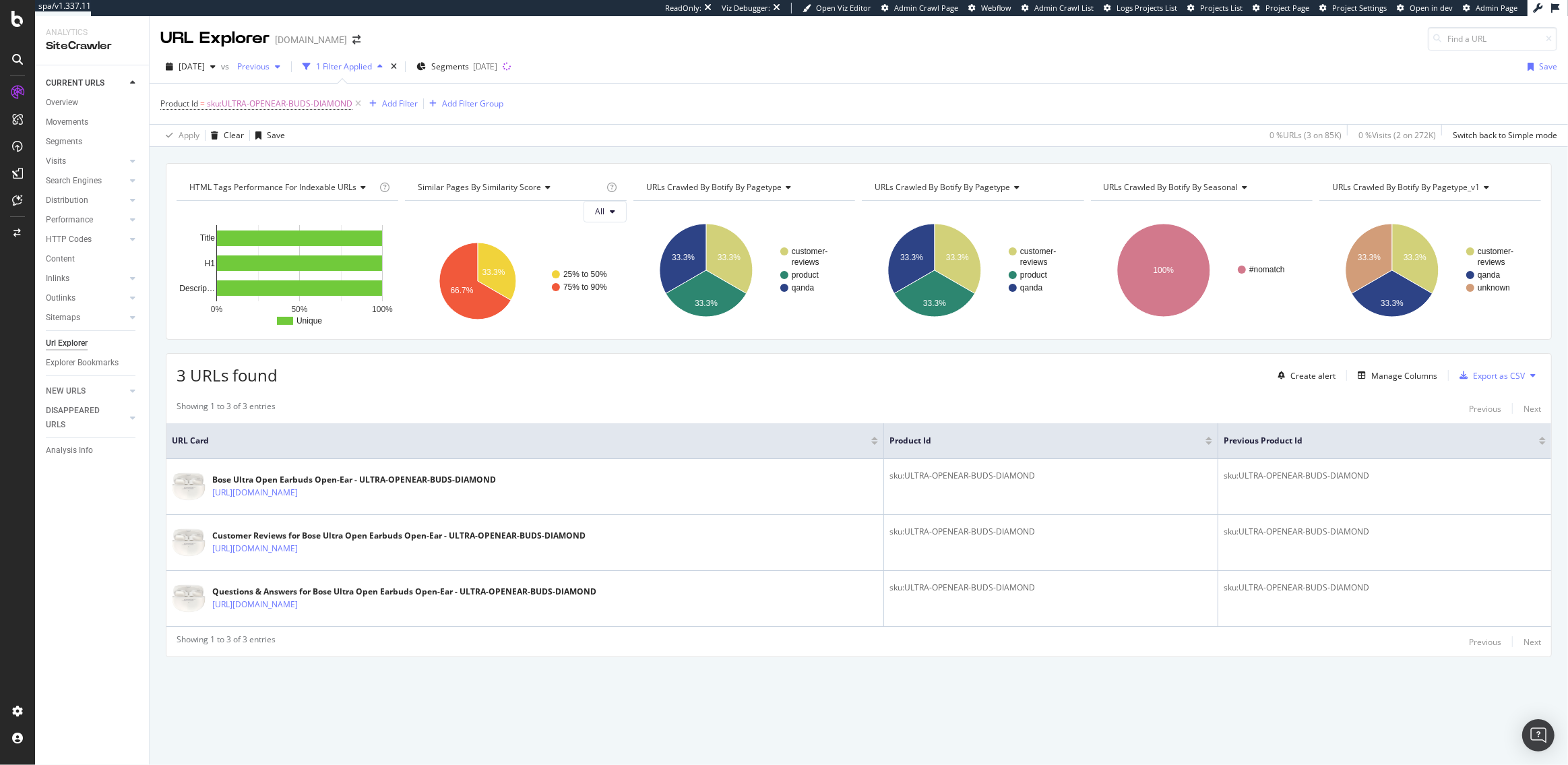
click at [285, 63] on div "button" at bounding box center [278, 66] width 17 height 8
click at [309, 179] on div "2025 Jul. 29th" at bounding box center [295, 185] width 70 height 12
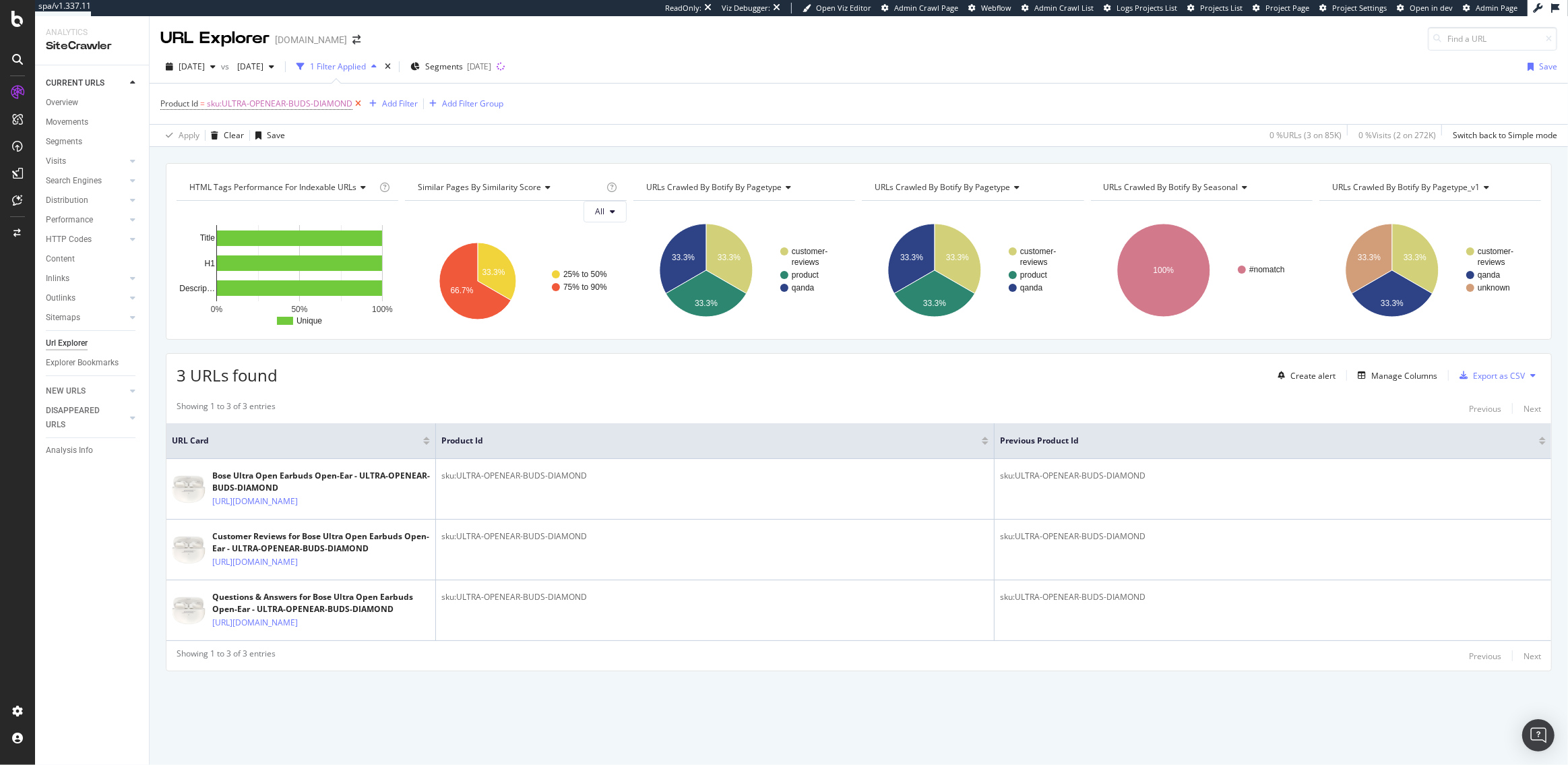
click at [360, 103] on icon at bounding box center [358, 103] width 11 height 13
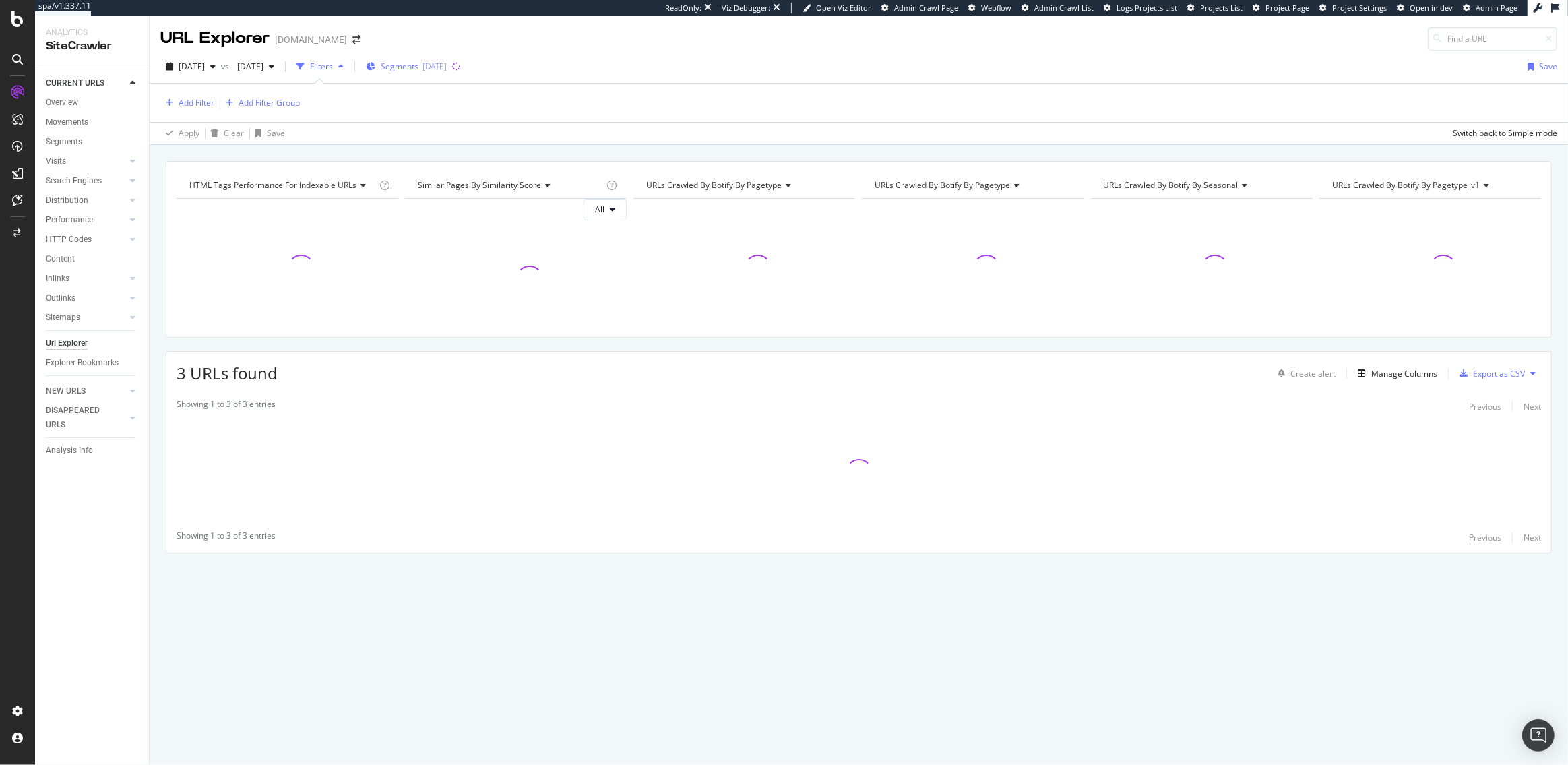
click at [418, 62] on span "Segments" at bounding box center [399, 65] width 38 height 11
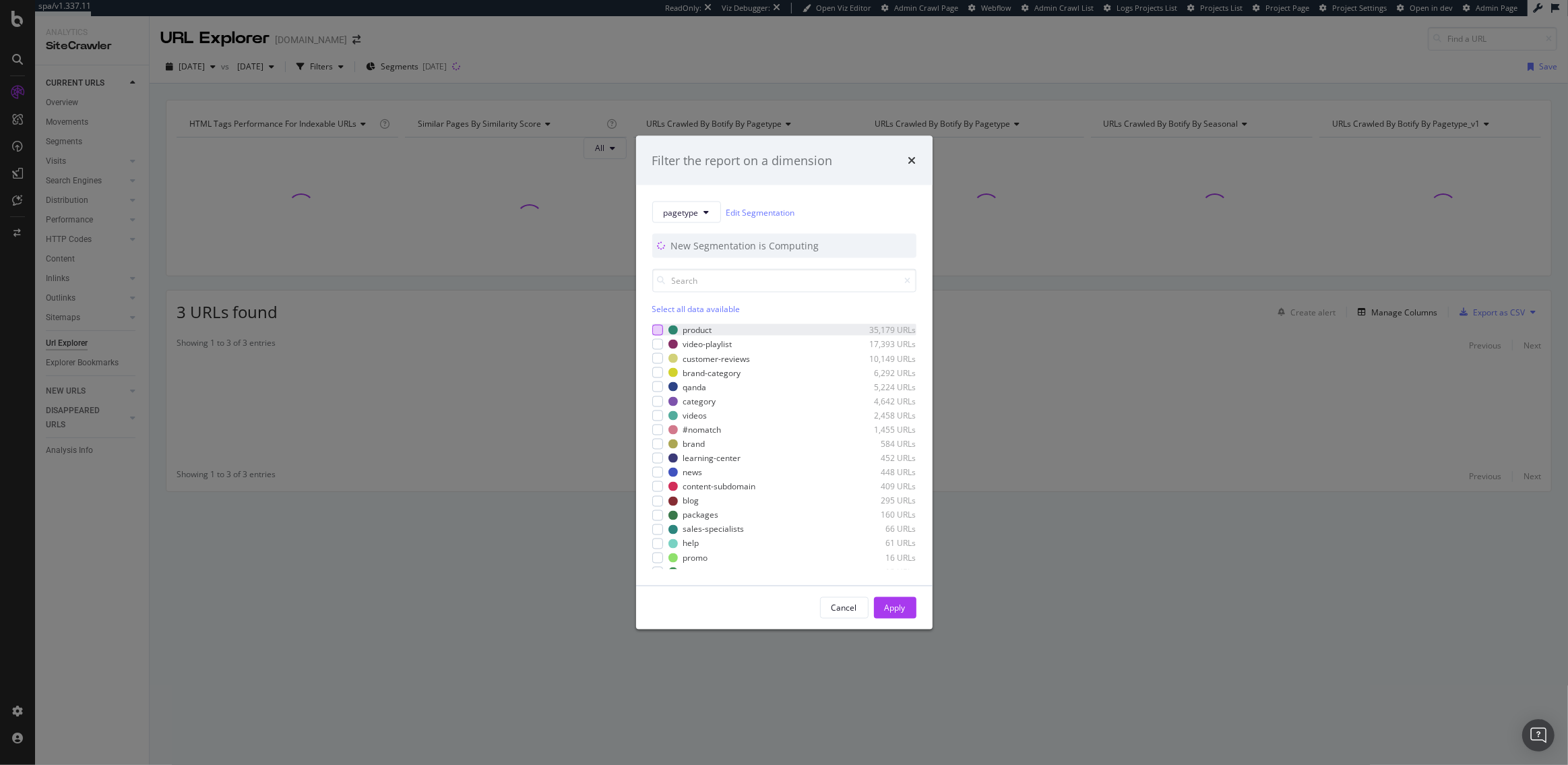
click at [657, 330] on div "modal" at bounding box center [657, 329] width 10 height 10
click at [890, 610] on div "Apply" at bounding box center [896, 607] width 21 height 11
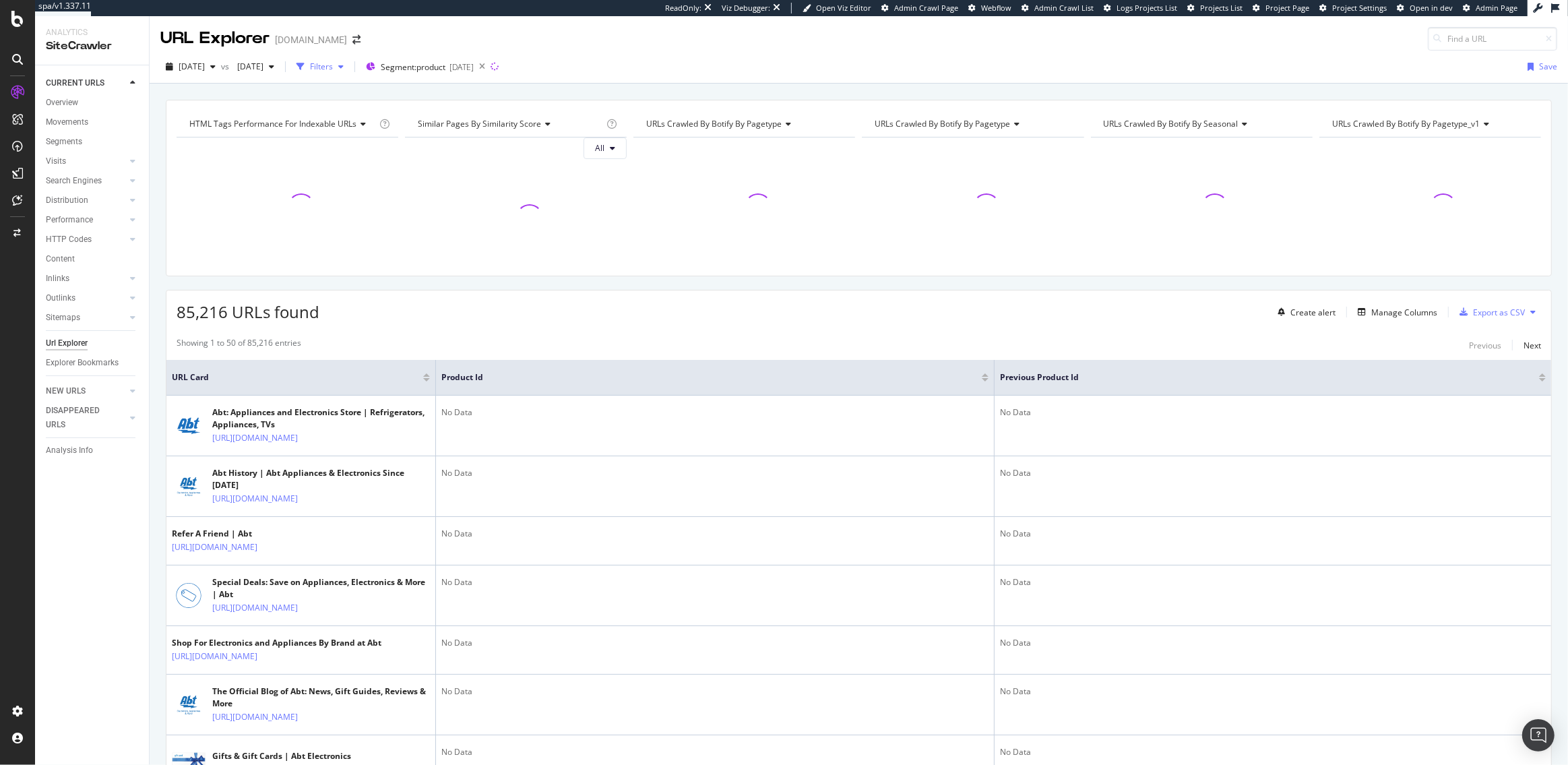
click at [333, 66] on div "Filters" at bounding box center [321, 65] width 23 height 11
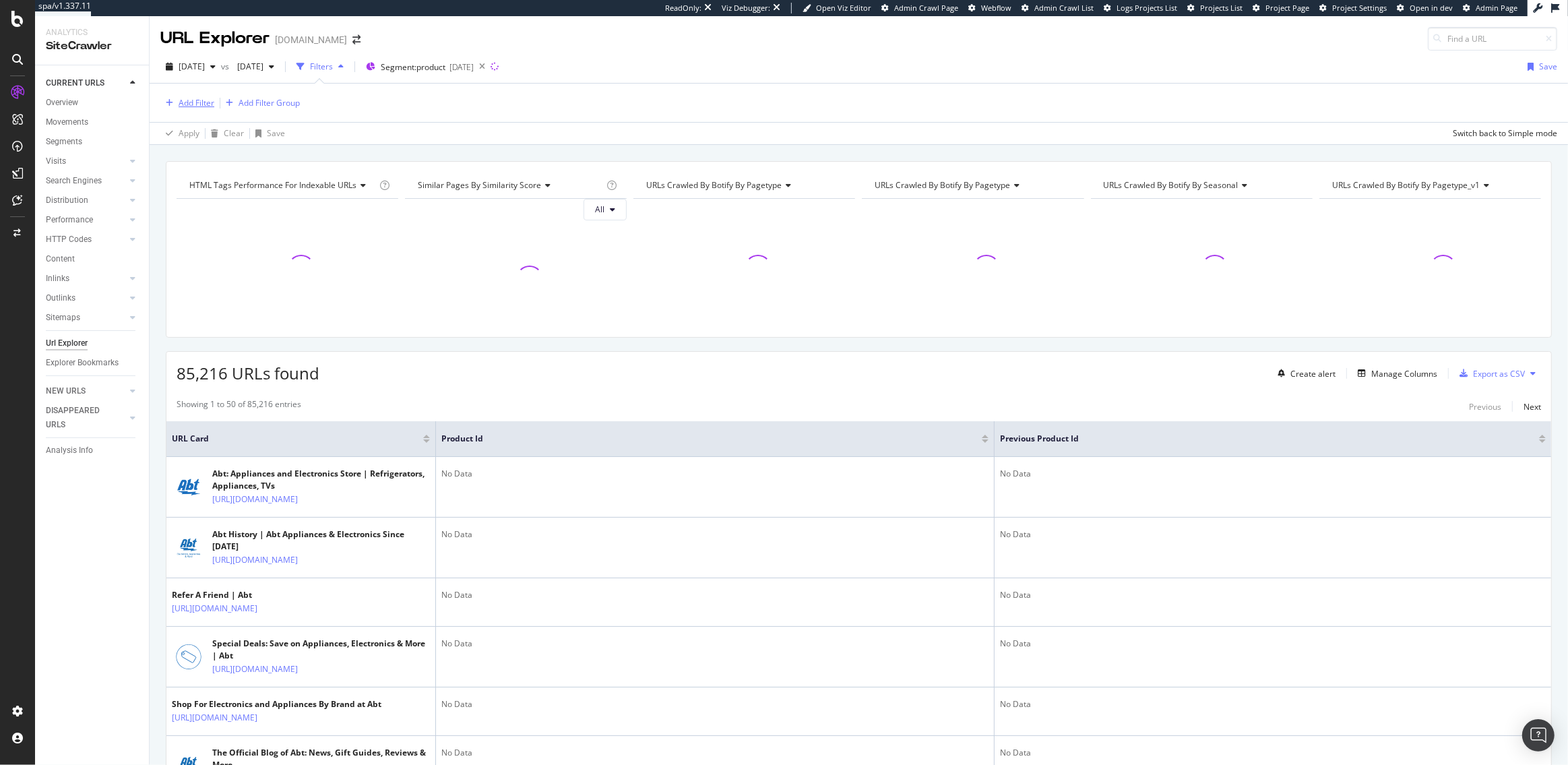
click at [198, 100] on div "Add Filter" at bounding box center [196, 102] width 36 height 11
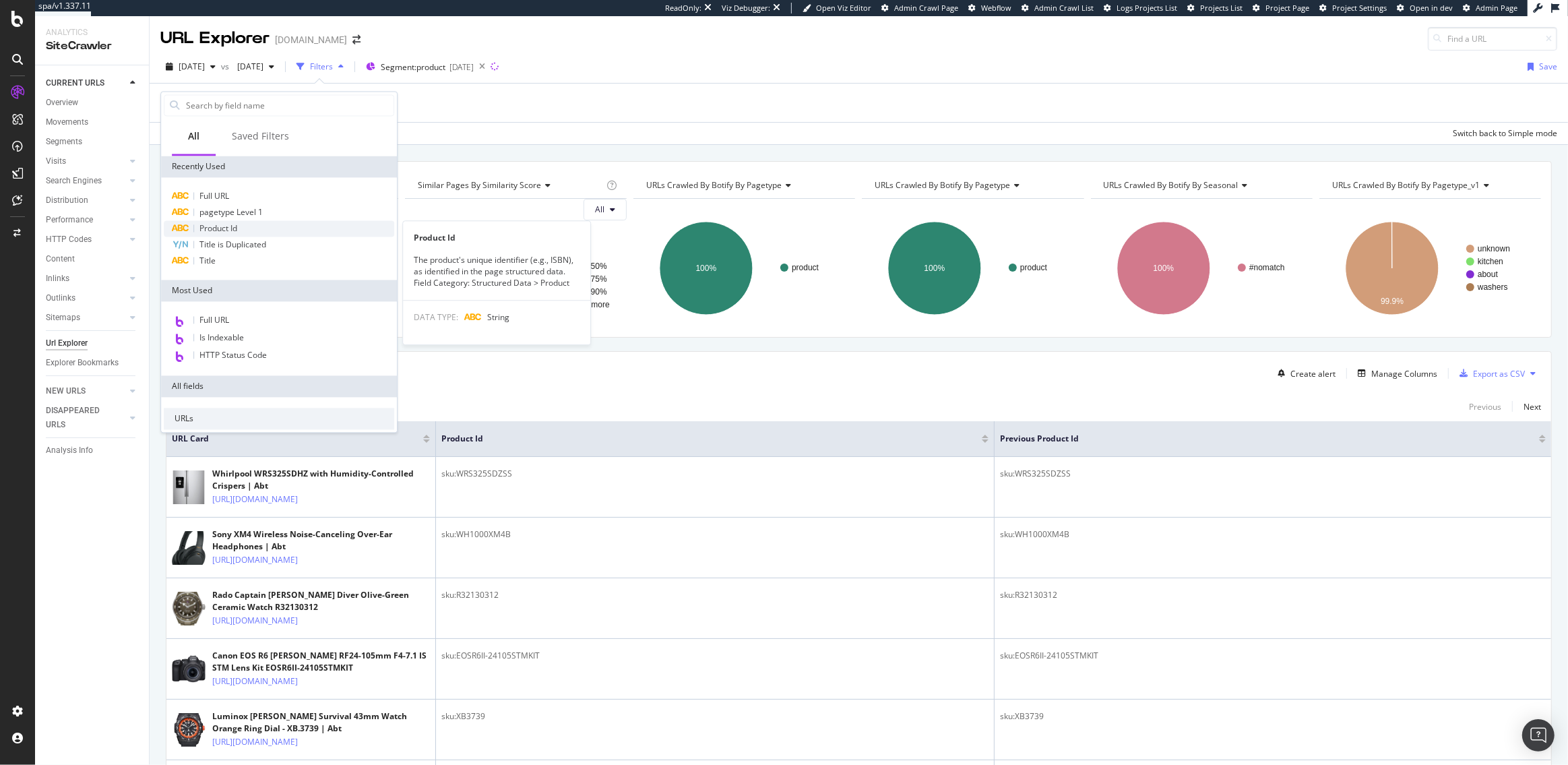
click at [237, 229] on span "Product Id" at bounding box center [217, 228] width 38 height 11
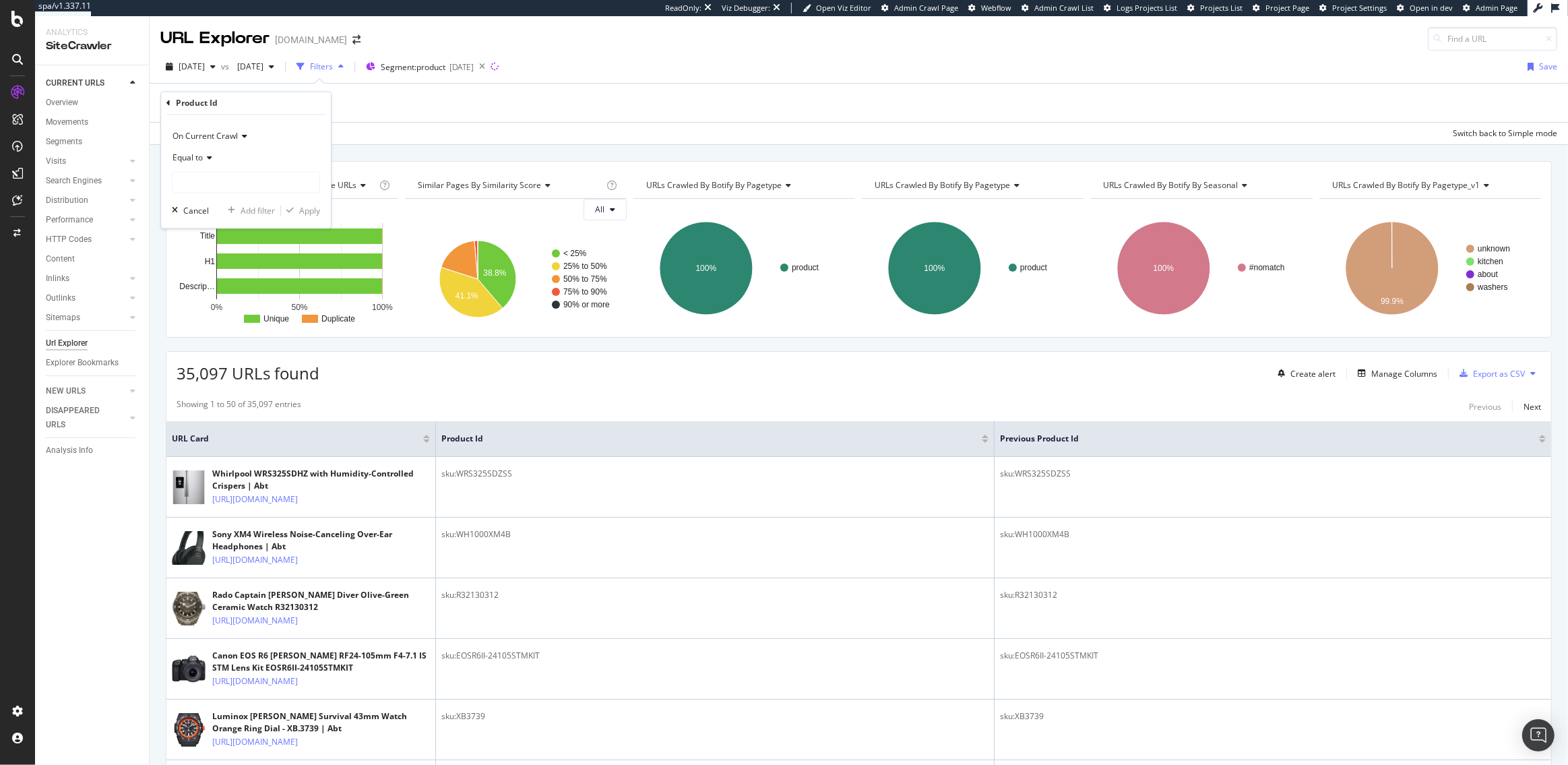
click at [209, 161] on icon at bounding box center [207, 158] width 10 height 8
click at [209, 134] on span "On Current Crawl" at bounding box center [205, 136] width 65 height 11
click at [210, 206] on div "Diff Between Crawls" at bounding box center [247, 199] width 144 height 17
click at [205, 188] on input "text" at bounding box center [246, 183] width 147 height 22
click at [214, 239] on span "changed" at bounding box center [230, 243] width 111 height 11
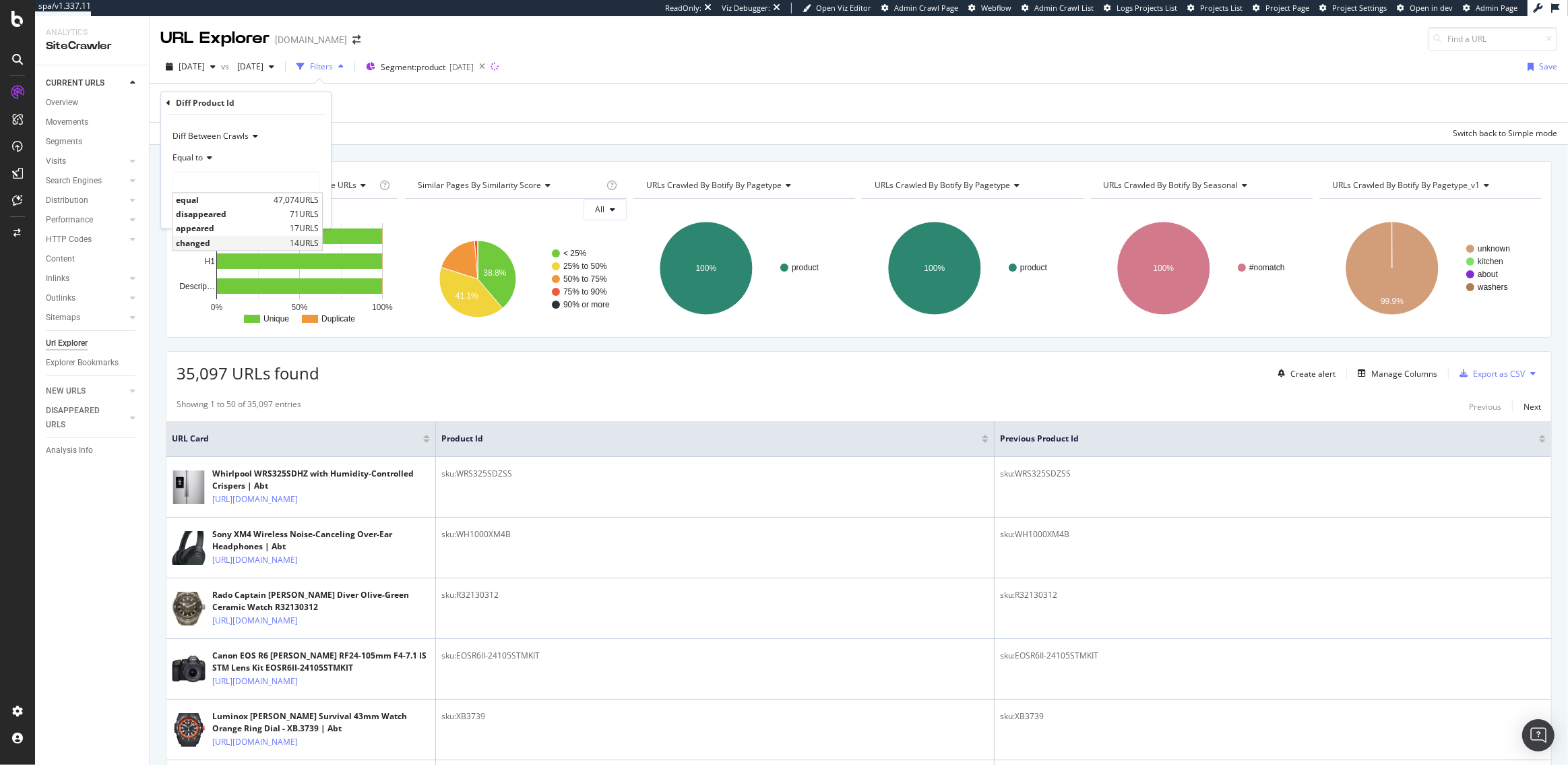
type input "changed"
click at [309, 212] on div "Apply" at bounding box center [310, 210] width 21 height 11
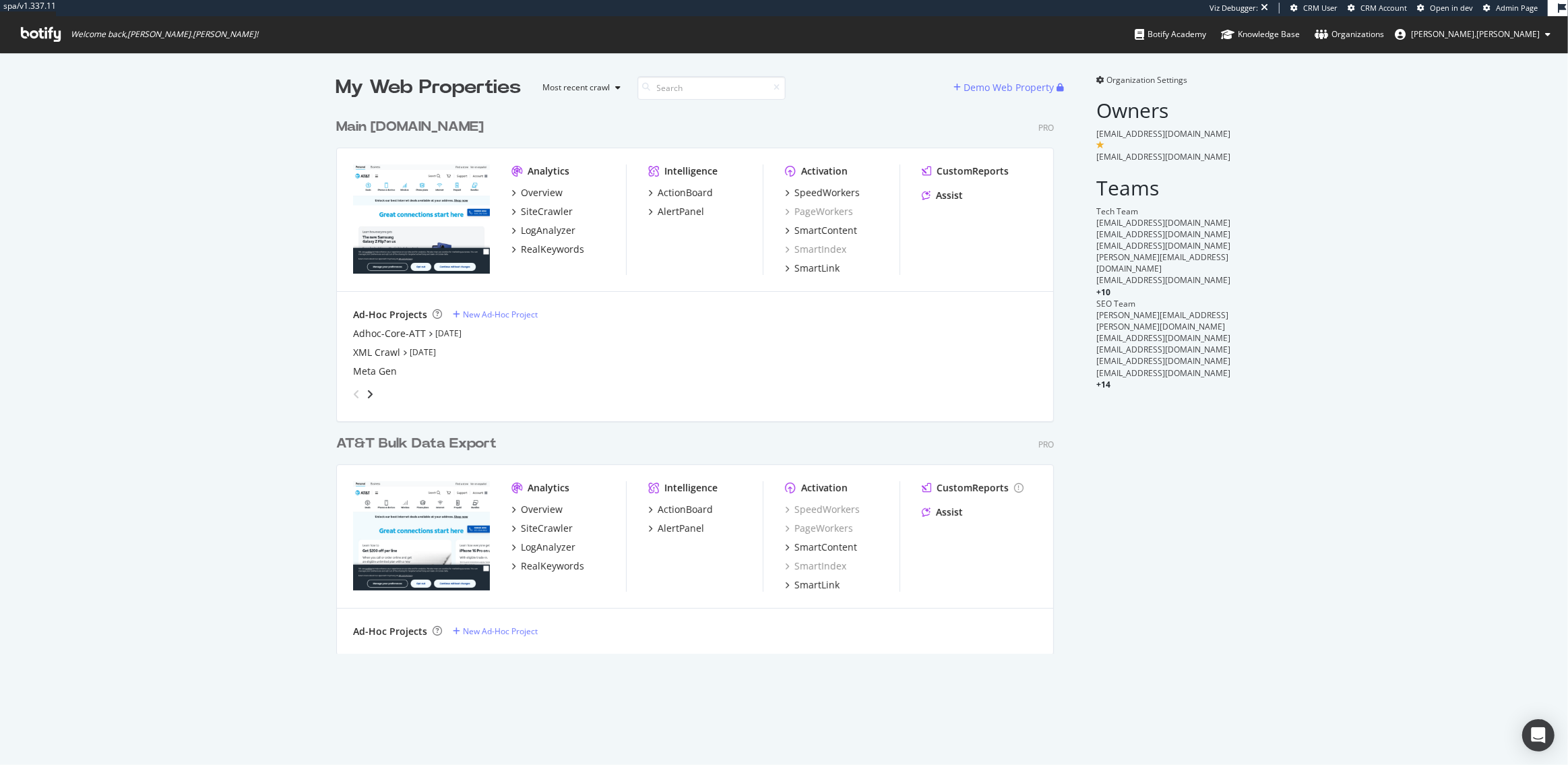
scroll to position [553, 728]
click at [548, 244] on div "RealKeywords" at bounding box center [553, 249] width 64 height 13
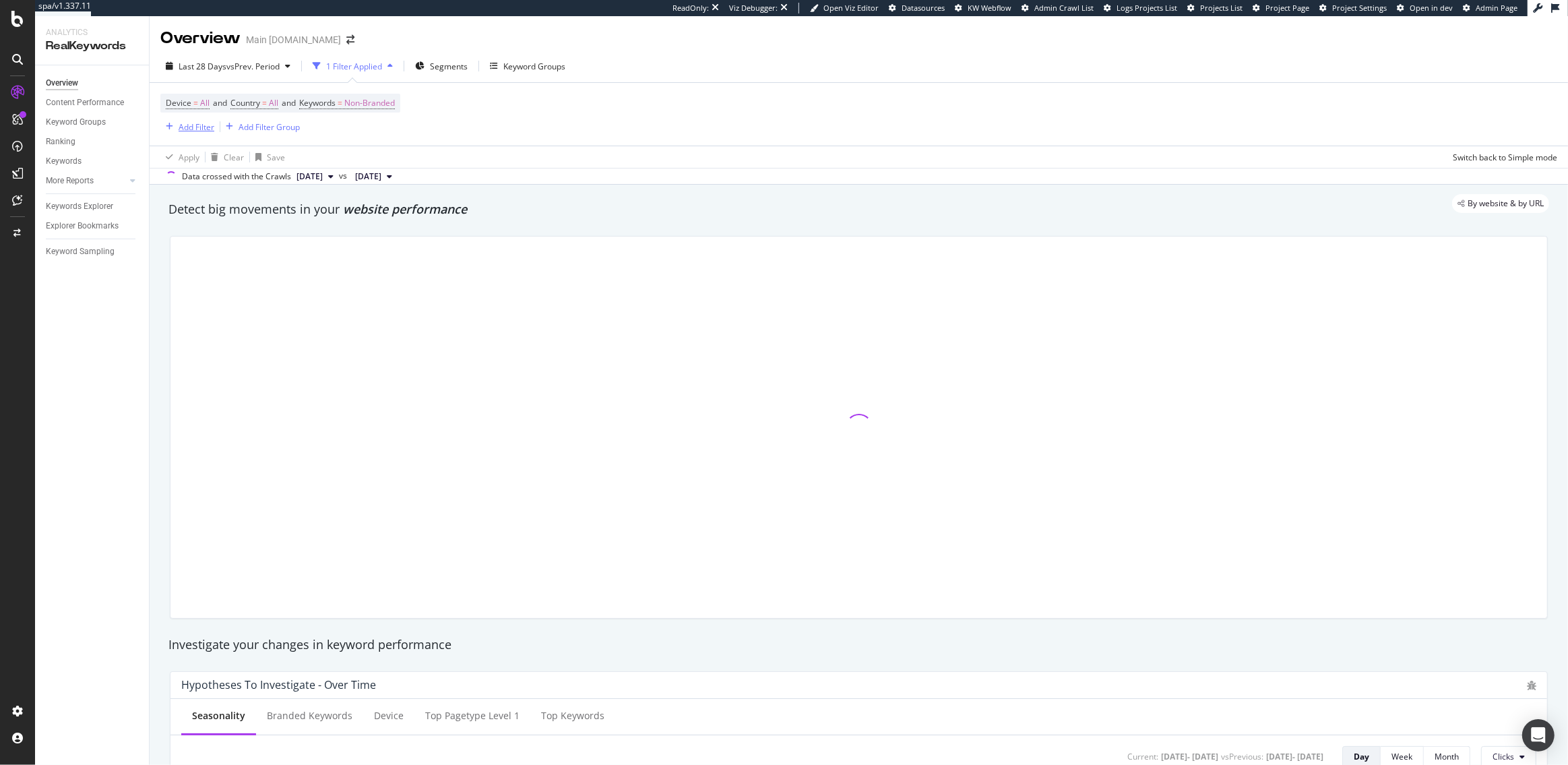
click at [199, 128] on div "Add Filter" at bounding box center [196, 127] width 36 height 11
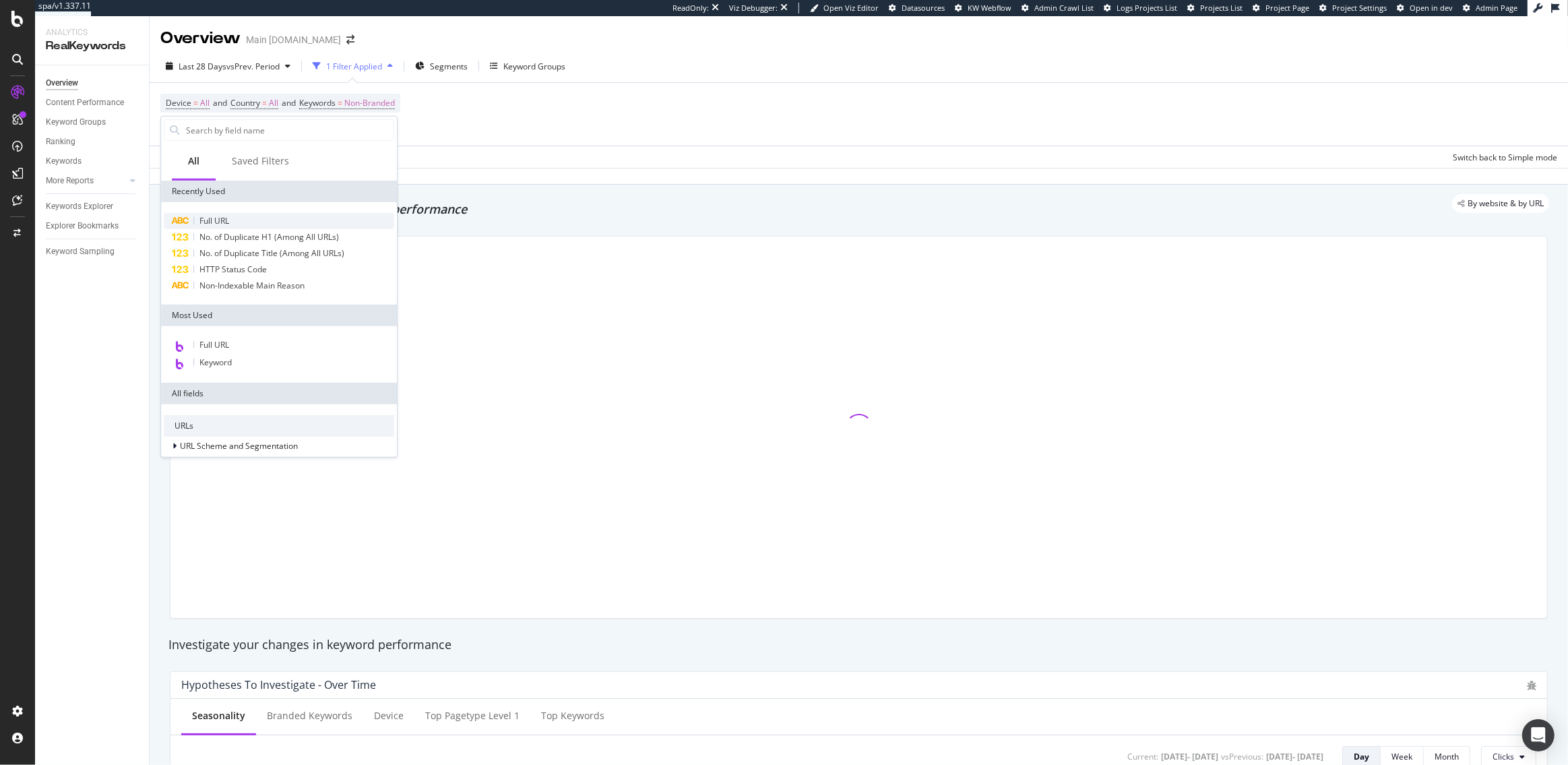
click at [236, 220] on div "Full URL" at bounding box center [279, 221] width 230 height 17
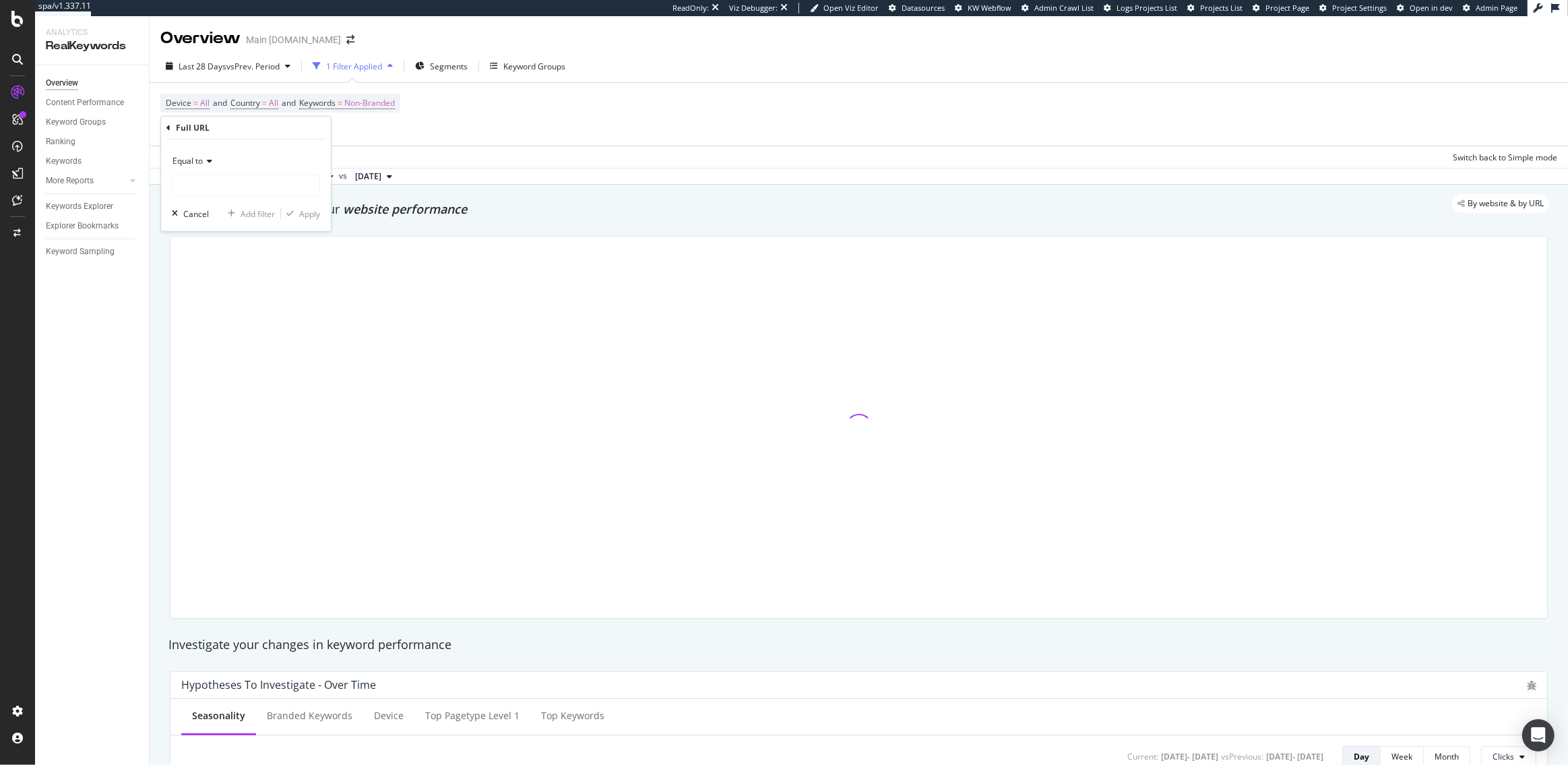
click at [196, 158] on span "Equal to" at bounding box center [188, 161] width 31 height 11
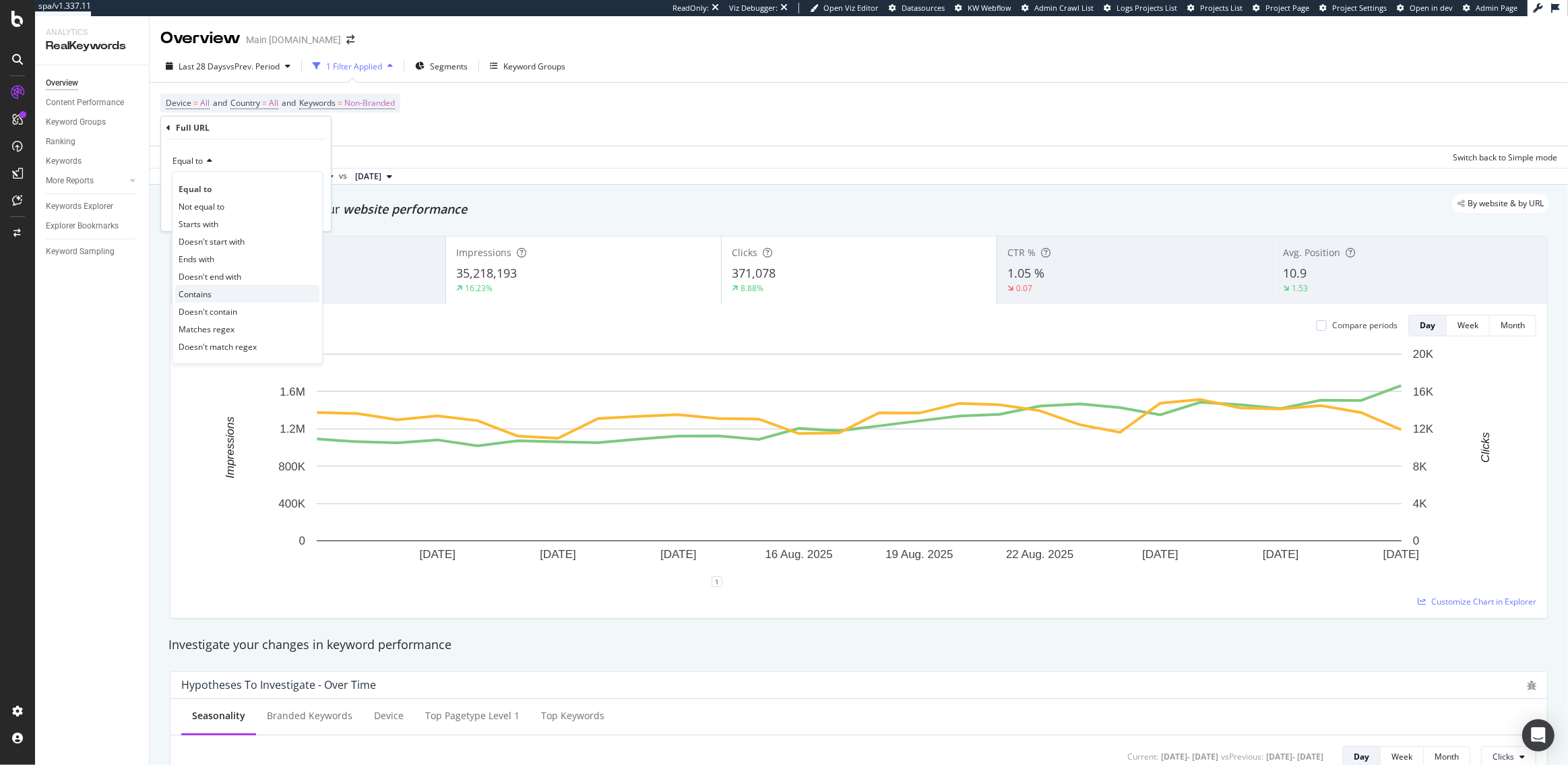
click at [219, 293] on div "Contains" at bounding box center [247, 294] width 144 height 17
click at [209, 182] on input "text" at bounding box center [246, 185] width 147 height 22
type input "/device-compare/"
click at [301, 217] on div "Apply" at bounding box center [310, 213] width 21 height 11
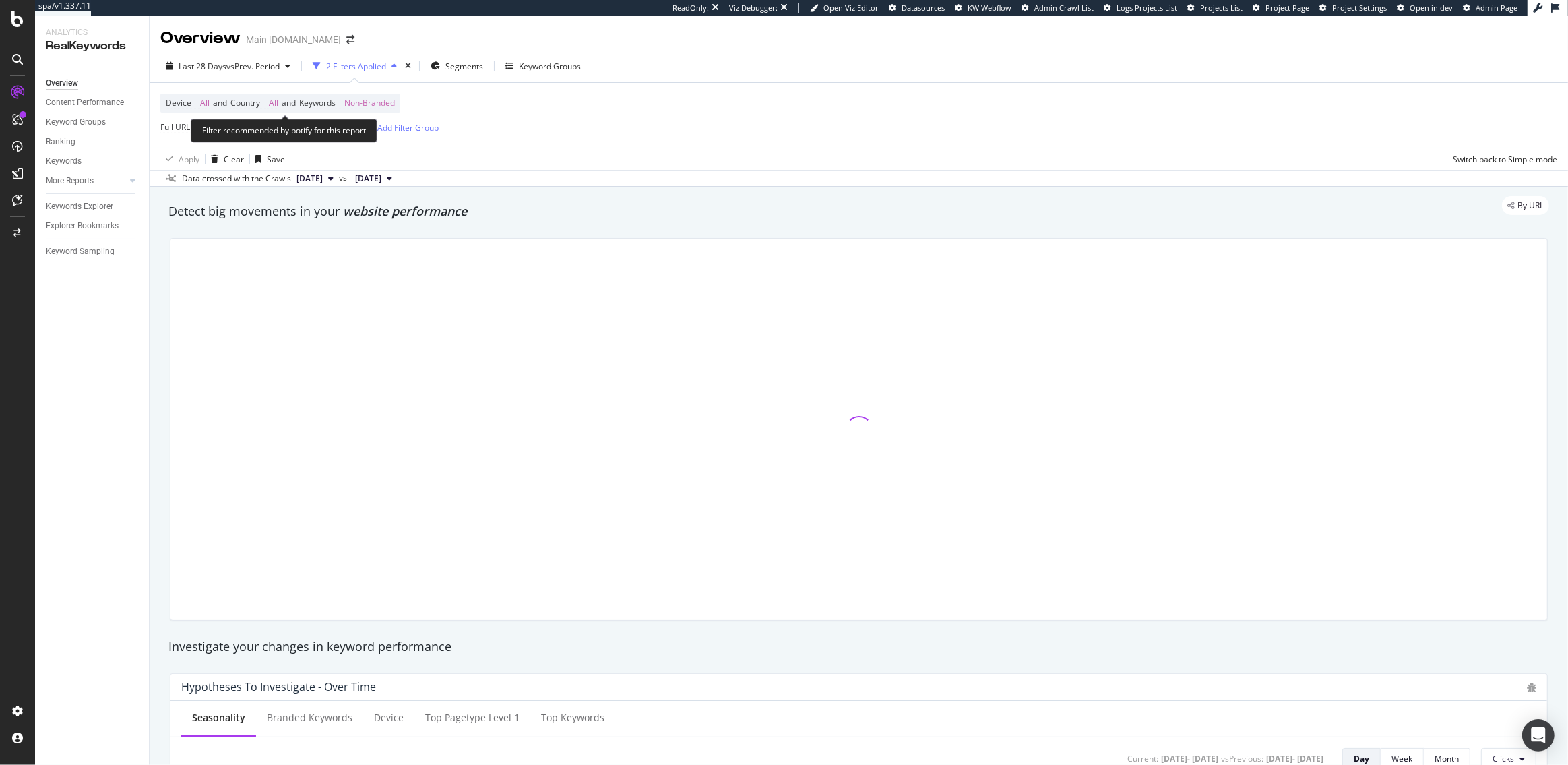
click at [362, 108] on span "Non-Branded" at bounding box center [369, 103] width 51 height 19
click at [342, 137] on span "Non-Branded" at bounding box center [347, 134] width 56 height 11
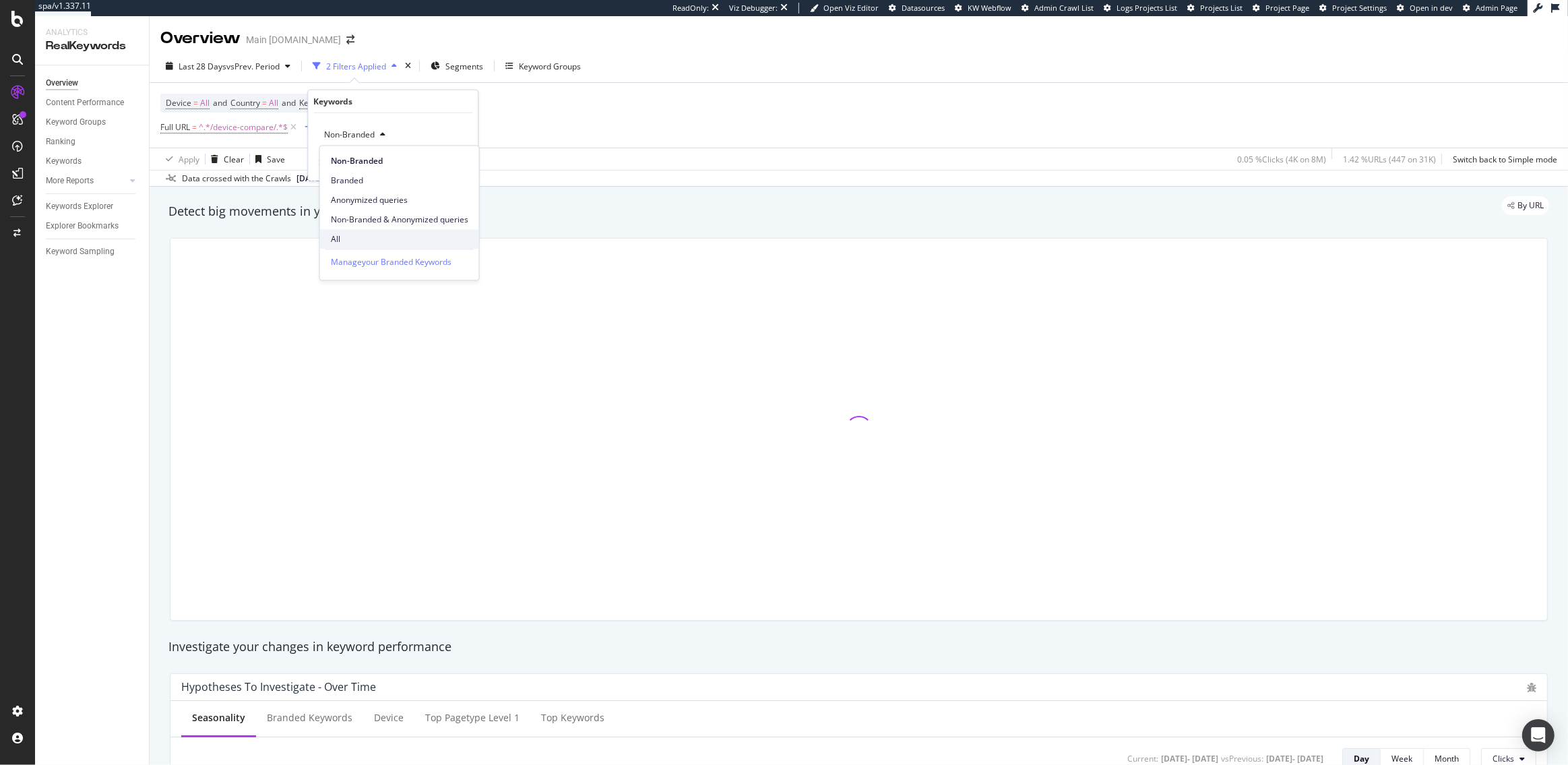
click at [345, 235] on span "All" at bounding box center [399, 239] width 137 height 12
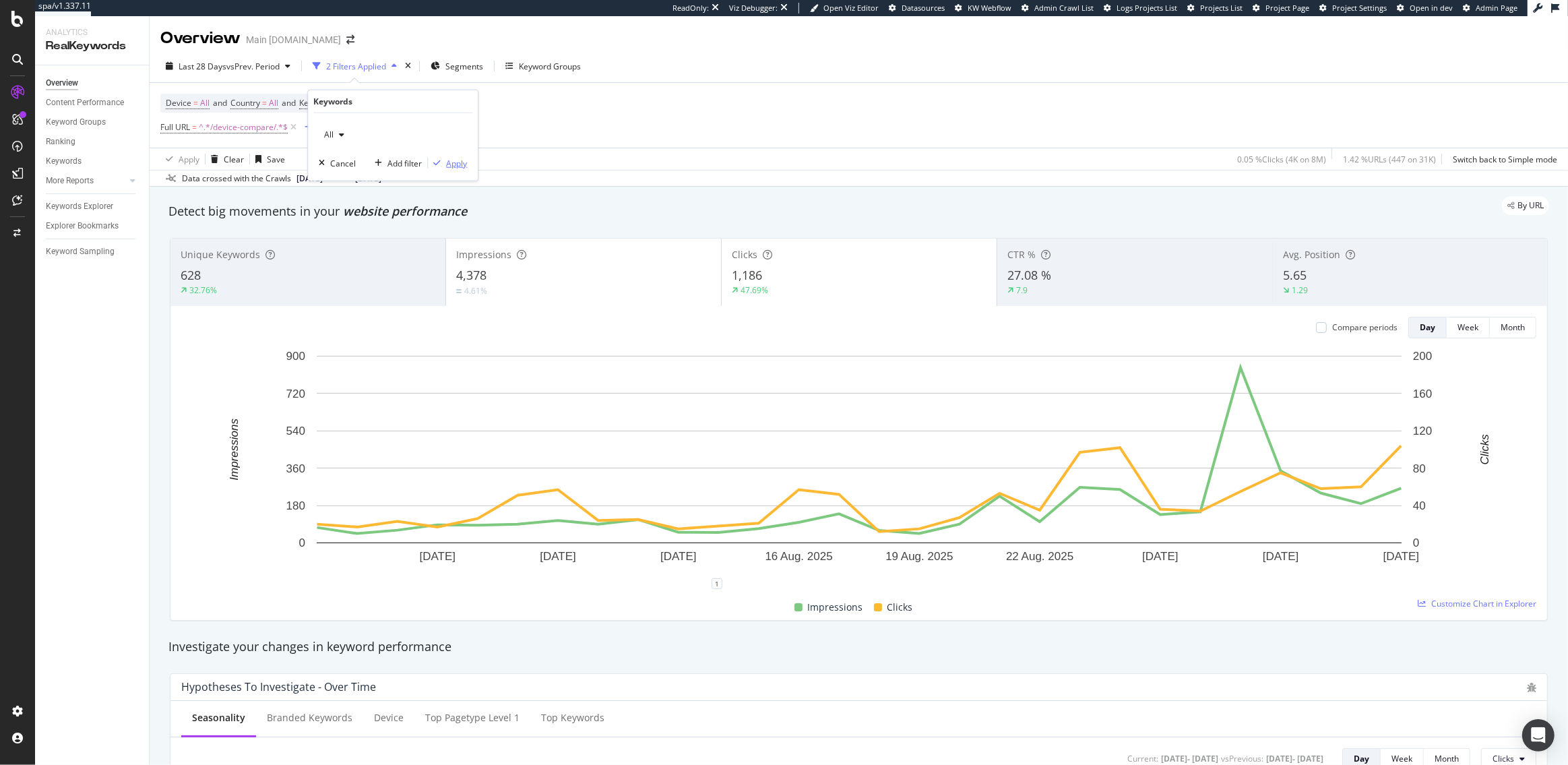
click at [454, 161] on div "Apply" at bounding box center [457, 162] width 21 height 11
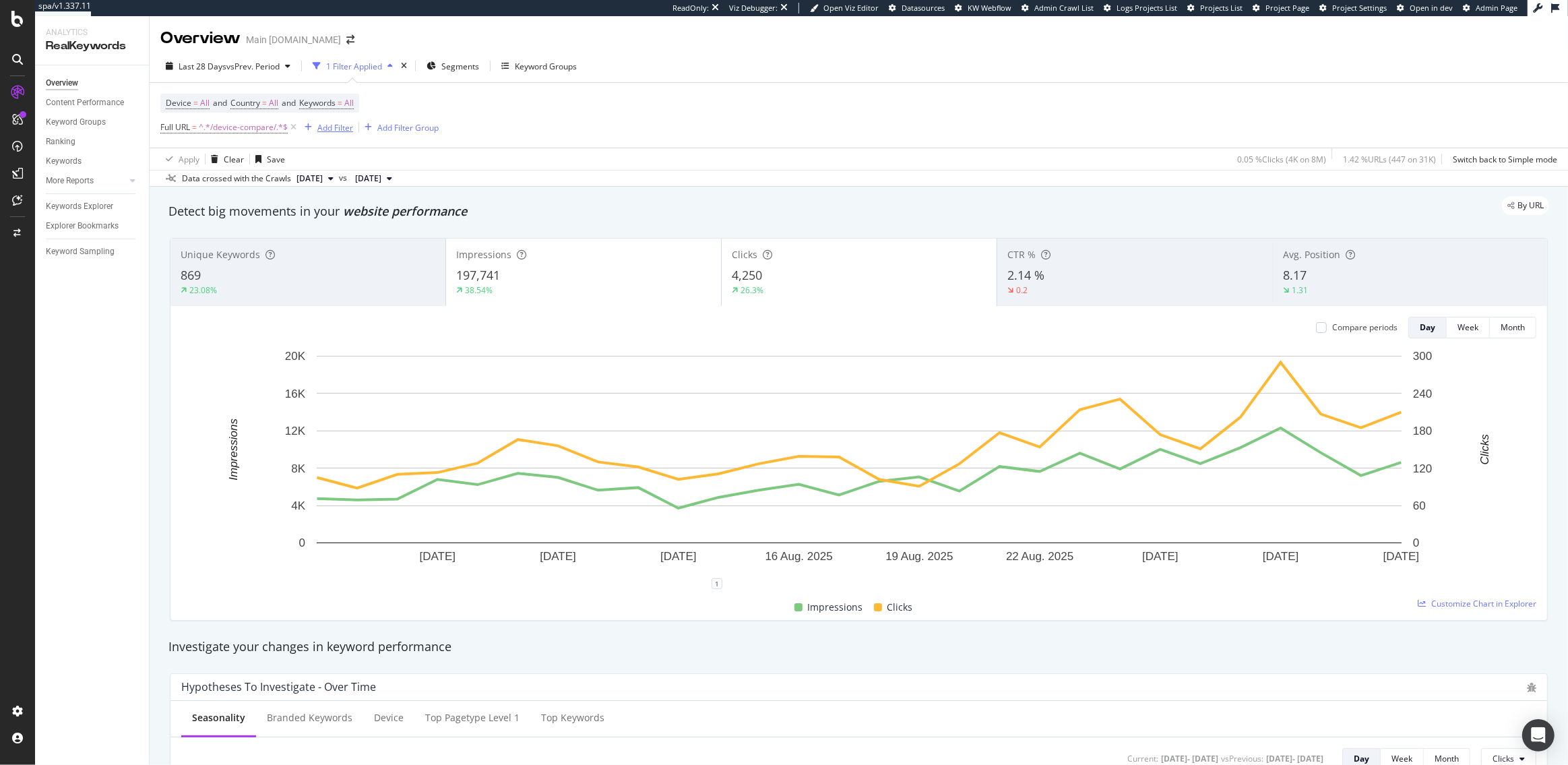
click at [340, 130] on div "Add Filter" at bounding box center [335, 128] width 36 height 11
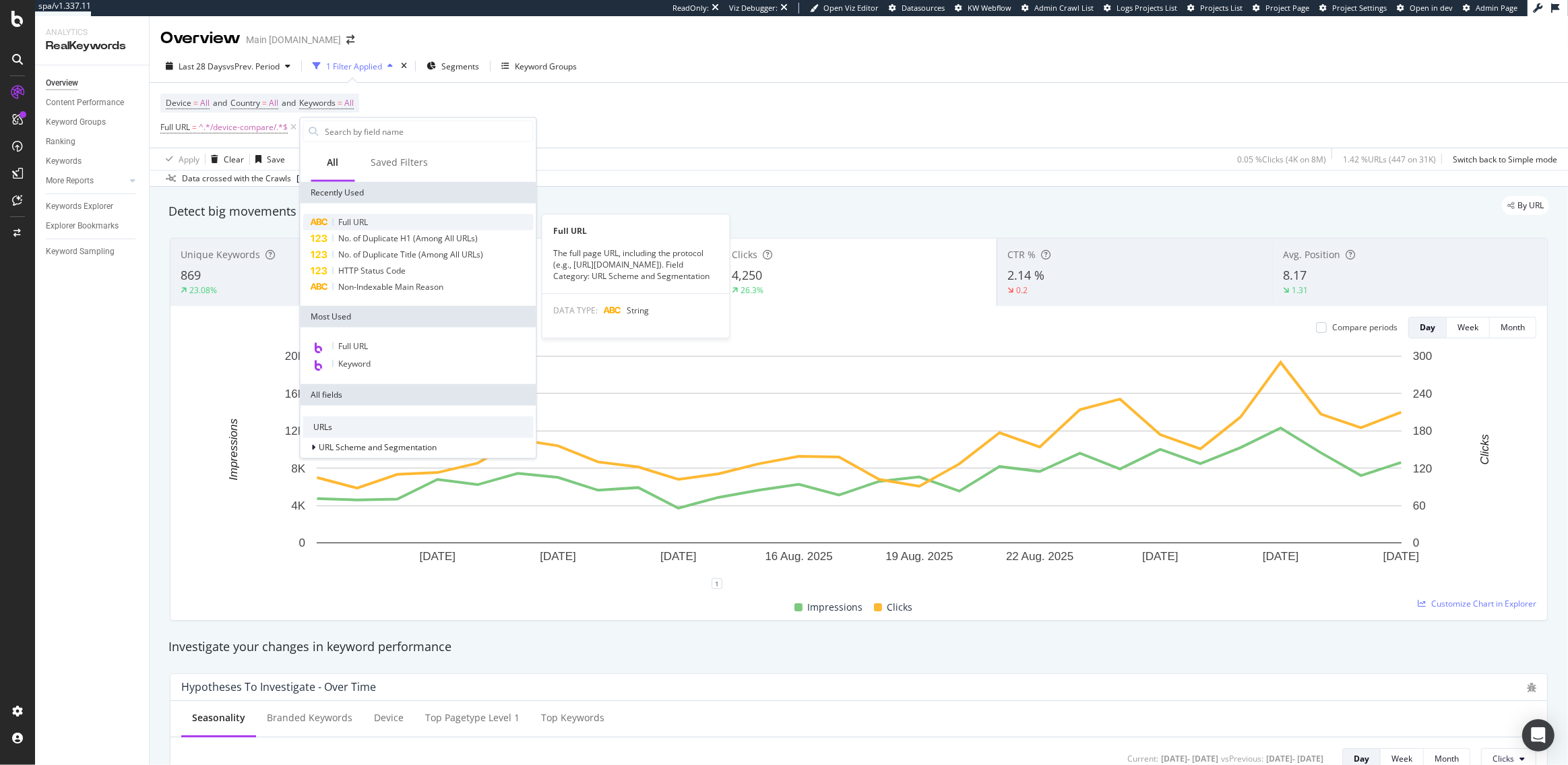
click at [382, 219] on div "Full URL" at bounding box center [418, 222] width 230 height 17
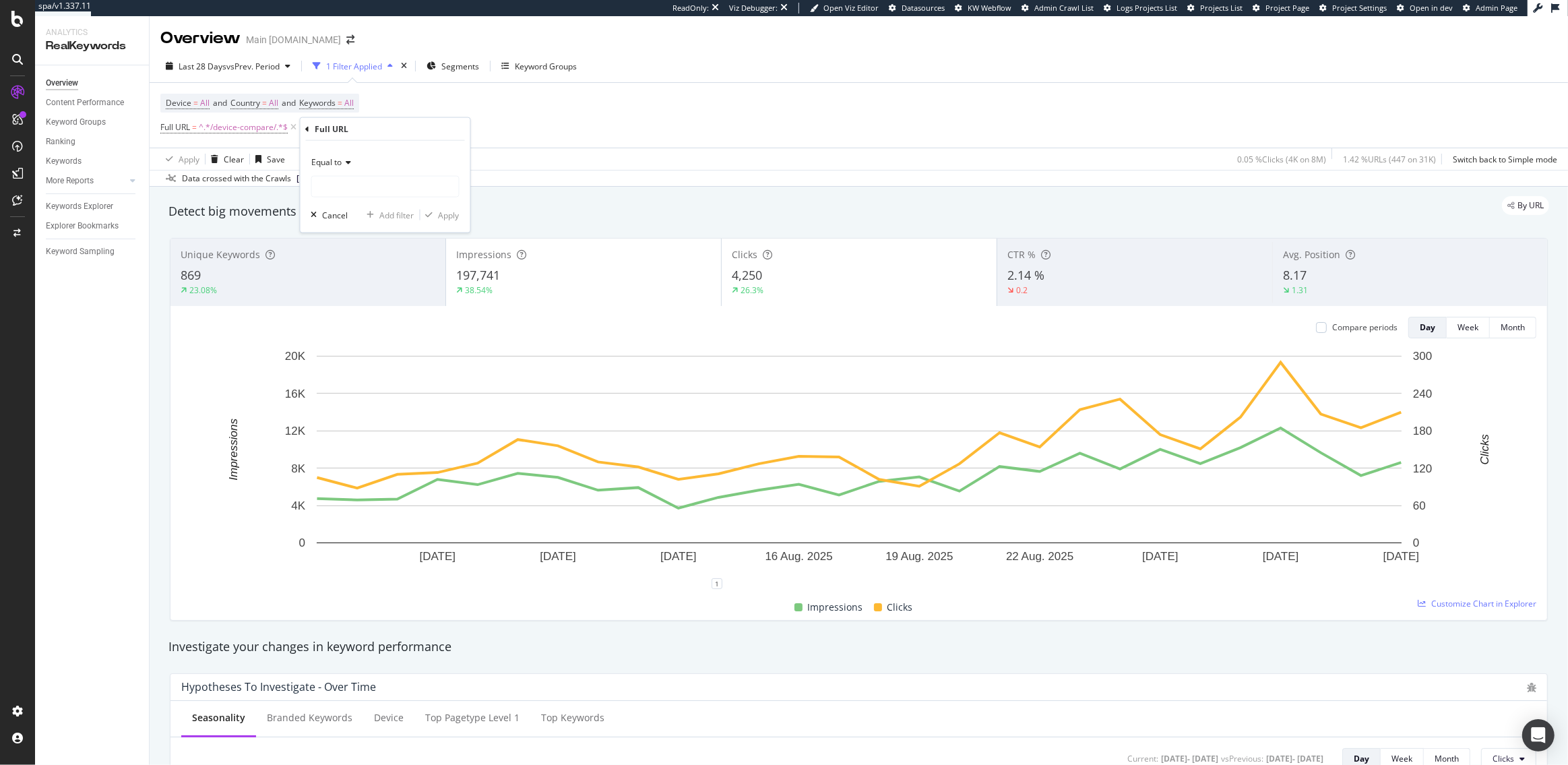
click at [344, 164] on icon at bounding box center [347, 162] width 10 height 8
click at [371, 330] on span "Matches regex" at bounding box center [346, 329] width 56 height 11
click at [361, 188] on input "text" at bounding box center [385, 186] width 147 height 22
paste input "(?:prepaid|gb)"
click at [322, 189] on input "(?:prepaid|gb)" at bounding box center [375, 186] width 127 height 22
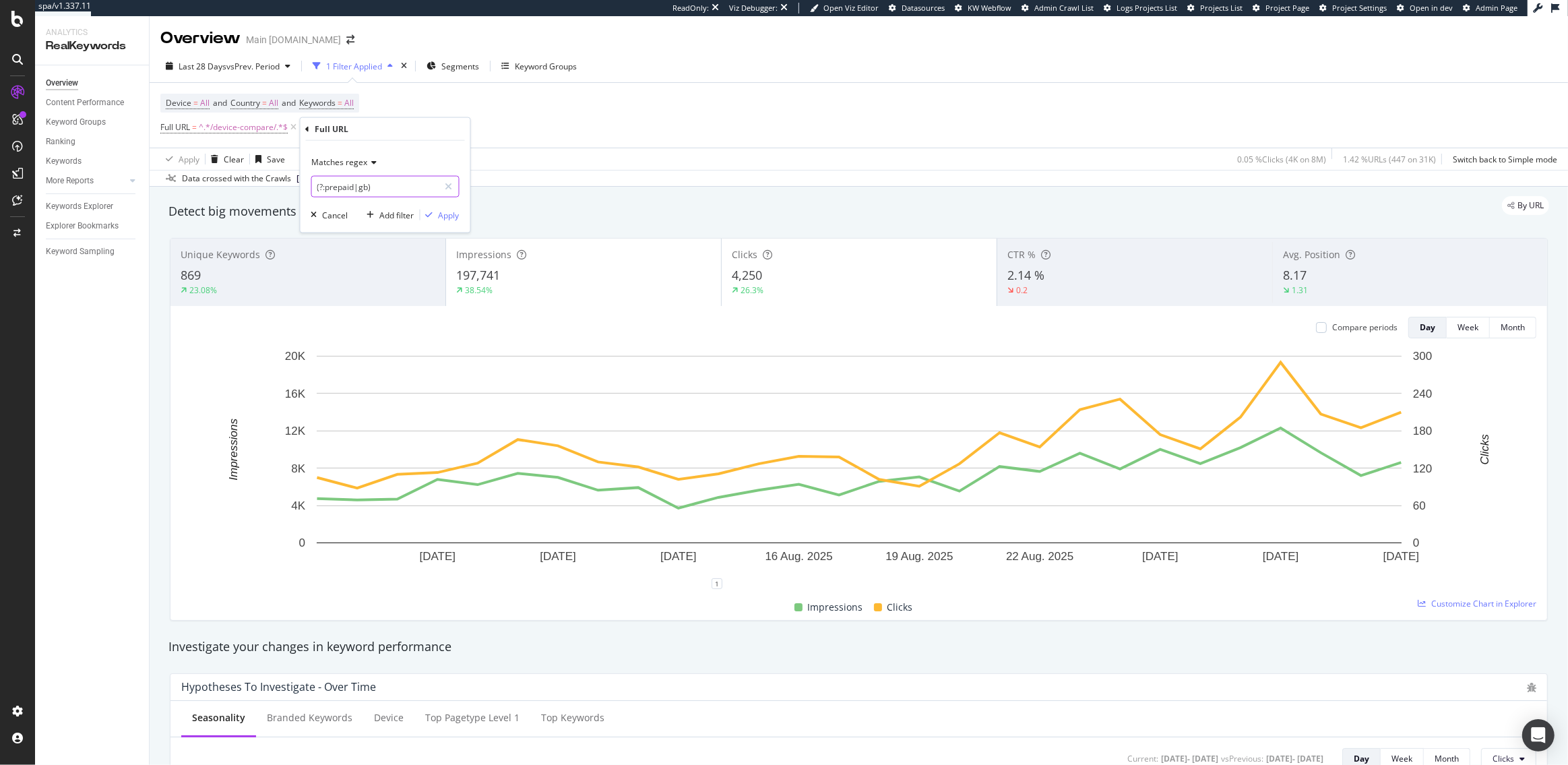
click at [326, 189] on input "(?:prepaid|gb)" at bounding box center [375, 186] width 127 height 22
type input "(prepaid|gb)"
click at [445, 214] on div "Apply" at bounding box center [450, 214] width 21 height 11
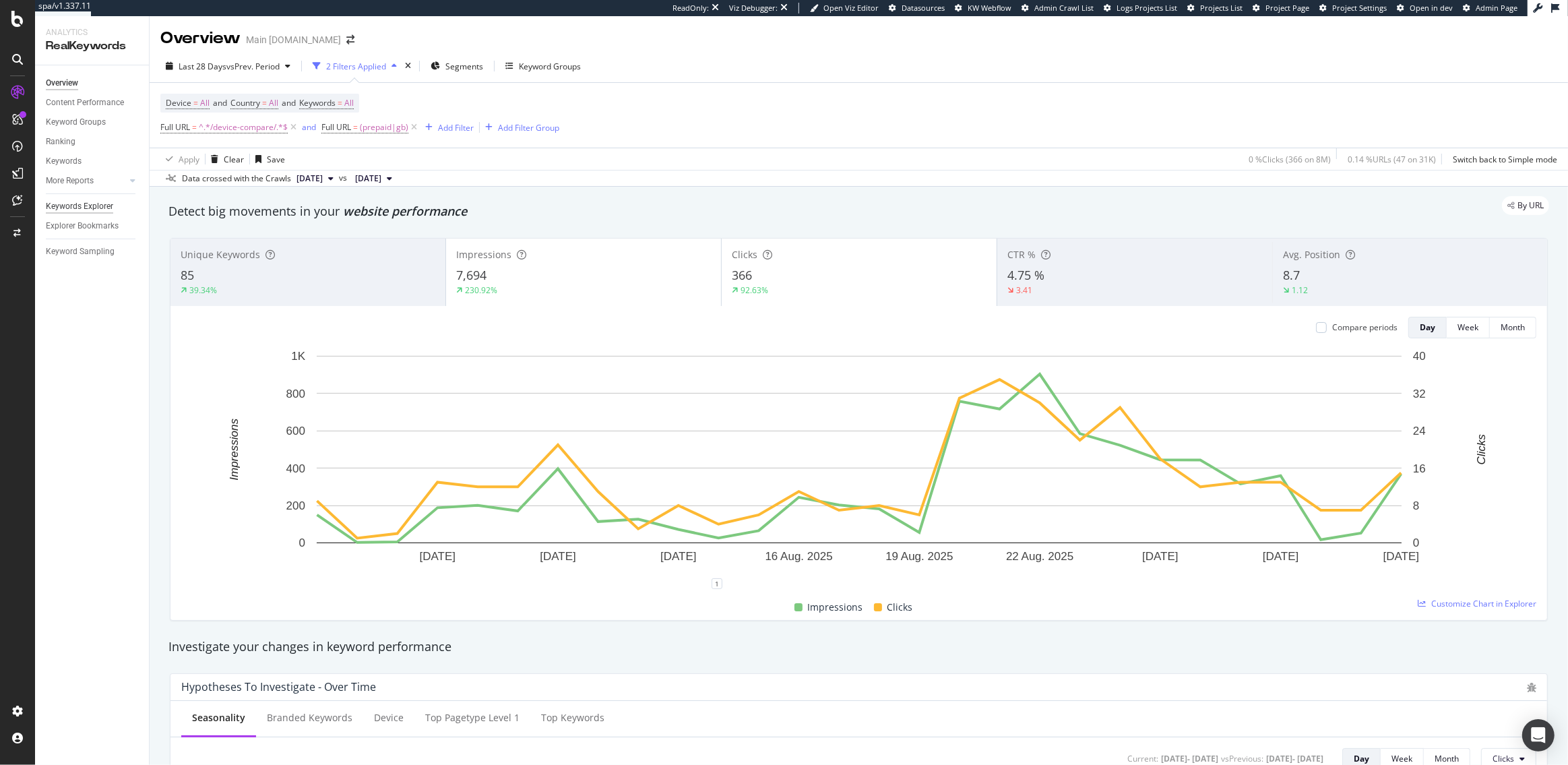
click at [89, 203] on div "Keywords Explorer" at bounding box center [79, 206] width 67 height 14
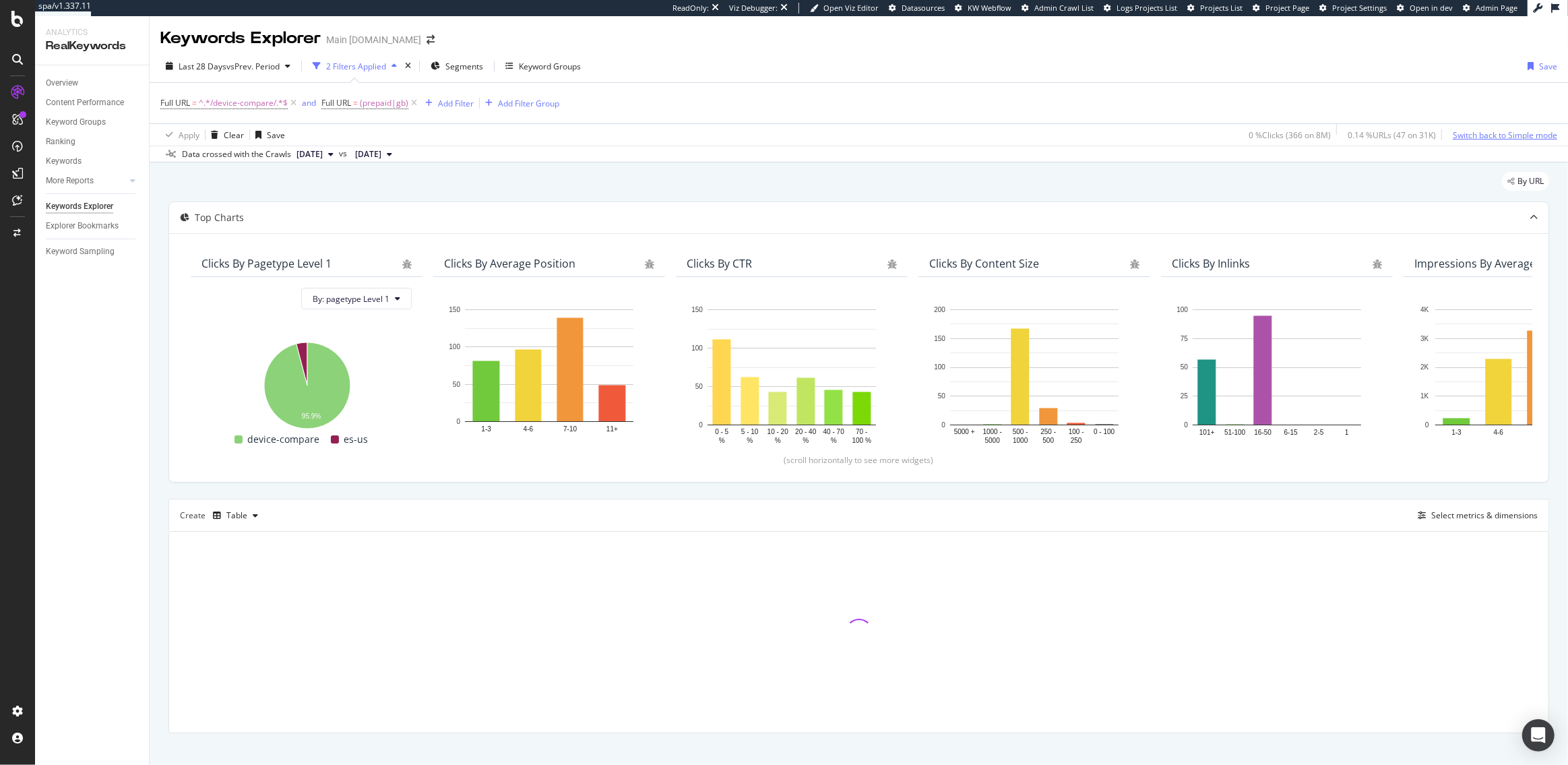
click at [1487, 134] on div "Switch back to Simple mode" at bounding box center [1505, 134] width 105 height 11
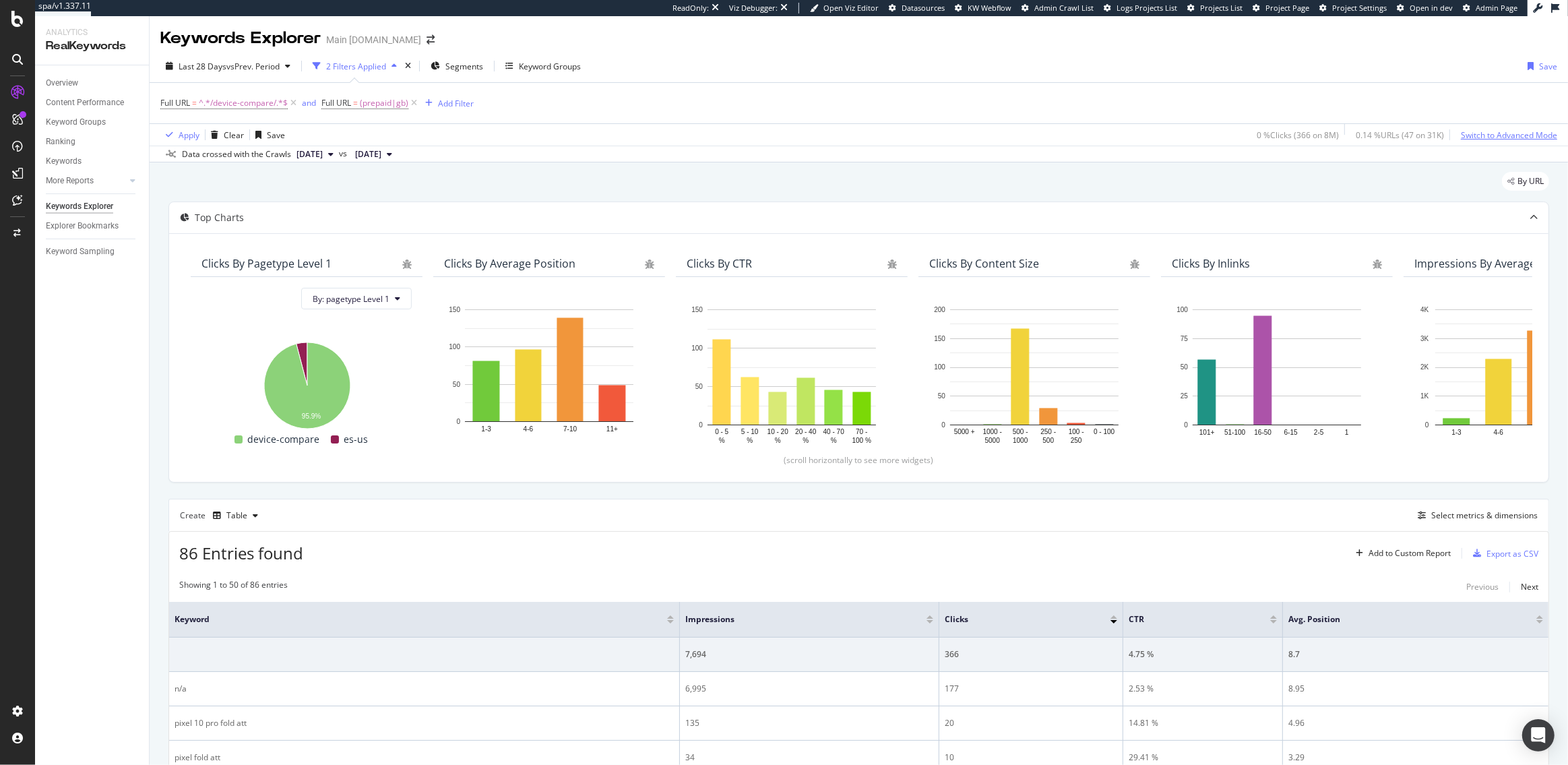
click at [1482, 136] on div "Switch to Advanced Mode" at bounding box center [1510, 134] width 96 height 11
click at [1433, 510] on div "Select metrics & dimensions" at bounding box center [1485, 515] width 107 height 11
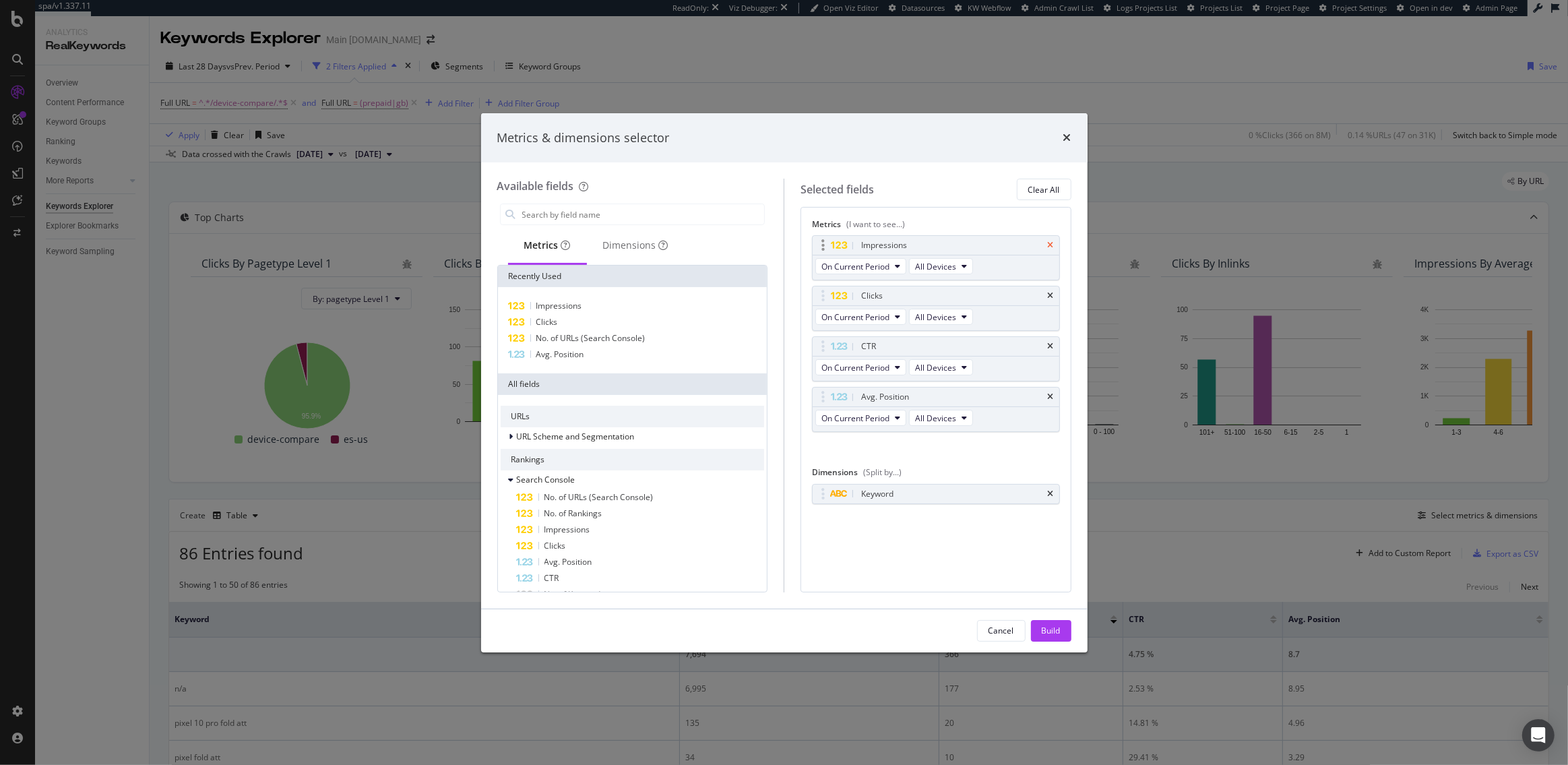
click at [1051, 244] on icon "times" at bounding box center [1050, 245] width 6 height 8
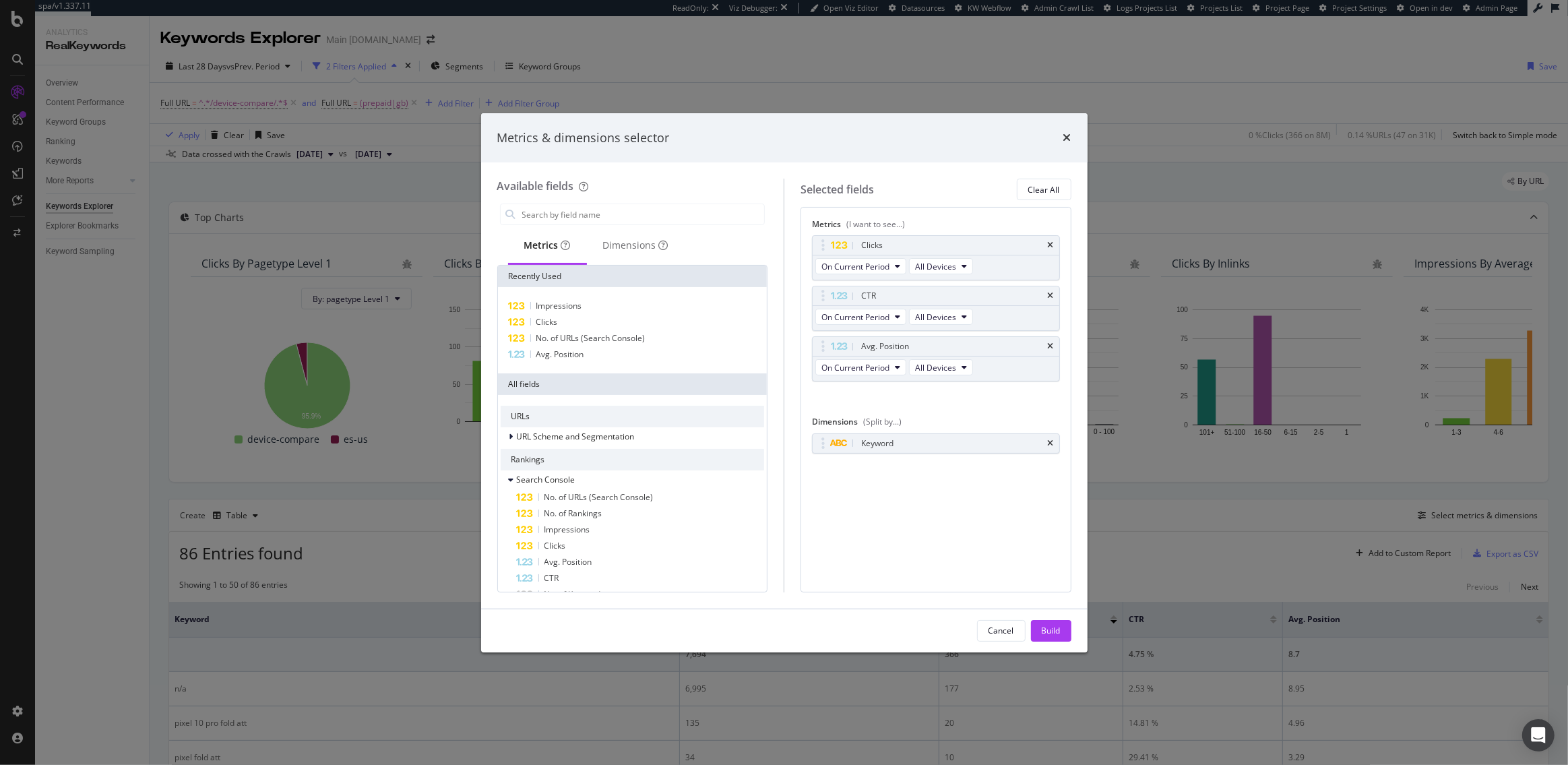
click at [1051, 244] on icon "times" at bounding box center [1050, 245] width 6 height 8
click at [1051, 292] on icon "times" at bounding box center [1050, 295] width 6 height 8
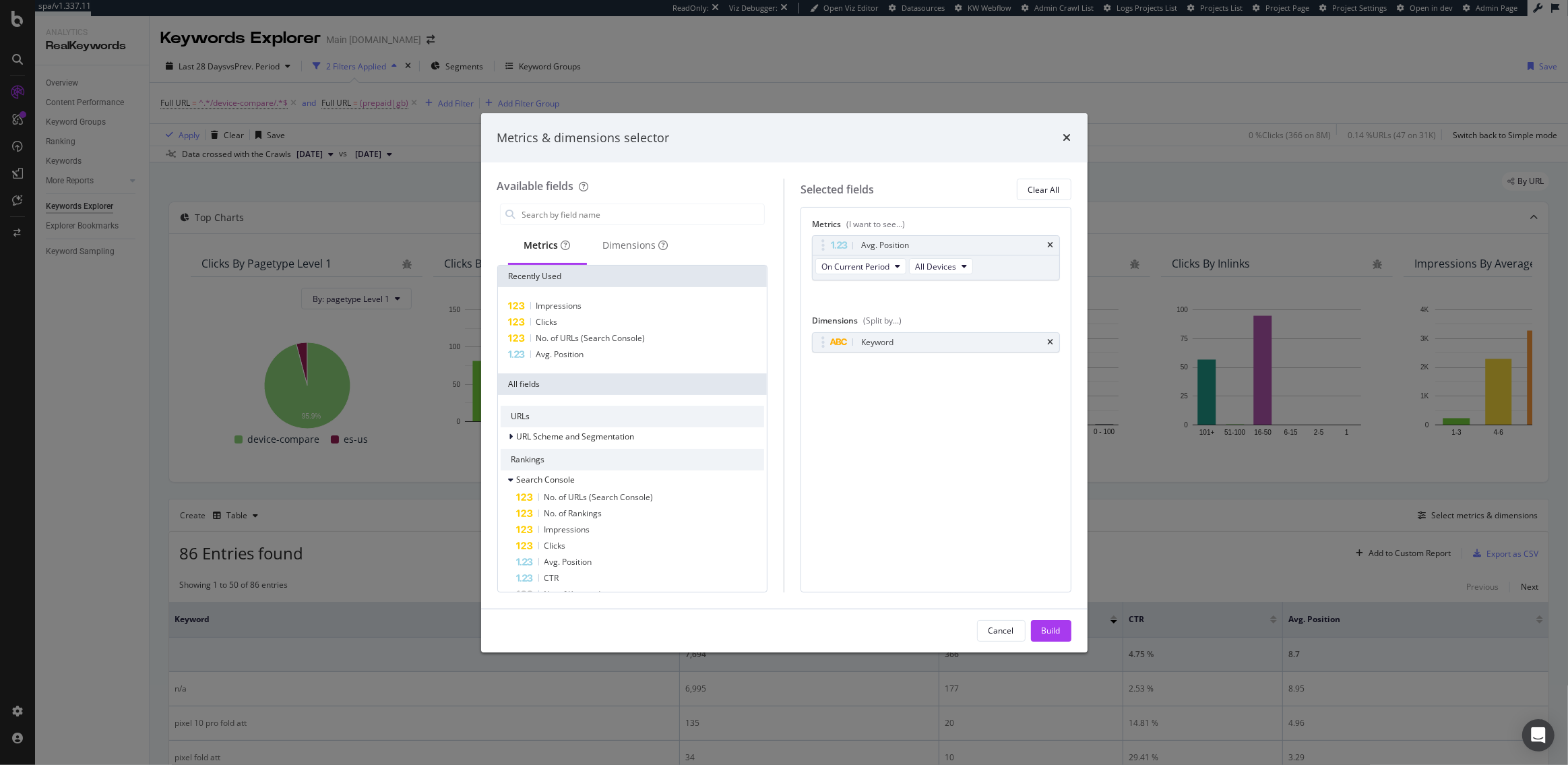
click at [1051, 244] on icon "times" at bounding box center [1050, 245] width 6 height 8
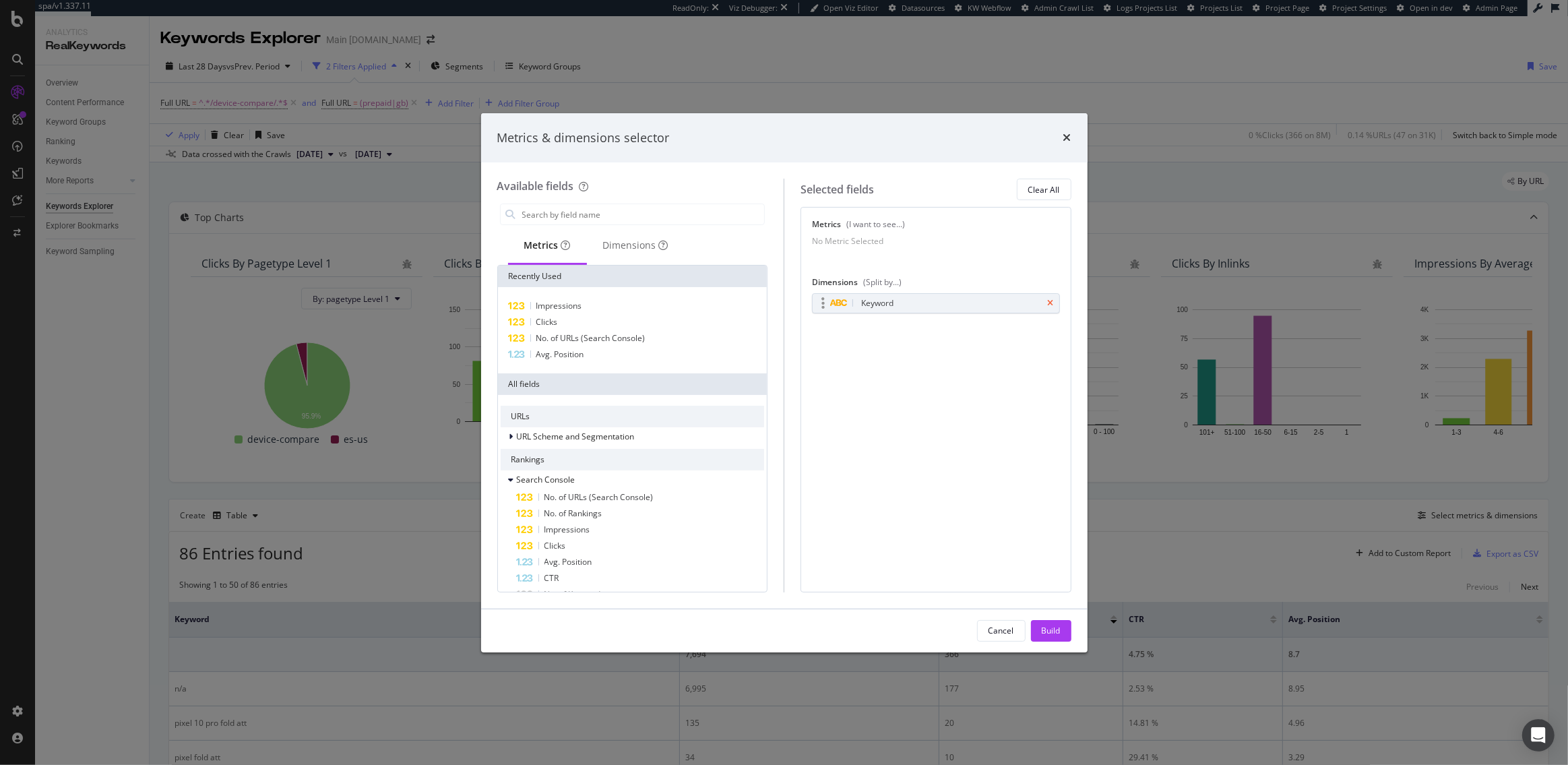
click at [1054, 307] on icon "times" at bounding box center [1050, 303] width 6 height 8
click at [583, 211] on input "modal" at bounding box center [643, 214] width 244 height 20
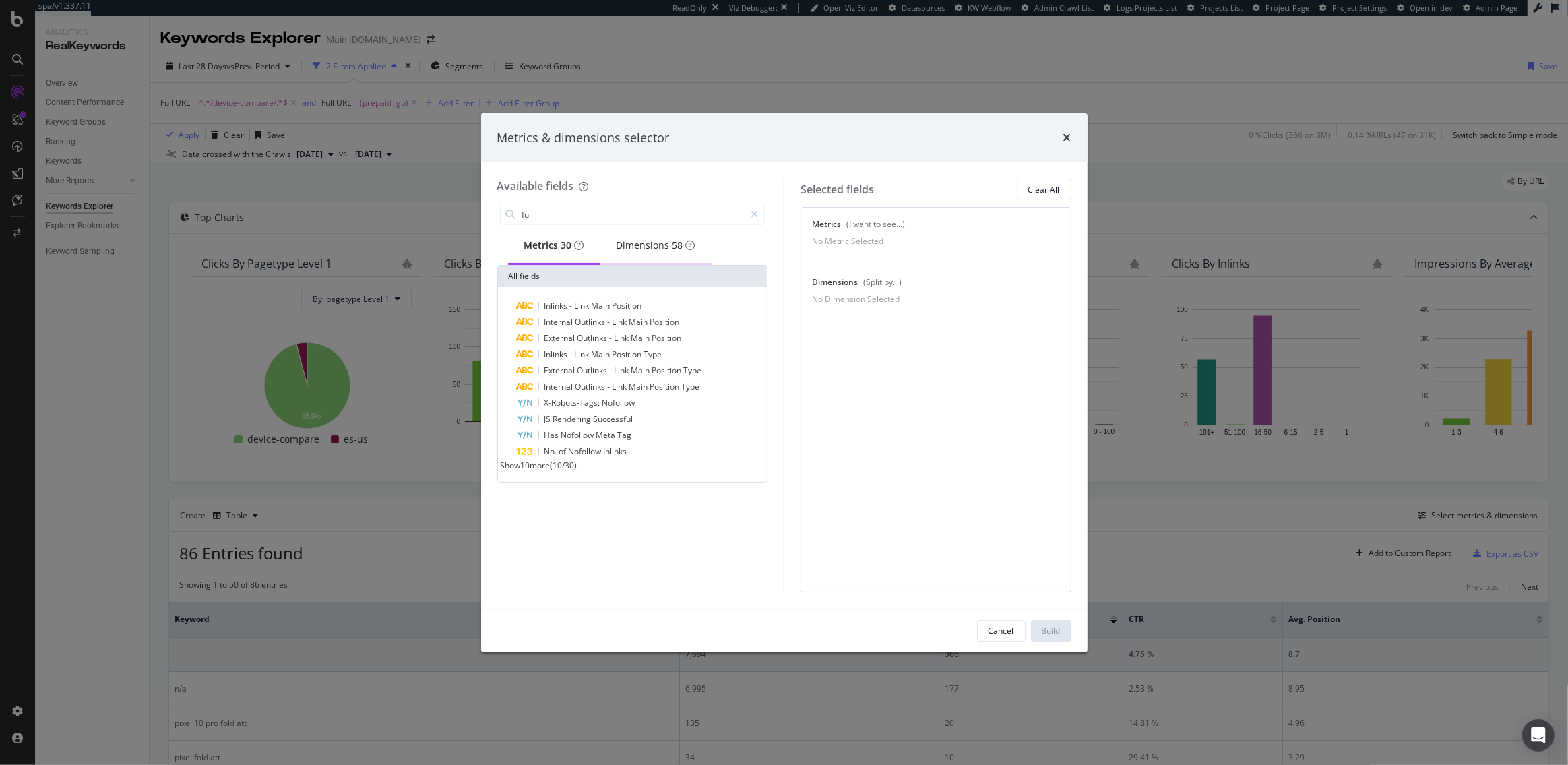
click at [634, 258] on div "Dimensions 58" at bounding box center [656, 246] width 111 height 37
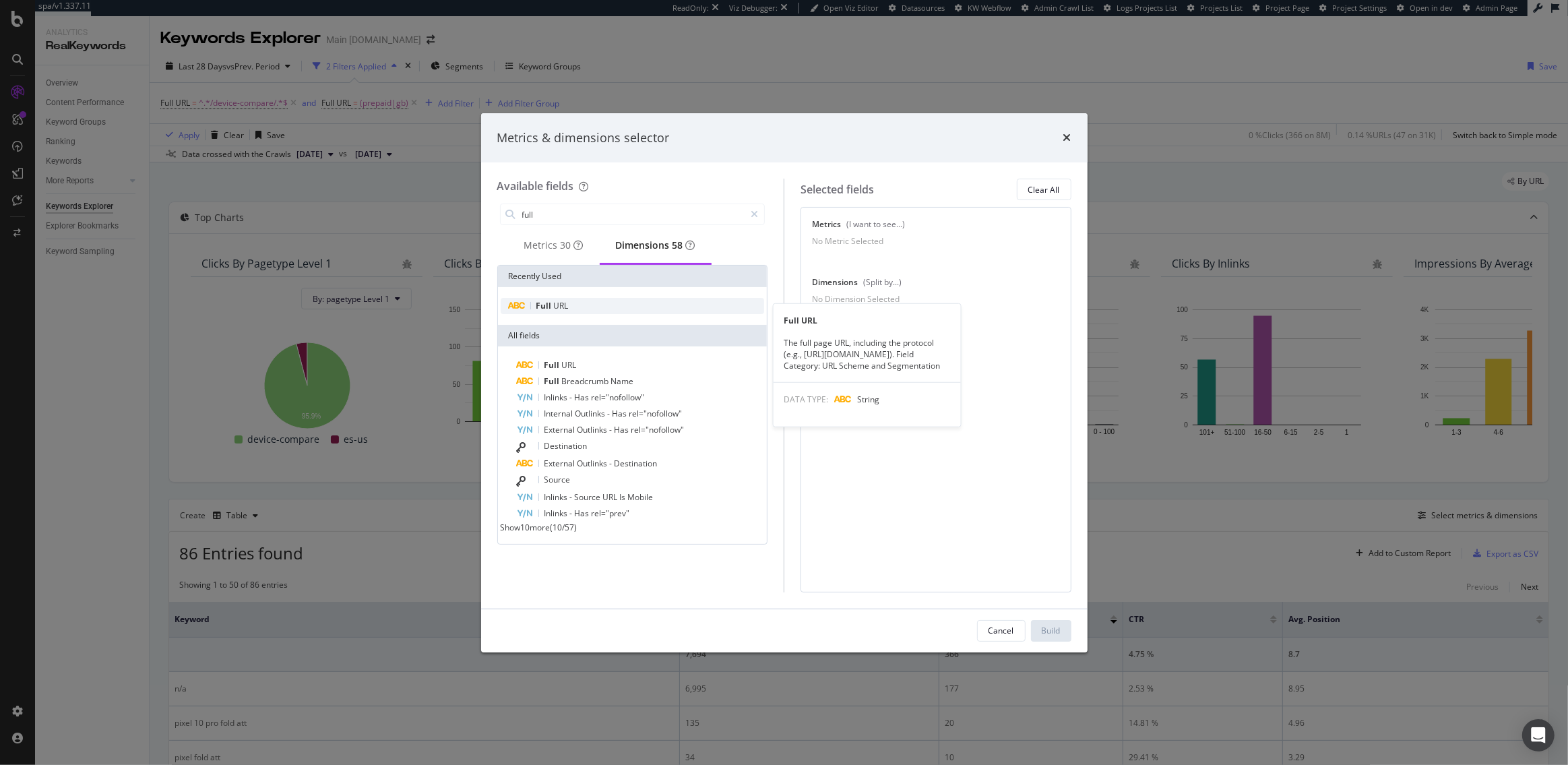
click at [576, 314] on div "Full URL" at bounding box center [633, 306] width 265 height 17
click at [547, 259] on div "Metrics 30" at bounding box center [554, 246] width 92 height 37
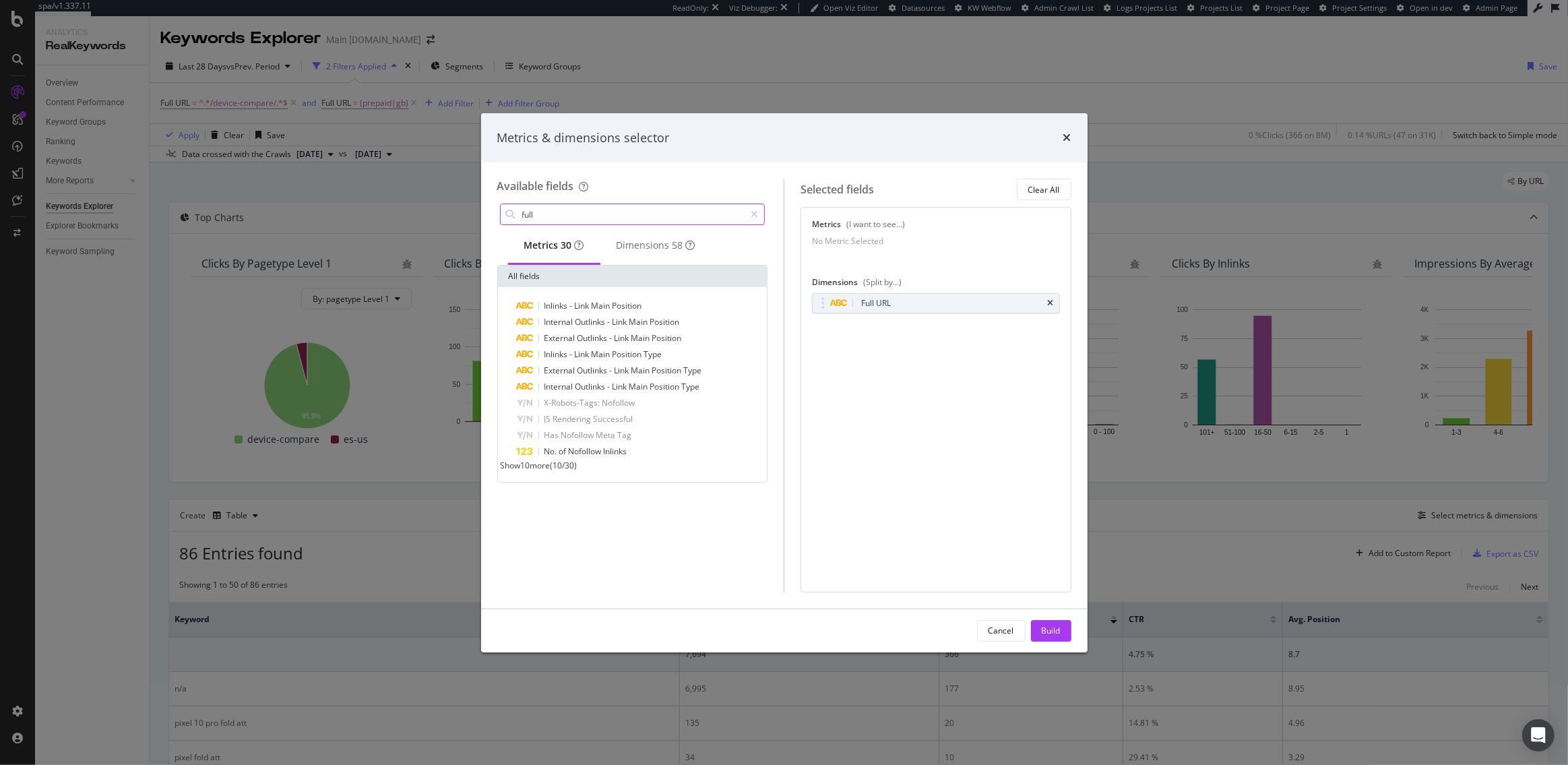
click at [547, 217] on input "full" at bounding box center [633, 214] width 224 height 20
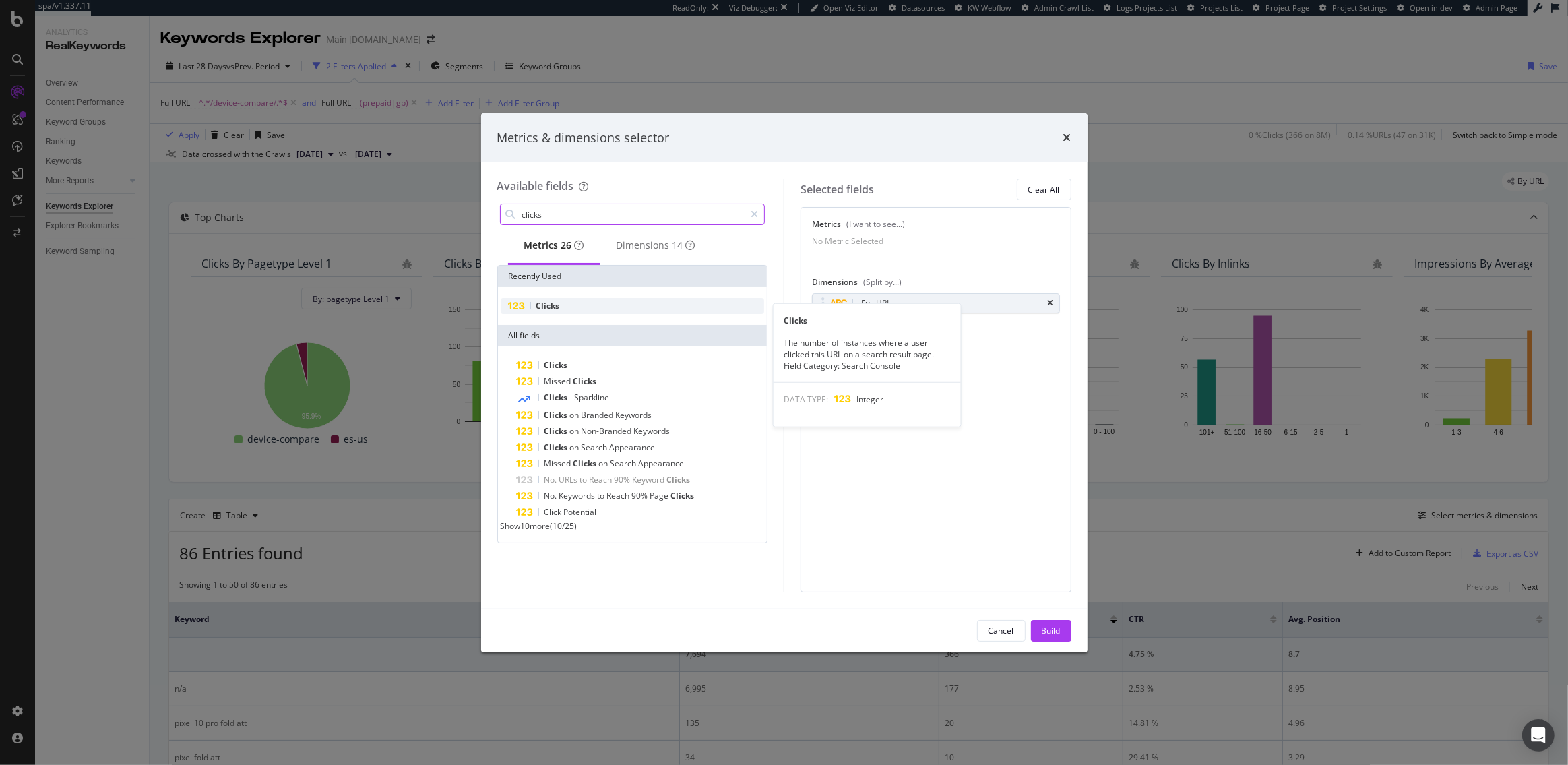
type input "clicks"
click at [608, 314] on div "Clicks" at bounding box center [633, 306] width 265 height 17
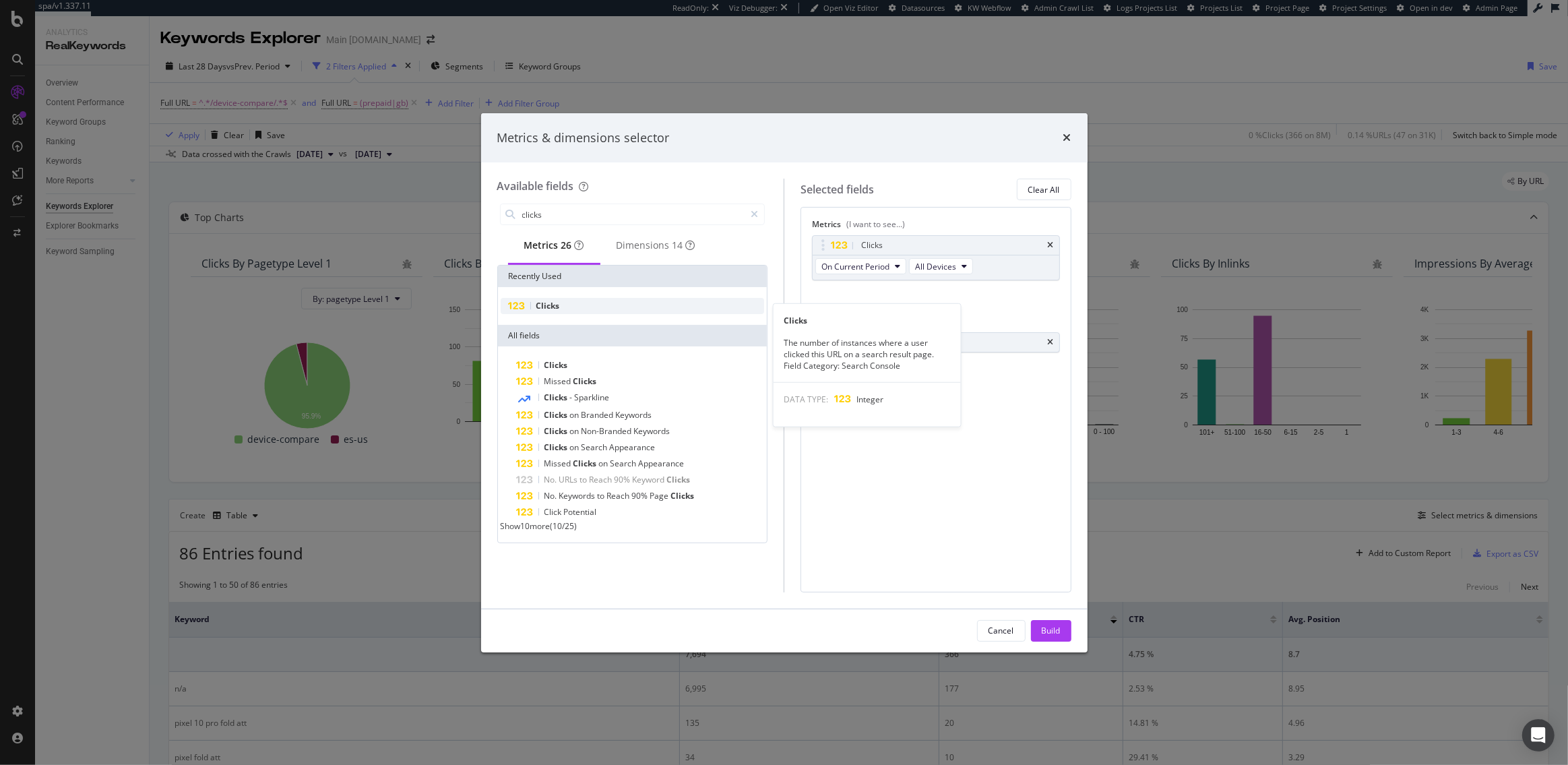
click at [576, 314] on div "Clicks" at bounding box center [633, 306] width 265 height 17
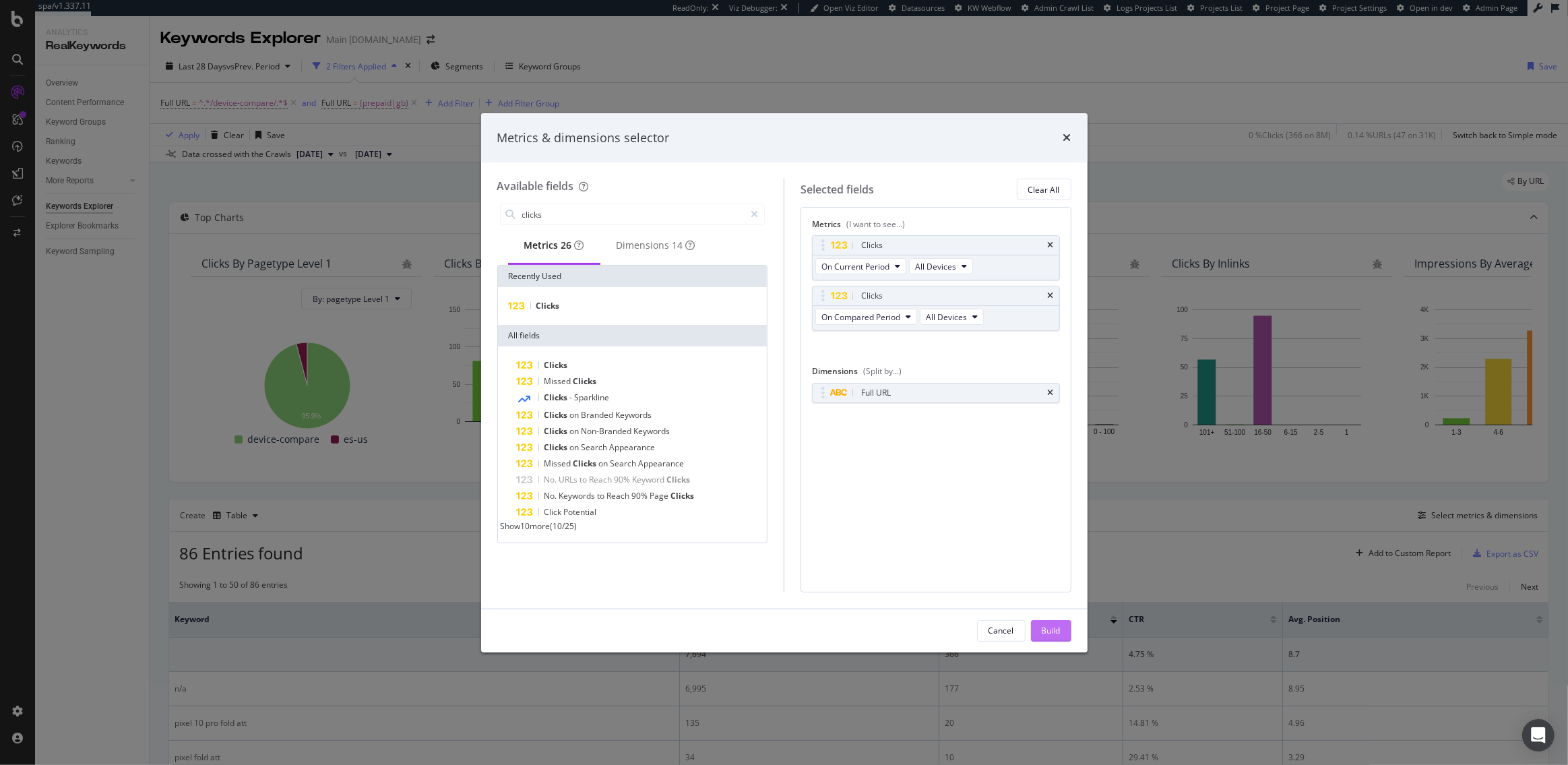
click at [1059, 631] on div "Build" at bounding box center [1051, 631] width 19 height 11
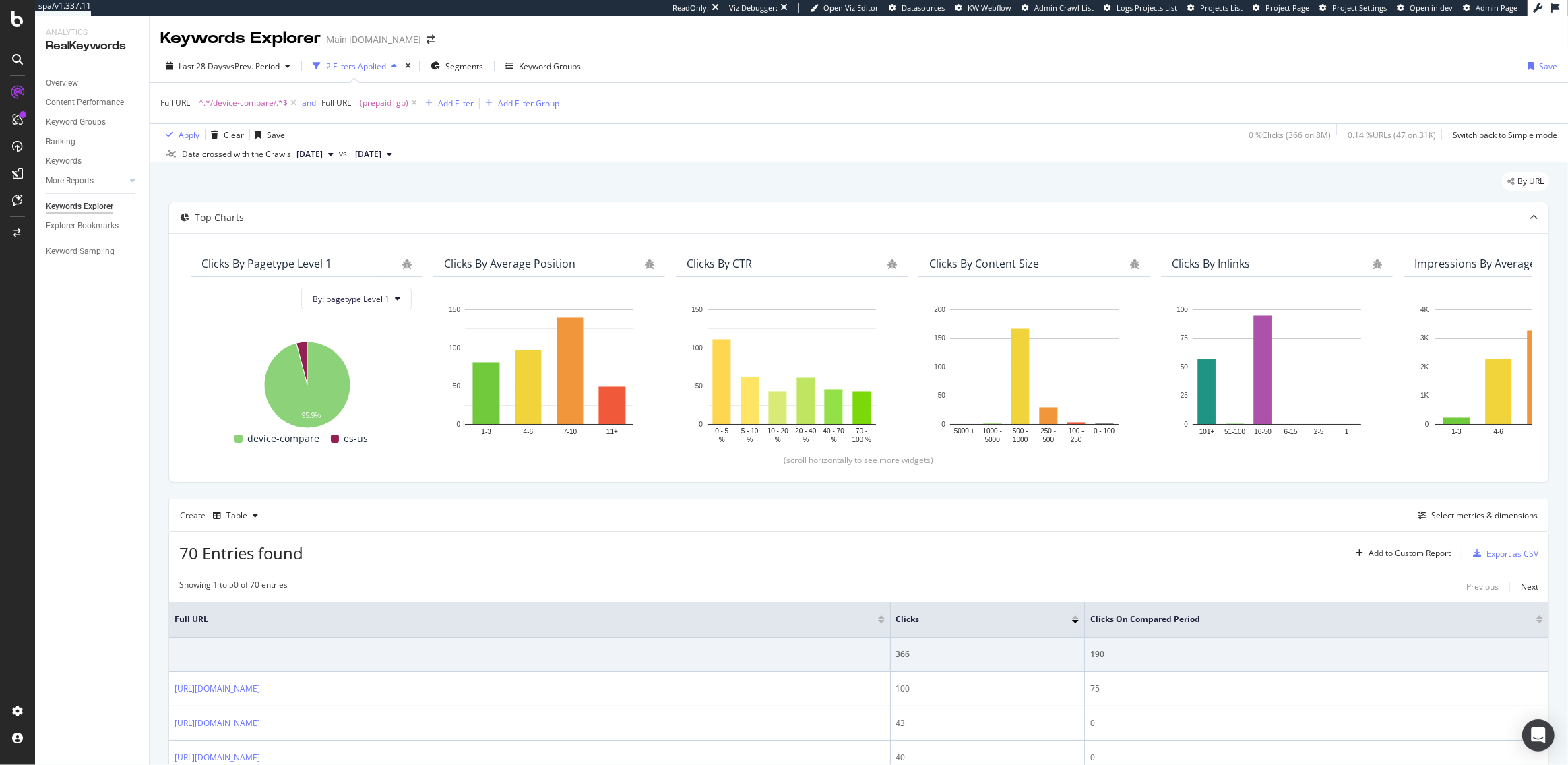
click at [354, 105] on span "=" at bounding box center [355, 102] width 4 height 11
click at [382, 126] on div "Matches regex" at bounding box center [408, 134] width 148 height 22
click at [359, 316] on span "Doesn't match regex" at bounding box center [380, 320] width 79 height 11
click at [473, 187] on div "Apply" at bounding box center [471, 187] width 21 height 11
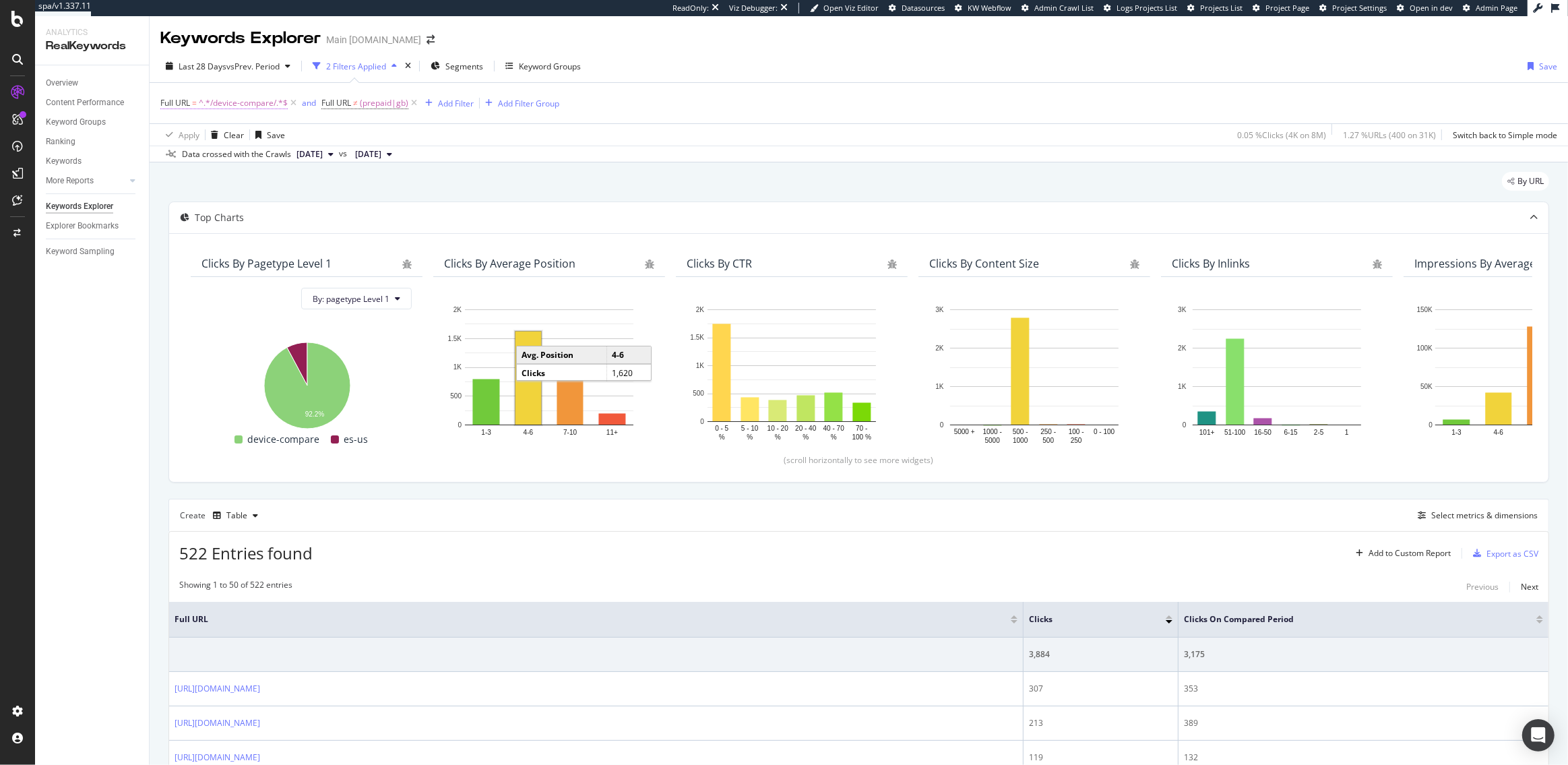
click at [247, 101] on span "^.*/device-compare/.*$" at bounding box center [244, 103] width 89 height 19
click at [225, 161] on input "/device-compare/" at bounding box center [237, 159] width 127 height 22
click at [374, 107] on span "(prepaid|gb)" at bounding box center [384, 103] width 49 height 19
click at [374, 167] on input "(prepaid|gb)" at bounding box center [398, 159] width 127 height 22
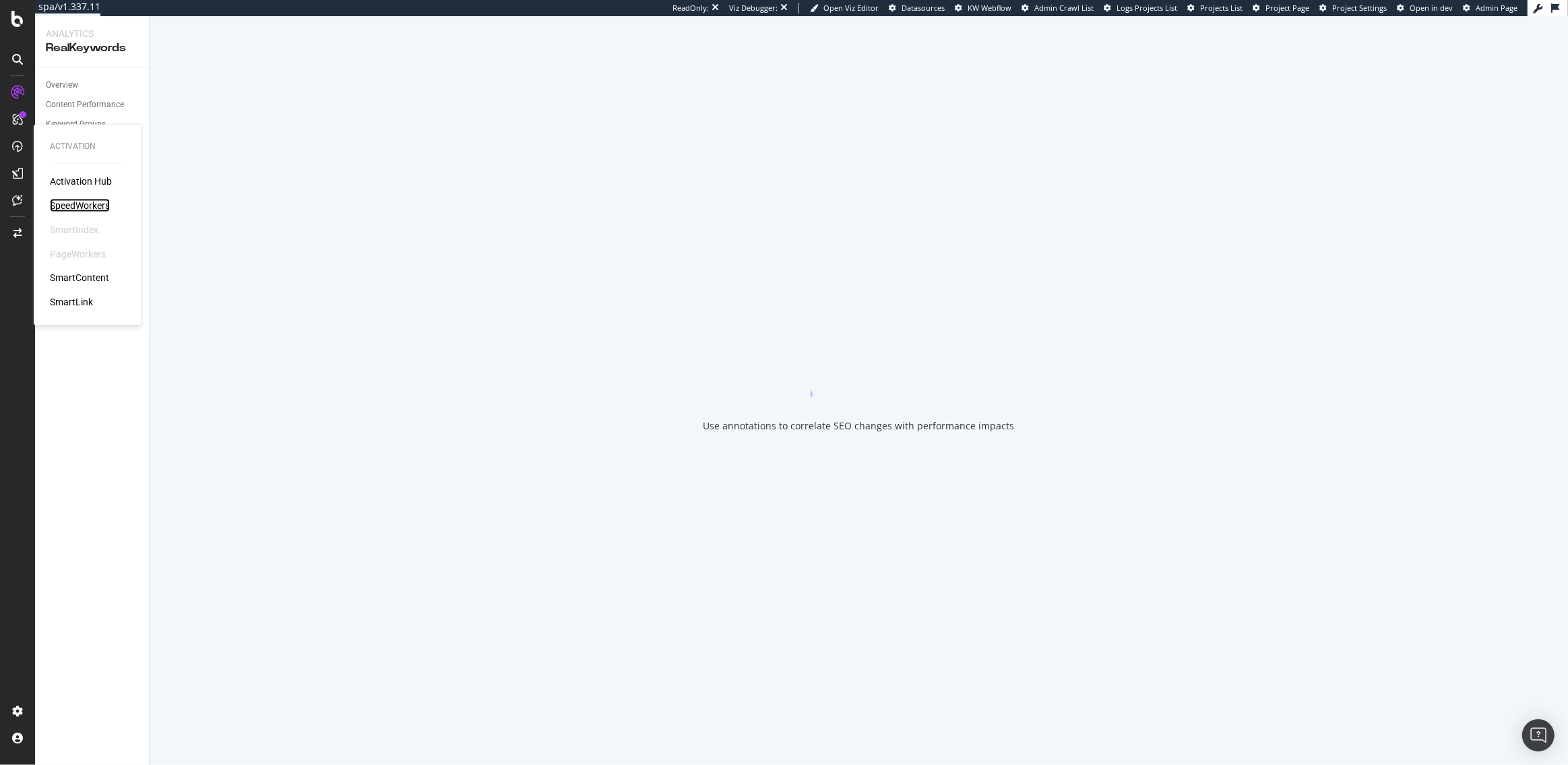
click at [90, 205] on div "SpeedWorkers" at bounding box center [79, 205] width 60 height 13
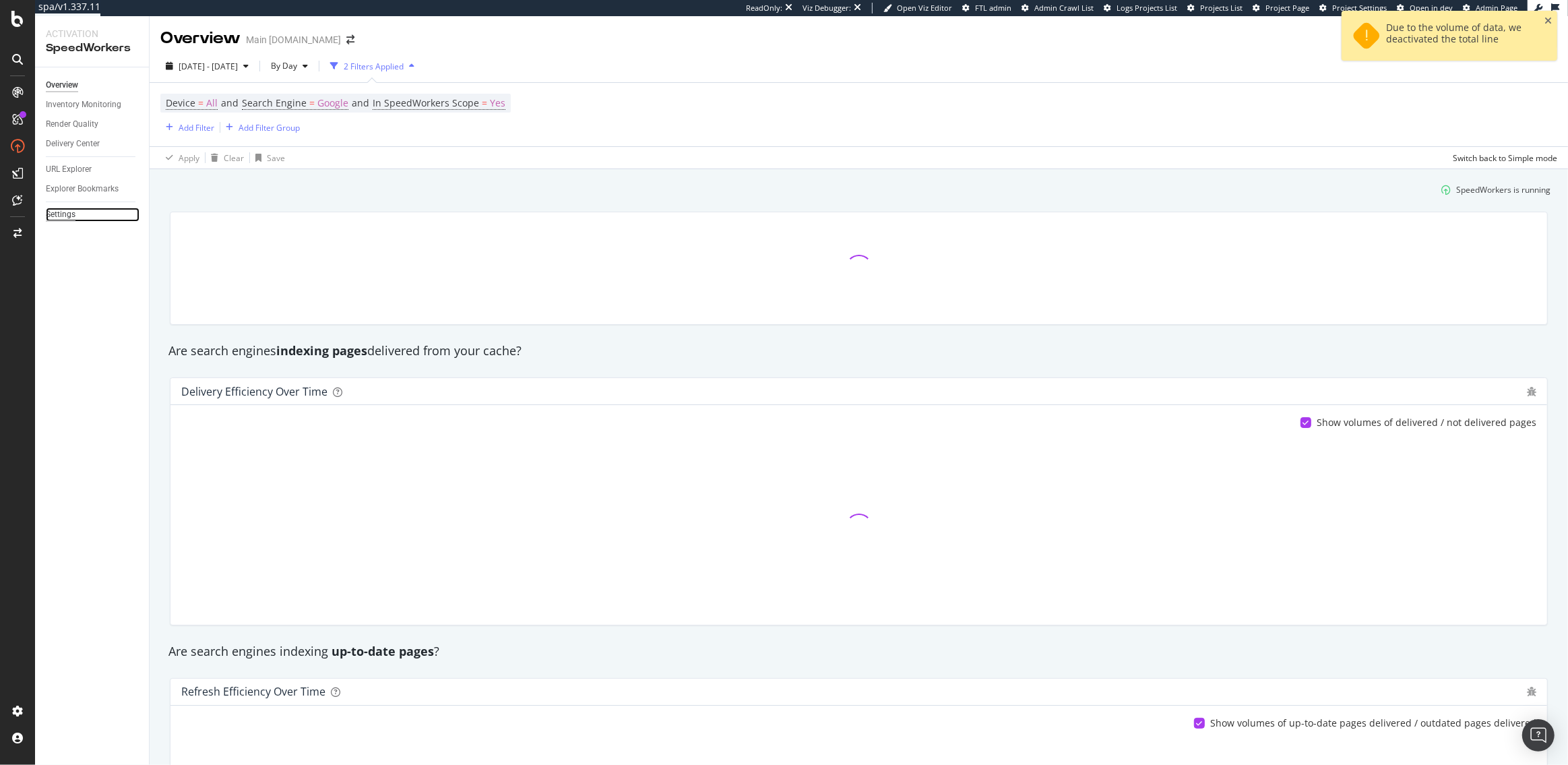
click at [57, 217] on div "Settings" at bounding box center [60, 215] width 30 height 14
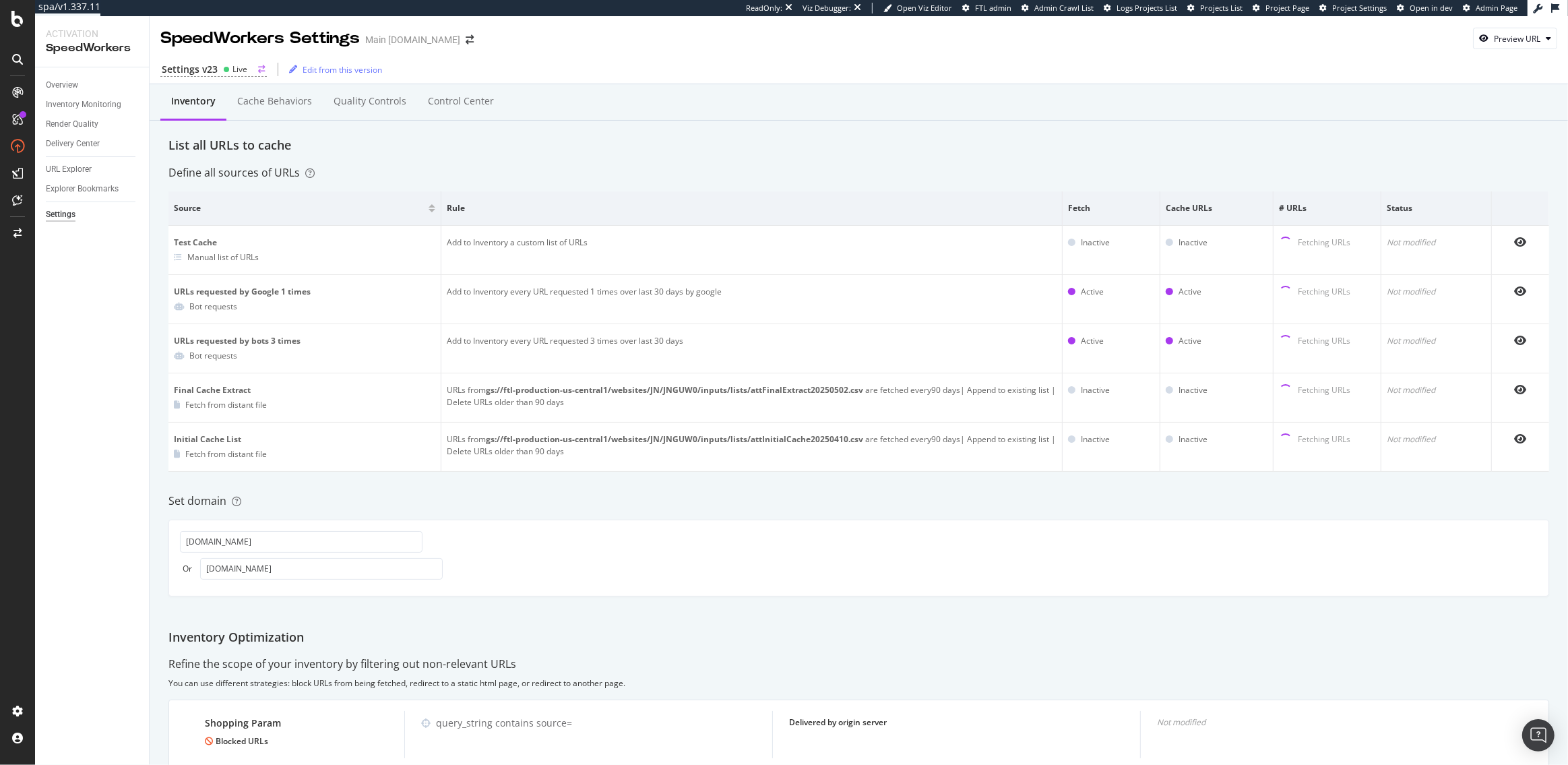
click at [224, 66] on icon at bounding box center [227, 70] width 7 height 7
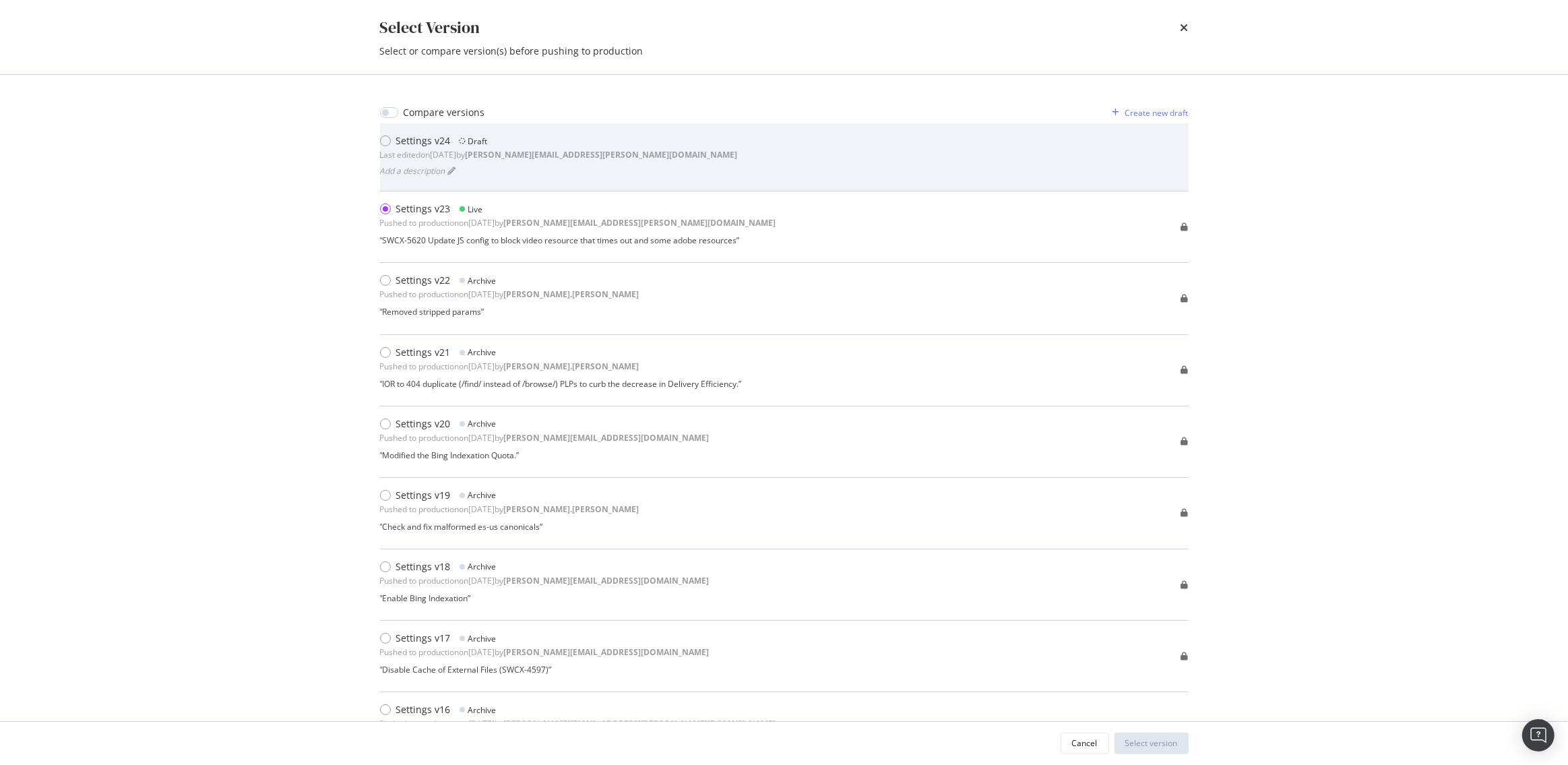
click at [383, 148] on div "Settings v24 Draft Last edited on [DATE] by [PERSON_NAME][EMAIL_ADDRESS][PERSON…" at bounding box center [559, 148] width 358 height 27
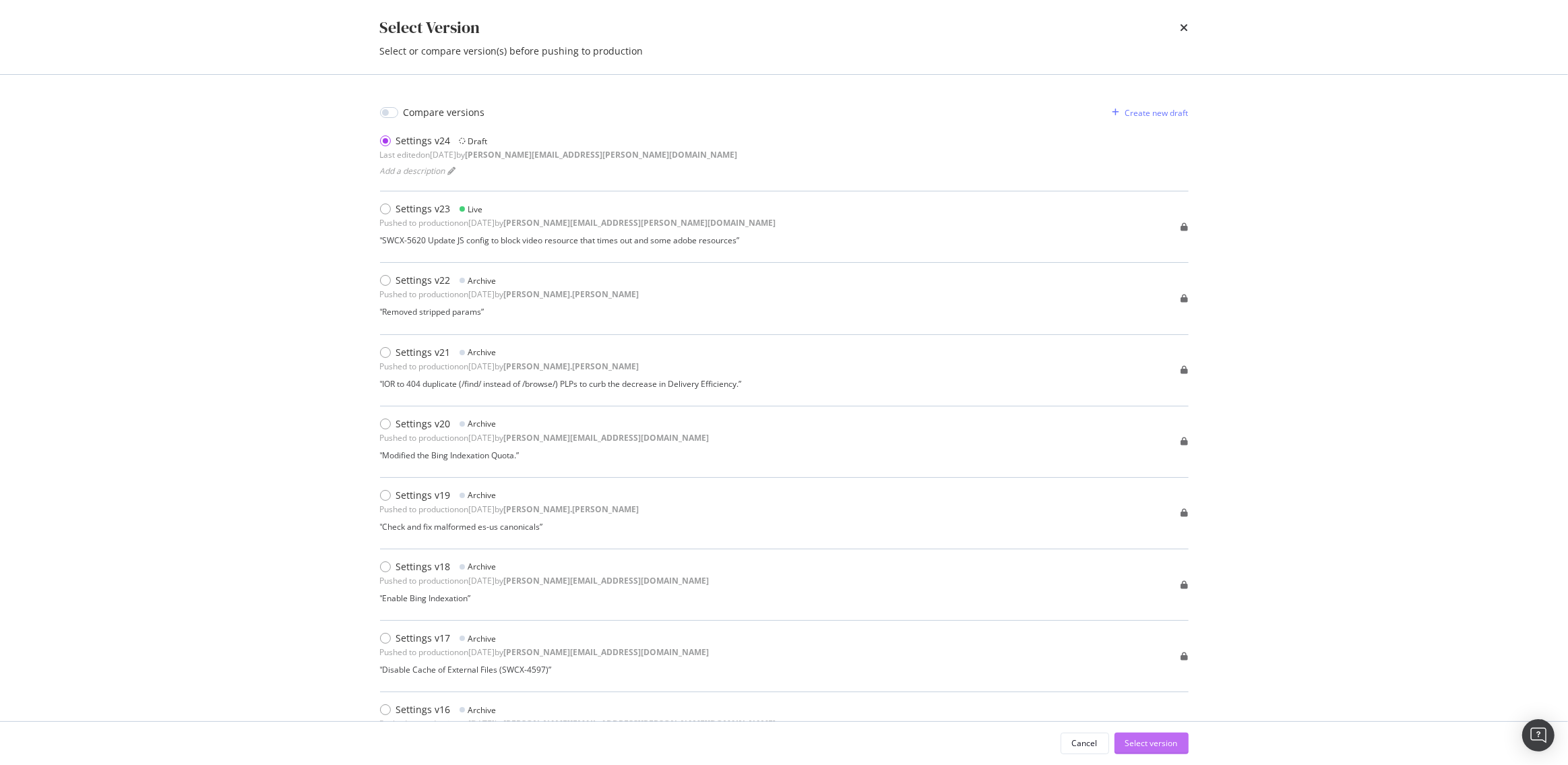
click at [1147, 747] on div "Select version" at bounding box center [1152, 743] width 52 height 11
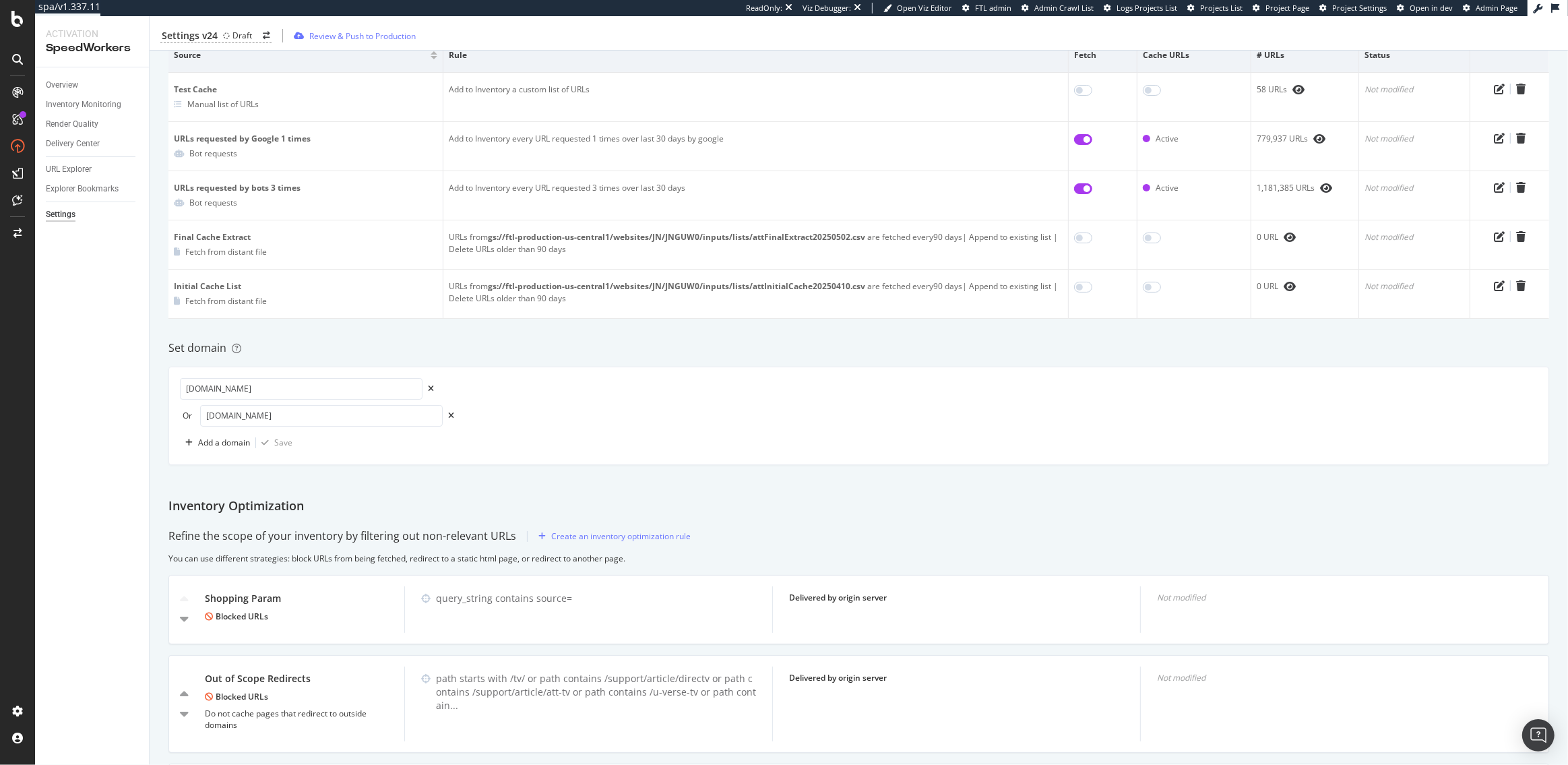
scroll to position [162, 0]
click at [628, 531] on div "Create an inventory optimization rule" at bounding box center [621, 533] width 140 height 11
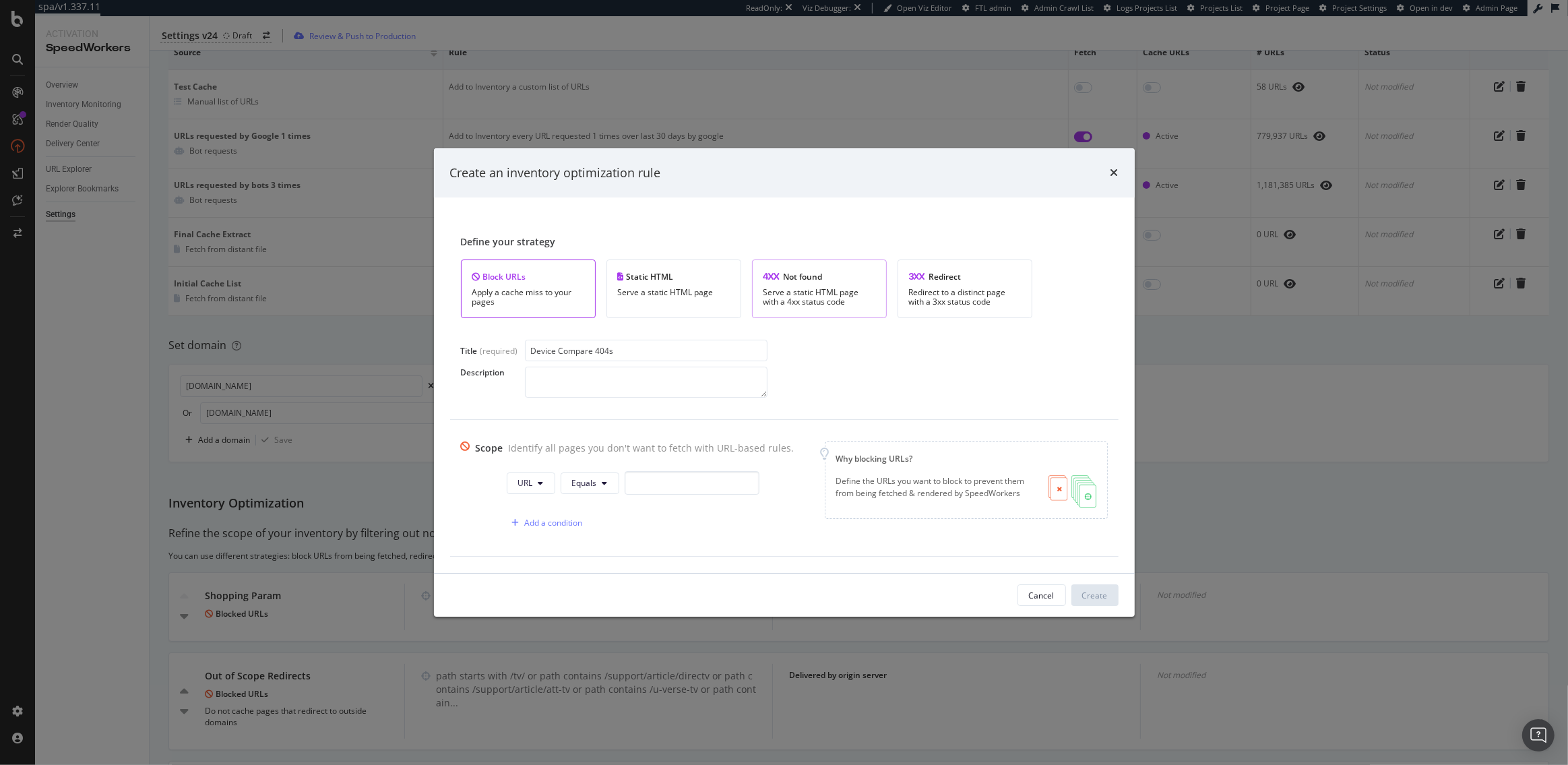
type input "Device Compare 404s"
click at [788, 291] on div "Serve a static HTML page with a 4xx status code" at bounding box center [820, 298] width 112 height 19
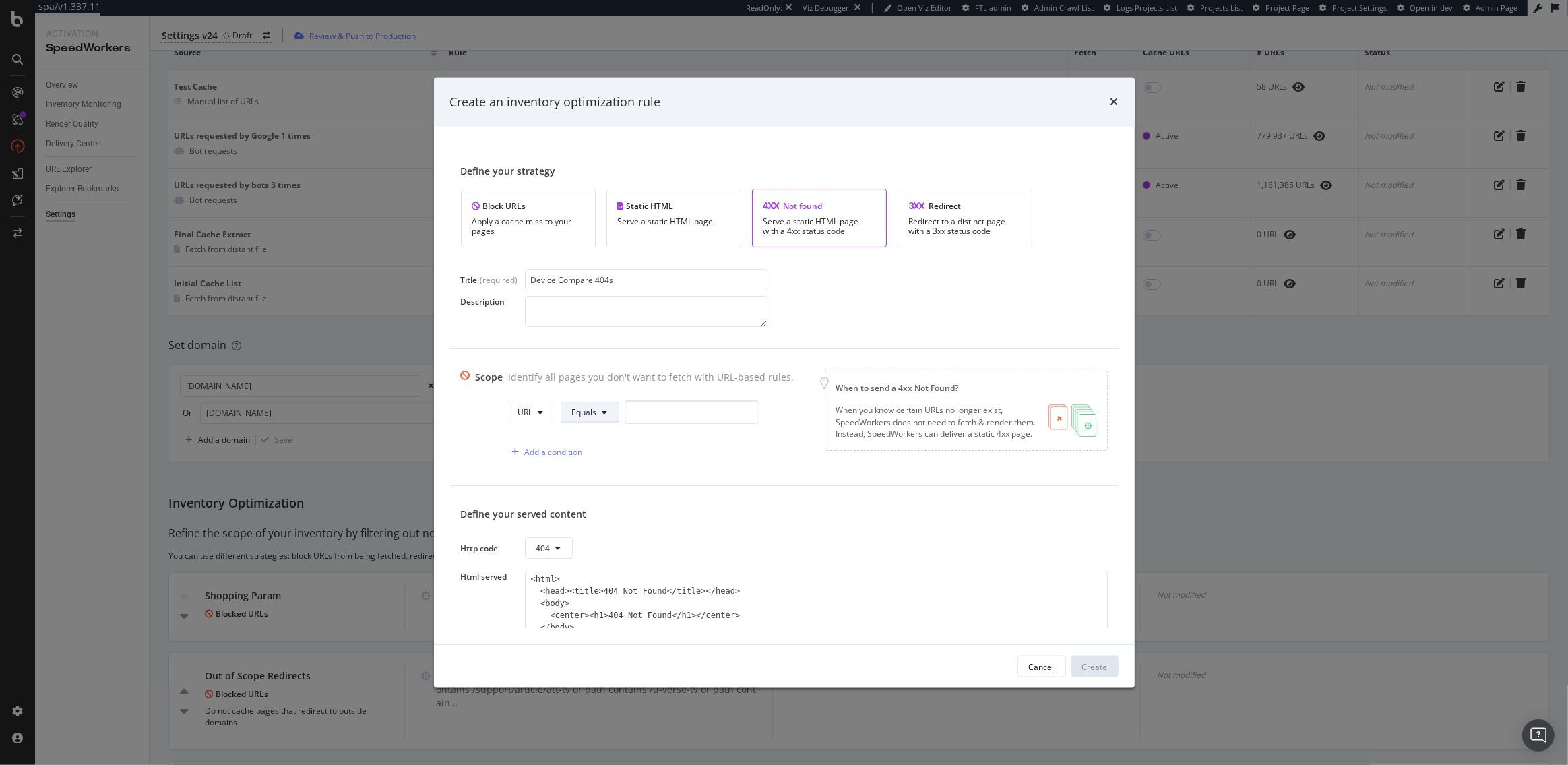
click at [587, 407] on span "Equals" at bounding box center [584, 411] width 25 height 11
click at [595, 517] on span "Contains" at bounding box center [606, 513] width 79 height 12
click at [648, 415] on input "modal" at bounding box center [696, 412] width 134 height 24
paste input "/device-compare/"
type input "/device-compare/"
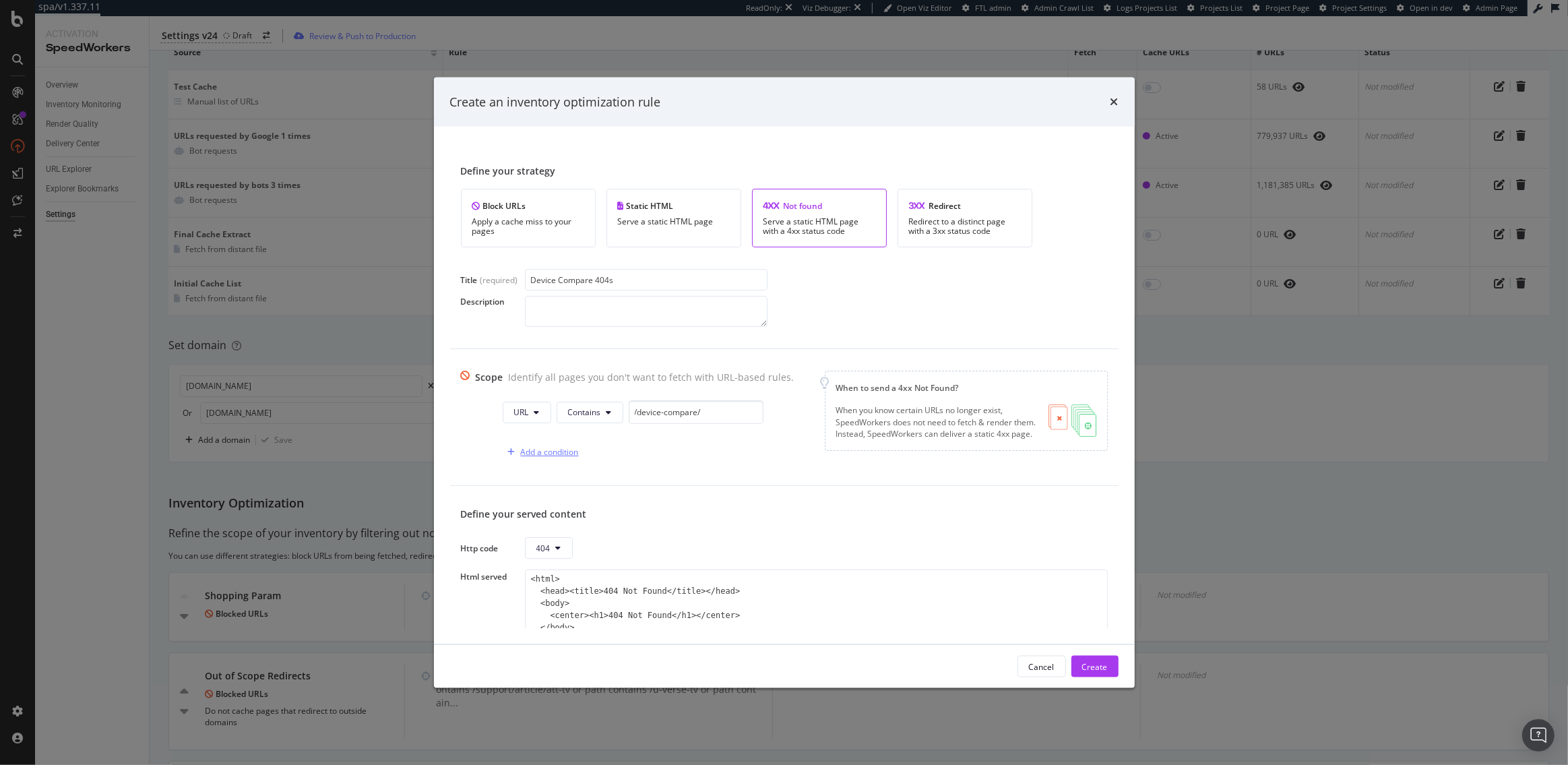
click at [529, 454] on div "Add a condition" at bounding box center [550, 451] width 58 height 11
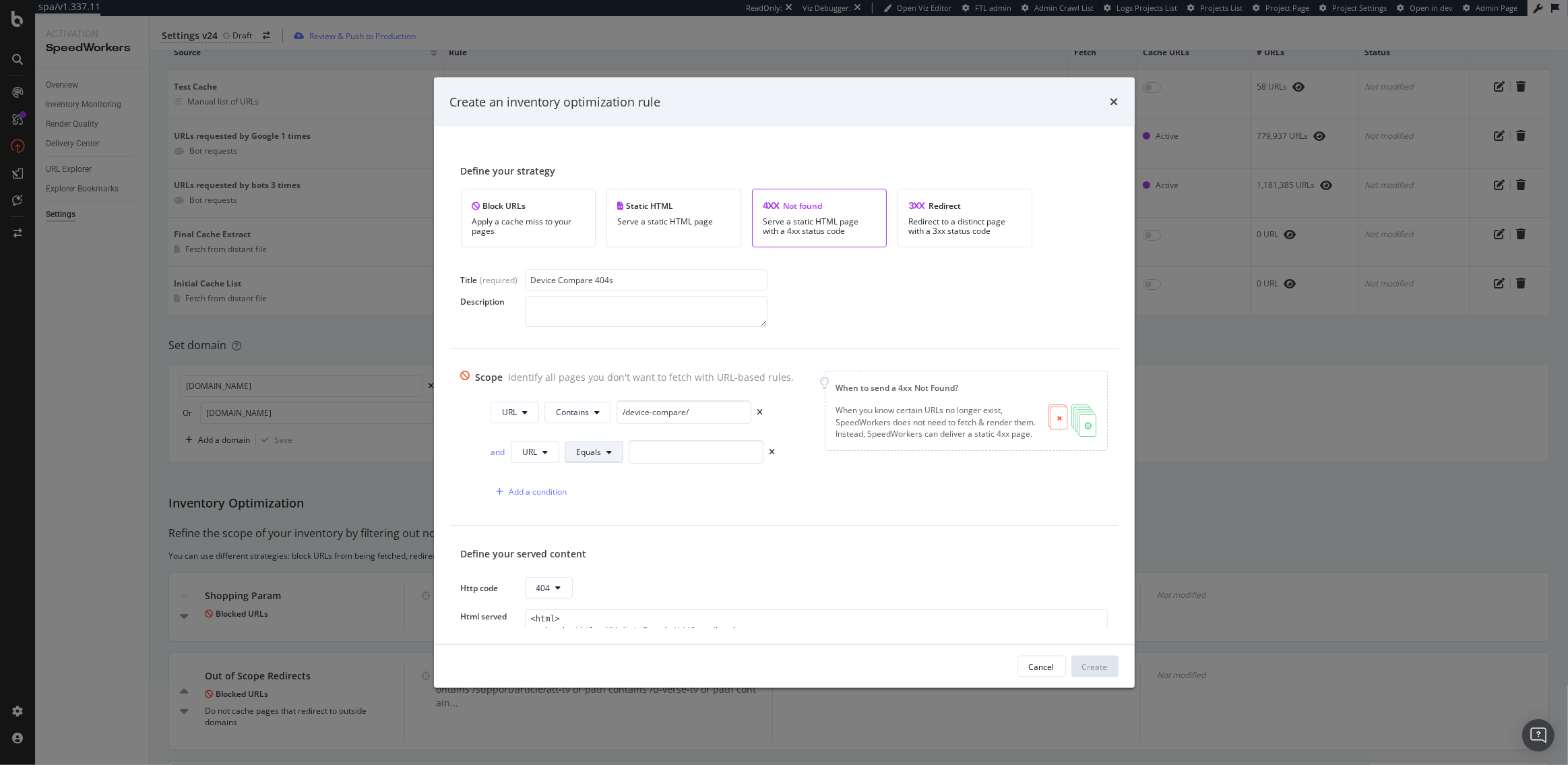
click at [596, 451] on button "Equals" at bounding box center [594, 451] width 58 height 22
click at [612, 580] on span "Matches Regex" at bounding box center [611, 578] width 79 height 12
click at [671, 441] on input "modal" at bounding box center [712, 451] width 134 height 24
paste input "(prepaid|gb)"
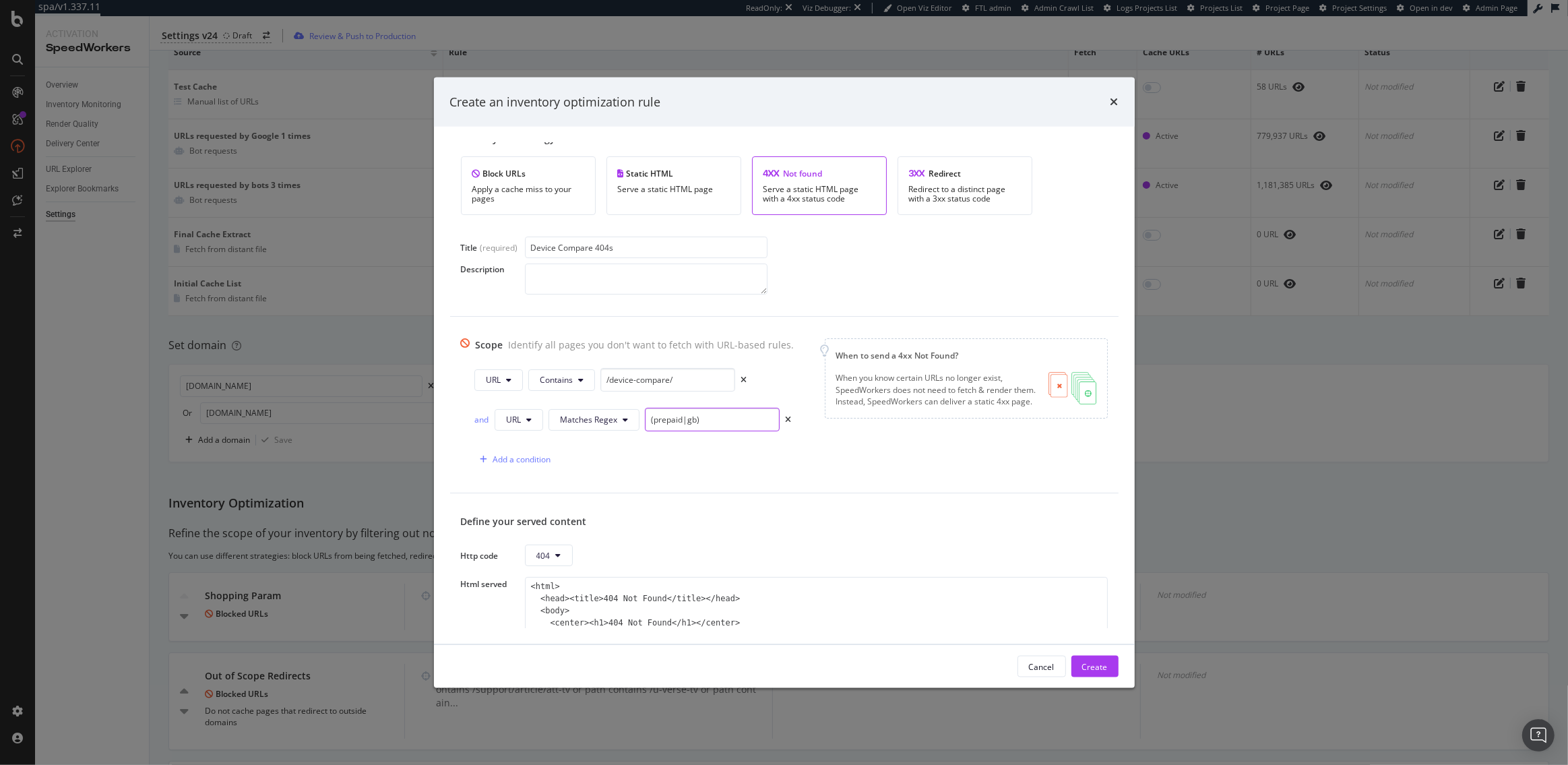
scroll to position [41, 0]
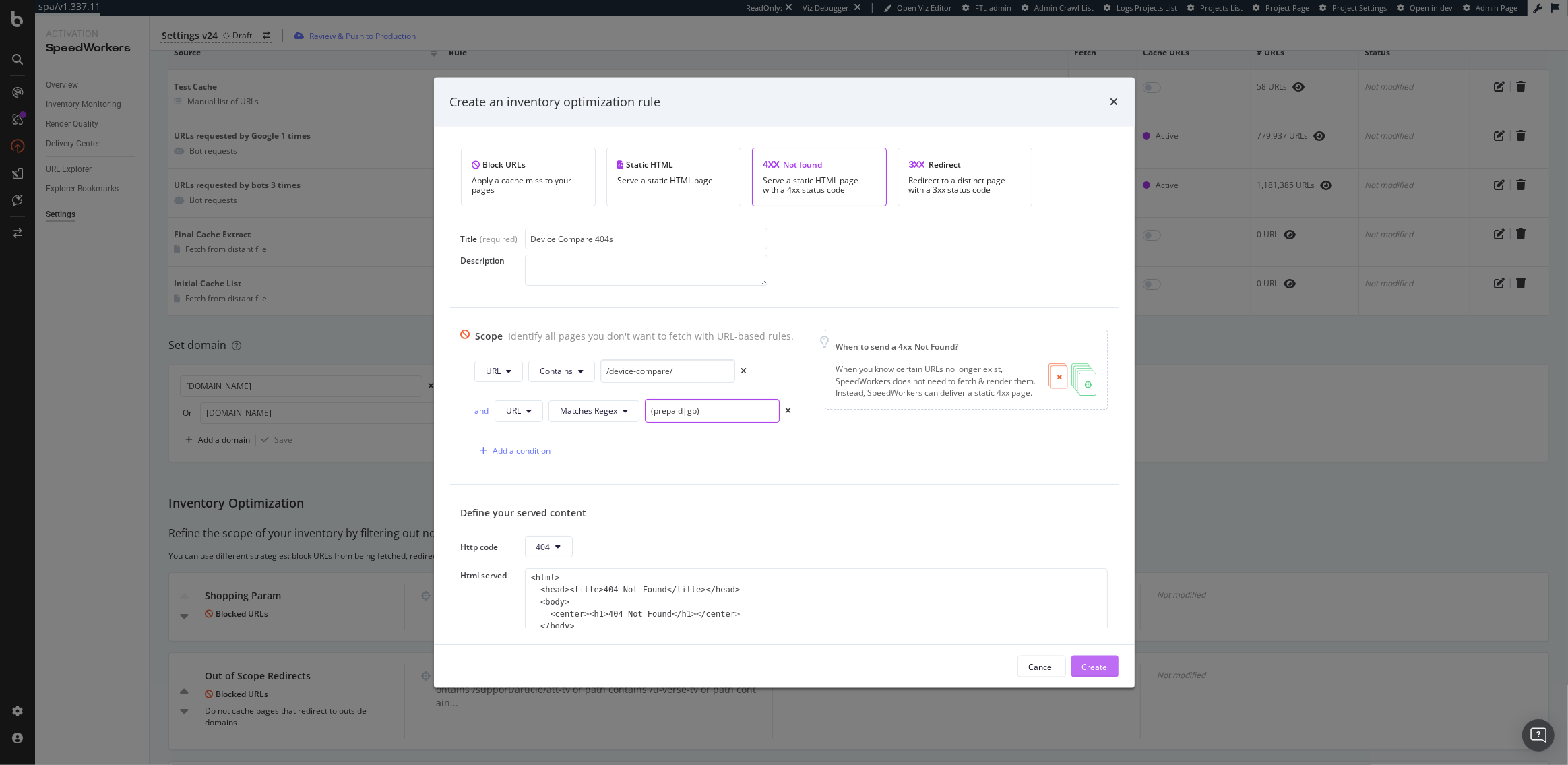
type input "(prepaid|gb)"
click at [1095, 667] on div "Create" at bounding box center [1095, 666] width 25 height 11
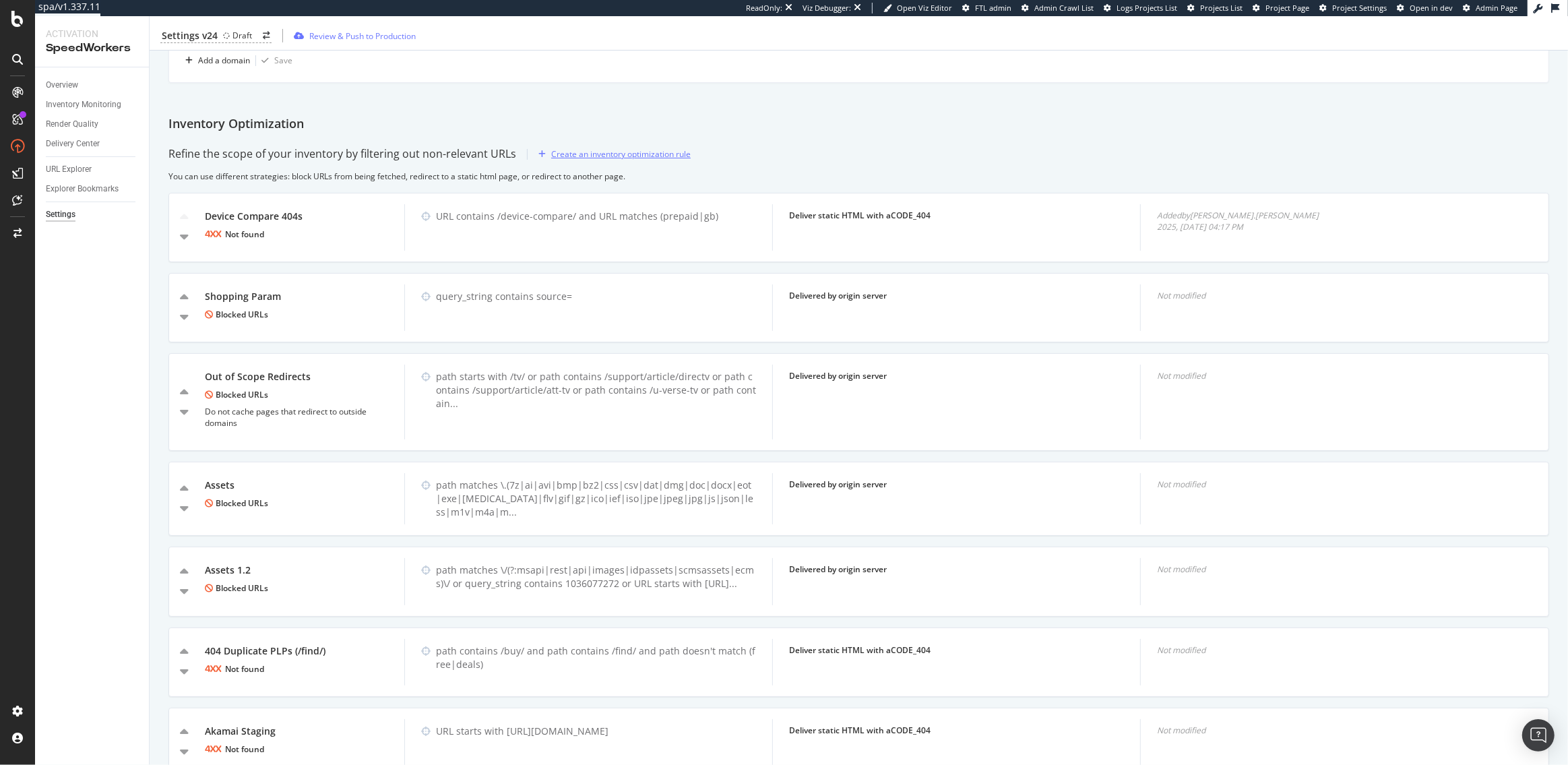
scroll to position [540, 0]
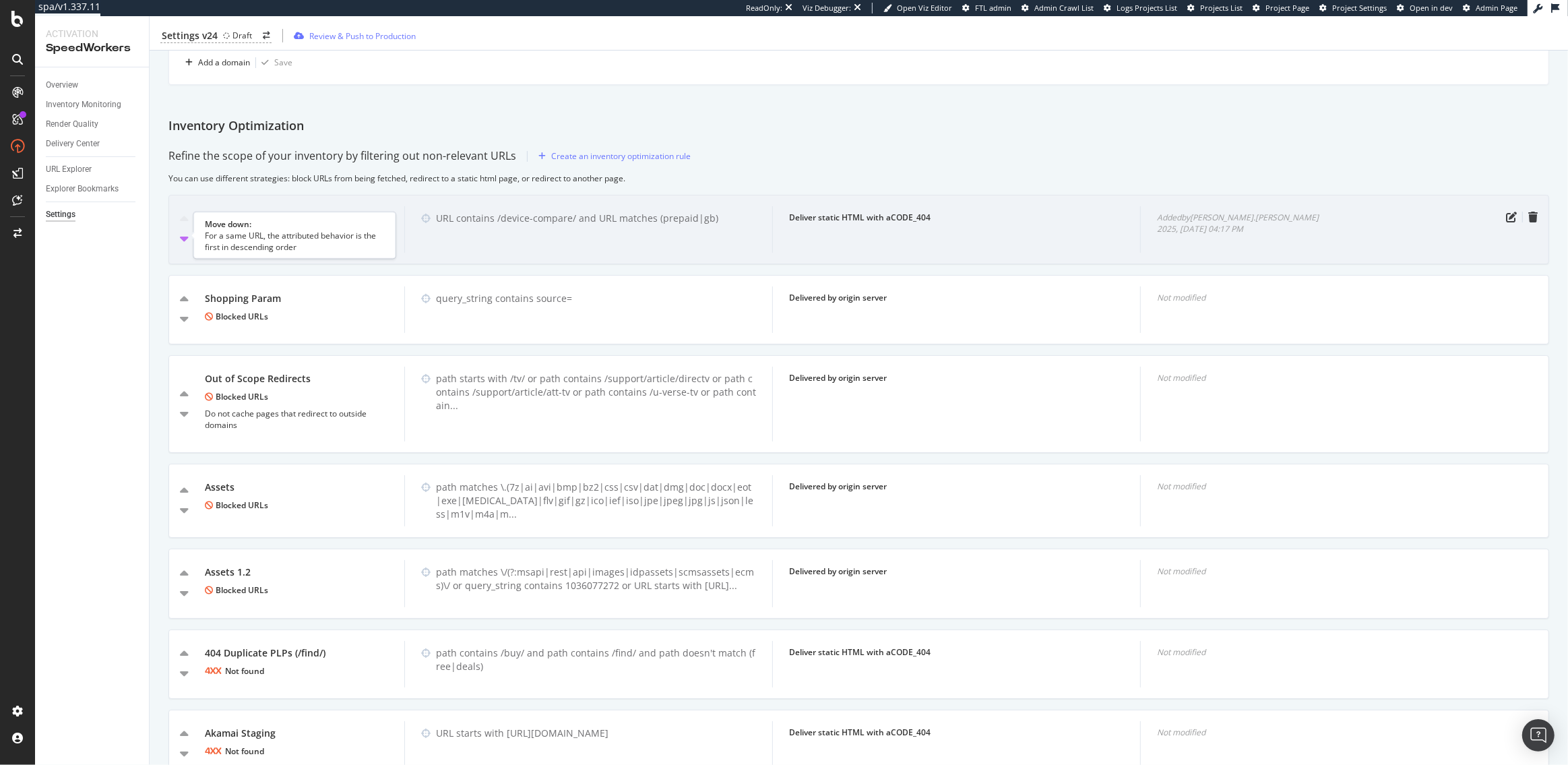
click at [182, 241] on icon "caret-down" at bounding box center [184, 238] width 9 height 13
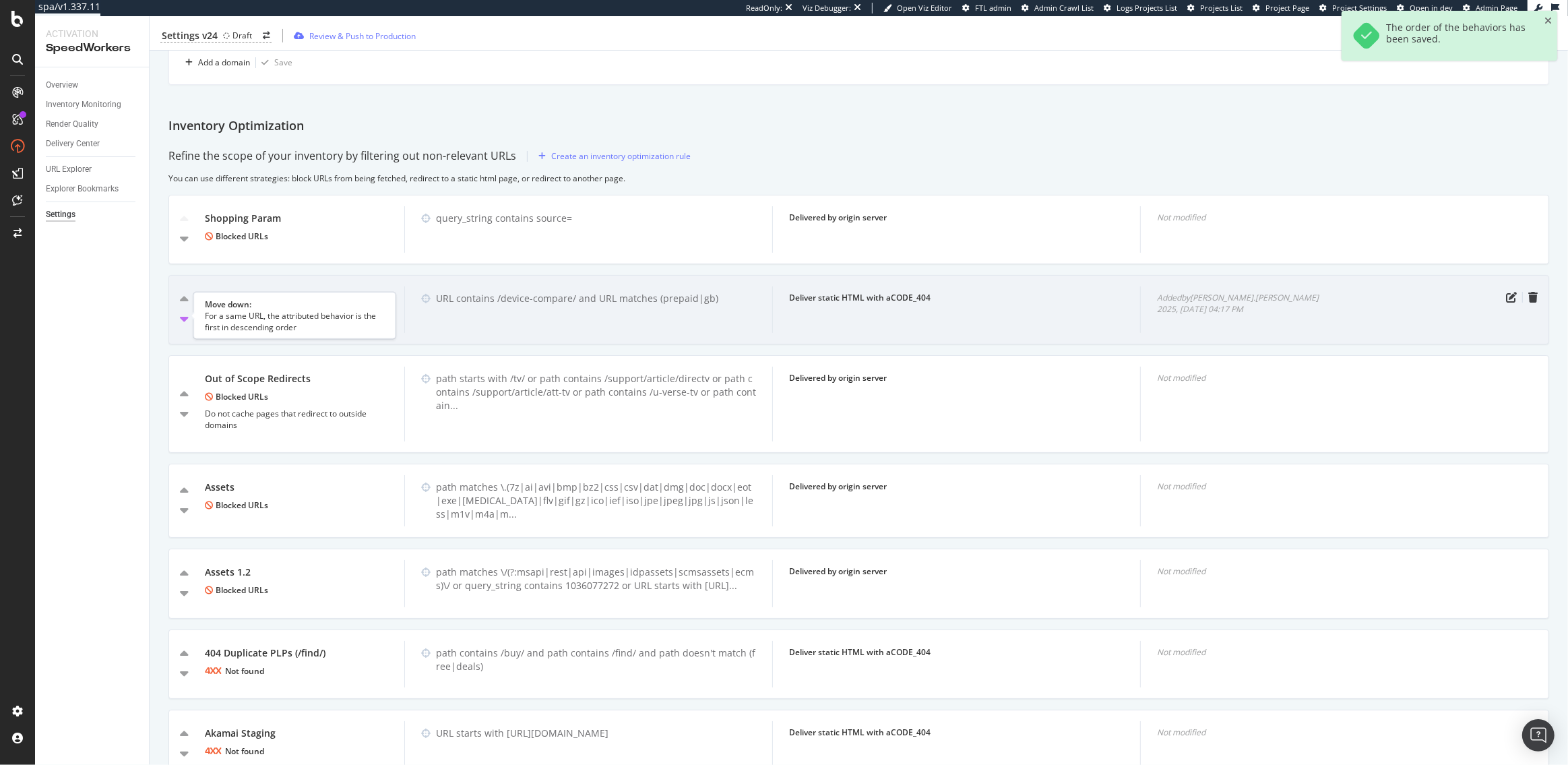
click at [184, 318] on icon "caret-down" at bounding box center [184, 318] width 9 height 13
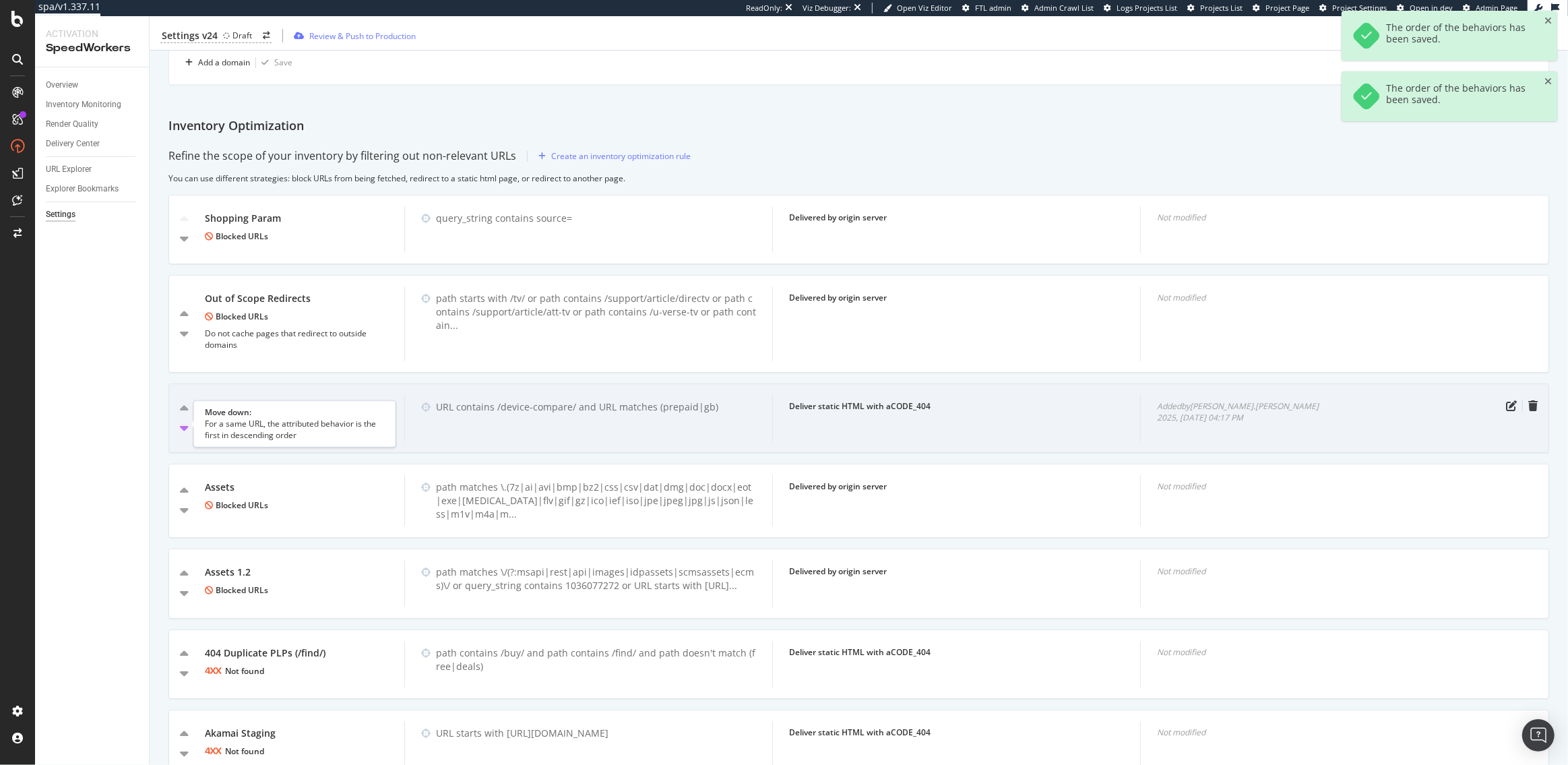
click at [185, 427] on icon "caret-down" at bounding box center [184, 427] width 9 height 13
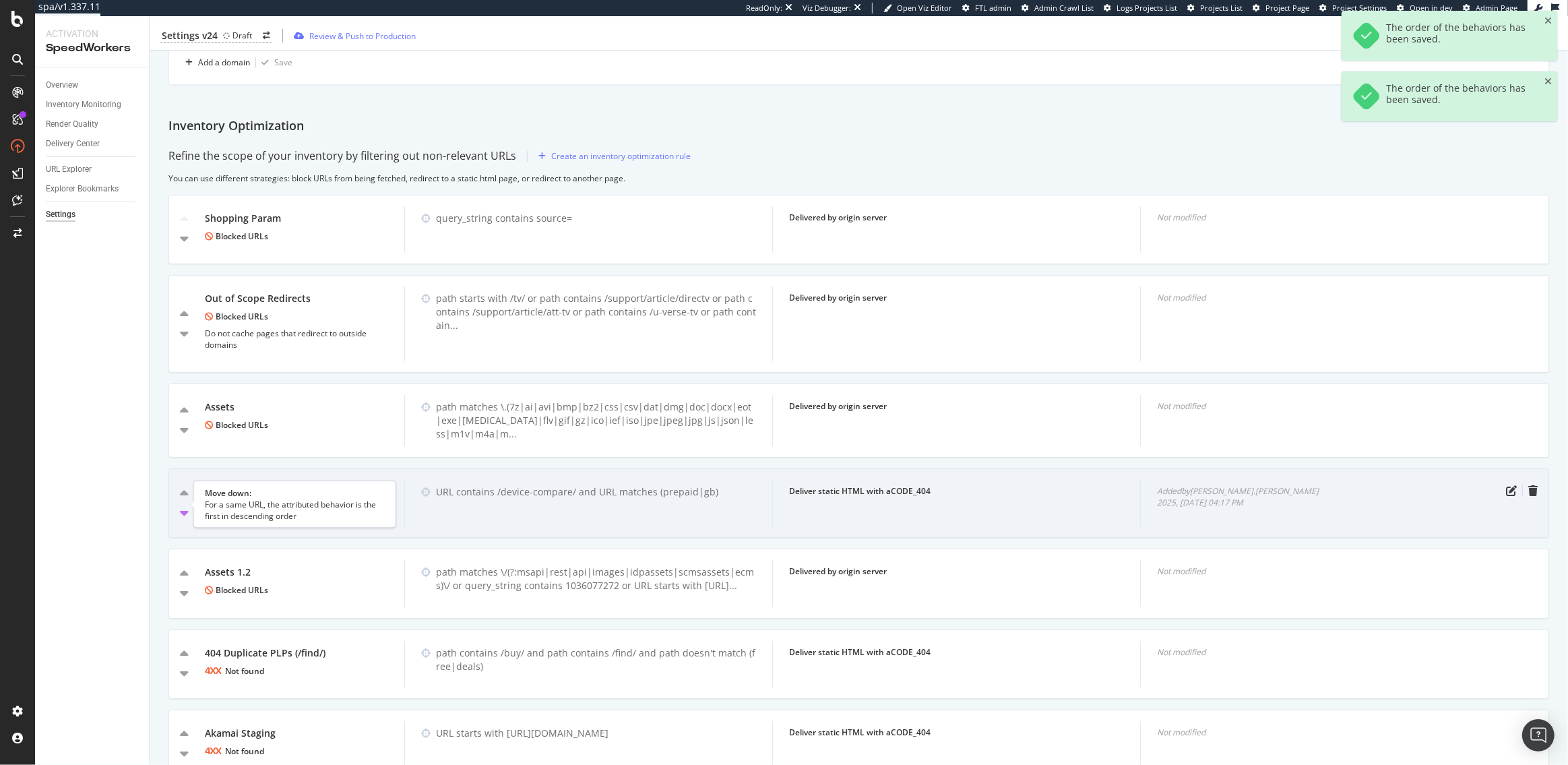
click at [186, 508] on icon "caret-down" at bounding box center [184, 513] width 9 height 13
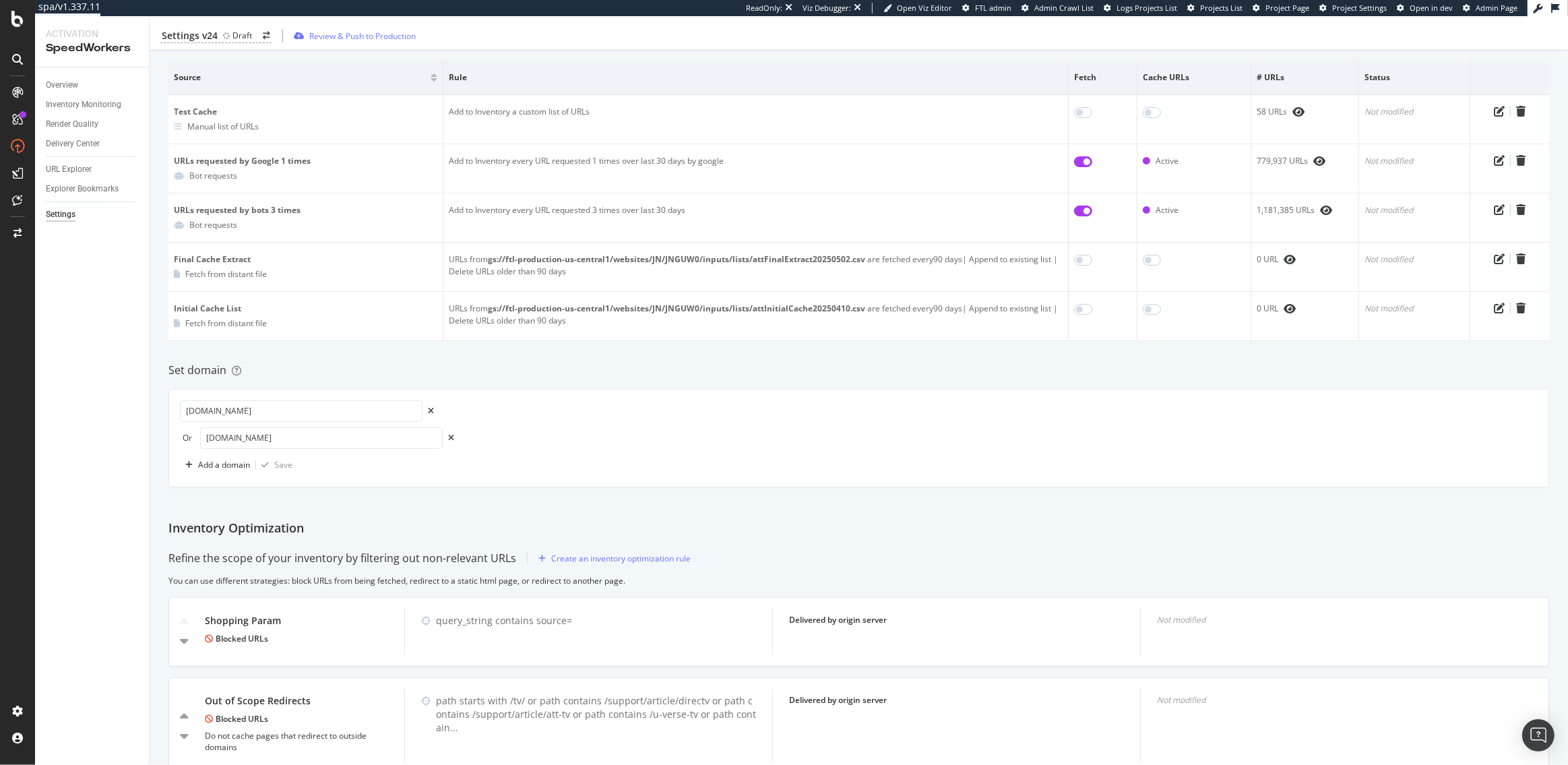
scroll to position [0, 0]
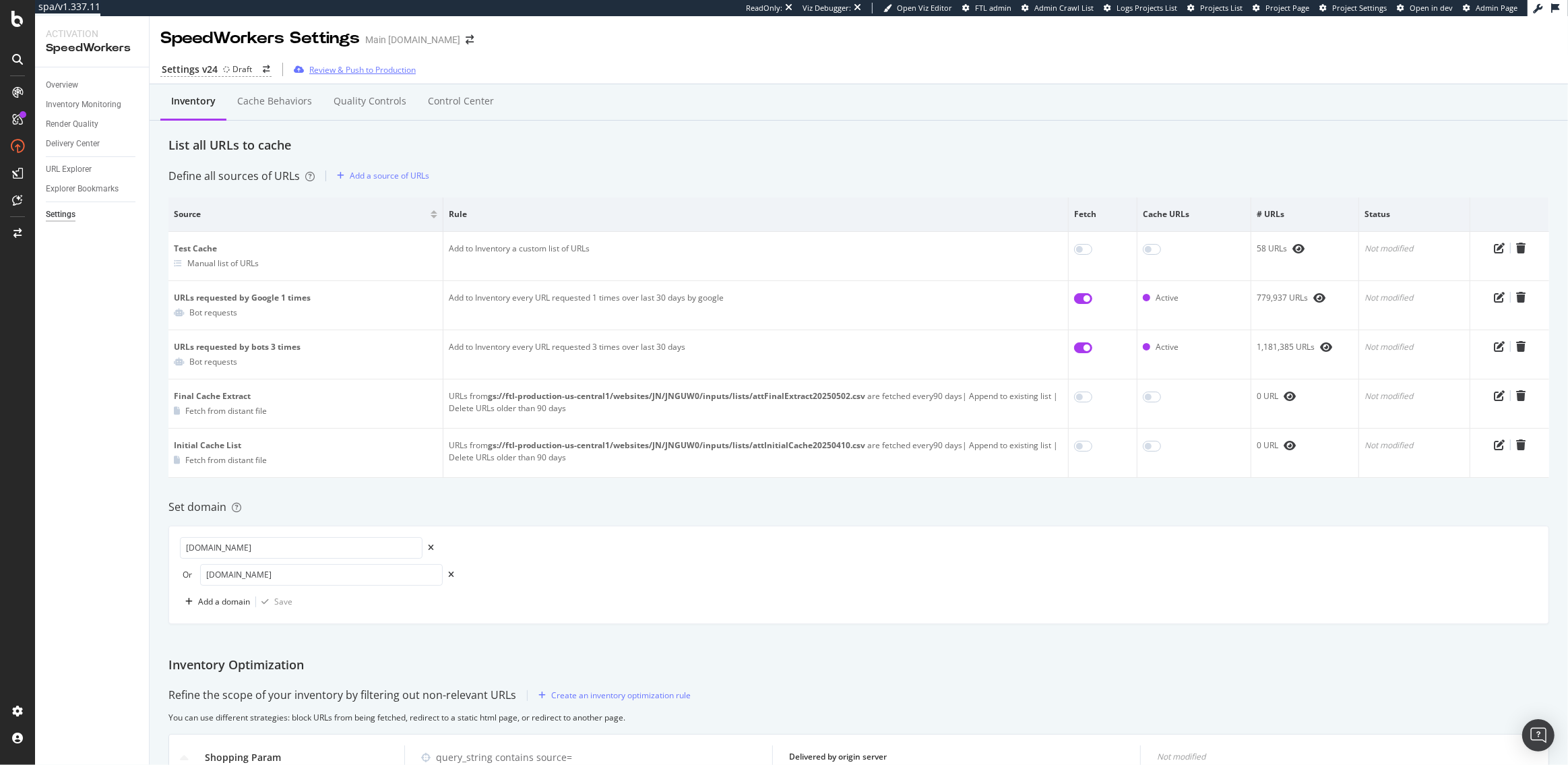
click at [343, 70] on div "Review & Push to Production" at bounding box center [362, 69] width 107 height 11
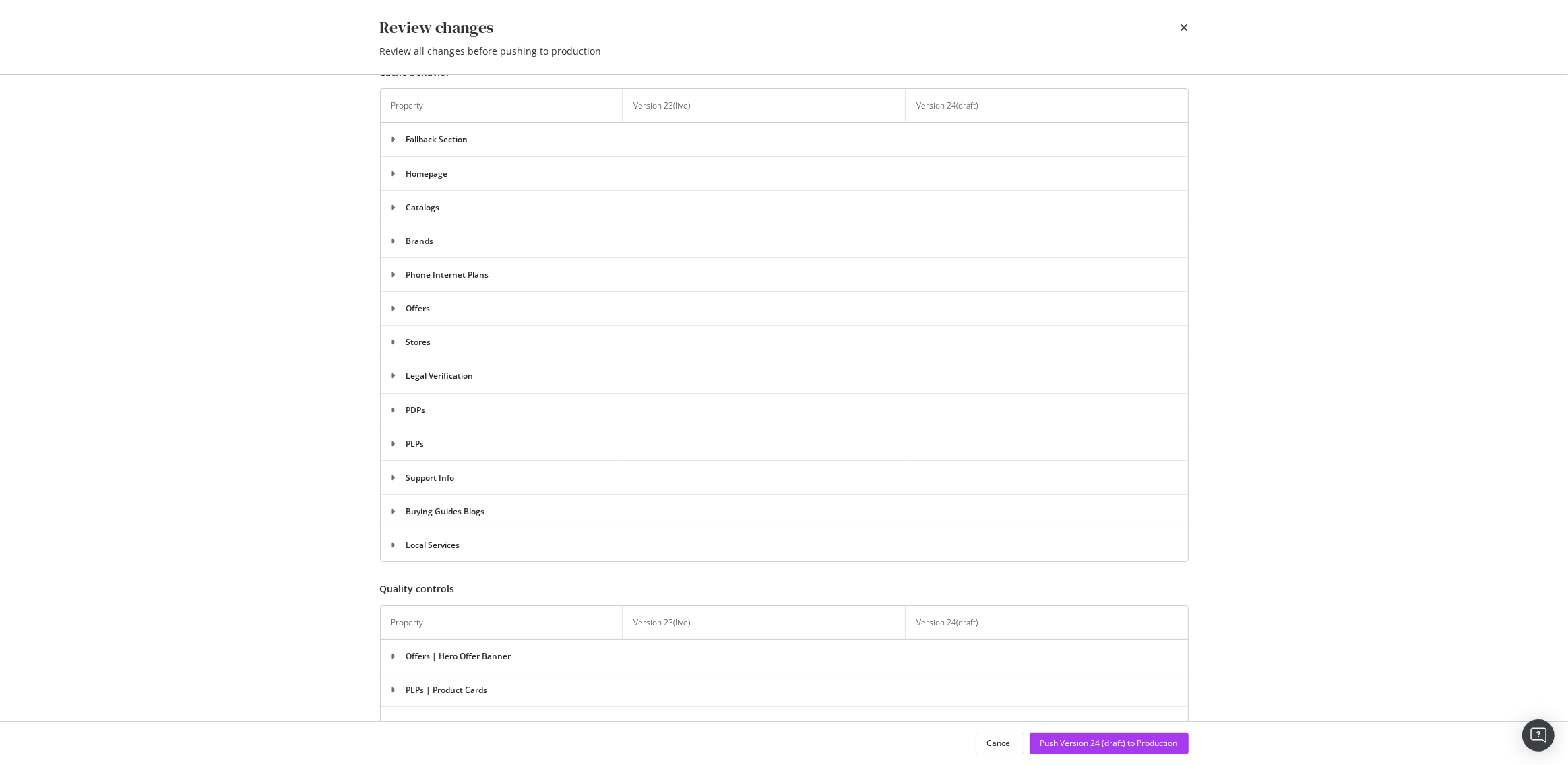
scroll to position [449, 0]
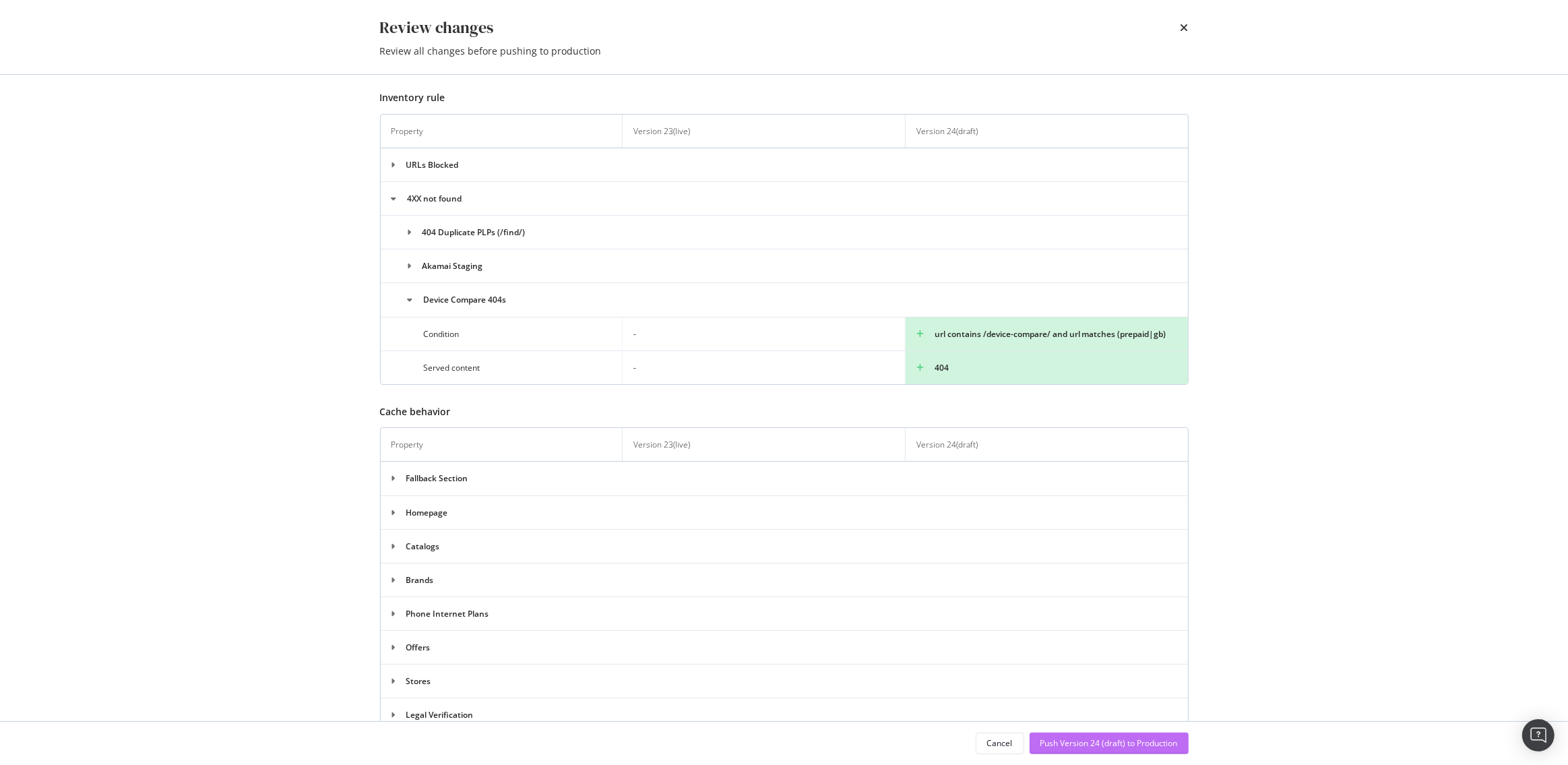
click at [1065, 742] on div "Push Version 24 (draft) to Production" at bounding box center [1109, 743] width 137 height 11
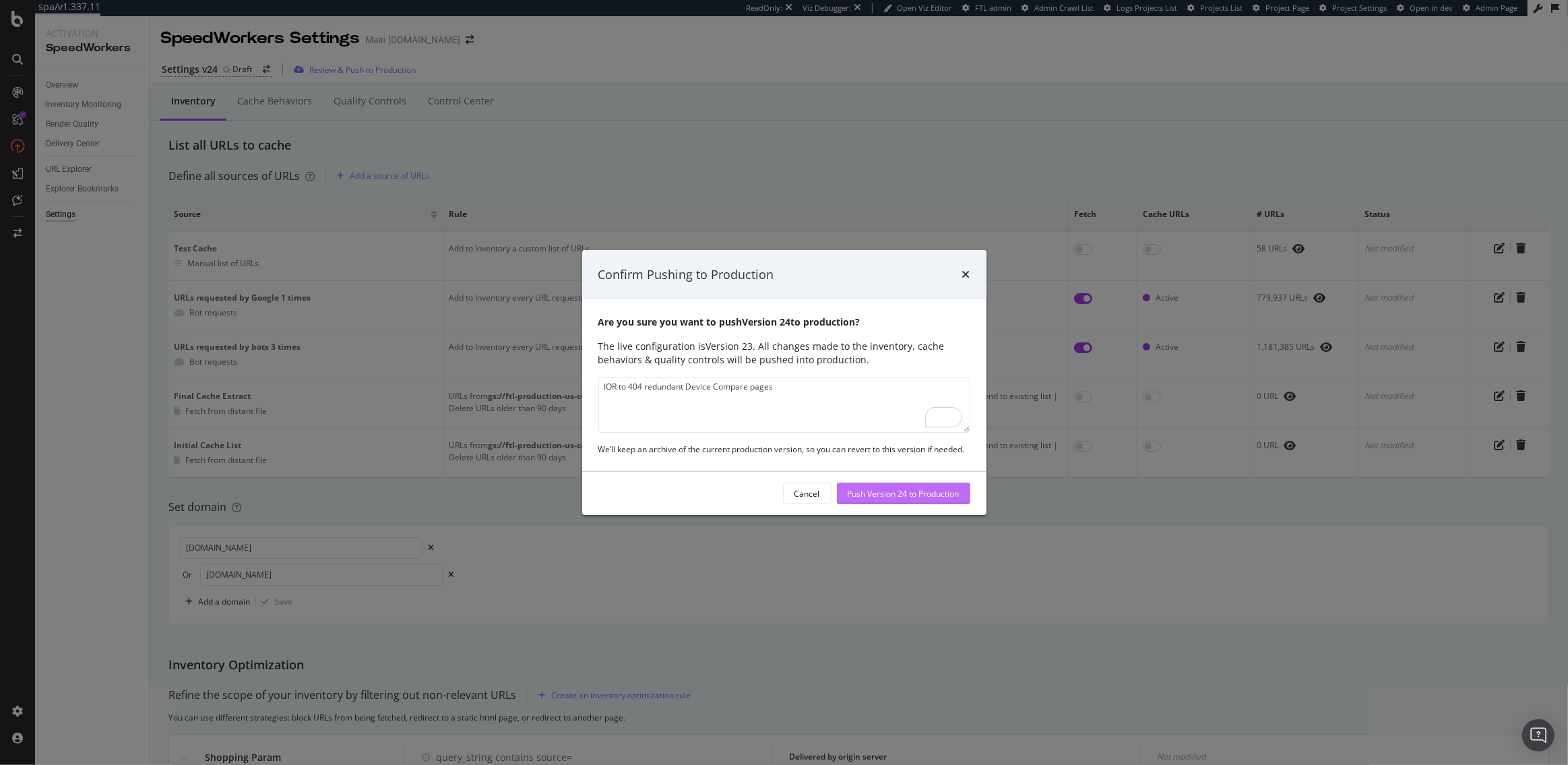
type textarea "IOR to 404 redundant Device Compare pages"
click at [888, 496] on div "Push Version 24 to Production" at bounding box center [904, 493] width 112 height 11
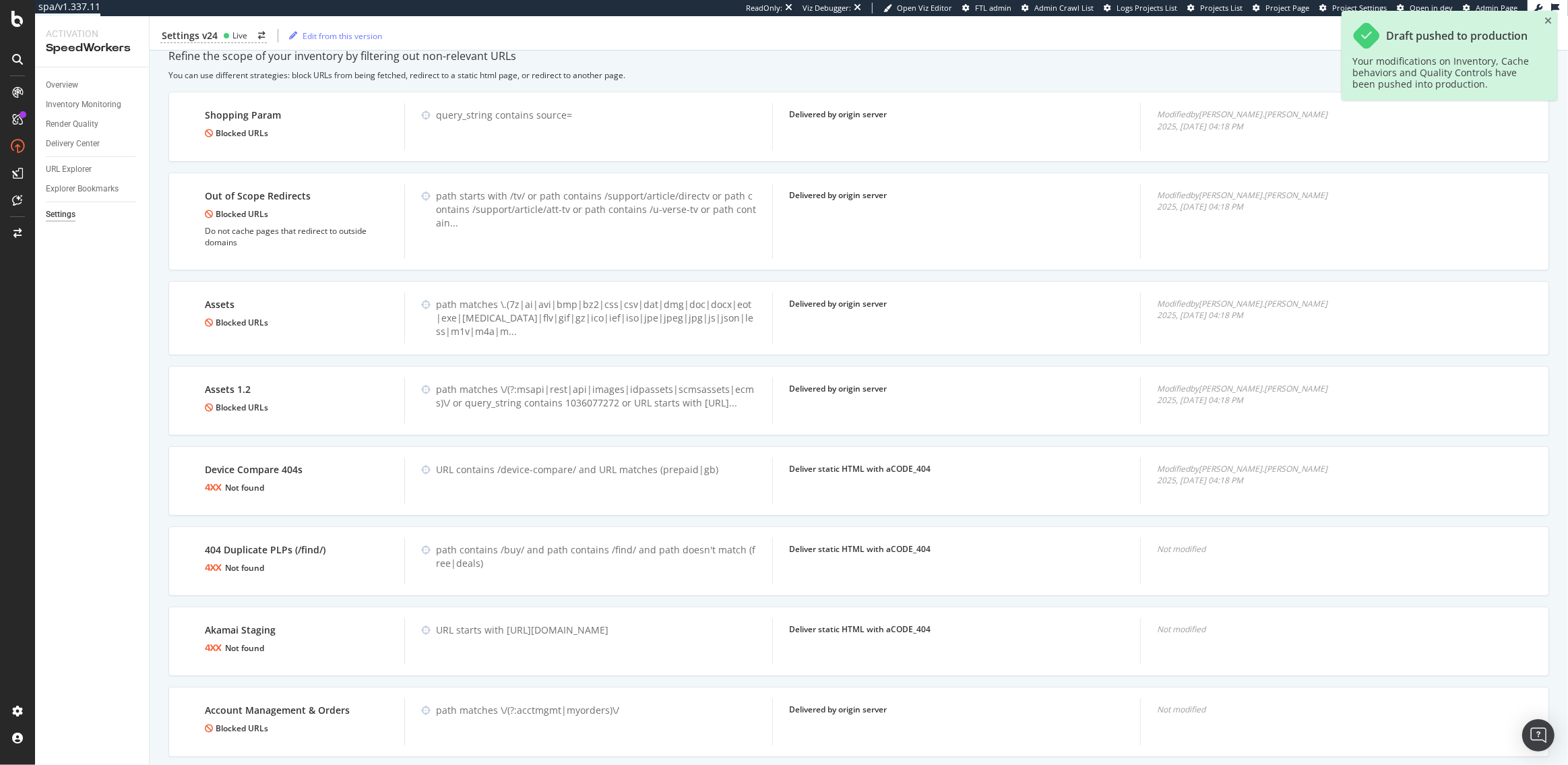
scroll to position [602, 0]
